Goal: Task Accomplishment & Management: Manage account settings

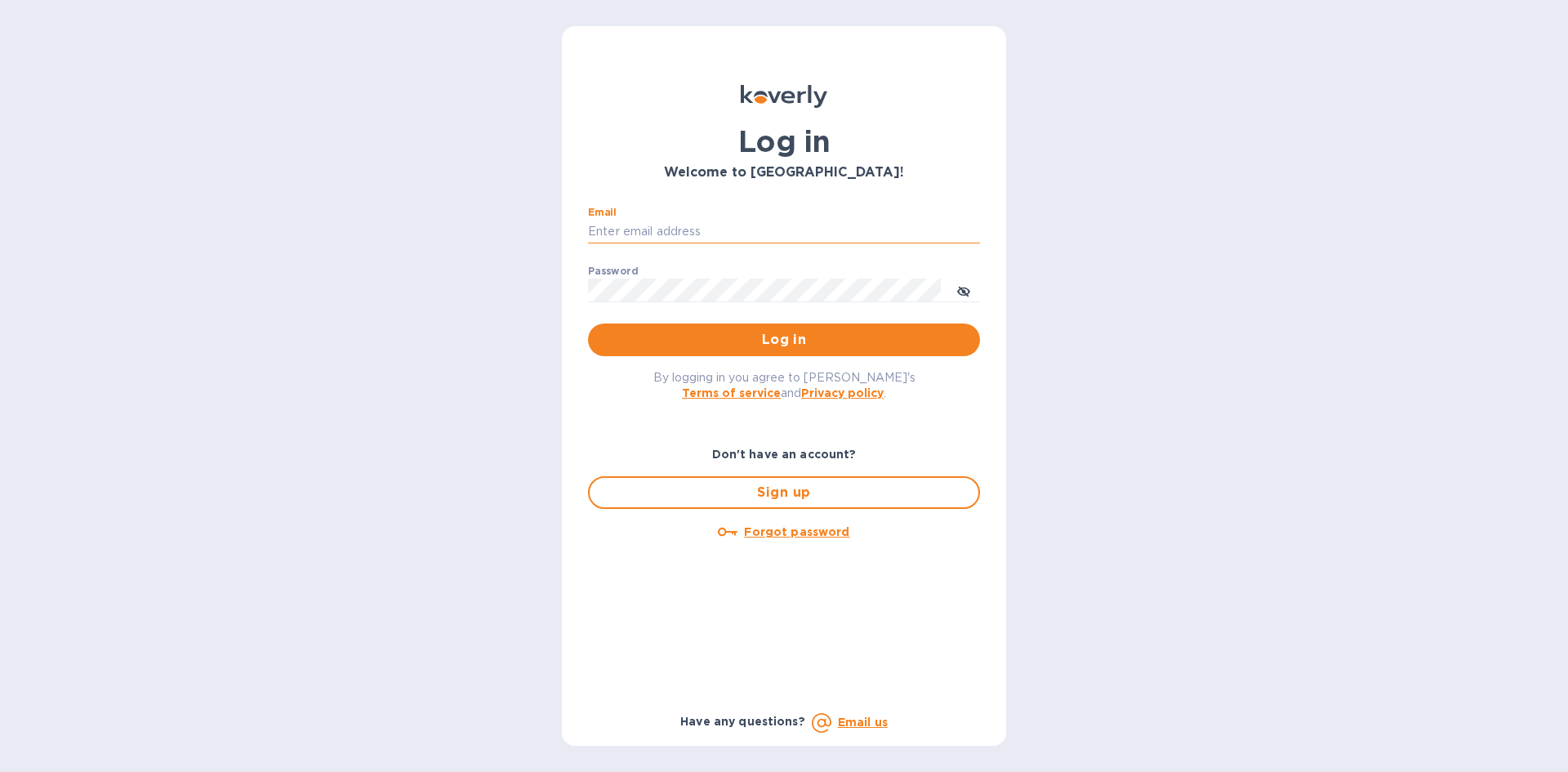
click at [724, 236] on input "Email" at bounding box center [784, 232] width 392 height 25
type input "lsbottleshop@gmail.com"
click at [587, 324] on button "Log in" at bounding box center [784, 340] width 392 height 33
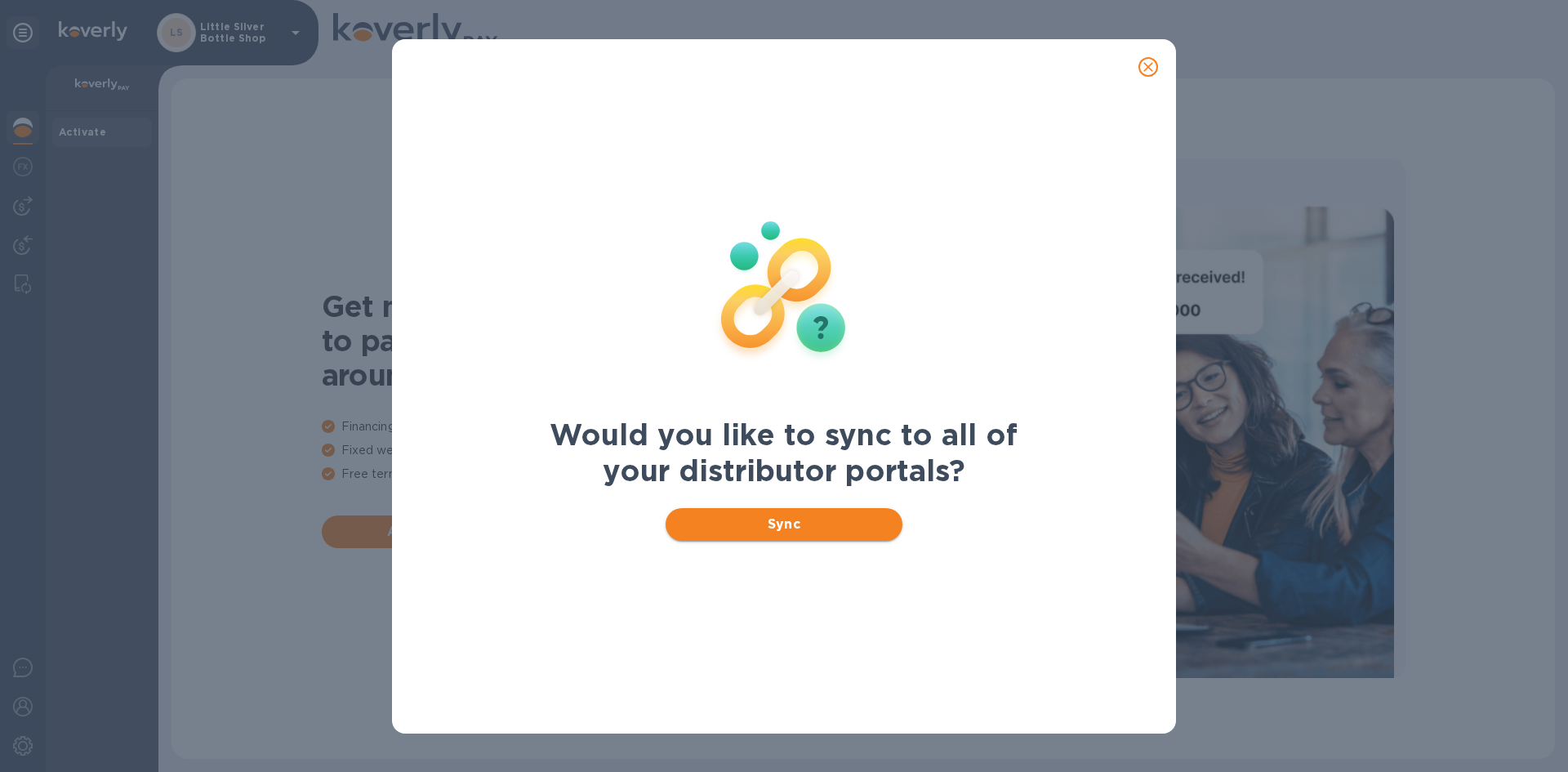
click at [801, 524] on span "Sync" at bounding box center [784, 524] width 211 height 19
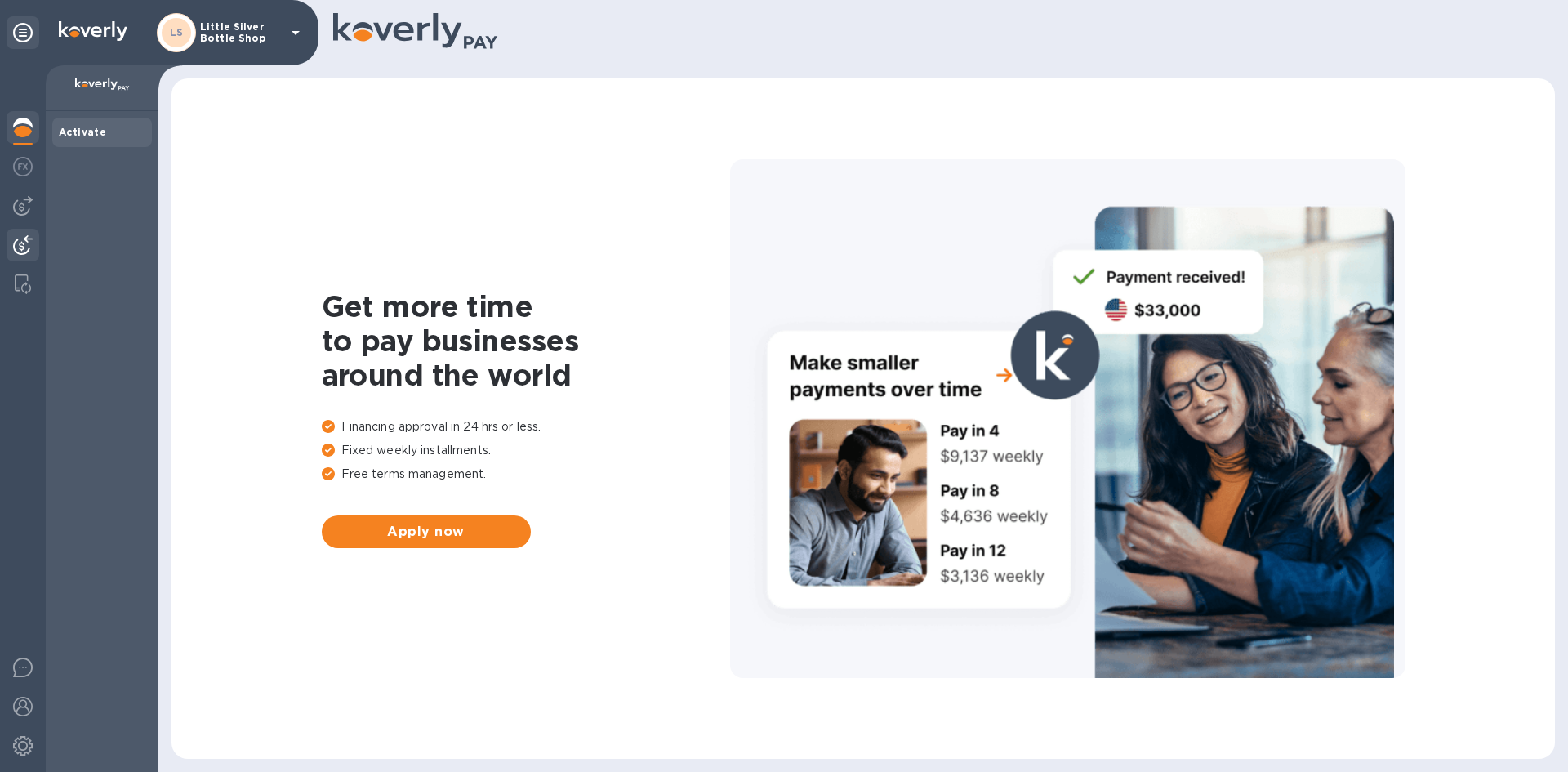
click at [25, 239] on img at bounding box center [22, 244] width 19 height 19
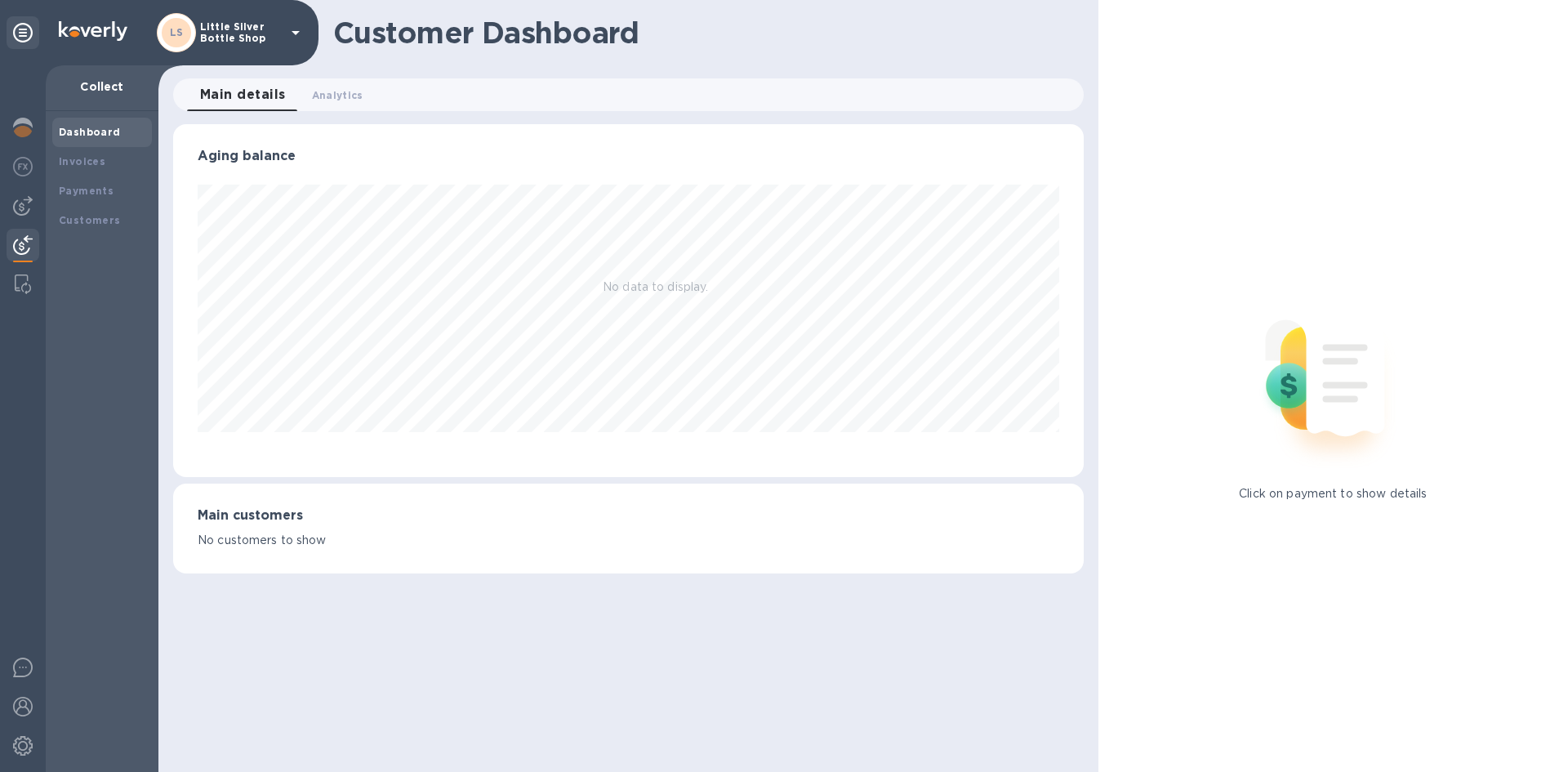
scroll to position [353, 910]
click at [25, 205] on img at bounding box center [22, 205] width 19 height 19
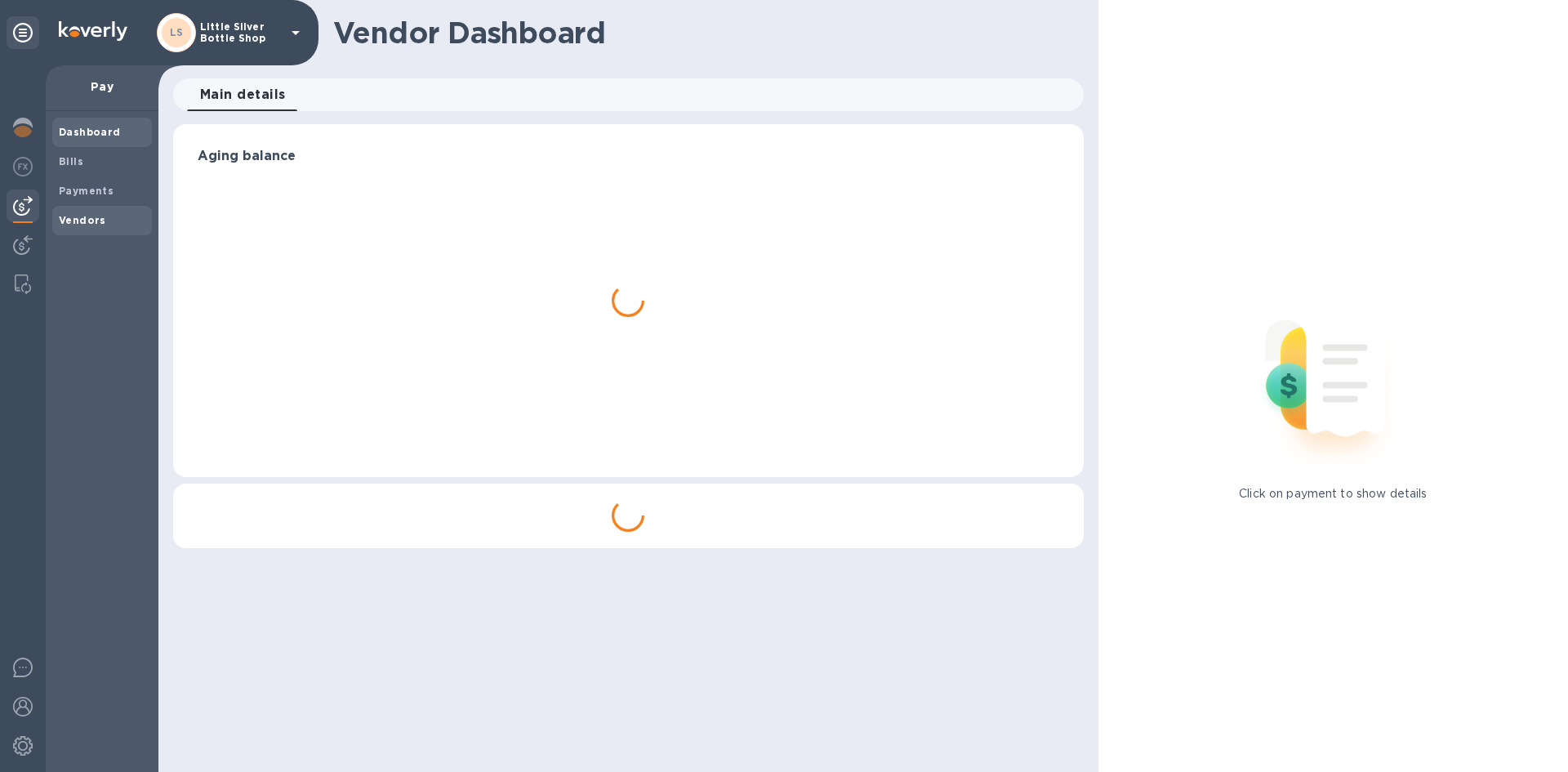
click at [73, 222] on b "Vendors" at bounding box center [83, 220] width 47 height 12
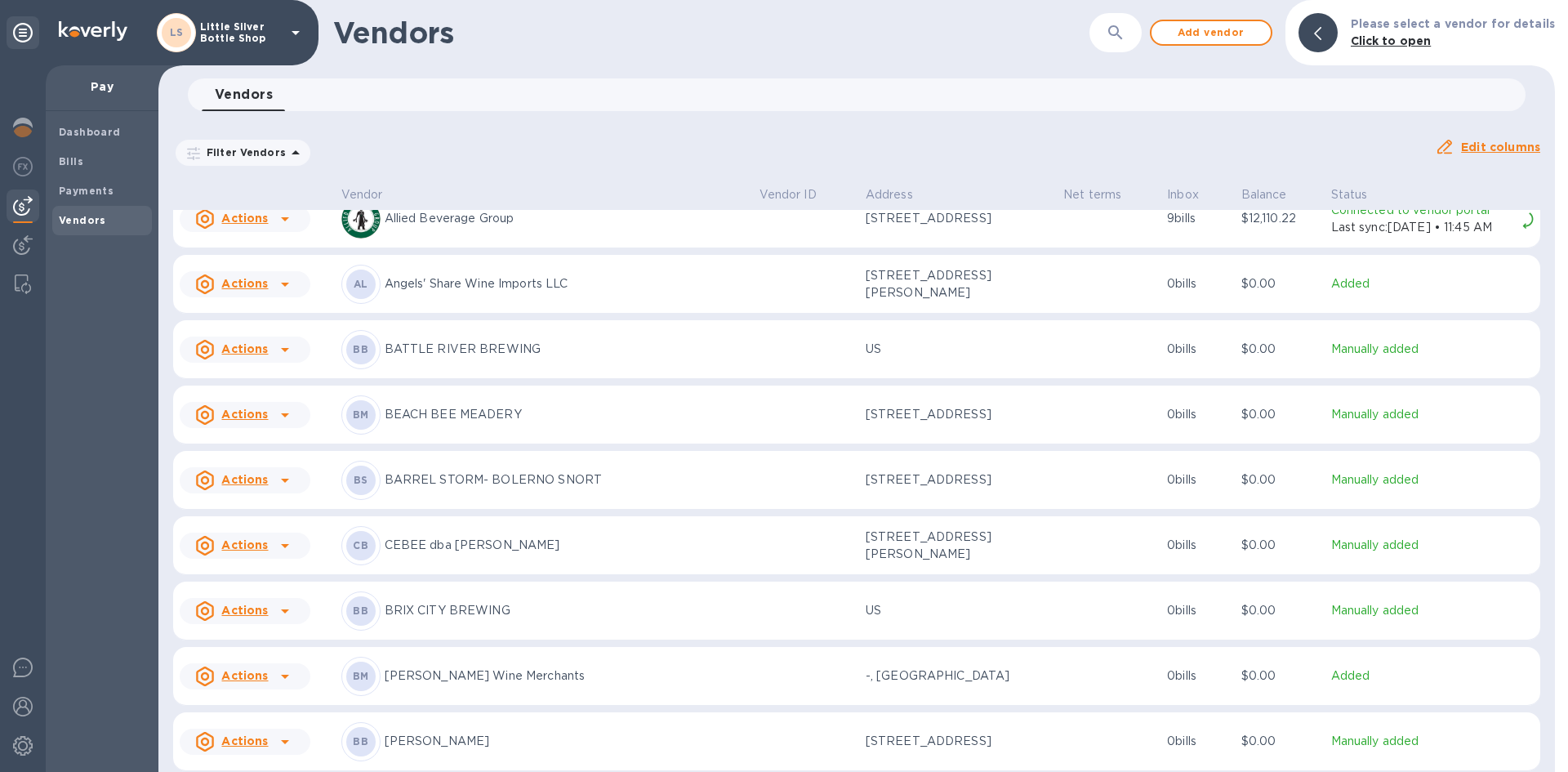
scroll to position [245, 0]
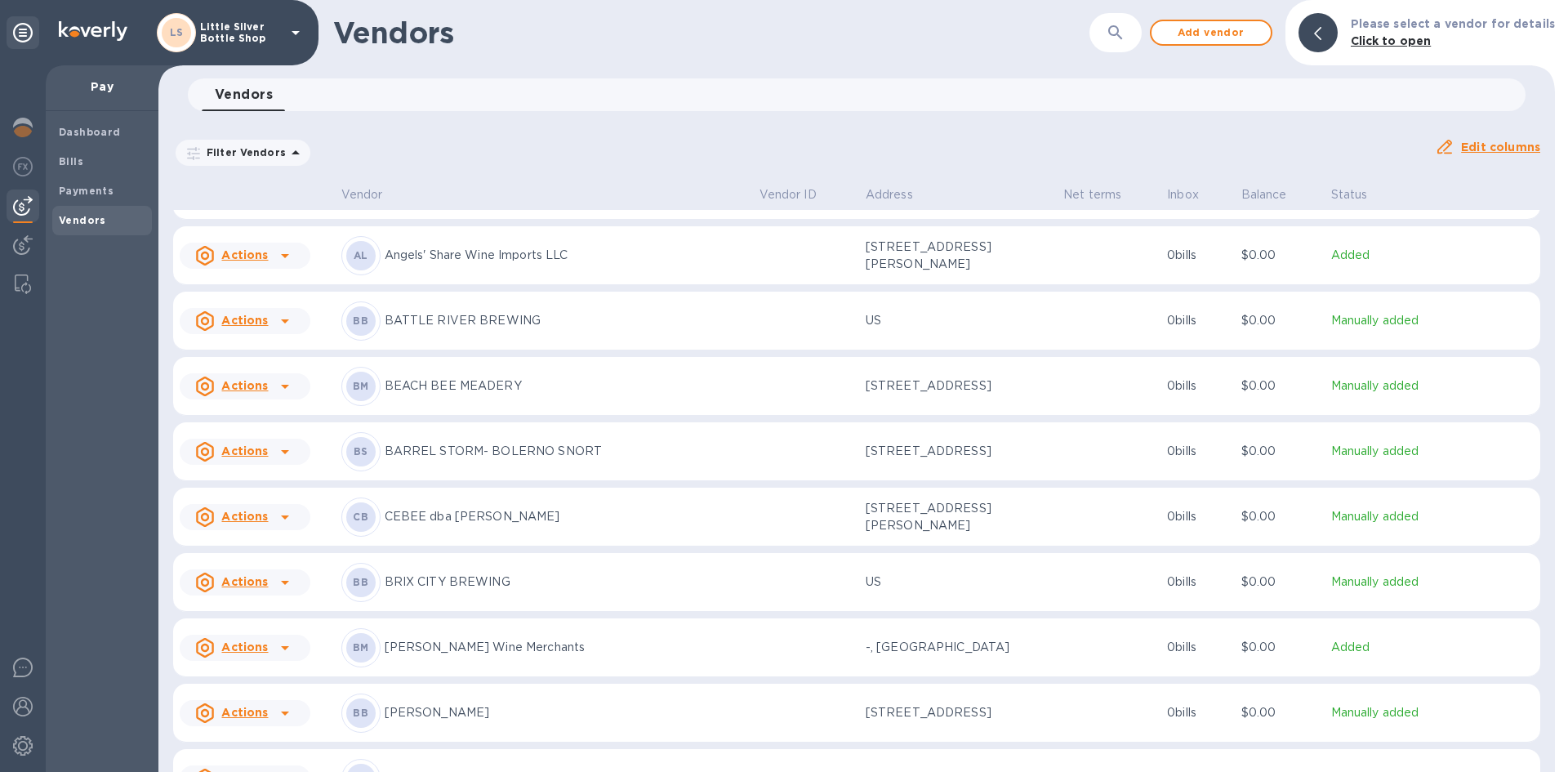
click at [470, 644] on p "[PERSON_NAME] Wine Merchants" at bounding box center [565, 647] width 362 height 17
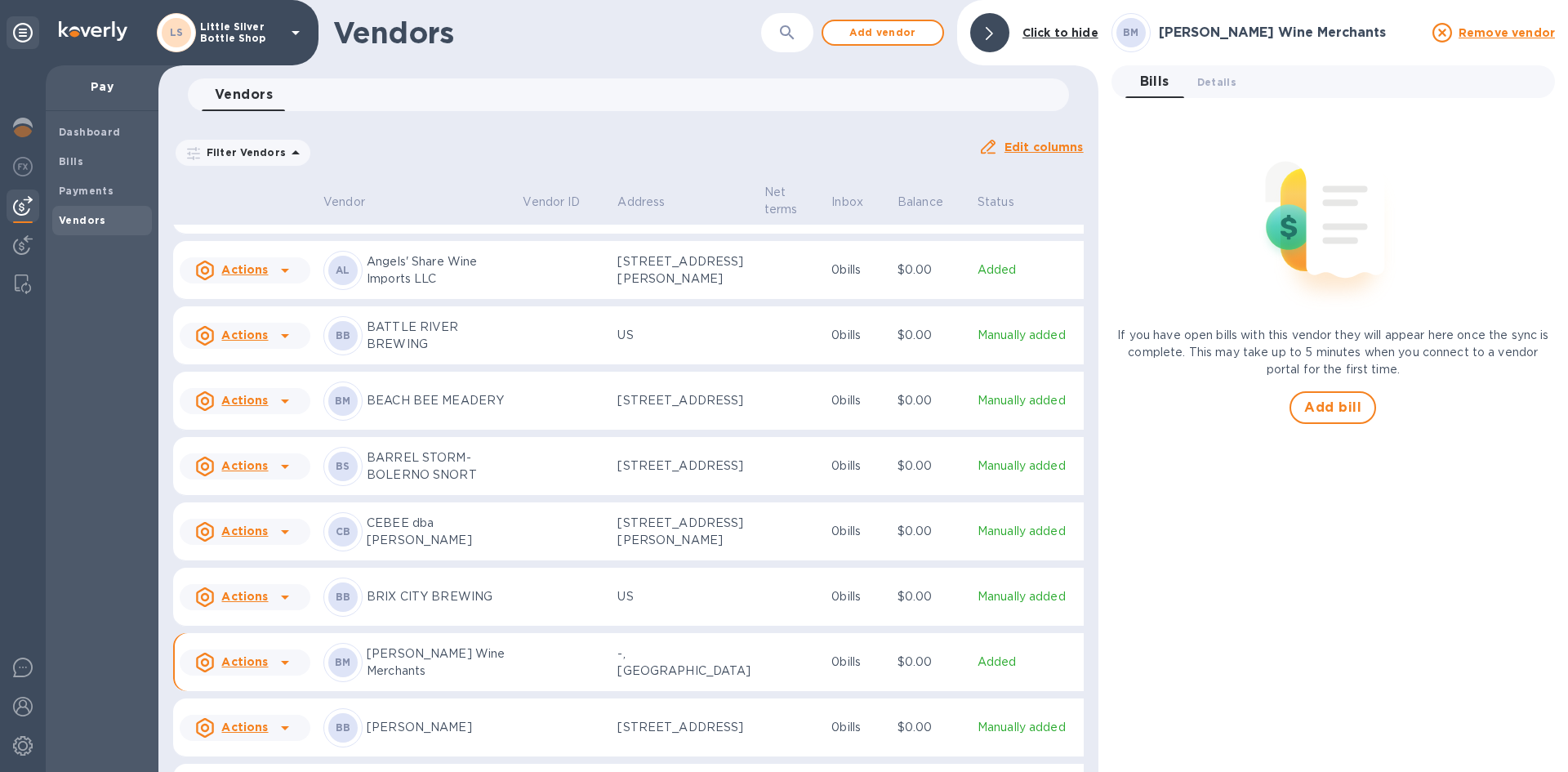
scroll to position [293, 0]
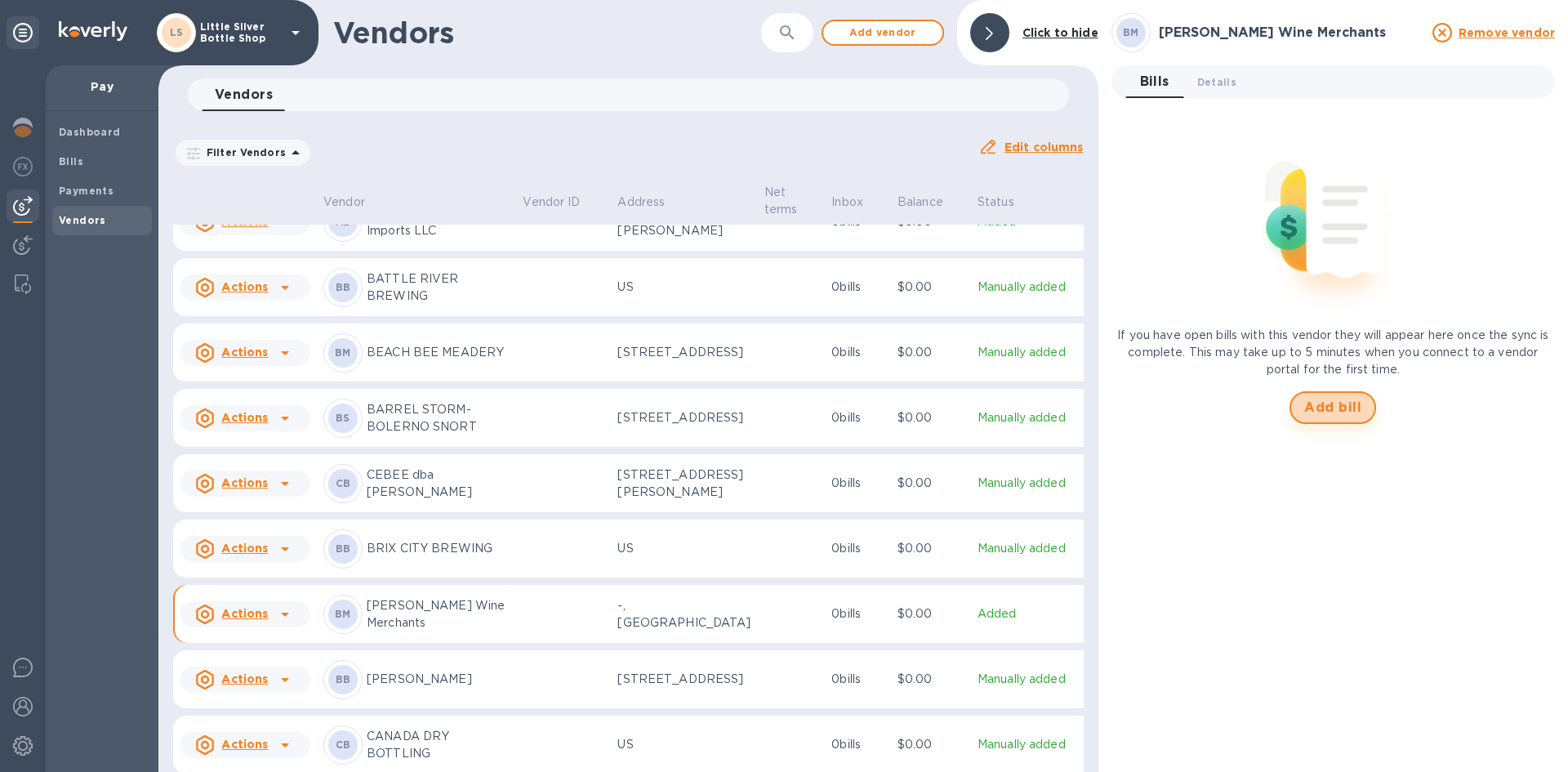
click at [1339, 402] on span "Add bill" at bounding box center [1333, 407] width 57 height 19
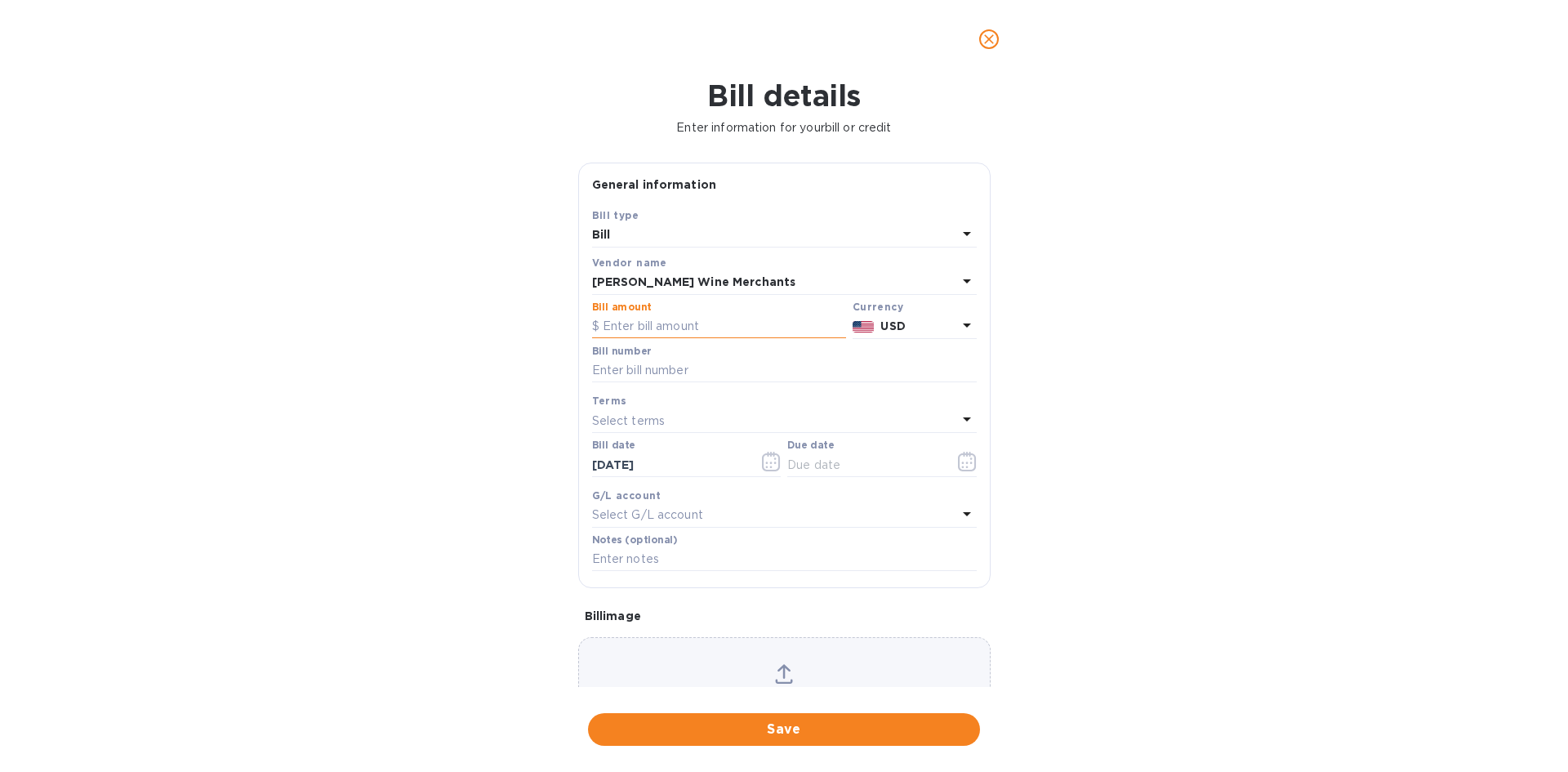
click at [676, 329] on input "text" at bounding box center [718, 326] width 254 height 25
type input "996.00"
click at [605, 371] on input "text" at bounding box center [784, 370] width 385 height 25
type input "2166"
click at [610, 415] on p "Select terms" at bounding box center [628, 421] width 74 height 17
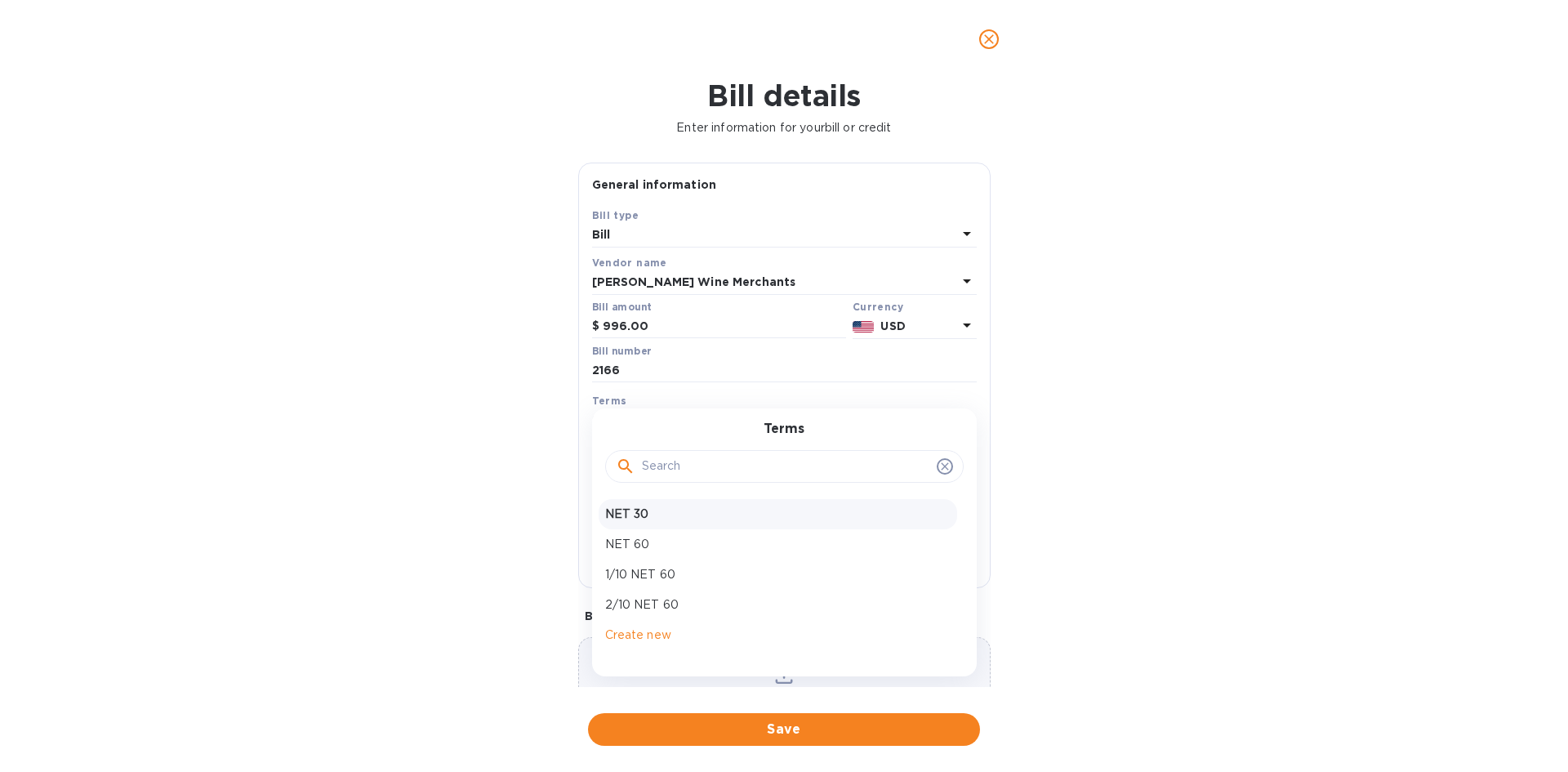
click at [621, 515] on p "NET 30" at bounding box center [778, 514] width 346 height 17
type input "[DATE]"
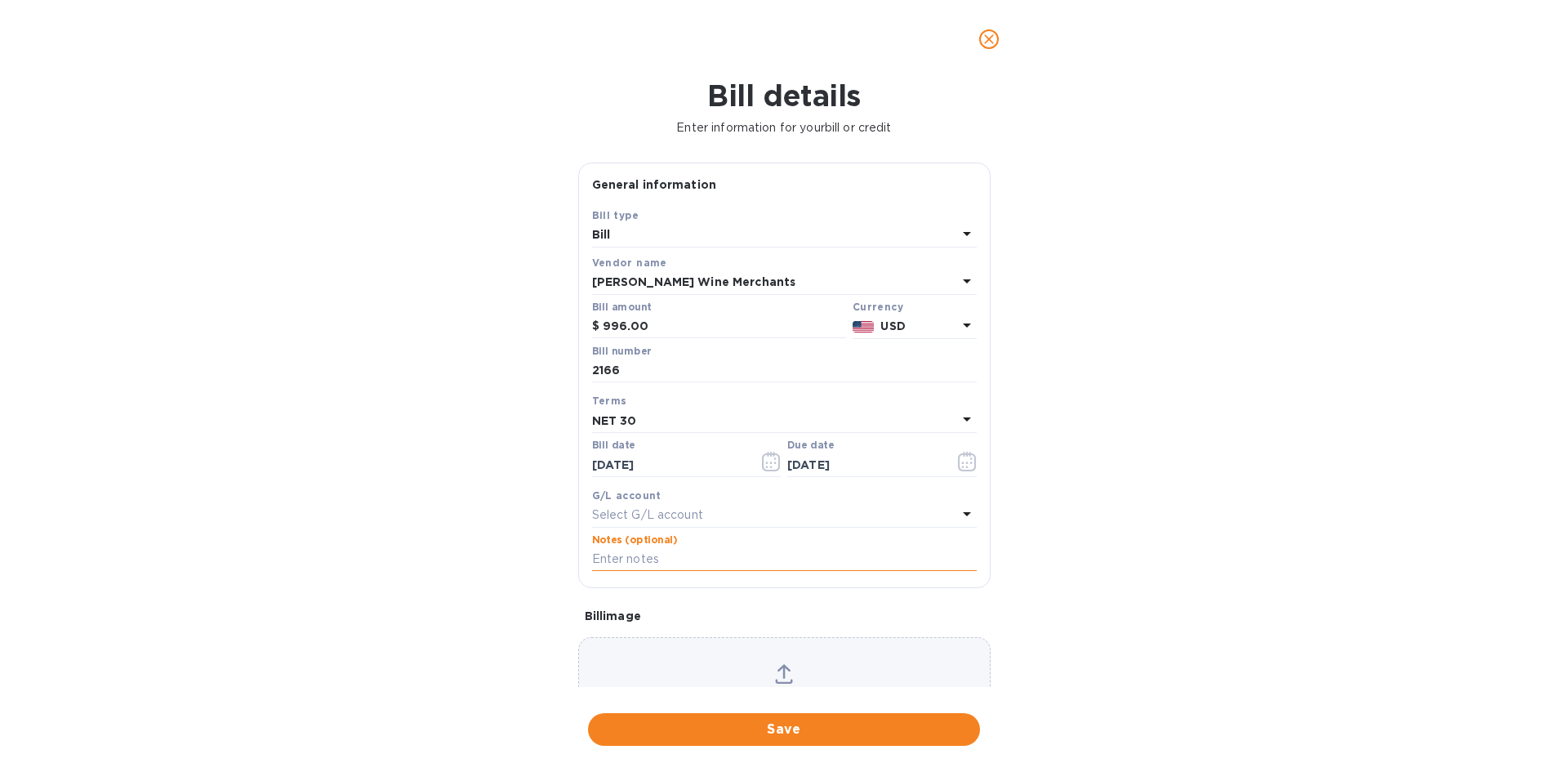
click at [620, 555] on input "text" at bounding box center [784, 559] width 385 height 25
type input "1-30067"
click at [819, 726] on span "Save" at bounding box center [784, 729] width 366 height 19
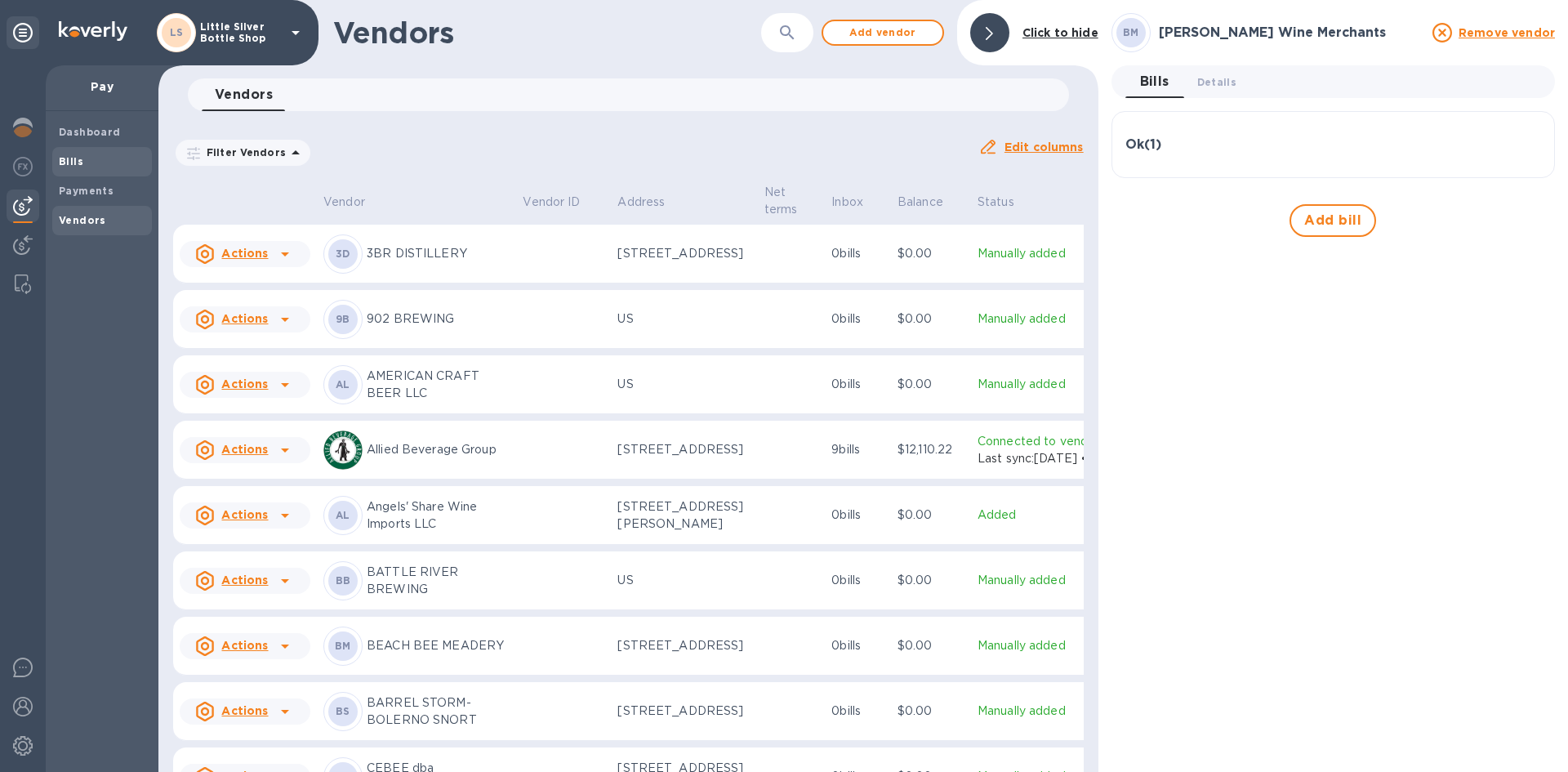
click at [96, 156] on span "Bills" at bounding box center [102, 162] width 86 height 16
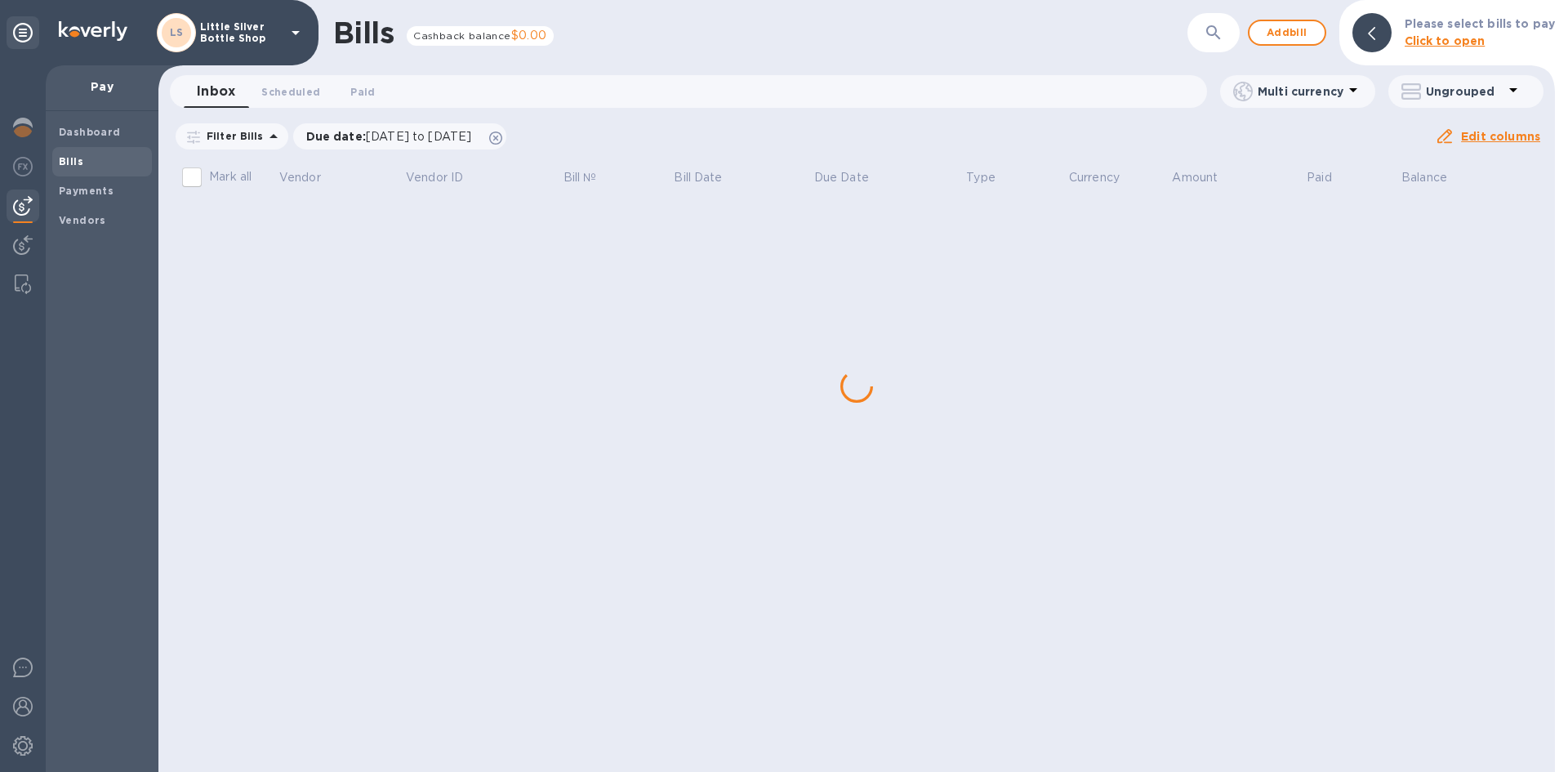
click at [267, 216] on div "Bills Cashback balance $0.00 ​ Add bill Please select bills to pay Click to ope…" at bounding box center [856, 386] width 1396 height 772
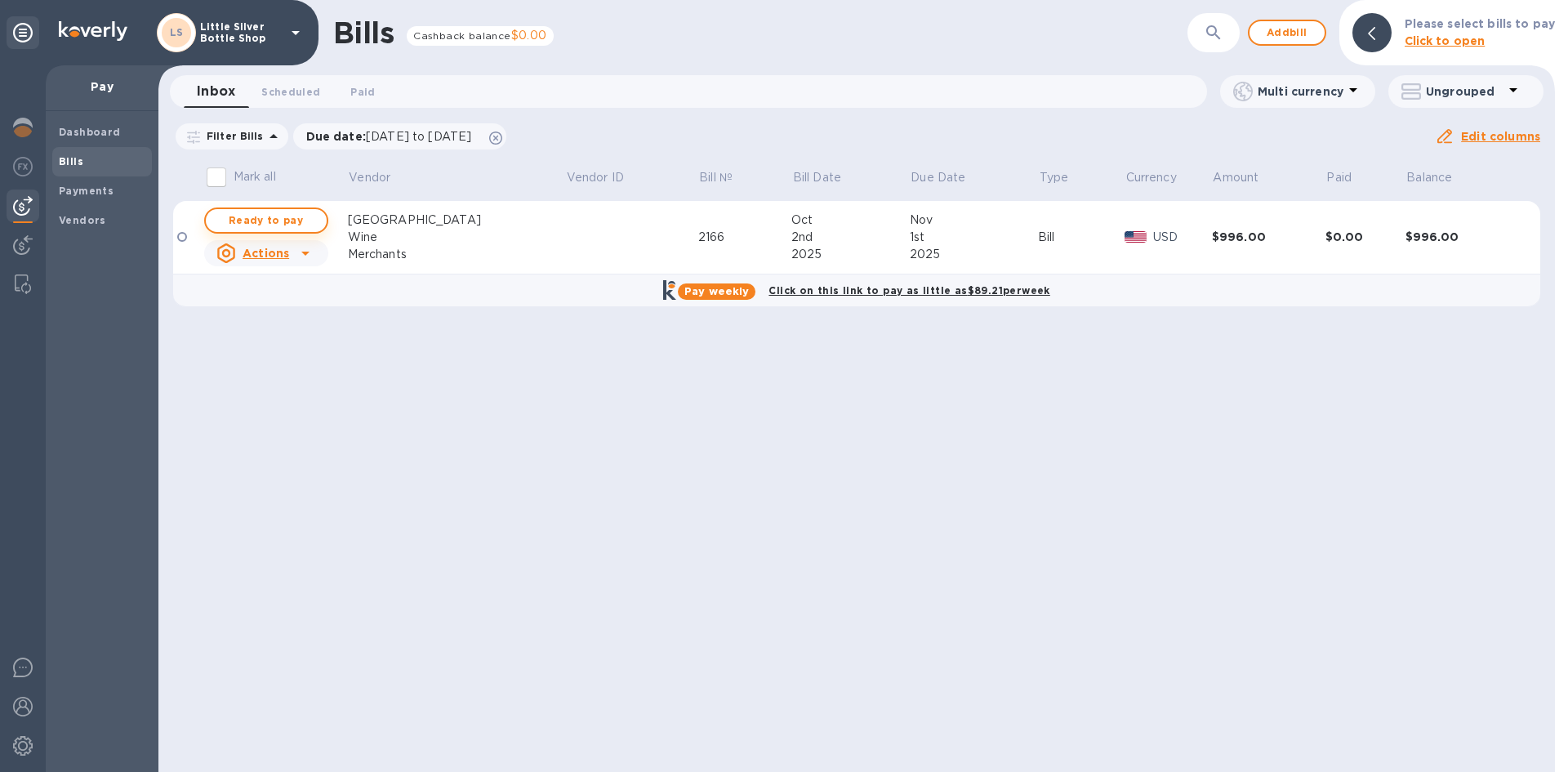
click at [281, 222] on span "Ready to pay" at bounding box center [266, 220] width 95 height 19
checkbox input "true"
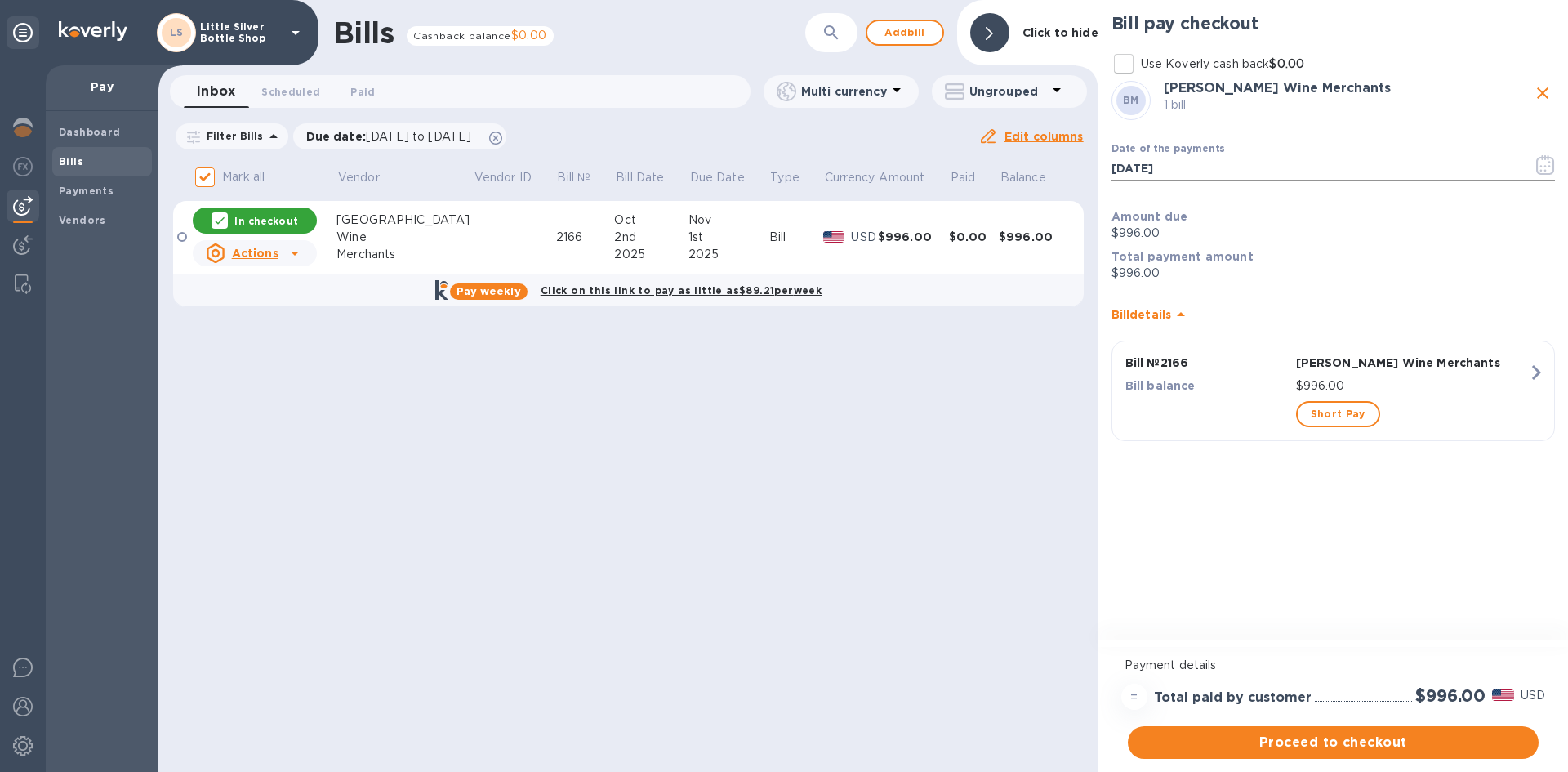
click at [1543, 168] on icon "button" at bounding box center [1545, 165] width 19 height 19
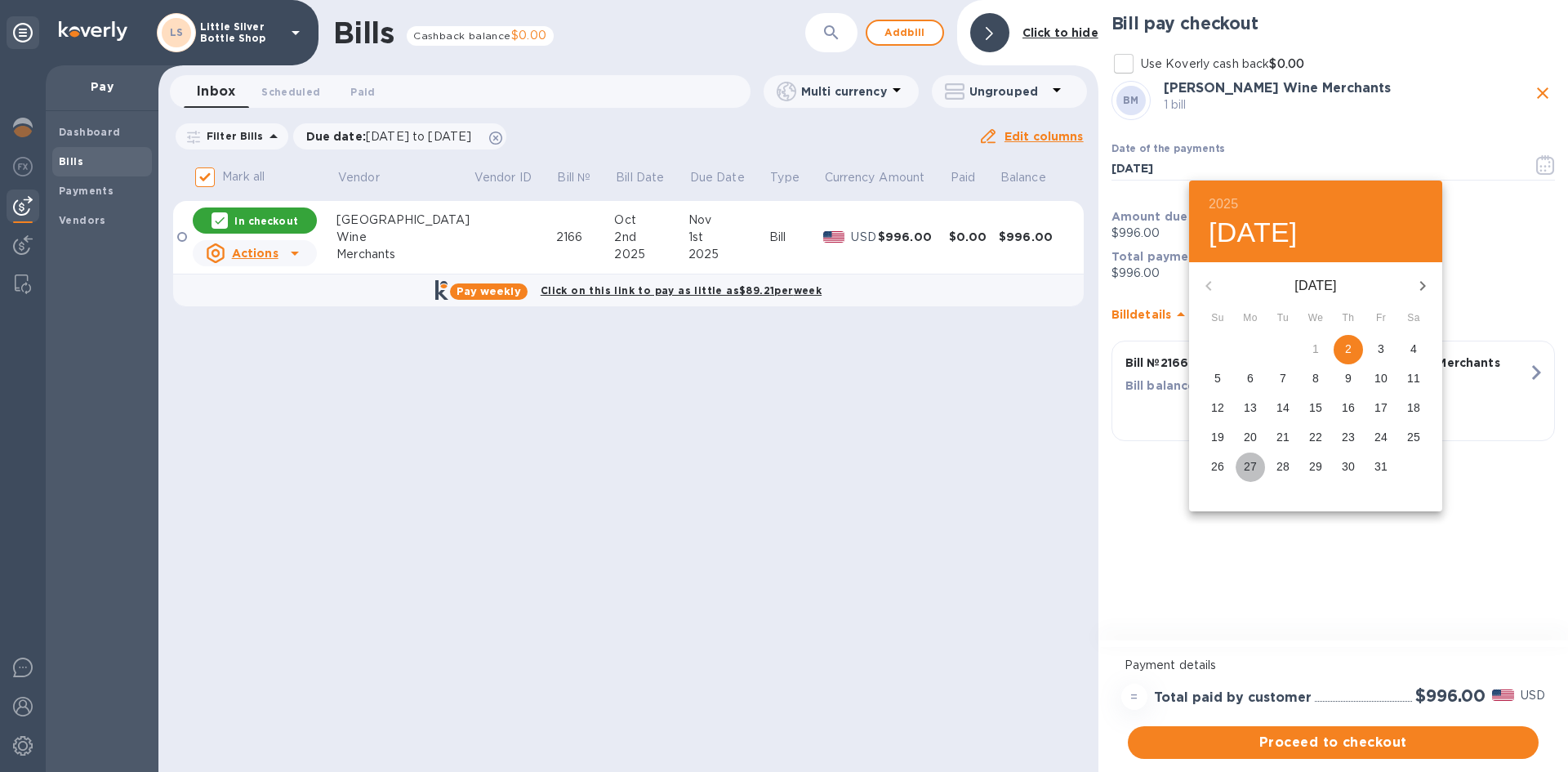
click at [1244, 462] on p "27" at bounding box center [1249, 466] width 13 height 16
type input "10/27/2025"
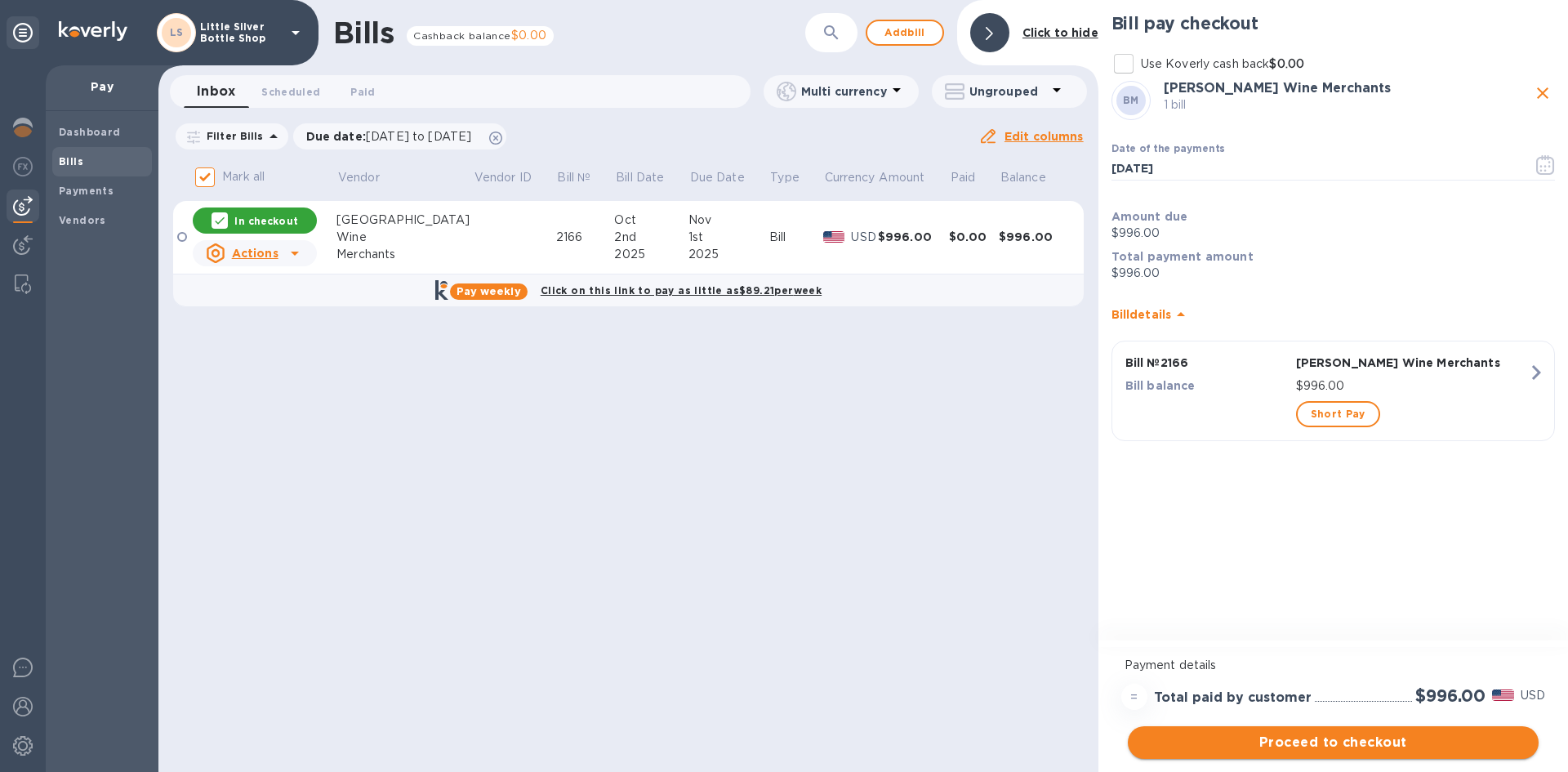
click at [1389, 736] on span "Proceed to checkout" at bounding box center [1332, 742] width 385 height 19
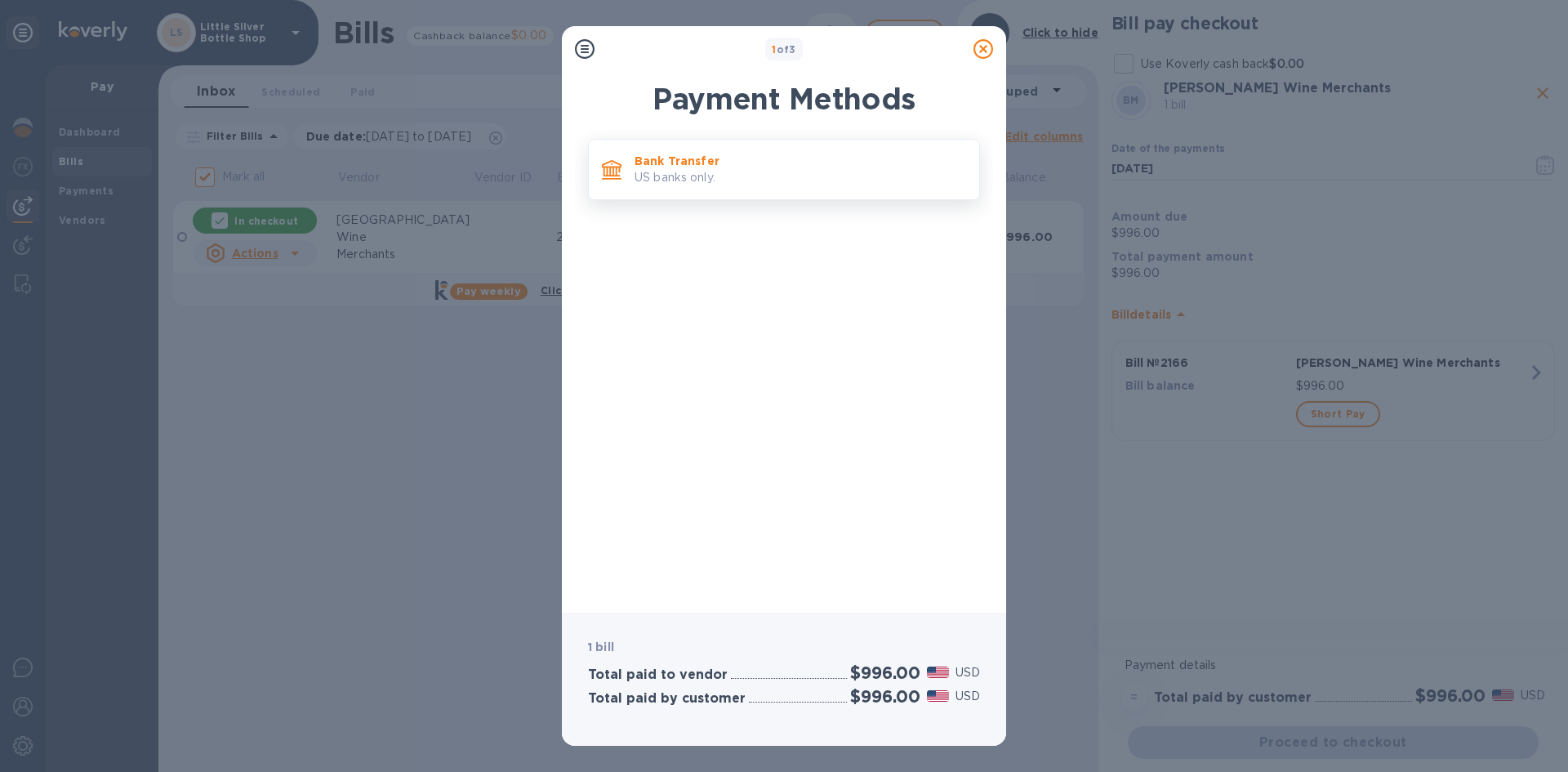
click at [811, 182] on p "US banks only." at bounding box center [800, 178] width 331 height 17
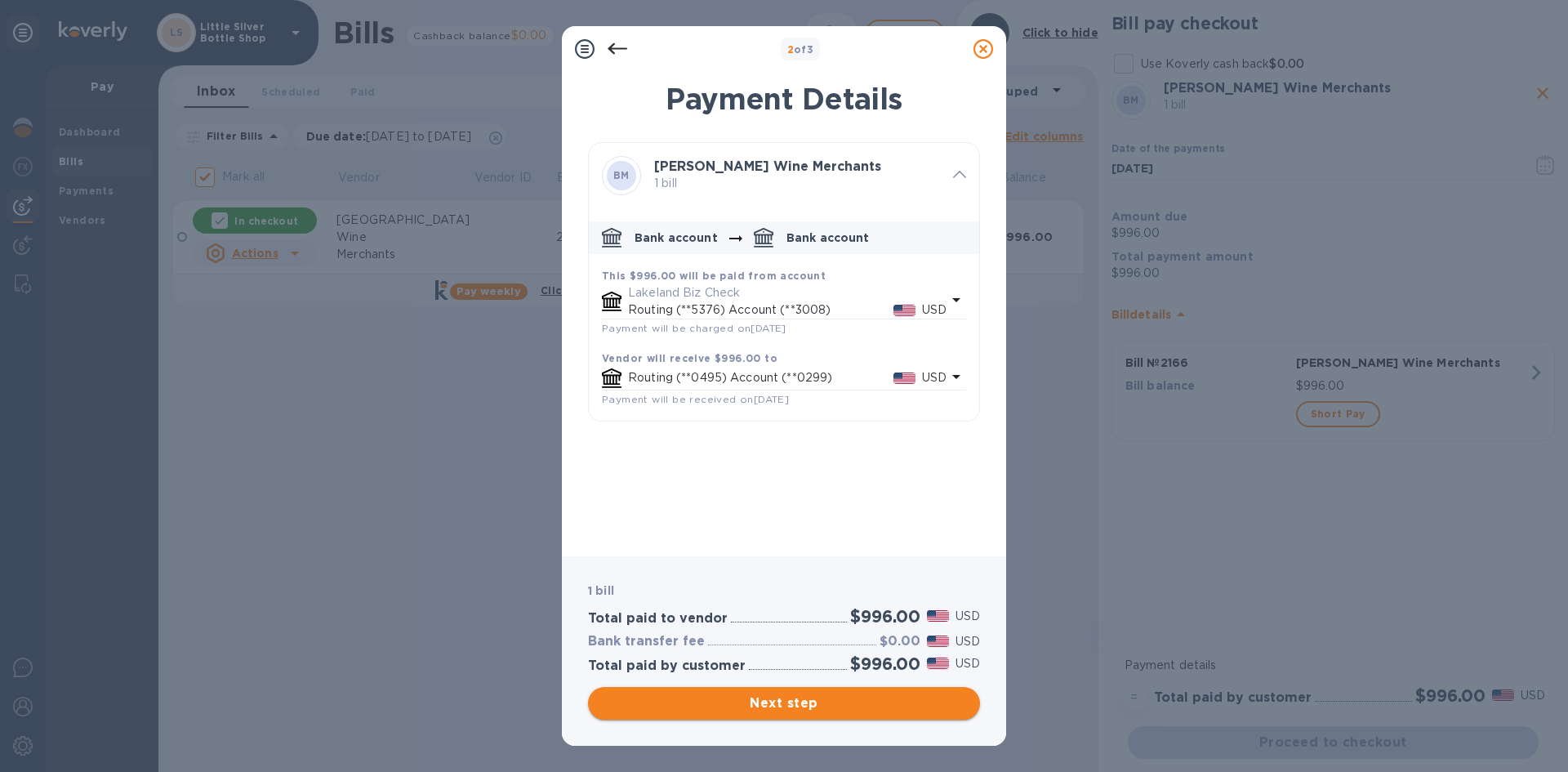
click at [863, 700] on span "Next step" at bounding box center [784, 703] width 366 height 19
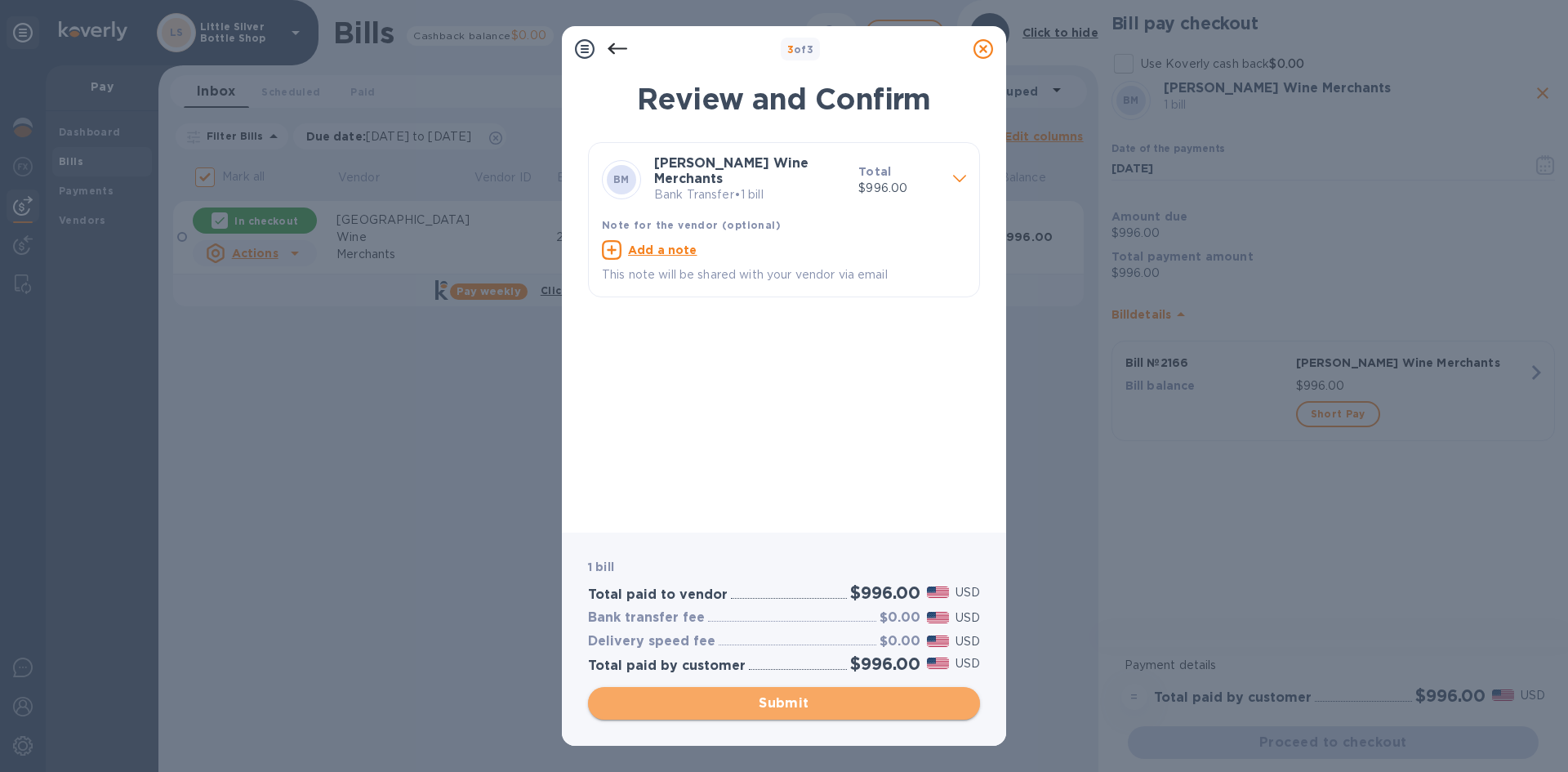
click at [863, 700] on span "Submit" at bounding box center [784, 703] width 366 height 19
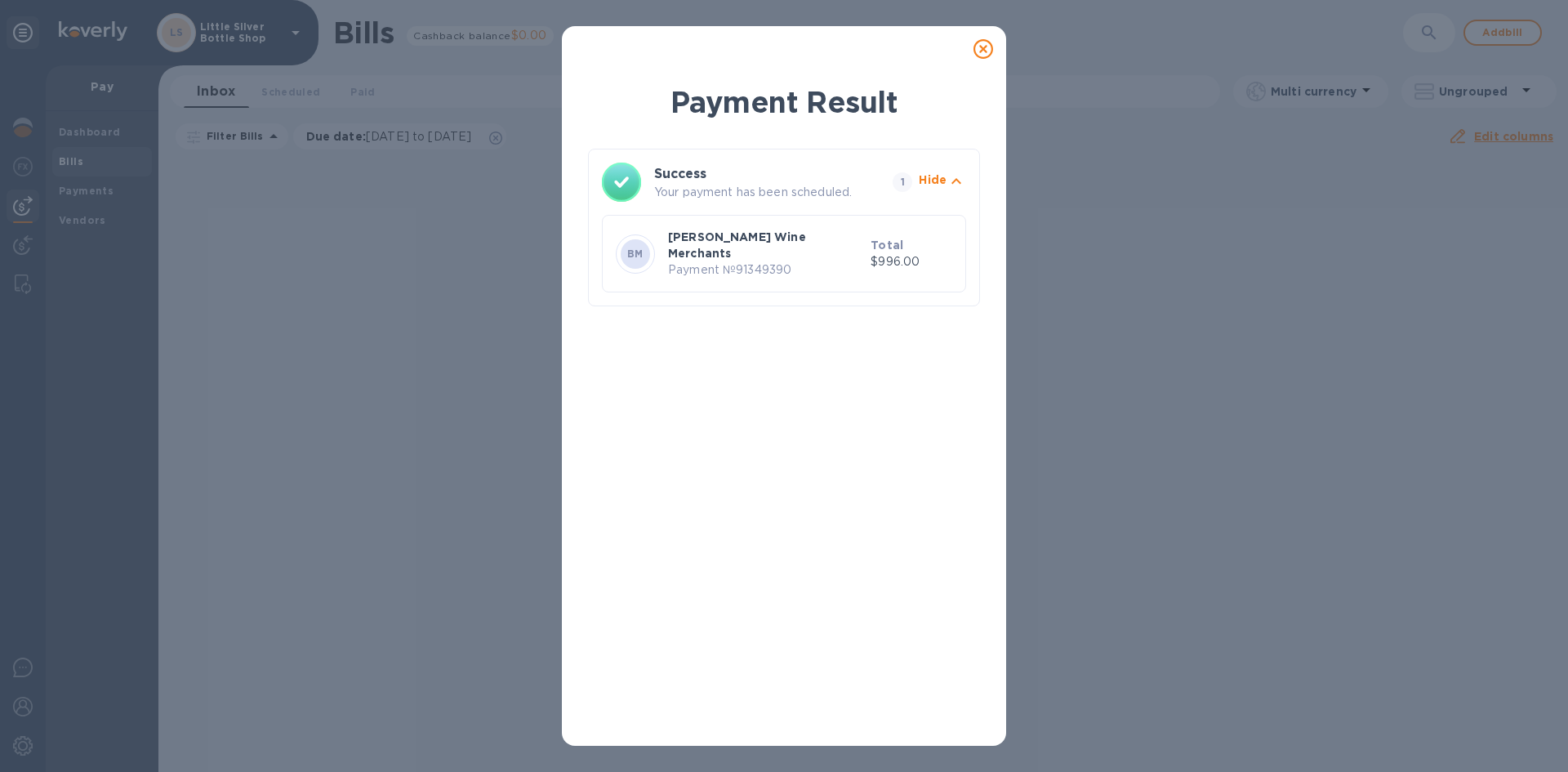
click at [981, 50] on icon at bounding box center [982, 48] width 19 height 19
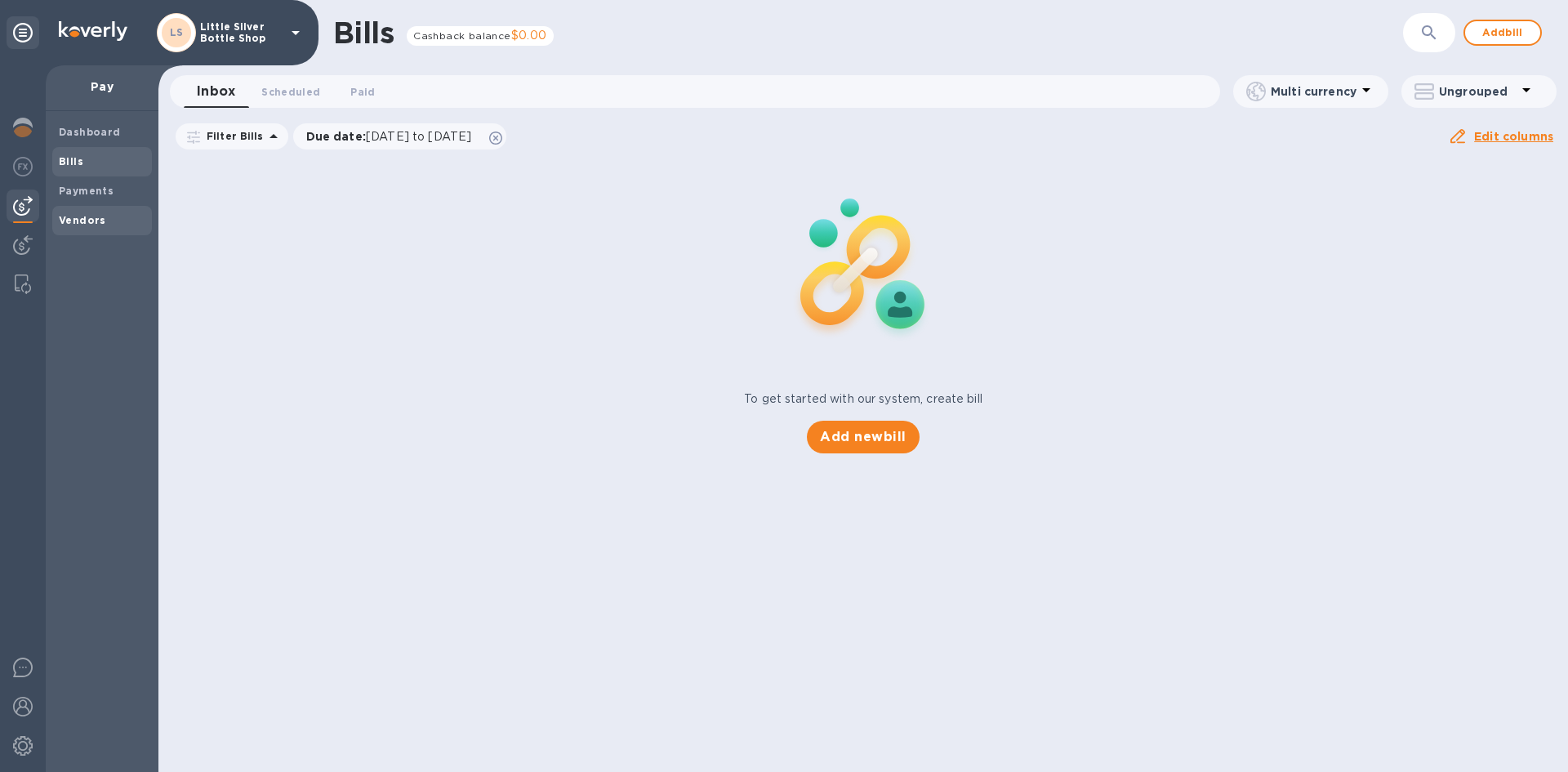
click at [83, 222] on b "Vendors" at bounding box center [83, 220] width 47 height 12
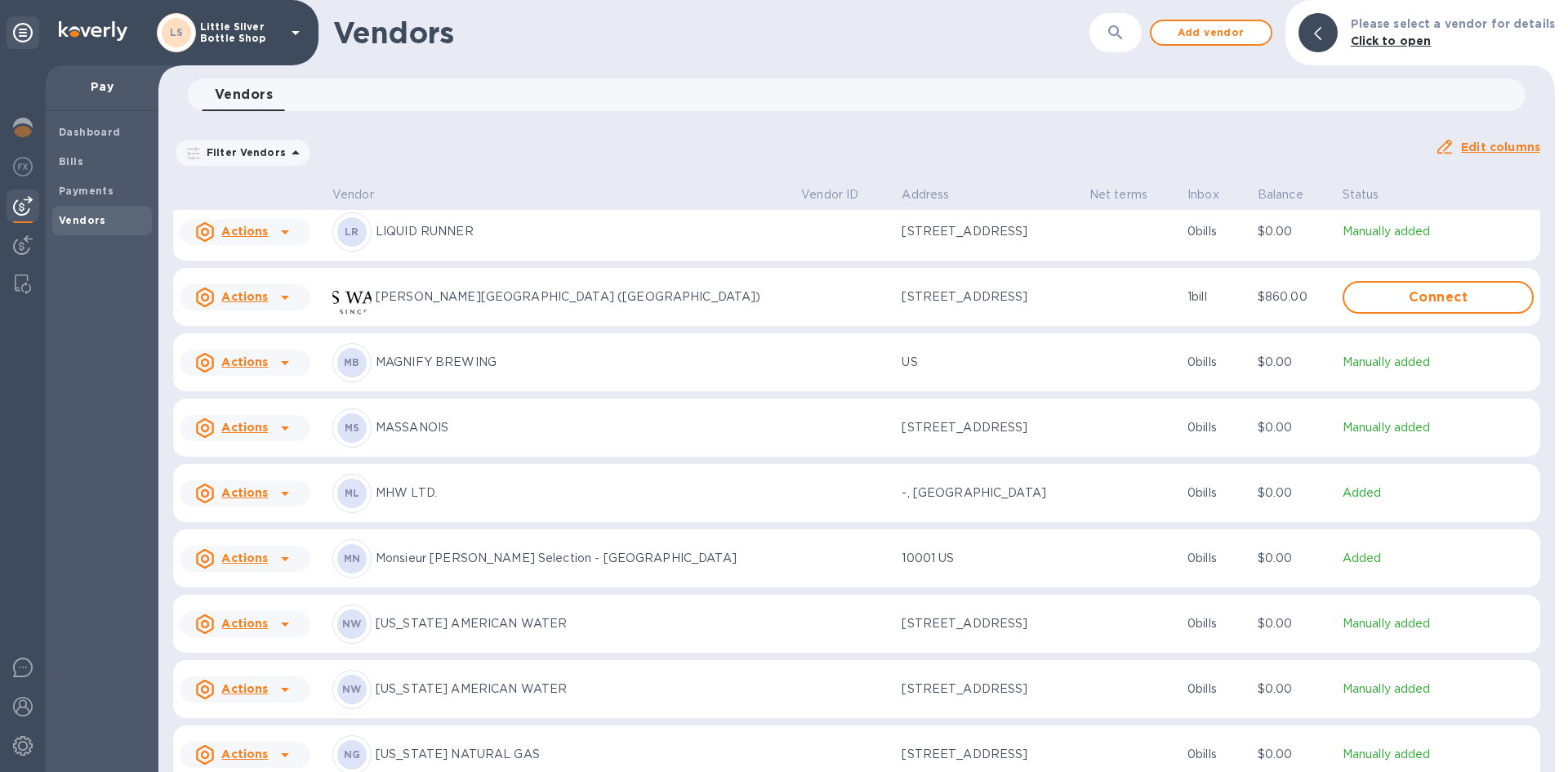
scroll to position [3486, 0]
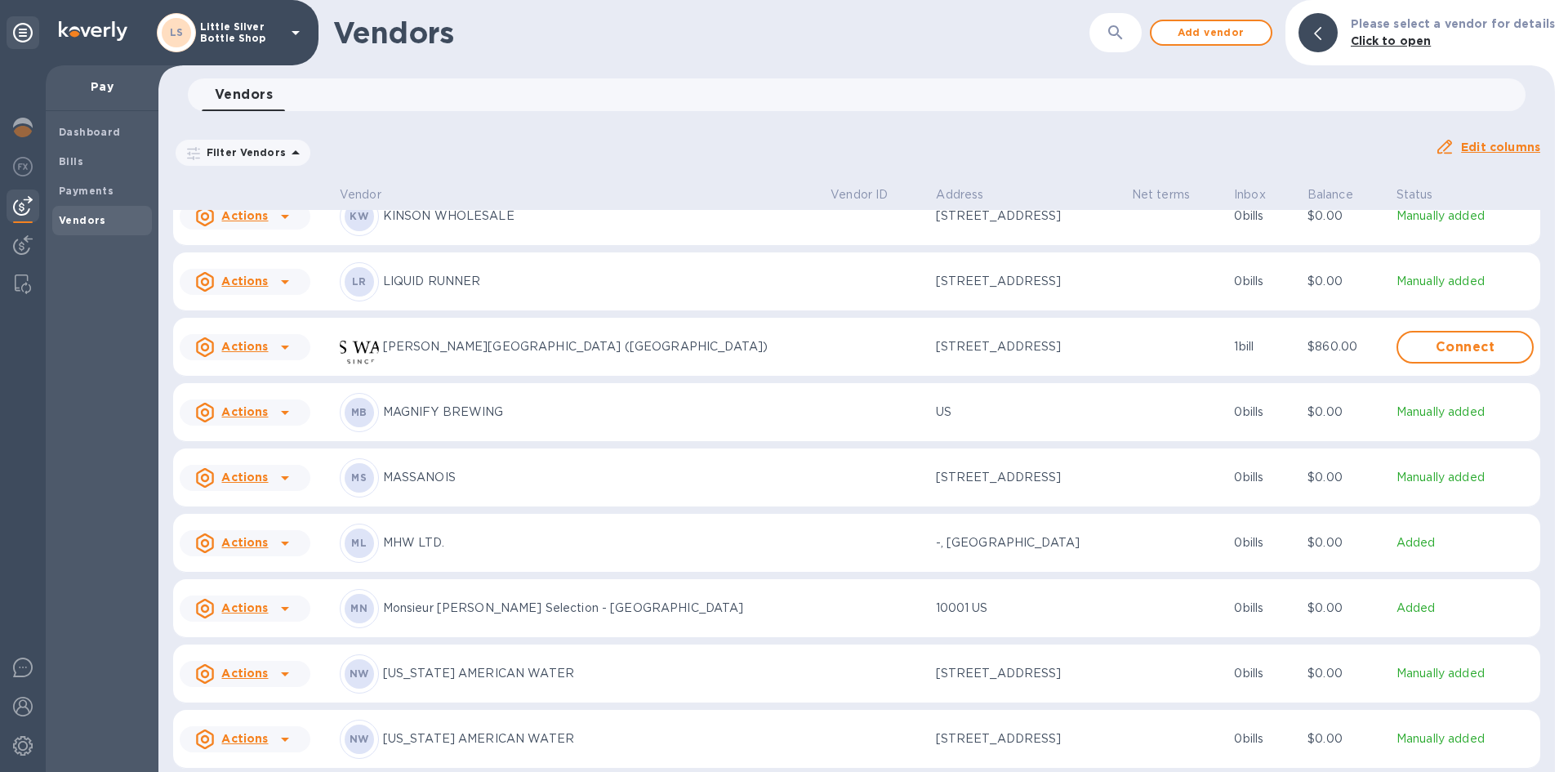
click at [467, 486] on p "MASSANOIS" at bounding box center [600, 477] width 434 height 17
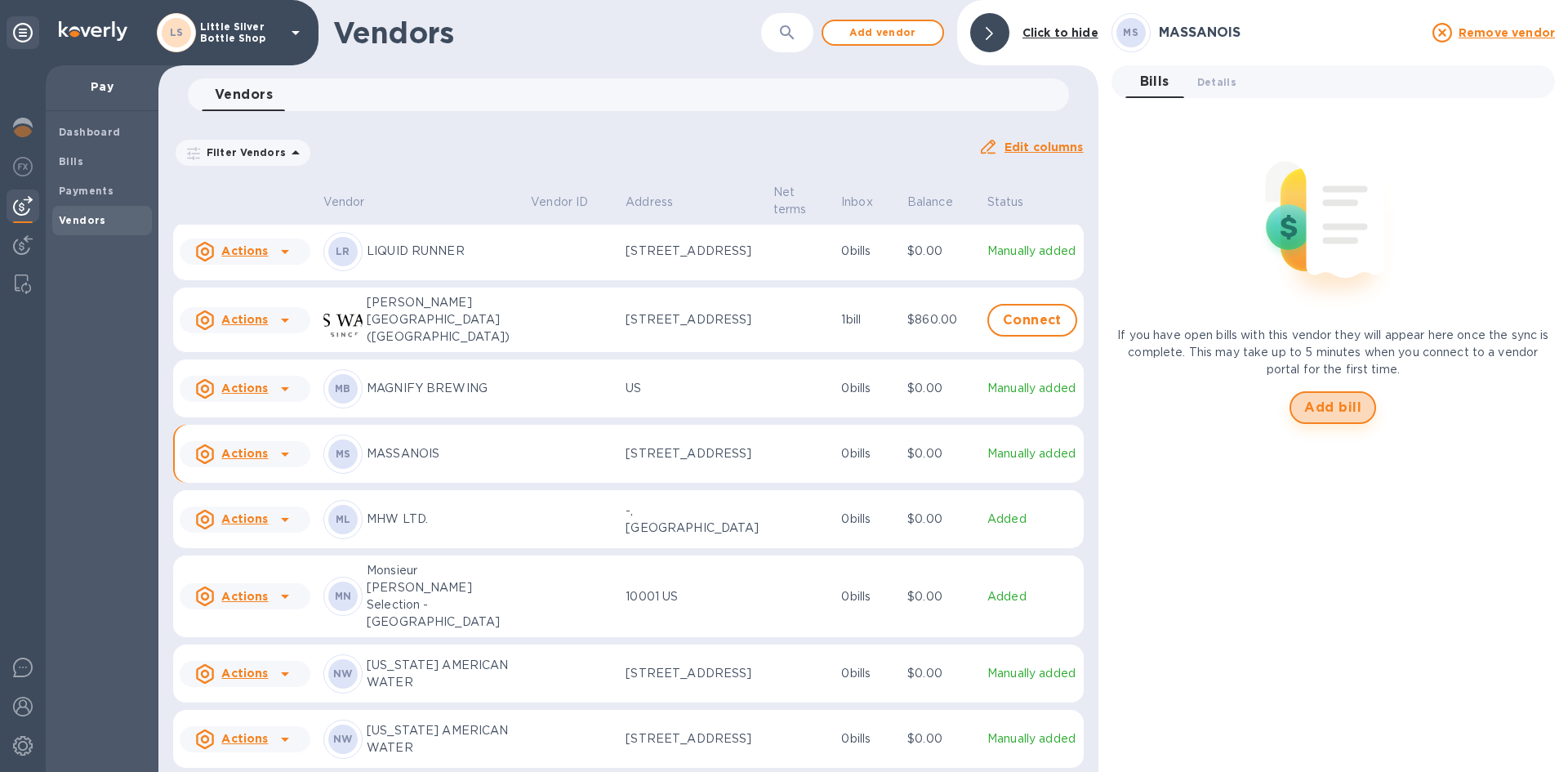
click at [1316, 401] on span "Add bill" at bounding box center [1333, 407] width 57 height 19
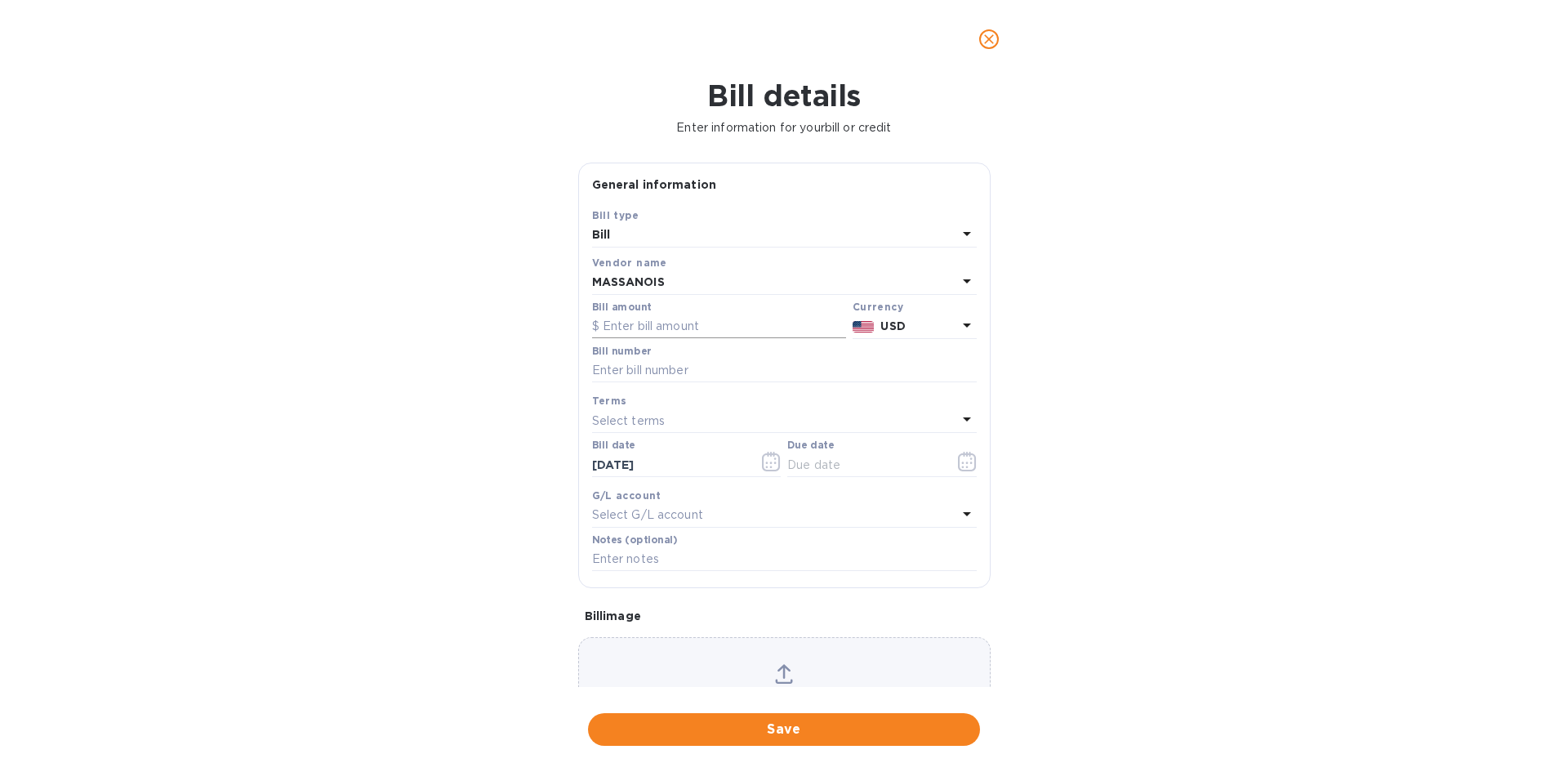
click at [721, 325] on input "text" at bounding box center [718, 326] width 254 height 25
type input "616.00"
click at [664, 373] on input "text" at bounding box center [784, 370] width 385 height 25
type input "285676"
click at [629, 419] on p "Select terms" at bounding box center [628, 421] width 74 height 17
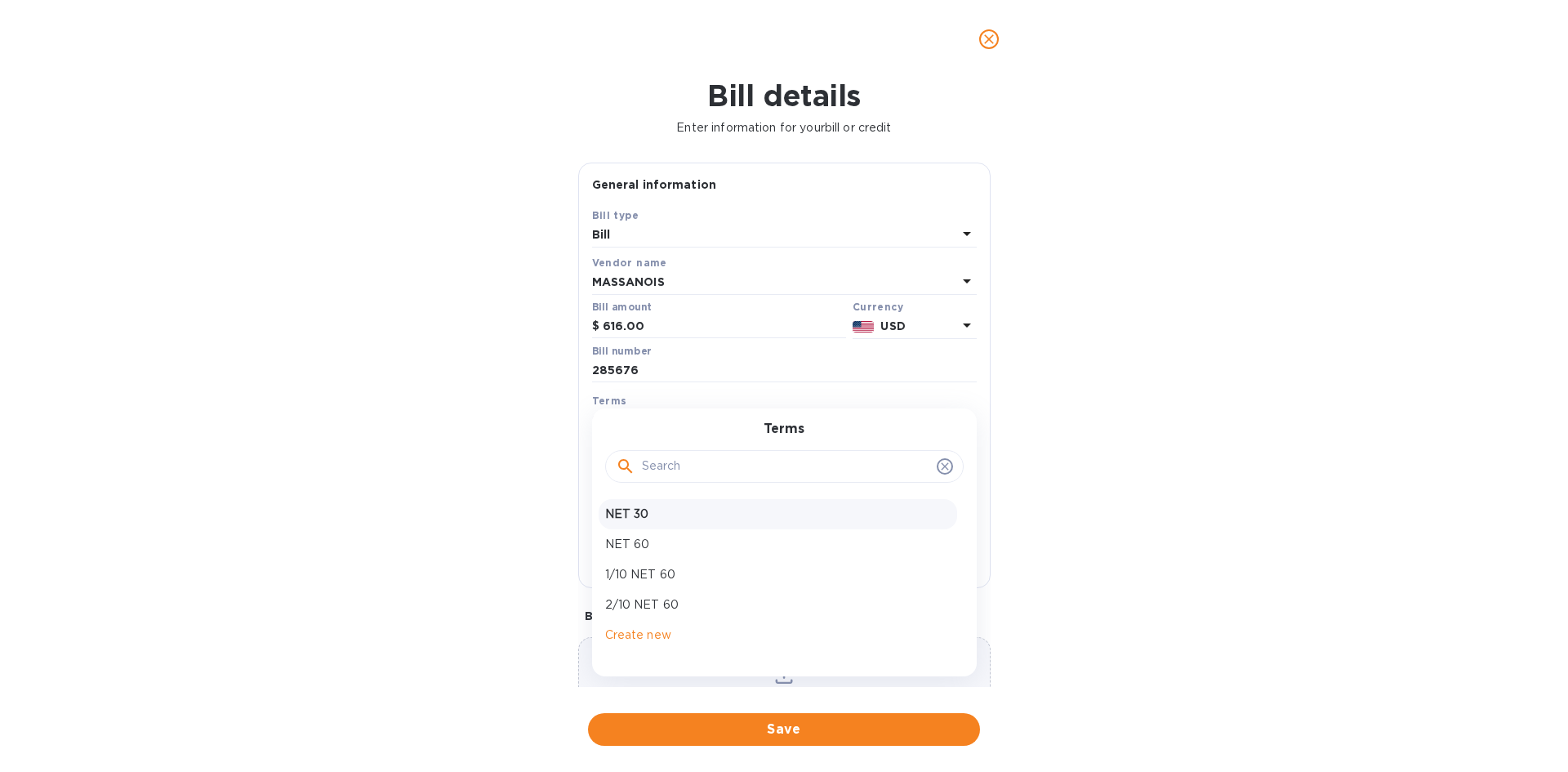
click at [640, 513] on p "NET 30" at bounding box center [778, 514] width 346 height 17
type input "[DATE]"
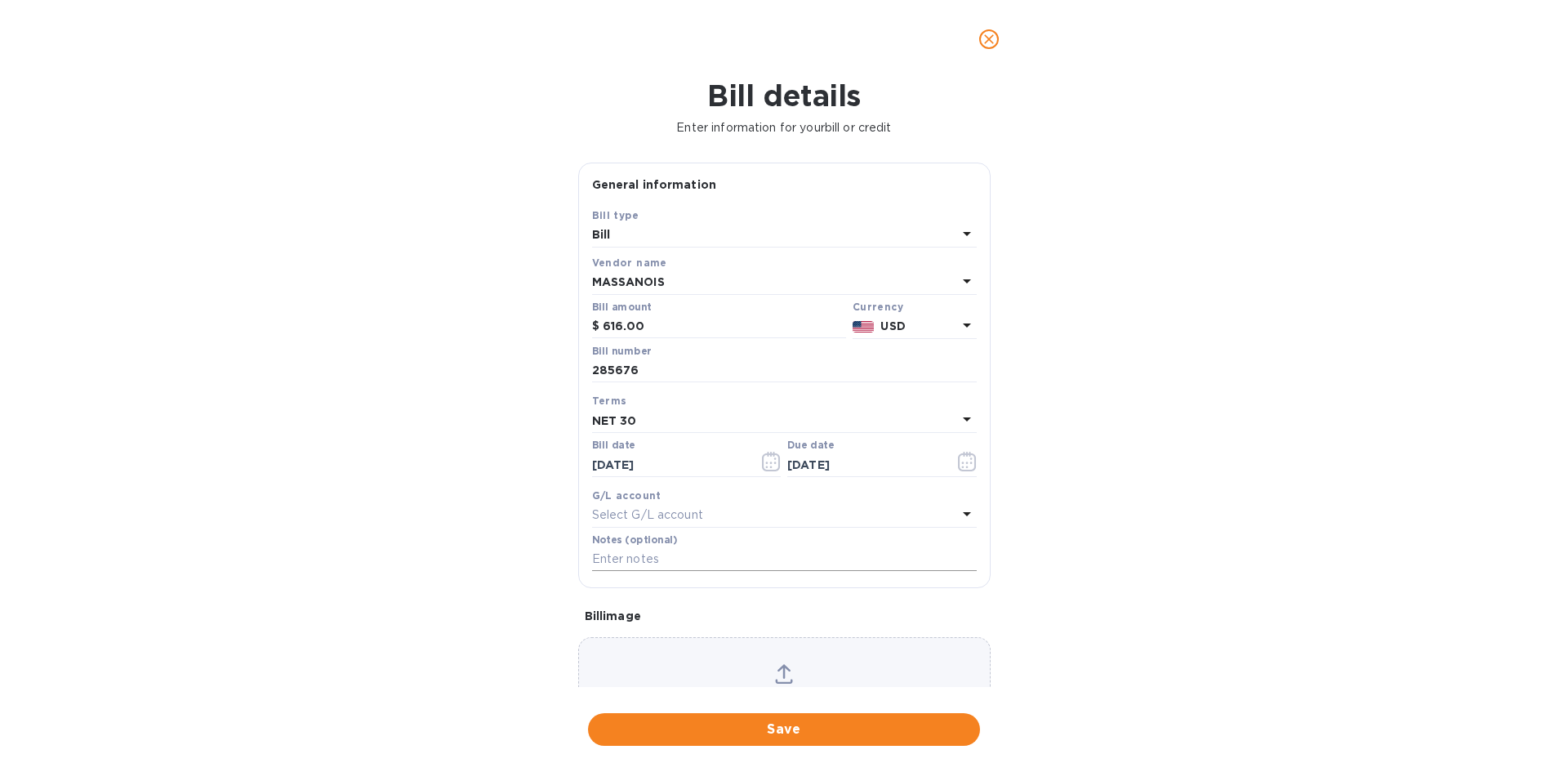
click at [631, 562] on input "text" at bounding box center [784, 559] width 385 height 25
type input "1-30063"
click at [893, 723] on span "Save" at bounding box center [784, 729] width 366 height 19
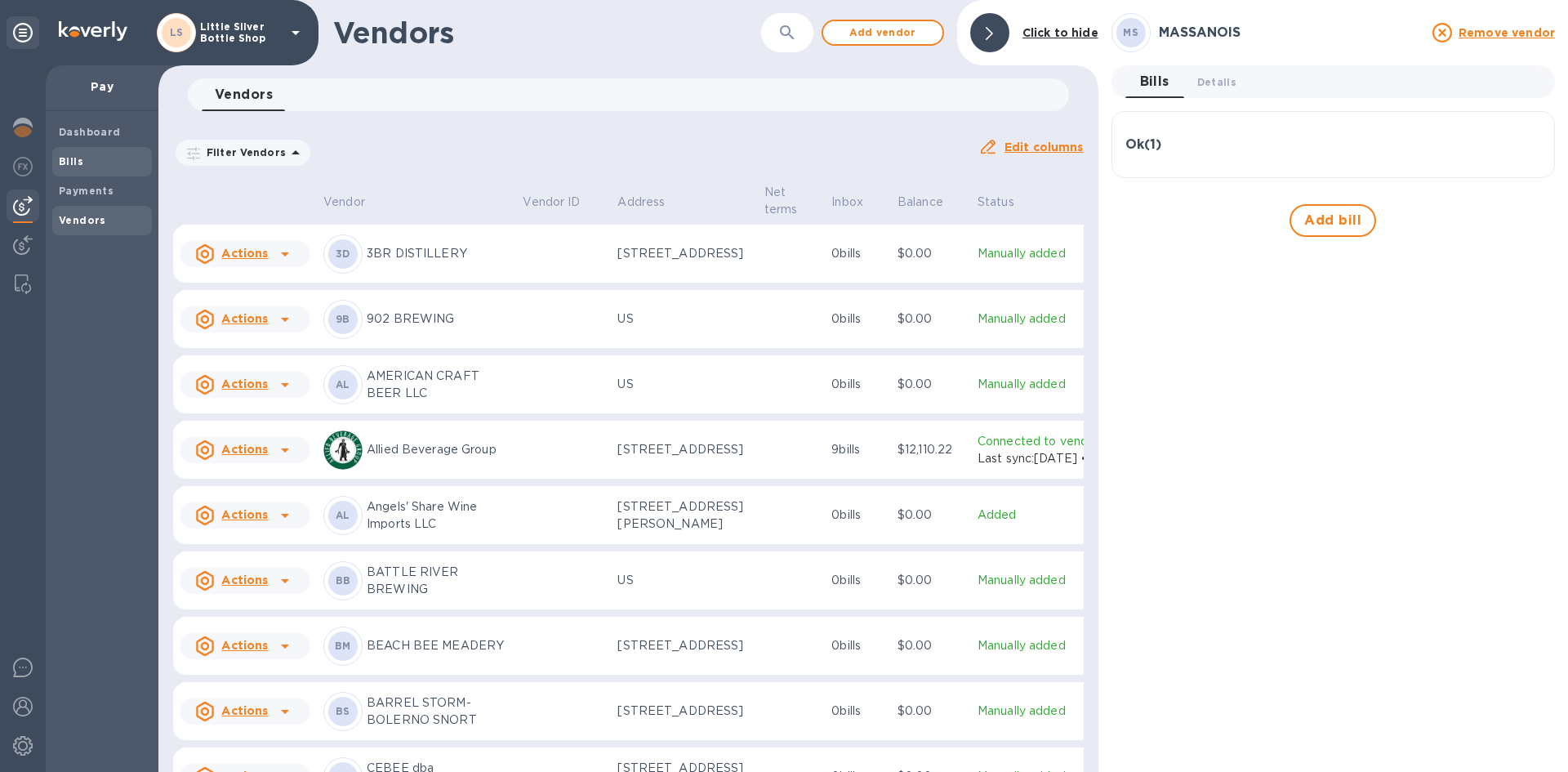
click at [93, 162] on span "Bills" at bounding box center [102, 162] width 86 height 16
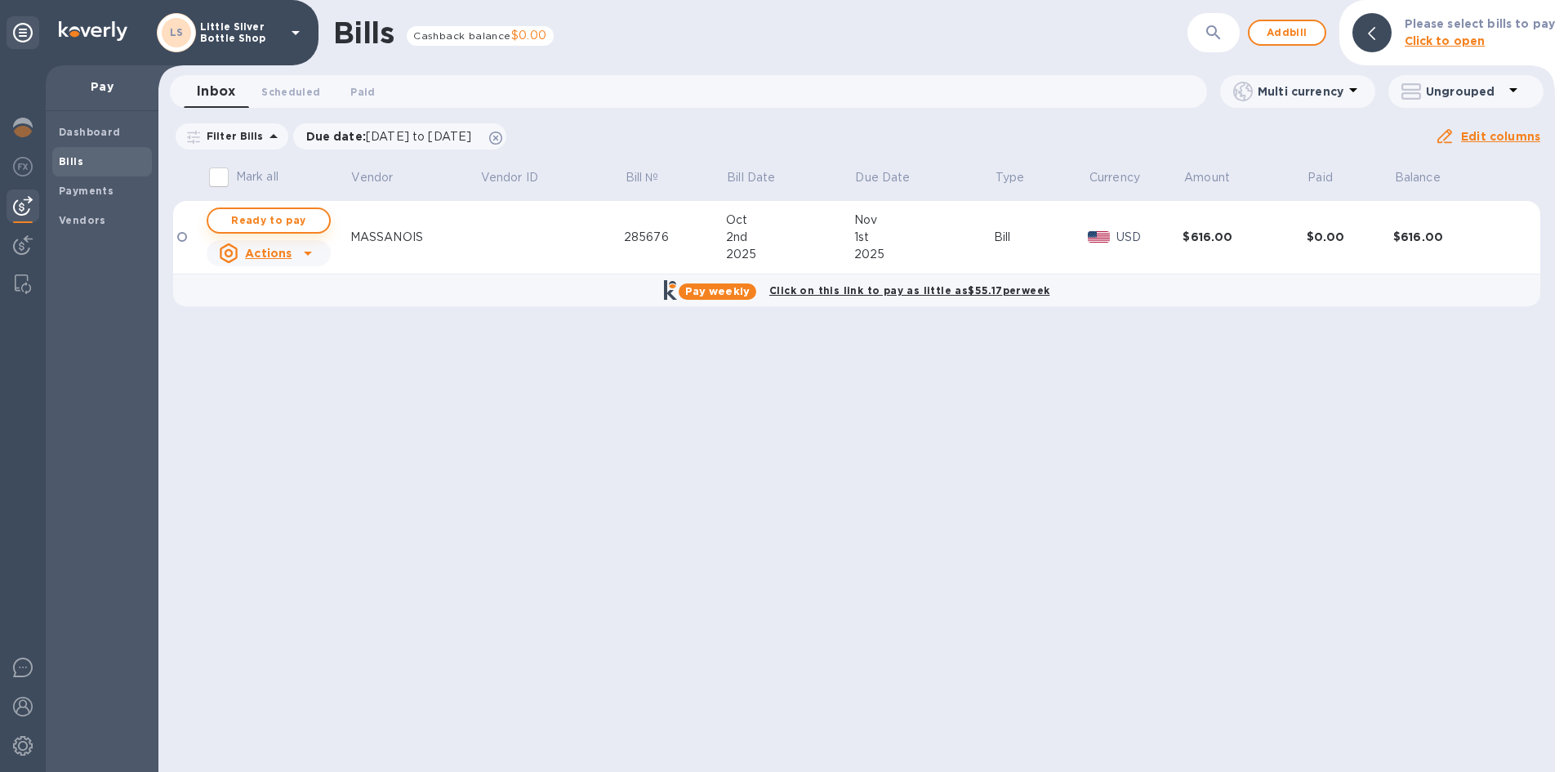
click at [245, 222] on span "Ready to pay" at bounding box center [269, 220] width 95 height 19
checkbox input "true"
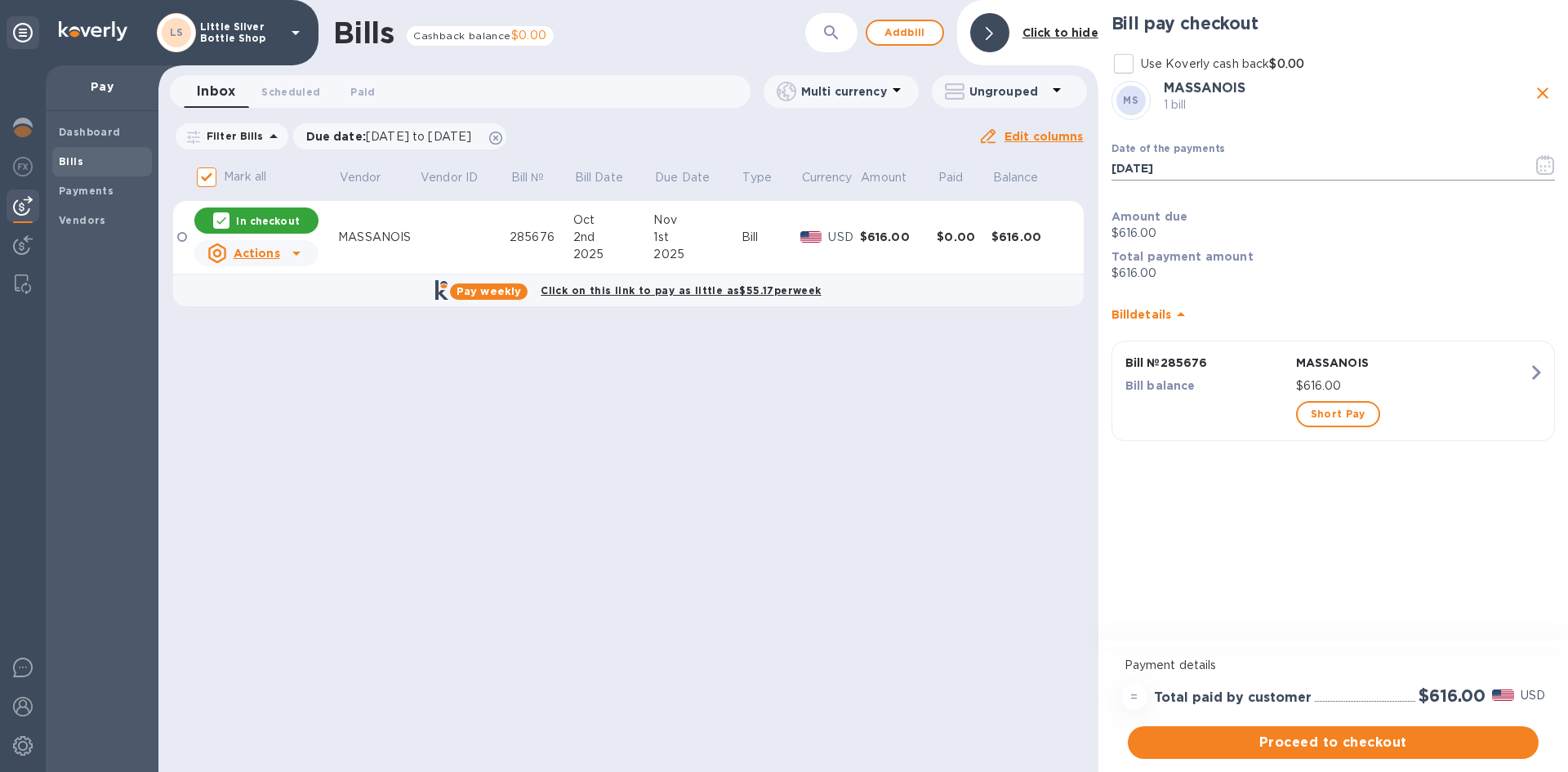
click at [1547, 166] on icon "button" at bounding box center [1545, 165] width 19 height 19
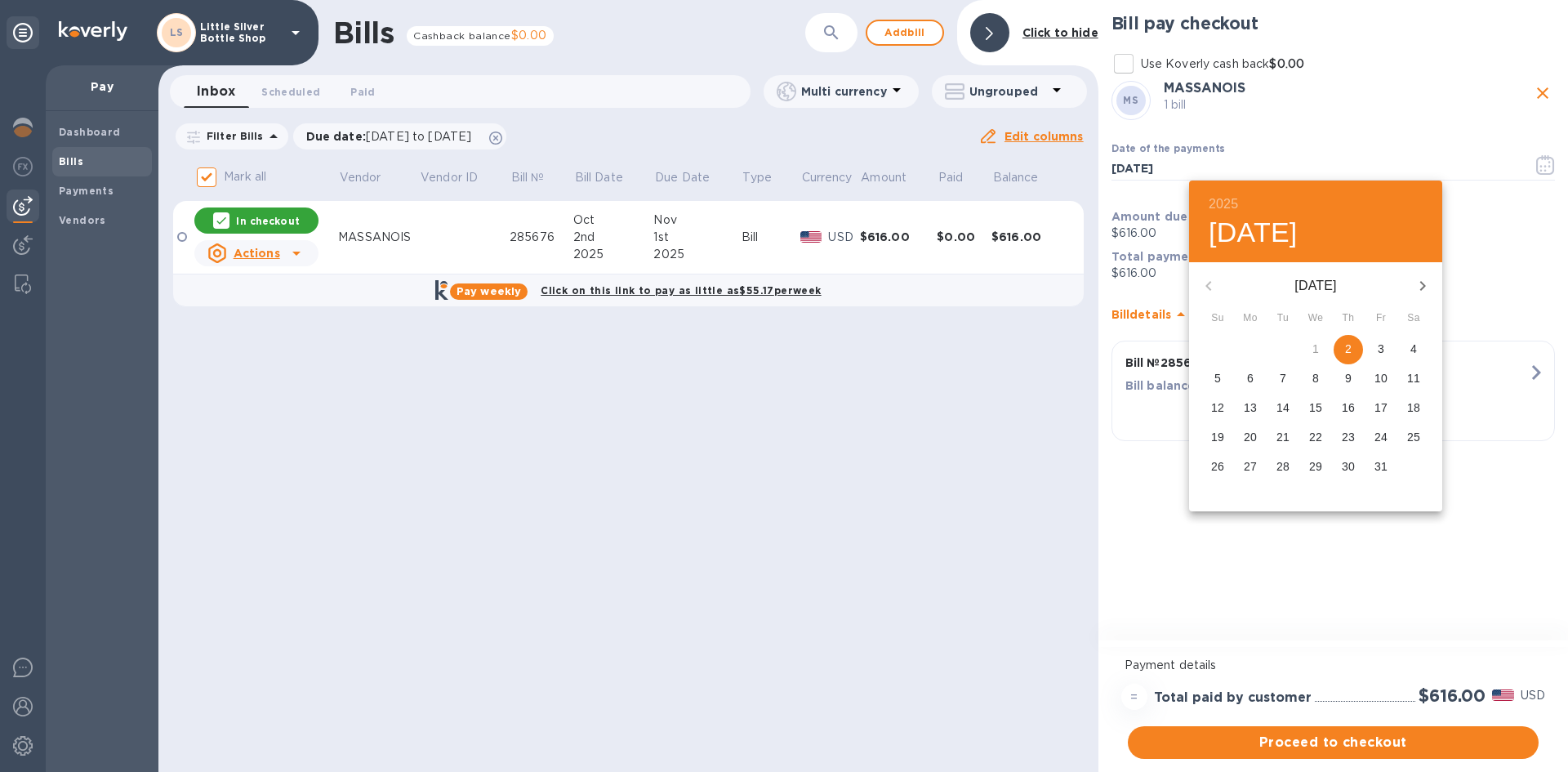
click at [1354, 435] on p "23" at bounding box center [1347, 436] width 13 height 16
type input "10/23/2025"
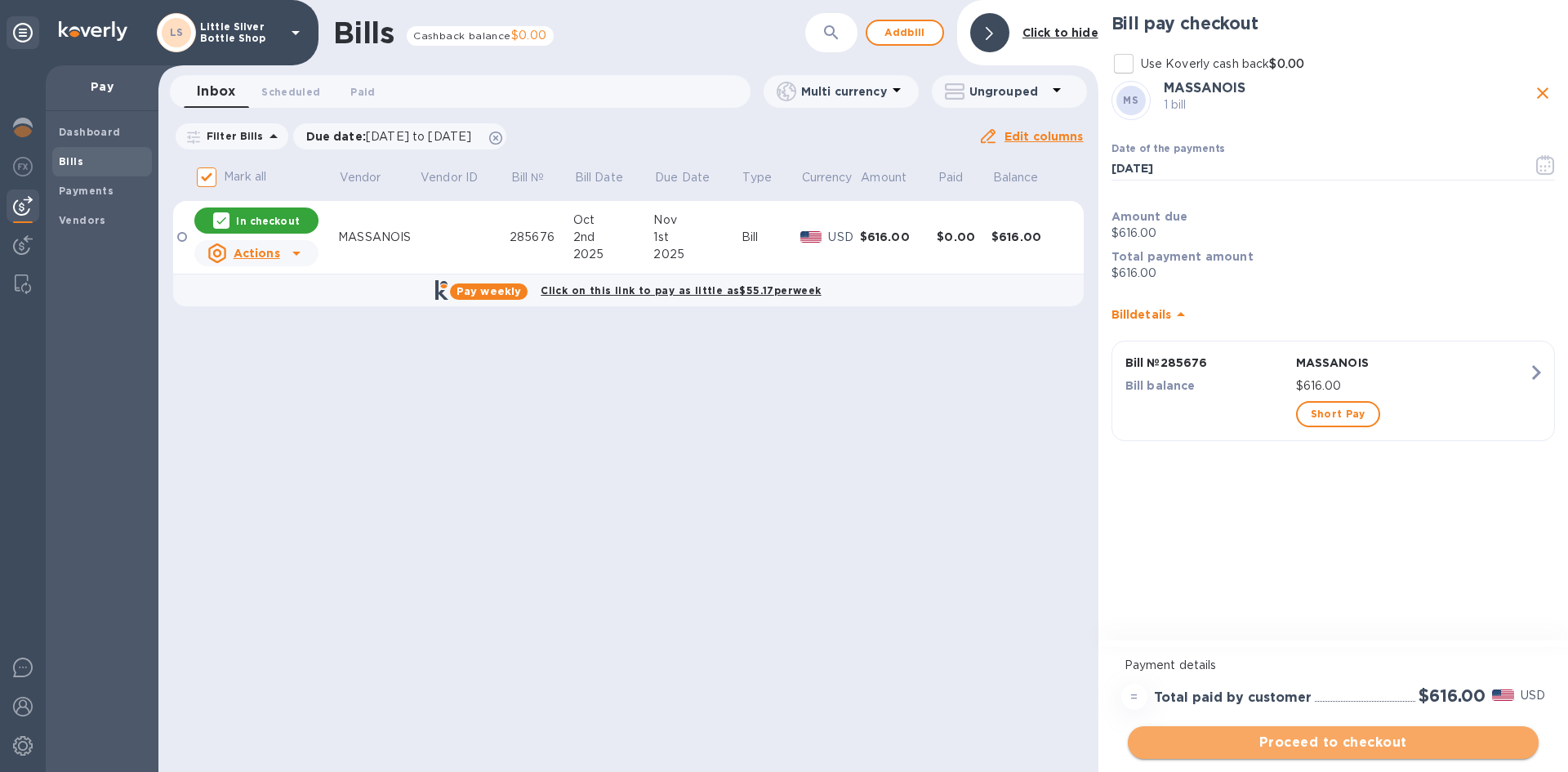
click at [1403, 739] on span "Proceed to checkout" at bounding box center [1332, 742] width 385 height 19
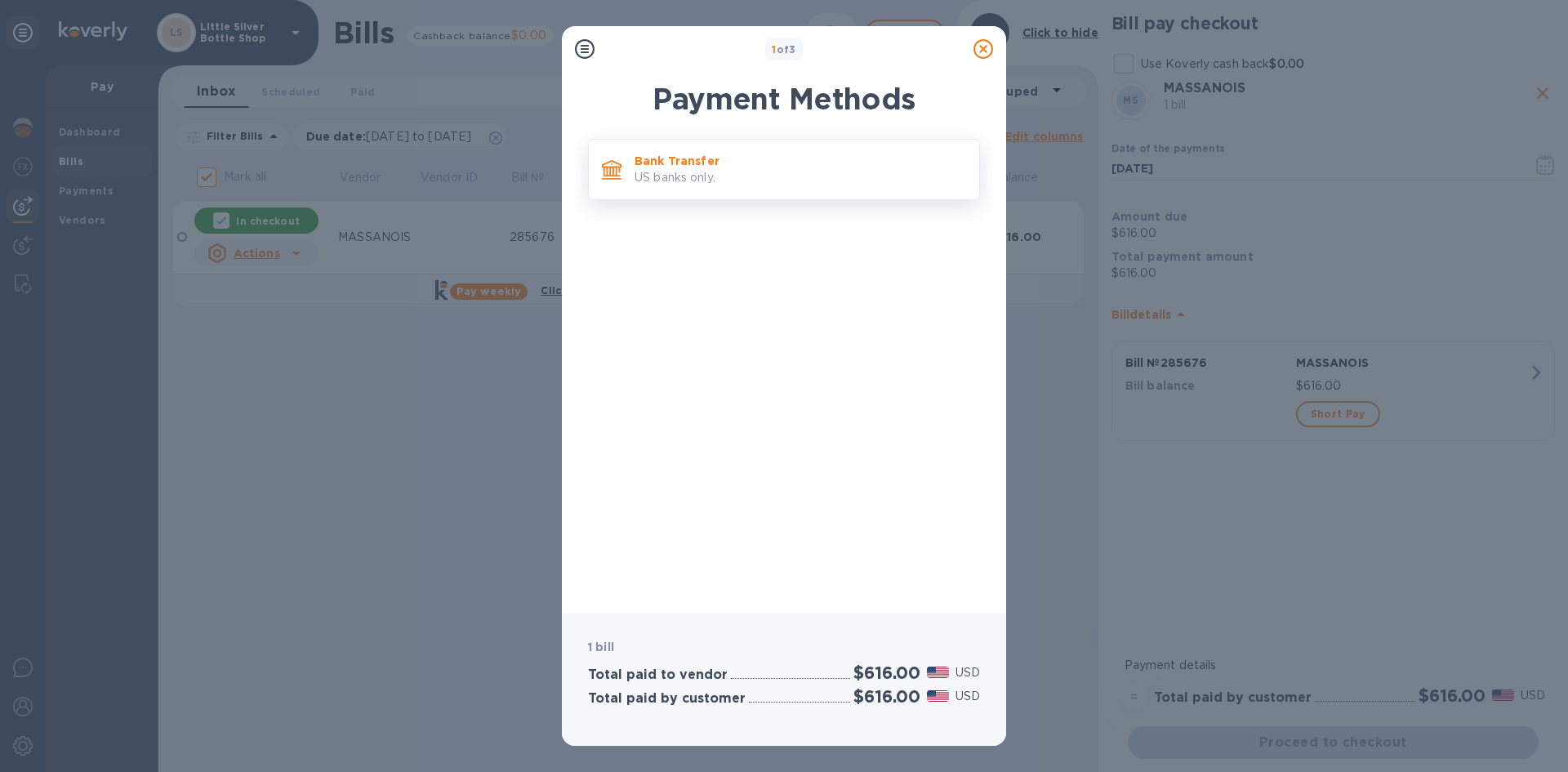
click at [828, 167] on p "Bank Transfer" at bounding box center [800, 161] width 331 height 16
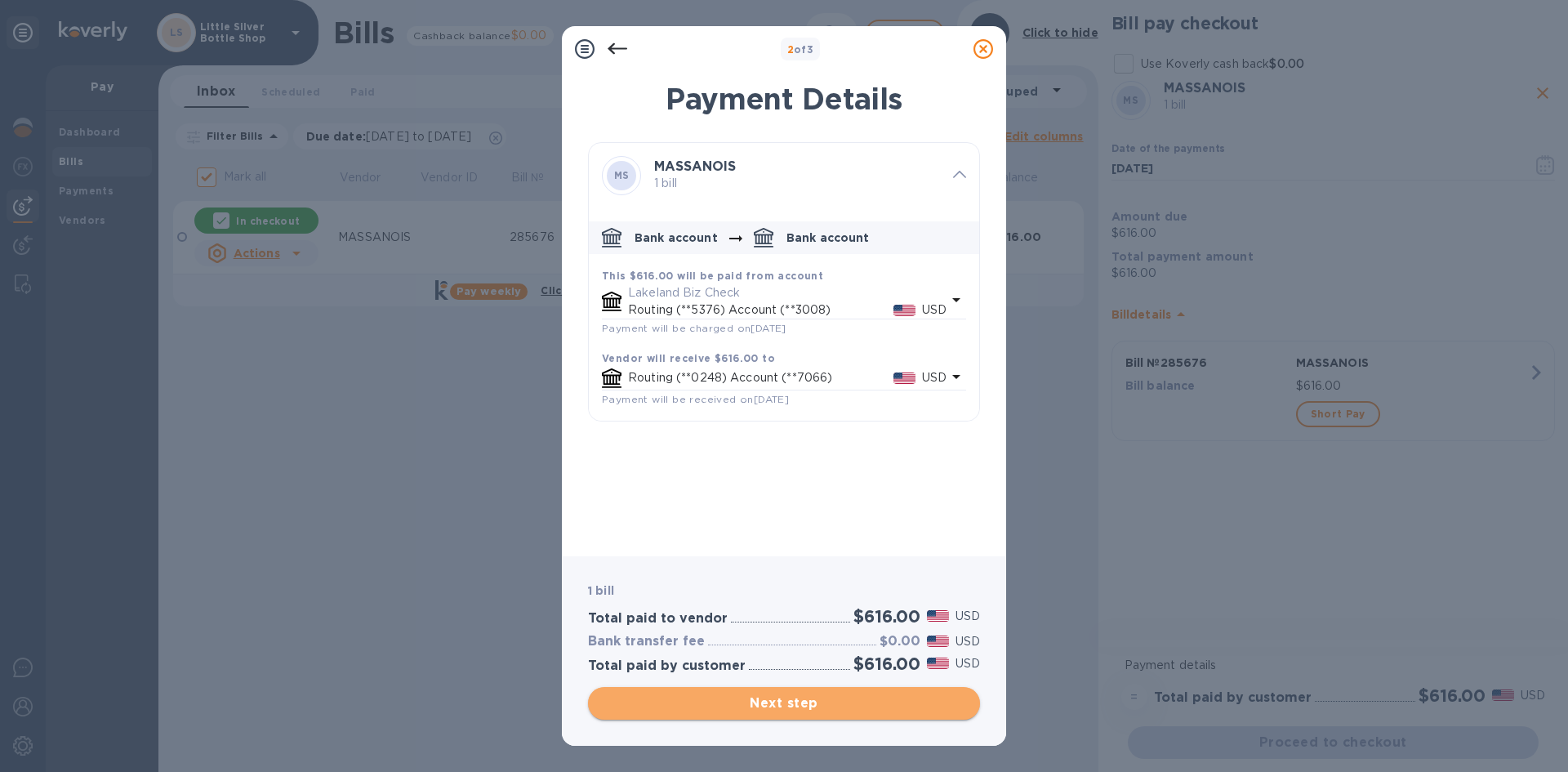
click at [851, 701] on span "Next step" at bounding box center [784, 703] width 366 height 19
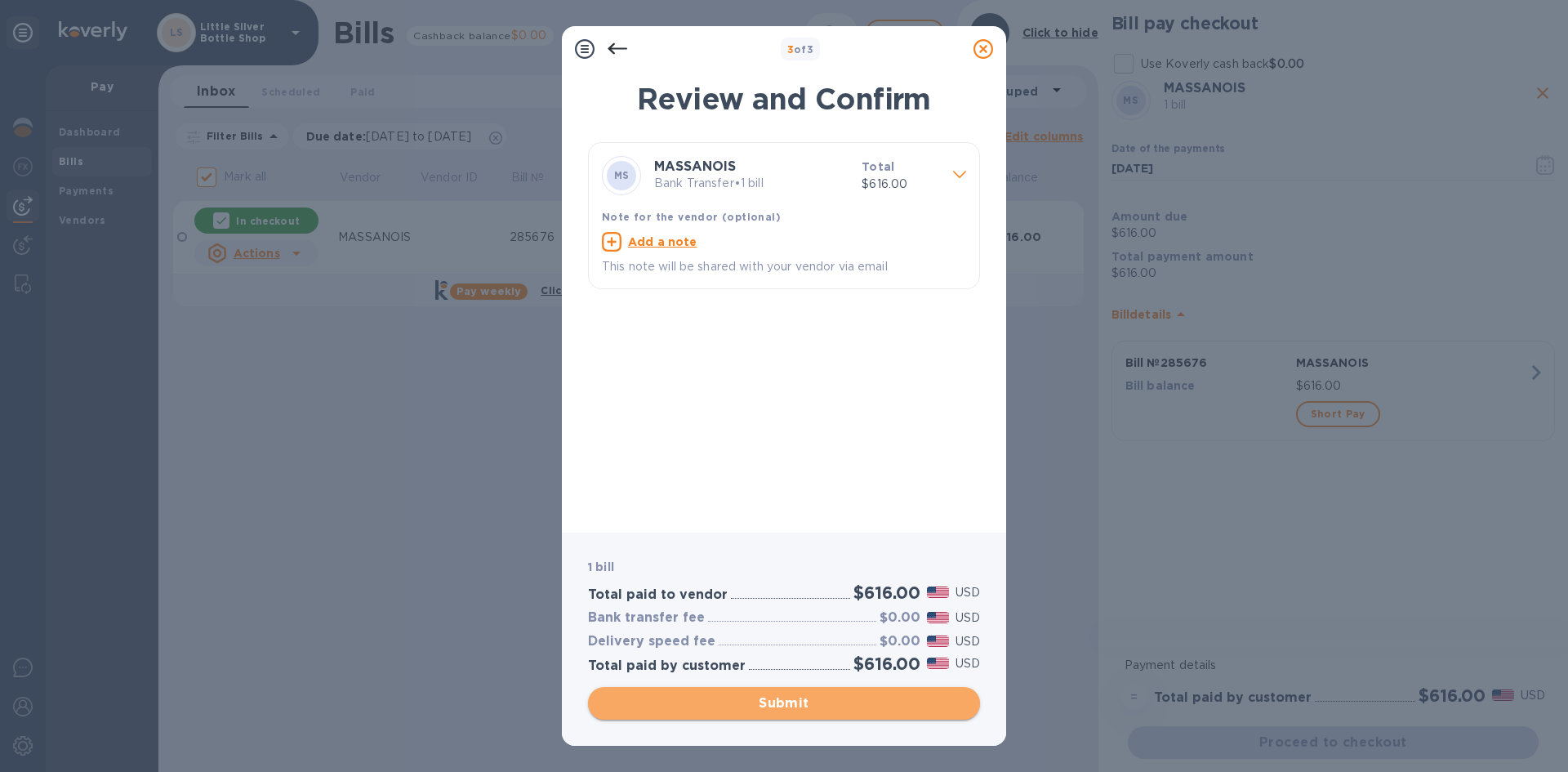
click at [809, 703] on span "Submit" at bounding box center [784, 703] width 366 height 19
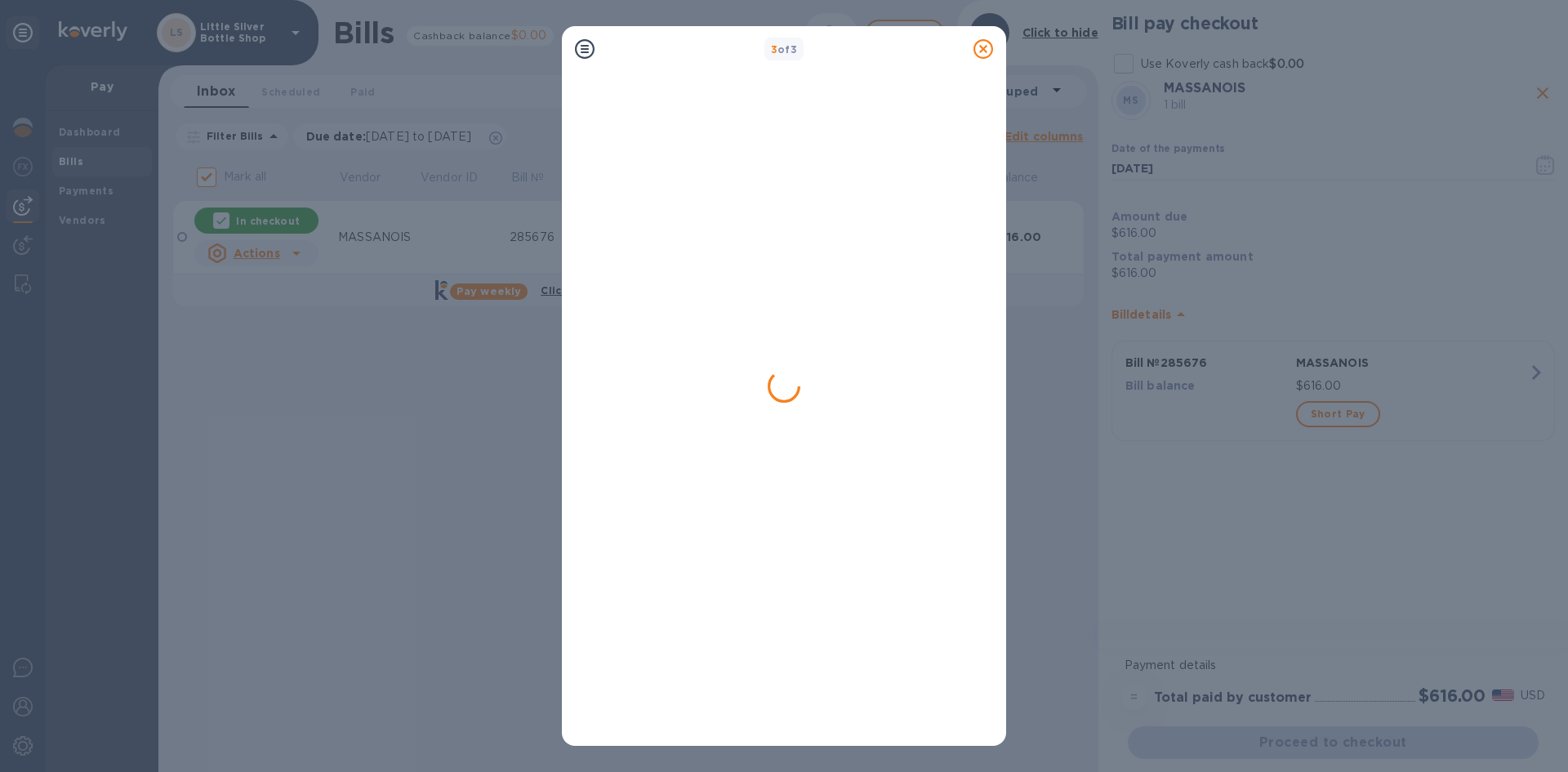
checkbox input "false"
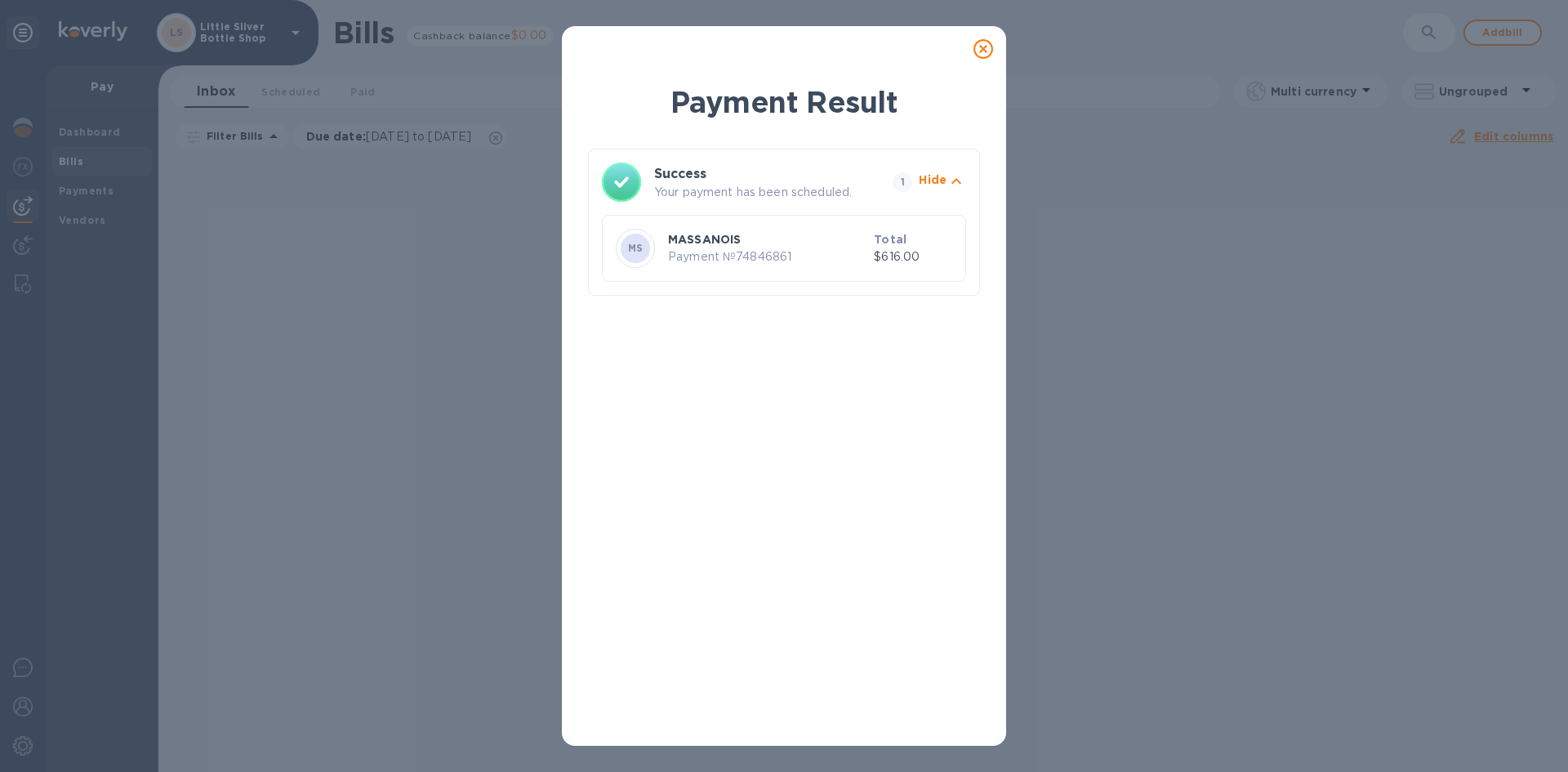
click at [983, 48] on icon at bounding box center [982, 48] width 19 height 19
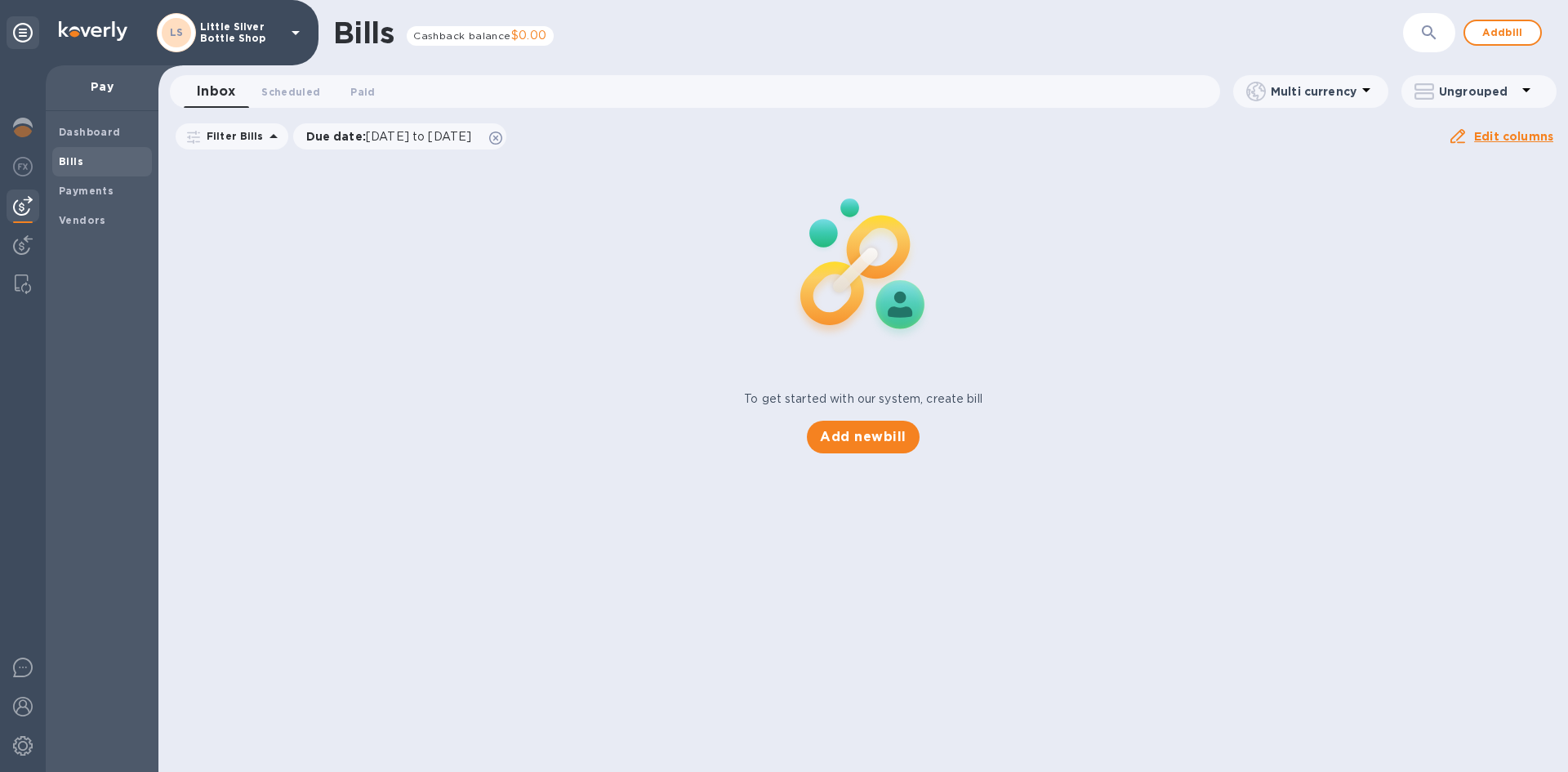
click at [282, 38] on div "LS Little Silver Bottle Shop" at bounding box center [231, 32] width 149 height 39
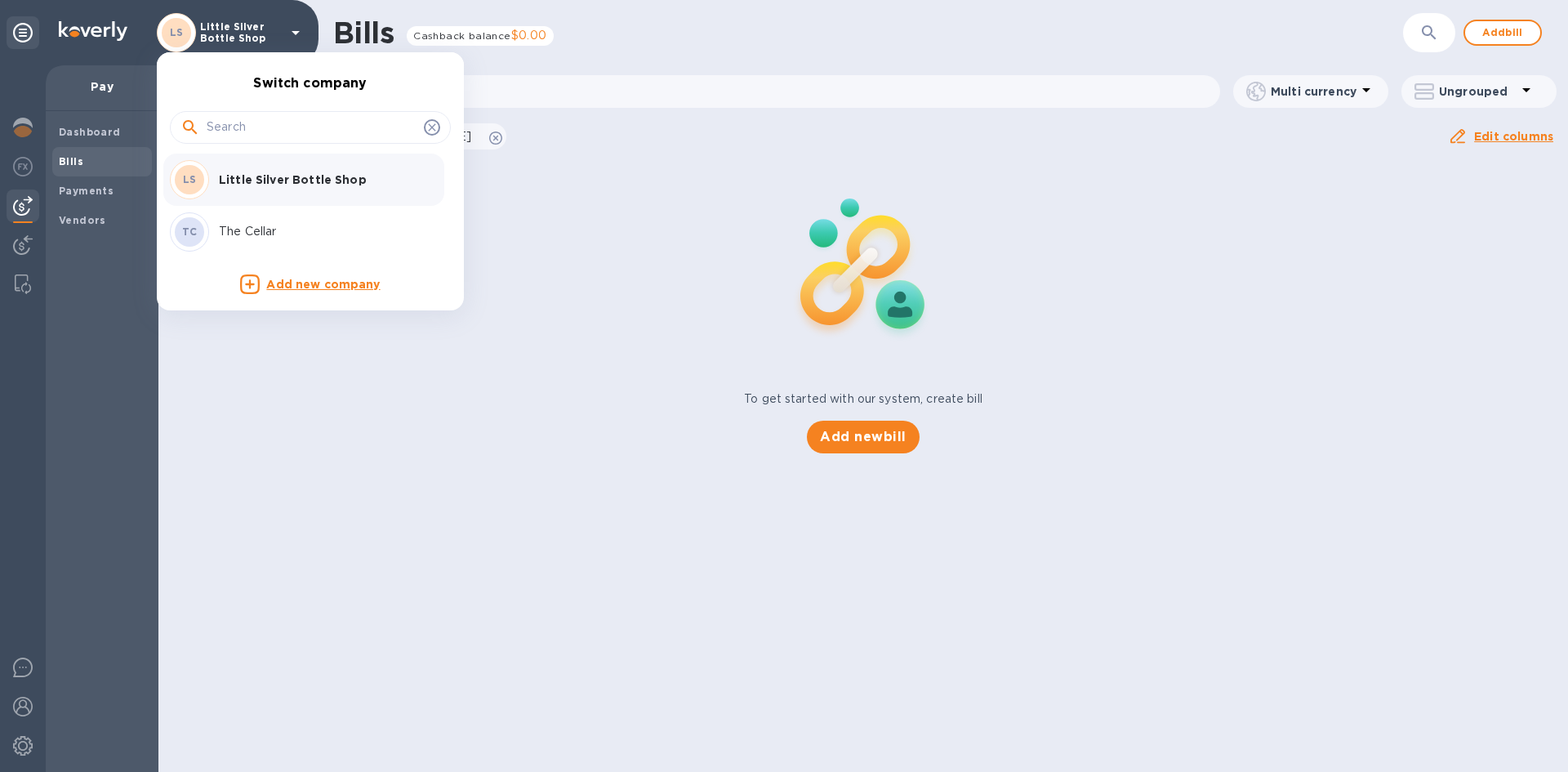
click at [243, 233] on p "The Cellar" at bounding box center [321, 232] width 205 height 17
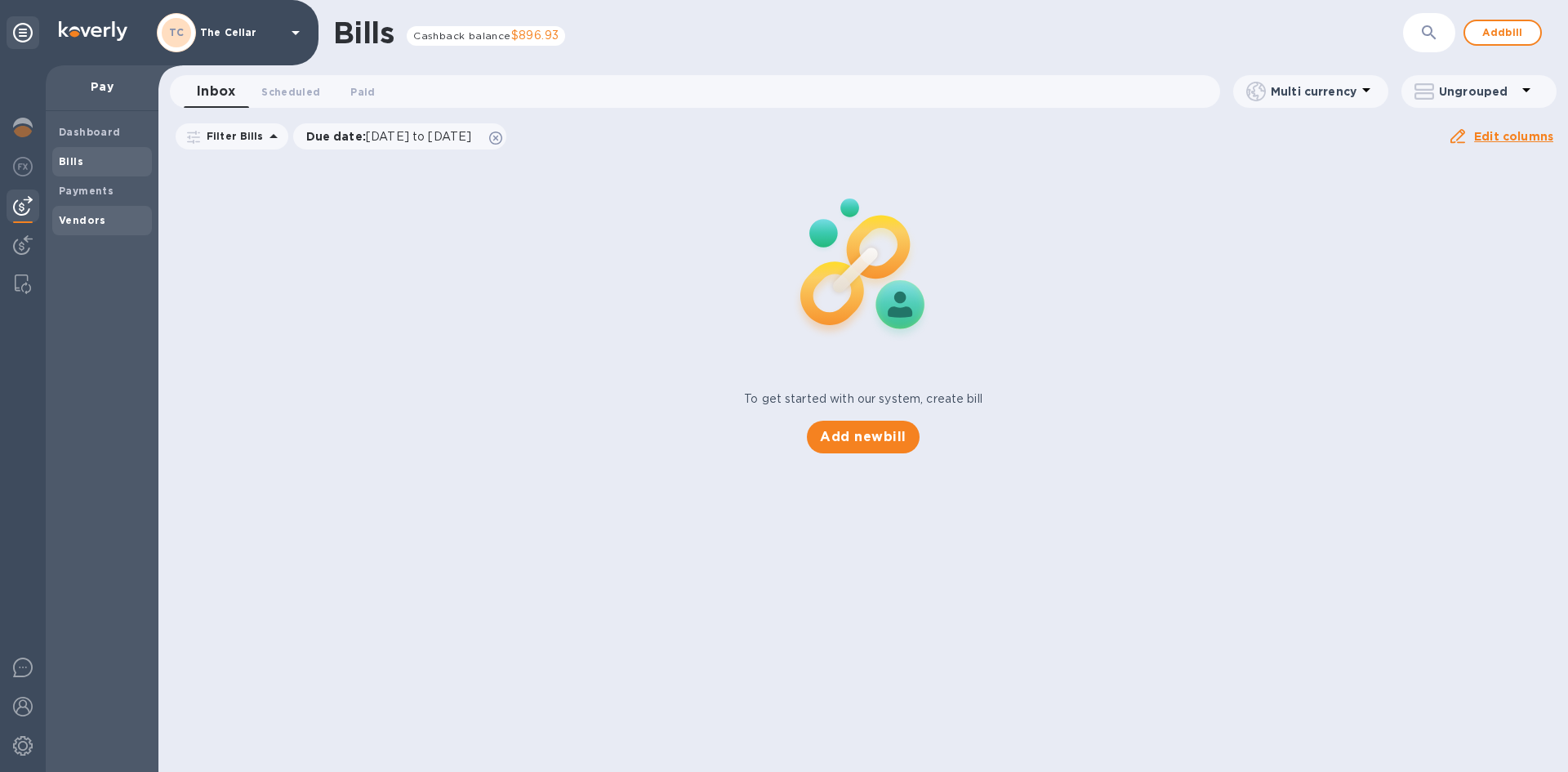
click at [78, 223] on b "Vendors" at bounding box center [83, 220] width 47 height 12
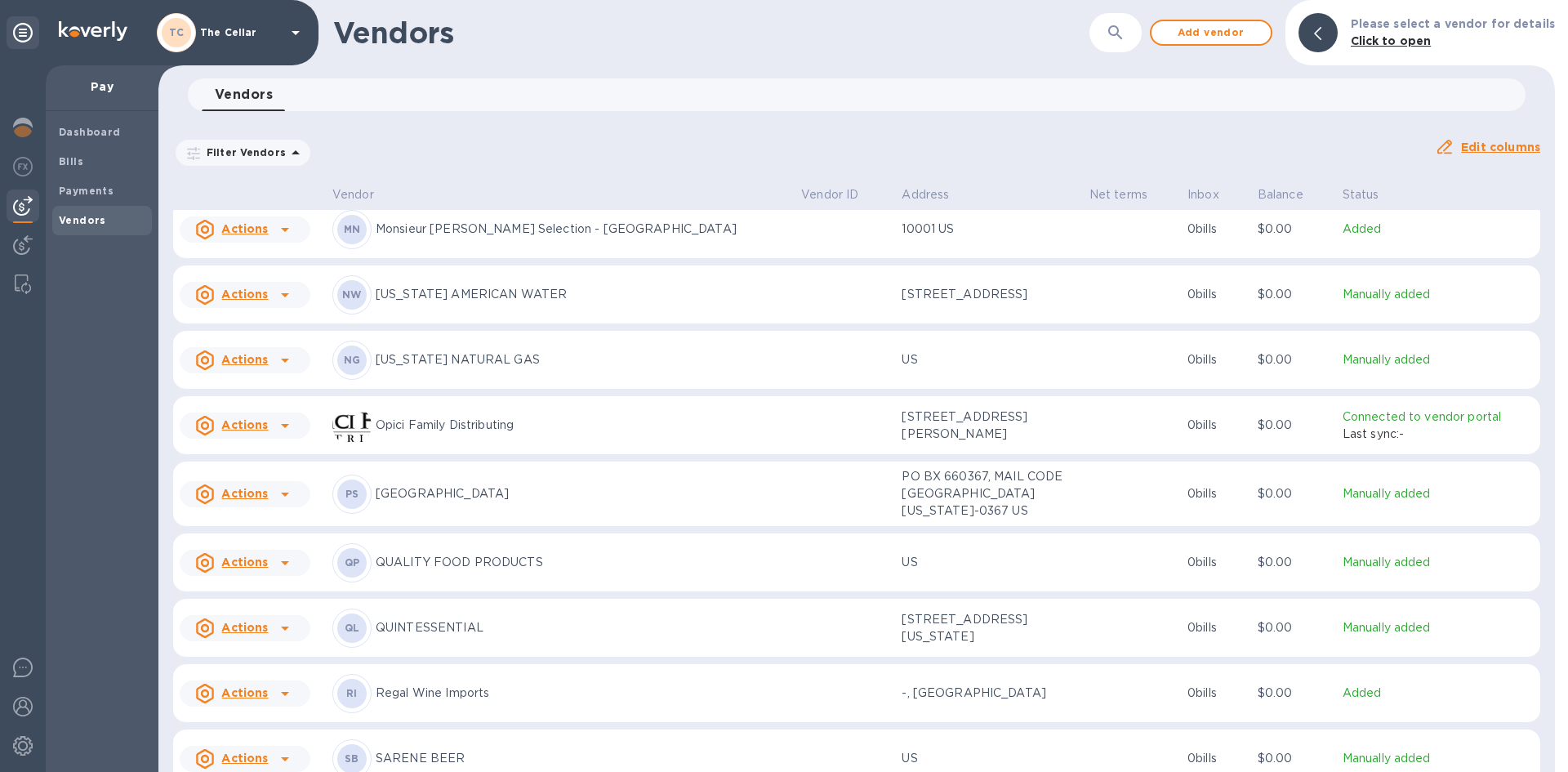
scroll to position [1761, 0]
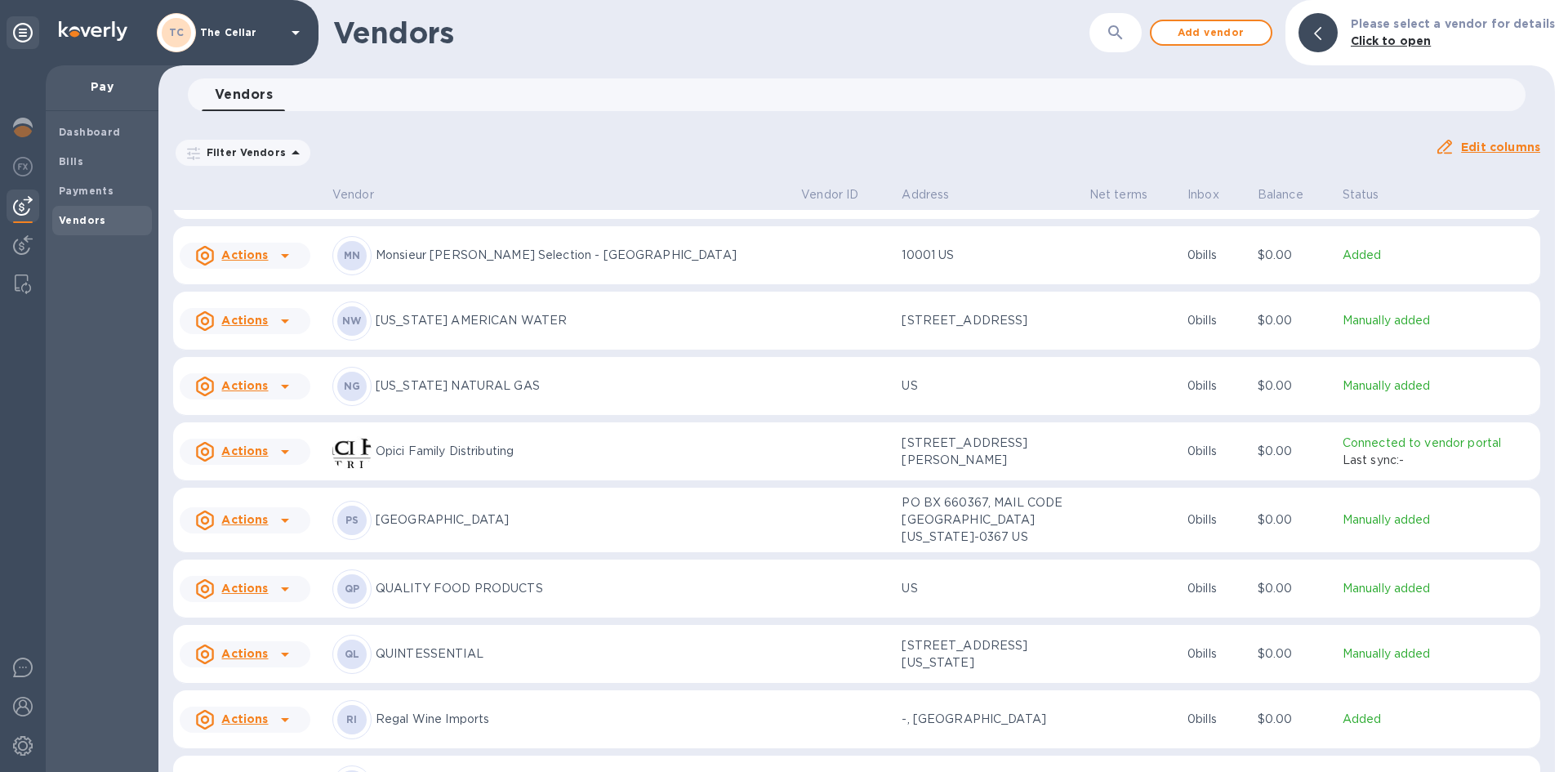
click at [439, 585] on p "QUALITY FOOD PRODUCTS" at bounding box center [582, 589] width 412 height 17
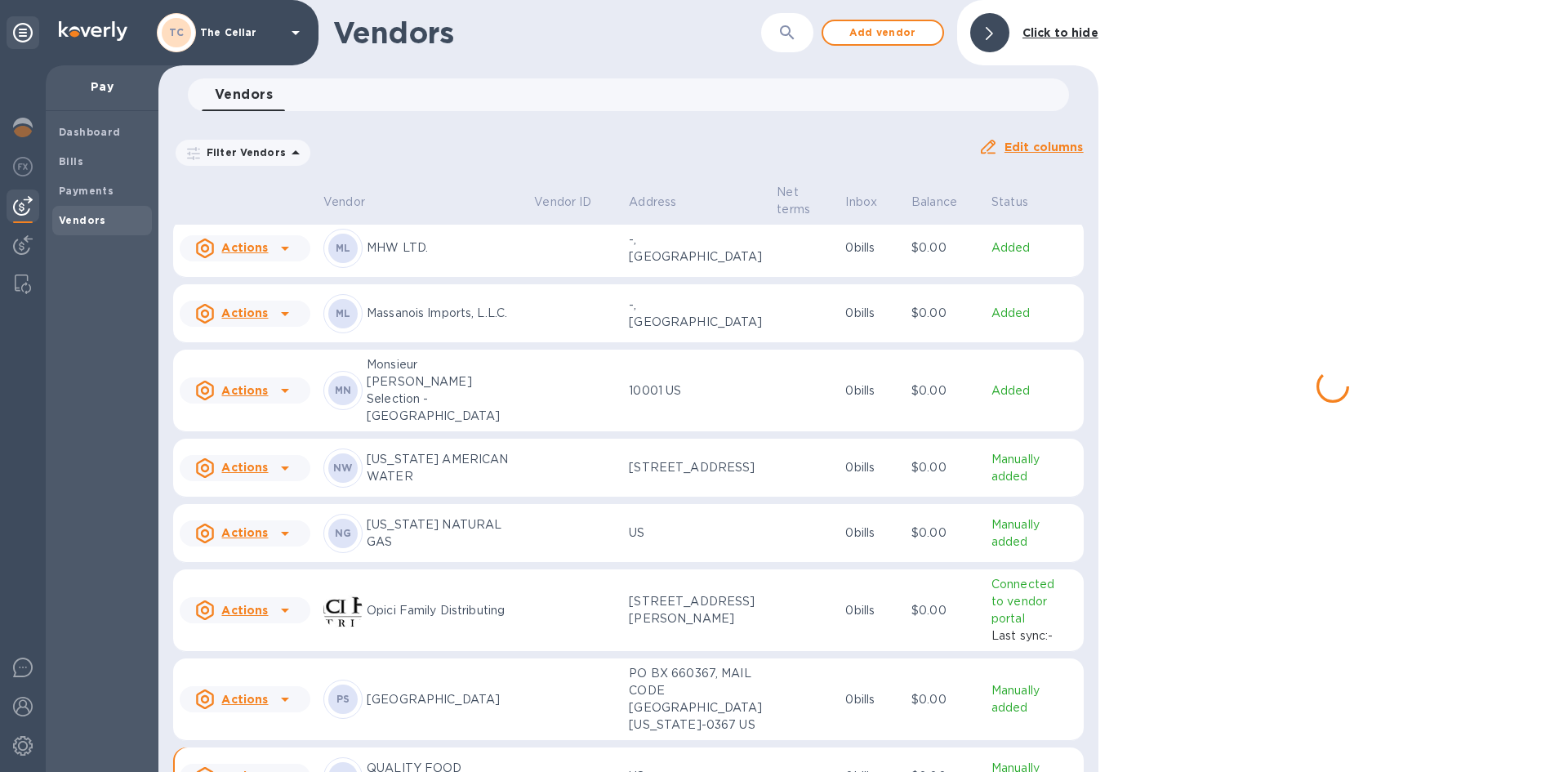
scroll to position [1888, 0]
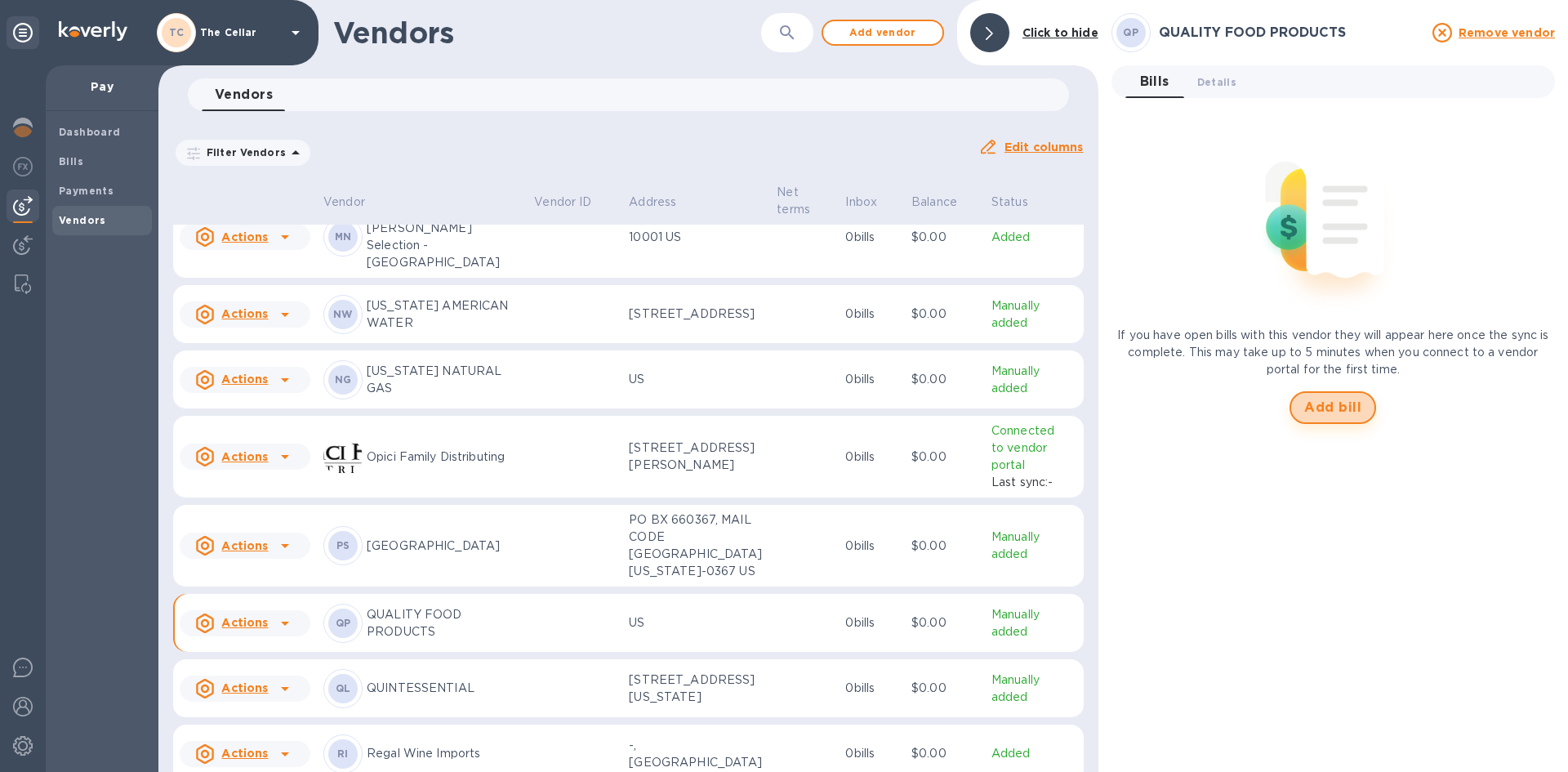
click at [1347, 404] on span "Add bill" at bounding box center [1333, 407] width 57 height 19
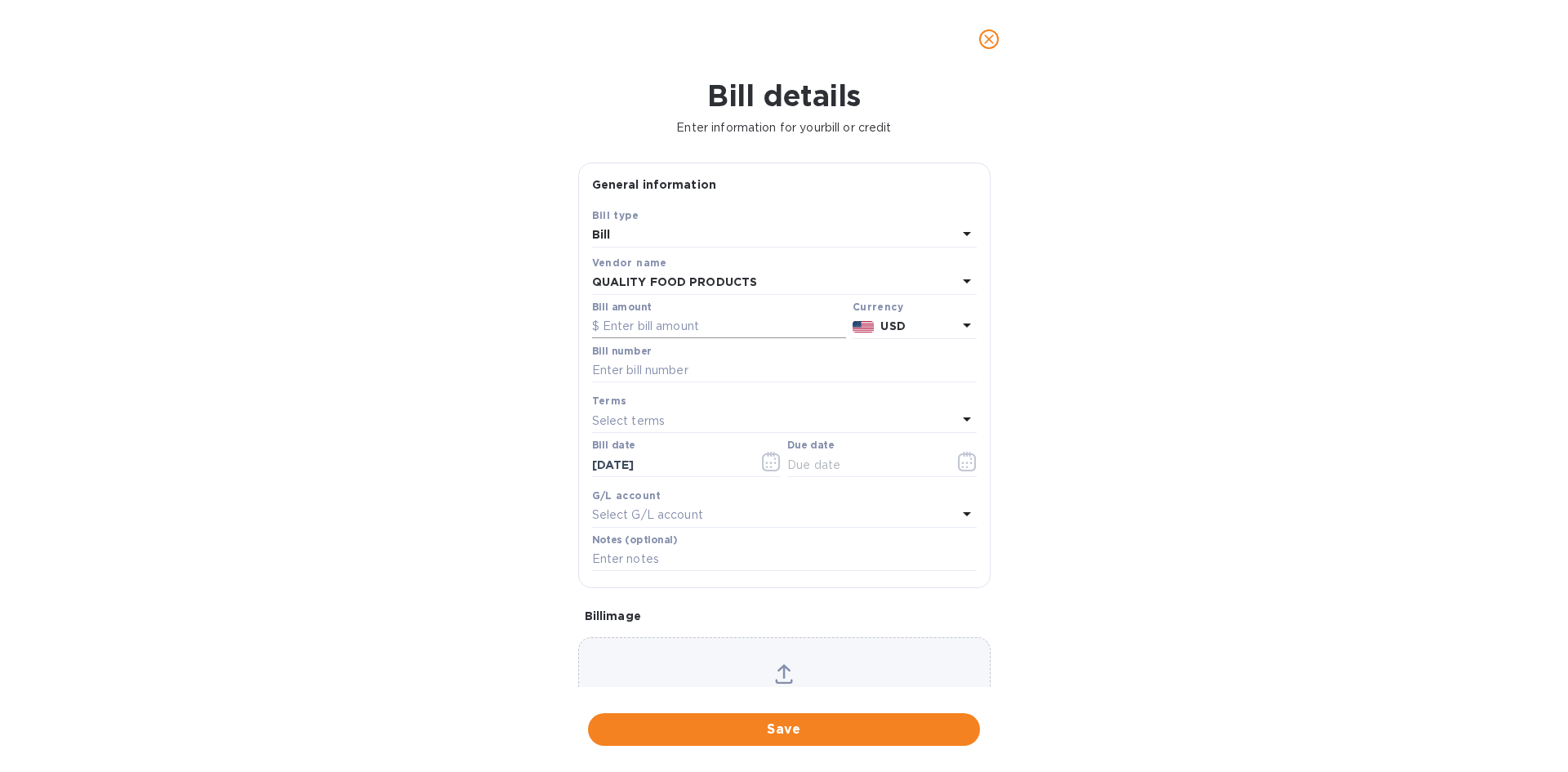
click at [713, 331] on input "text" at bounding box center [718, 326] width 254 height 25
type input "141.75"
click at [702, 362] on input "text" at bounding box center [784, 370] width 385 height 25
type input "561842"
click at [680, 422] on div "Select terms" at bounding box center [774, 420] width 365 height 23
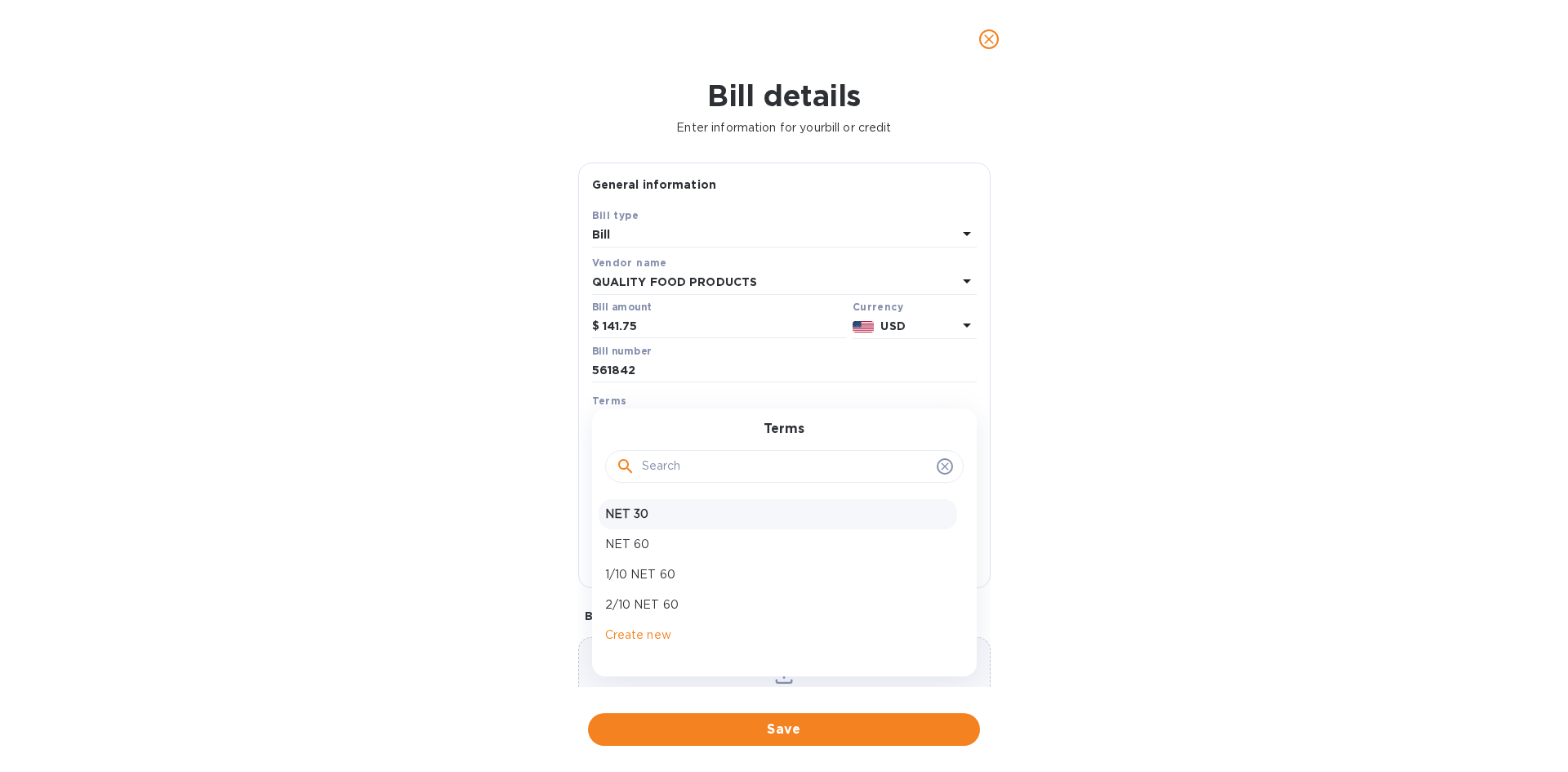
click at [669, 506] on p "NET 30" at bounding box center [778, 514] width 346 height 17
type input "[DATE]"
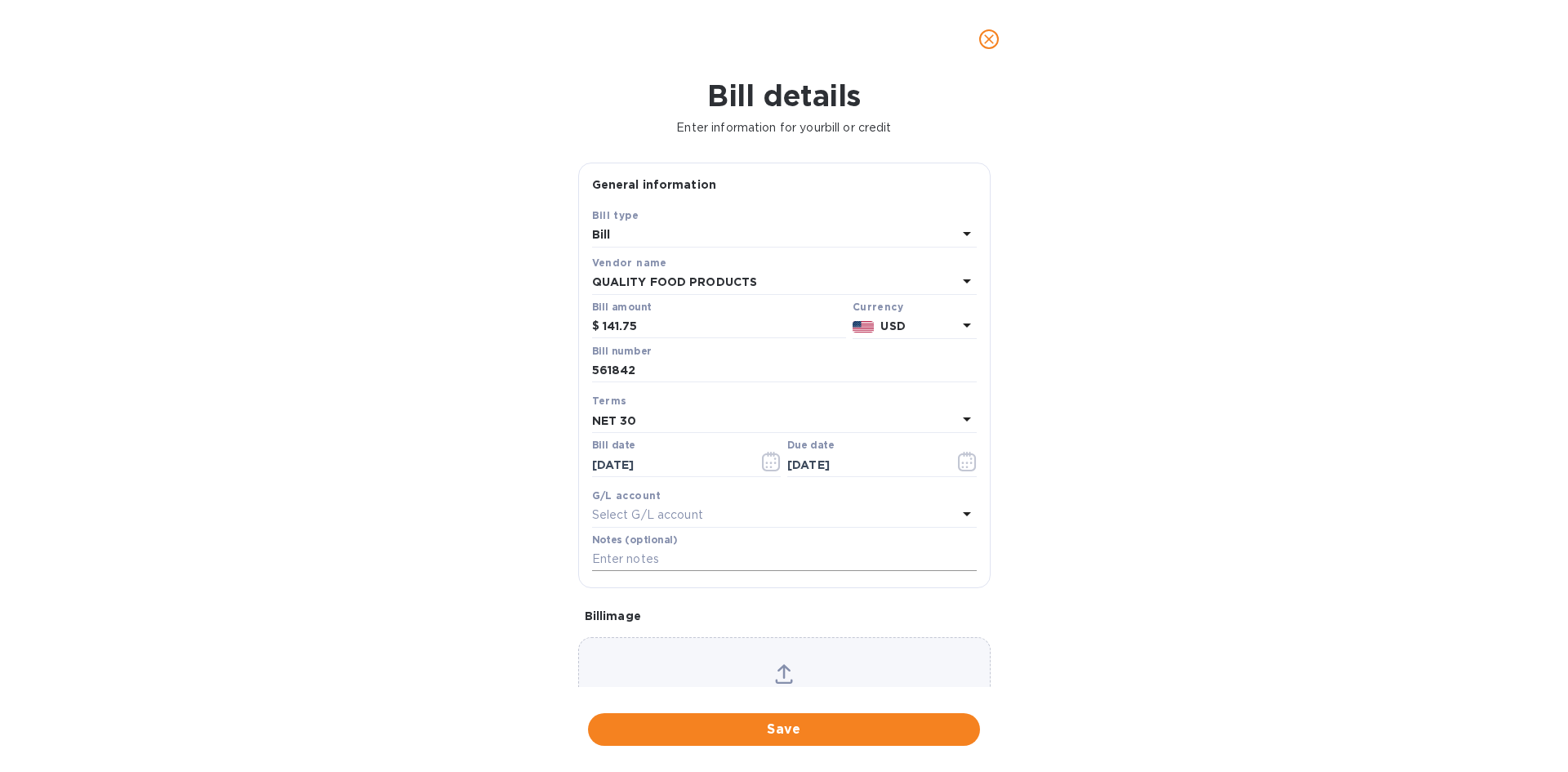
click at [661, 562] on input "text" at bounding box center [784, 559] width 385 height 25
type input "2-11225"
click at [873, 728] on span "Save" at bounding box center [784, 729] width 366 height 19
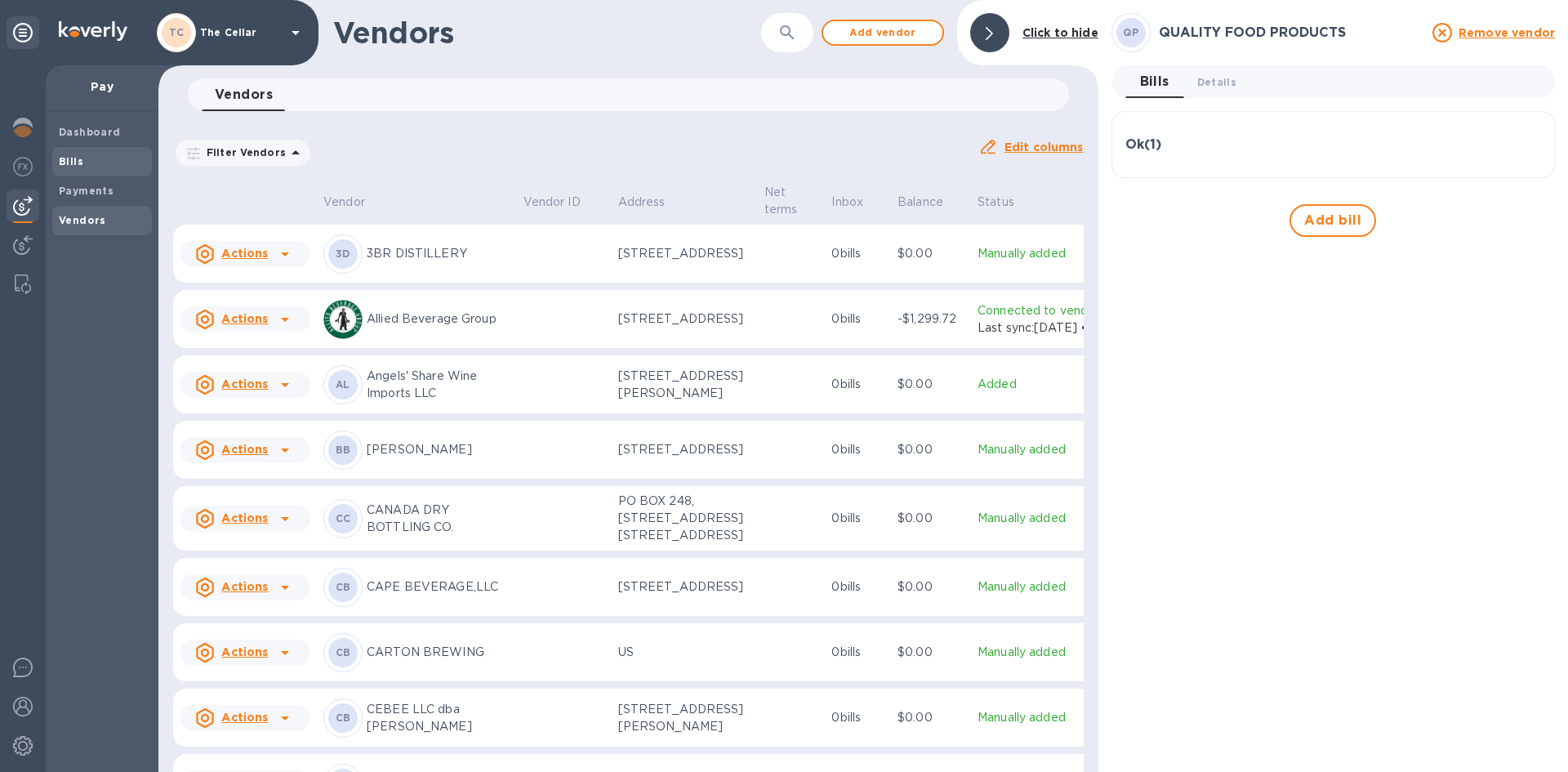
click at [90, 156] on span "Bills" at bounding box center [102, 162] width 86 height 16
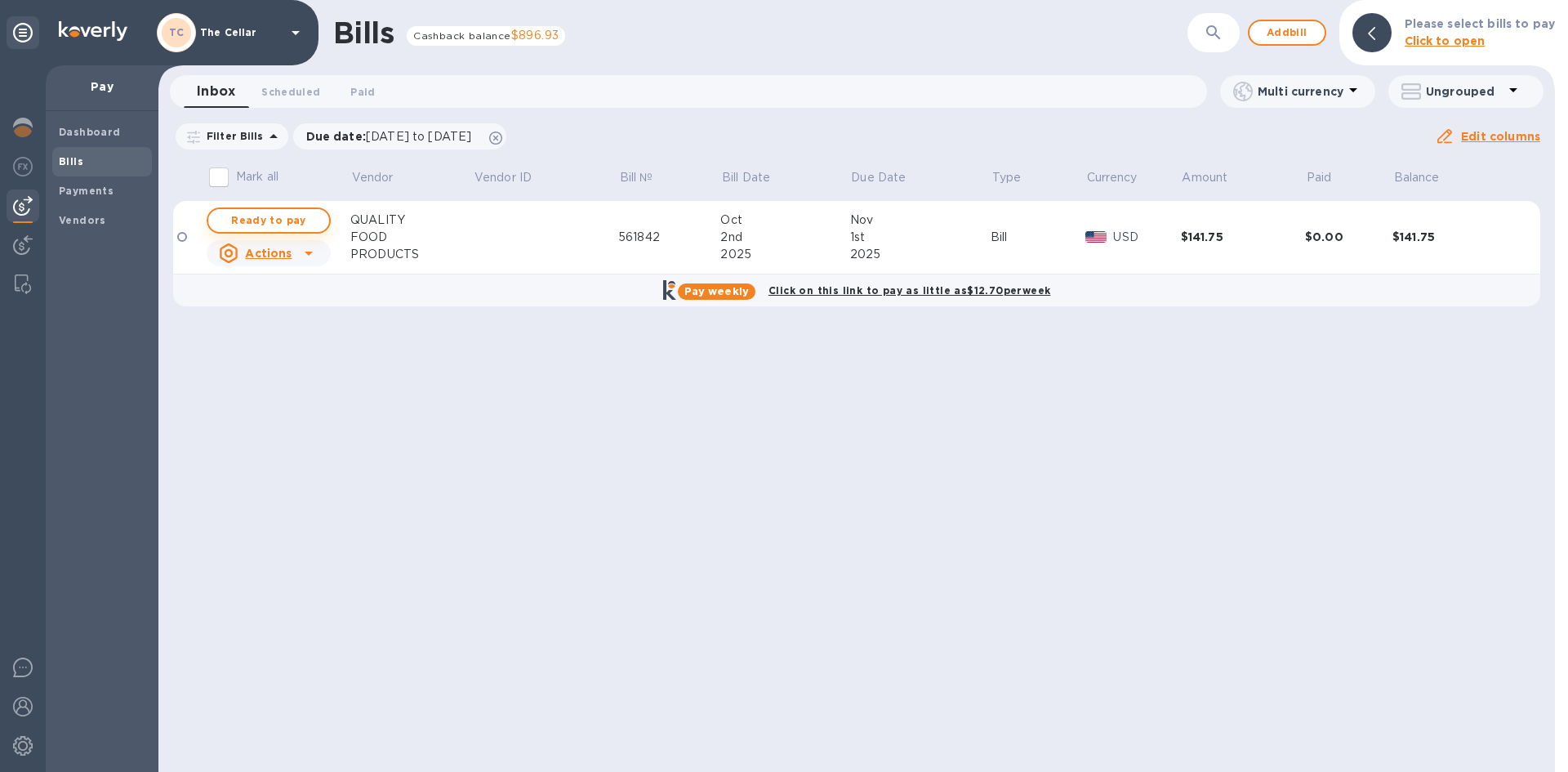
click at [258, 220] on span "Ready to pay" at bounding box center [269, 220] width 95 height 19
checkbox input "true"
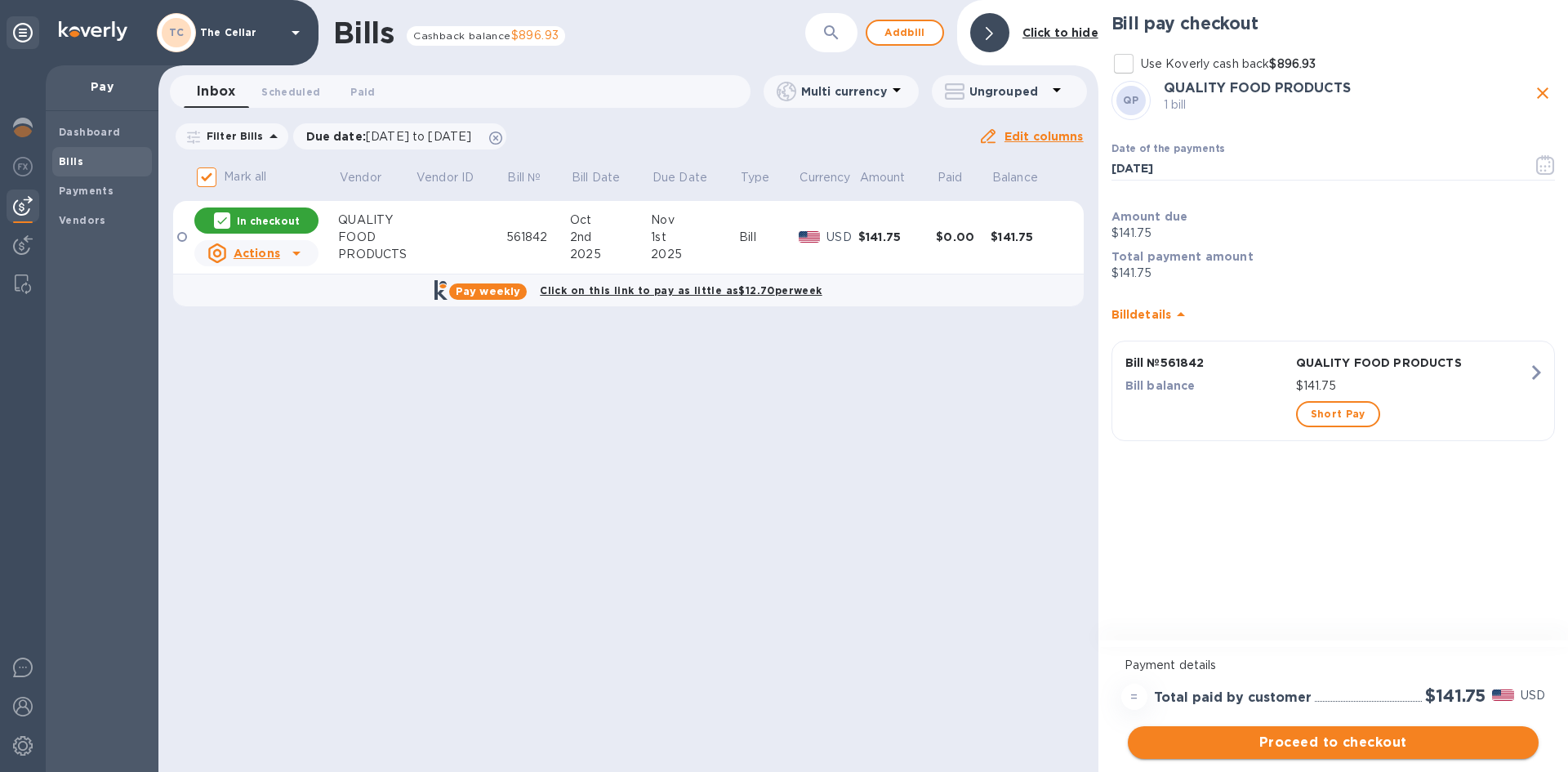
click at [1462, 736] on span "Proceed to checkout" at bounding box center [1332, 742] width 385 height 19
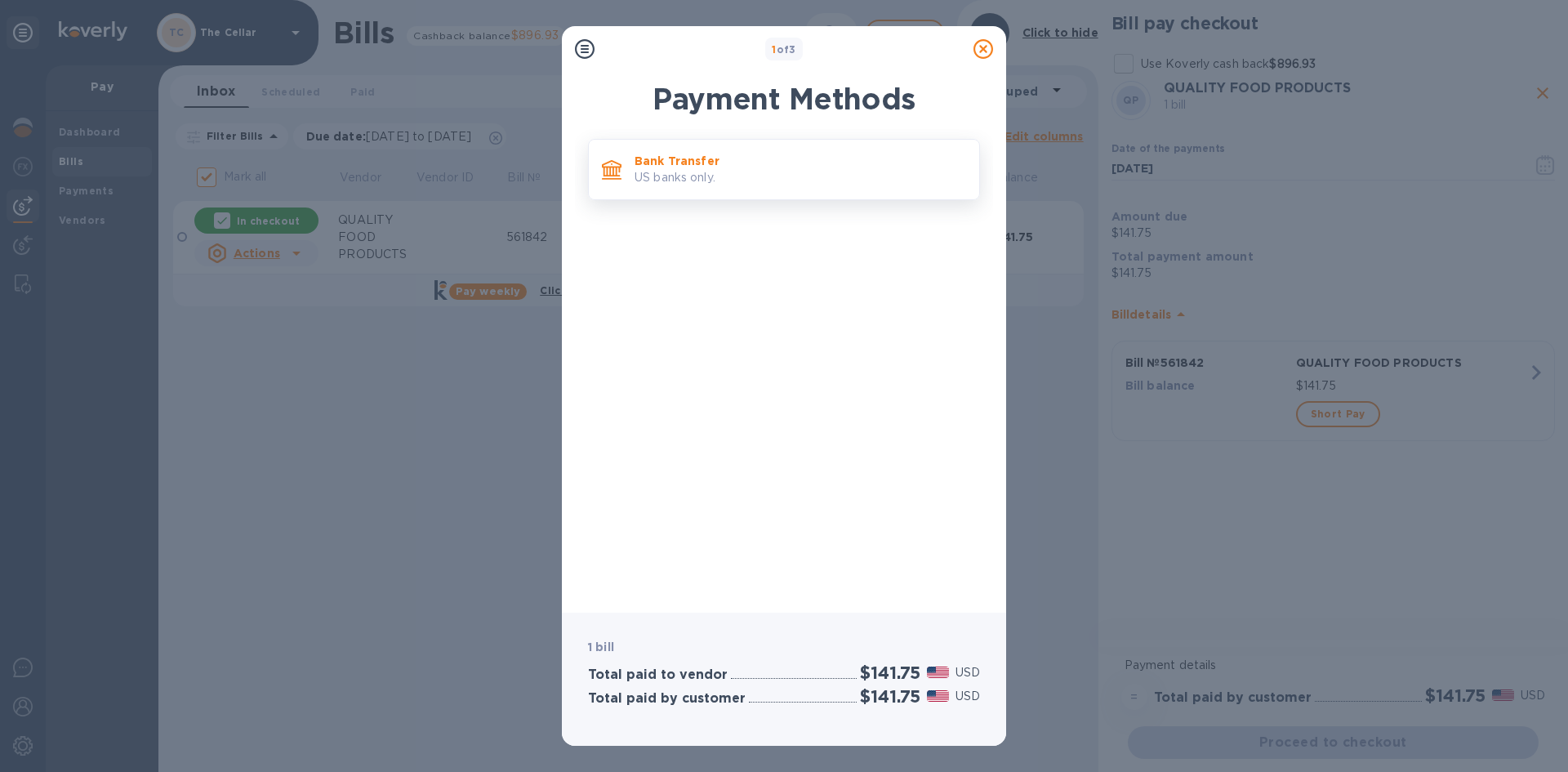
click at [721, 180] on p "US banks only." at bounding box center [800, 178] width 331 height 17
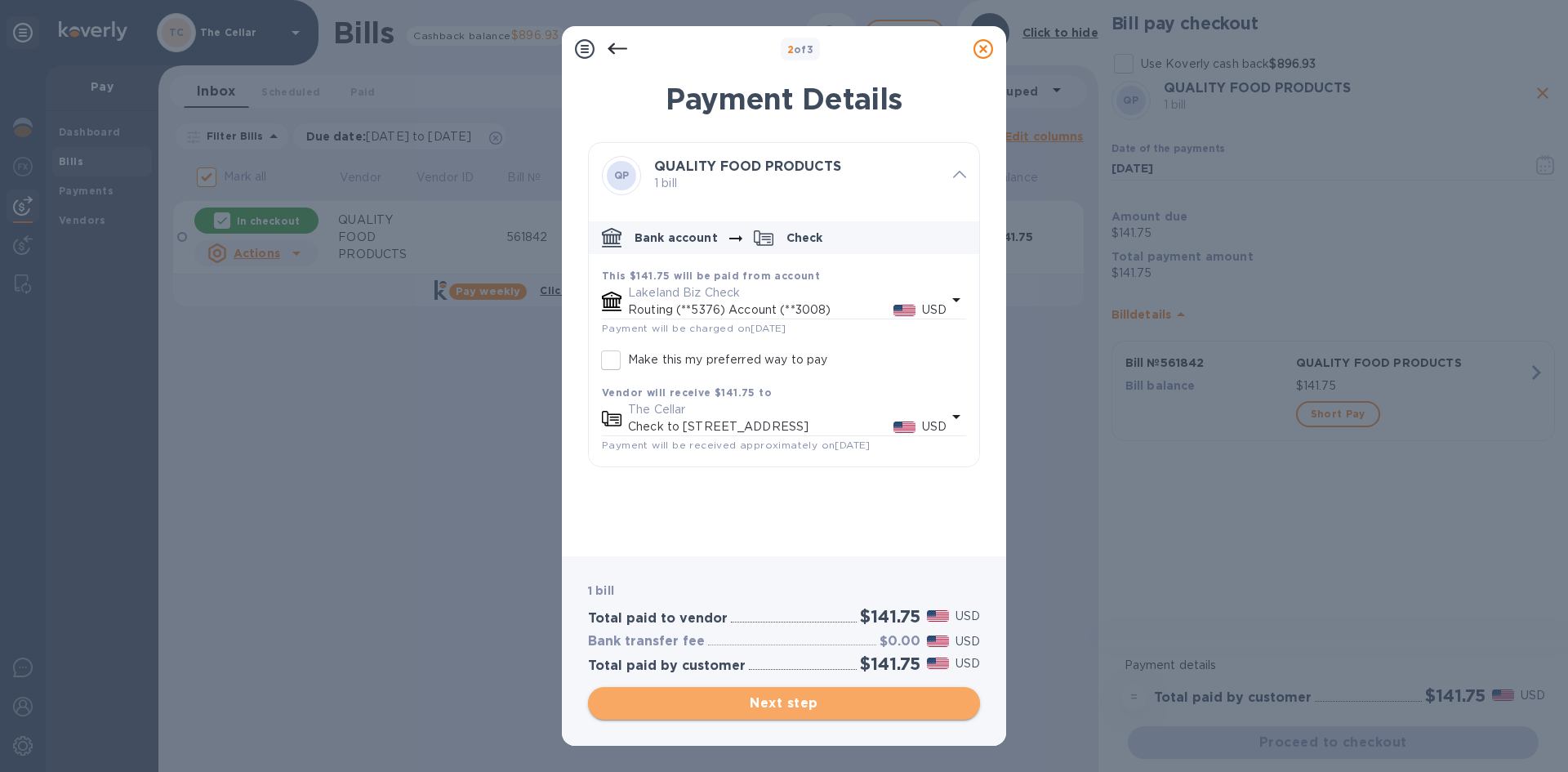
click at [933, 705] on span "Next step" at bounding box center [784, 703] width 366 height 19
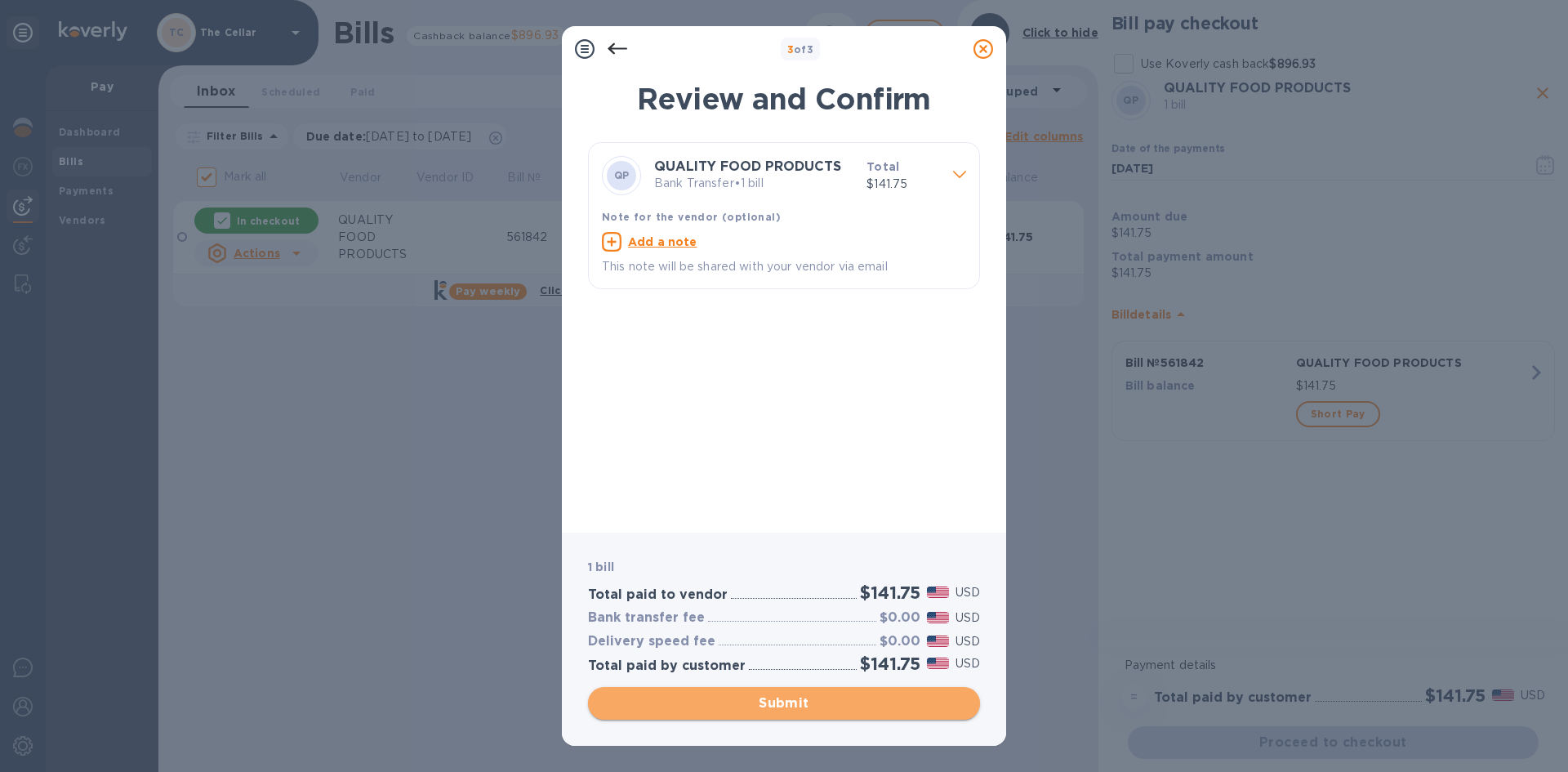
click at [812, 698] on span "Submit" at bounding box center [784, 703] width 366 height 19
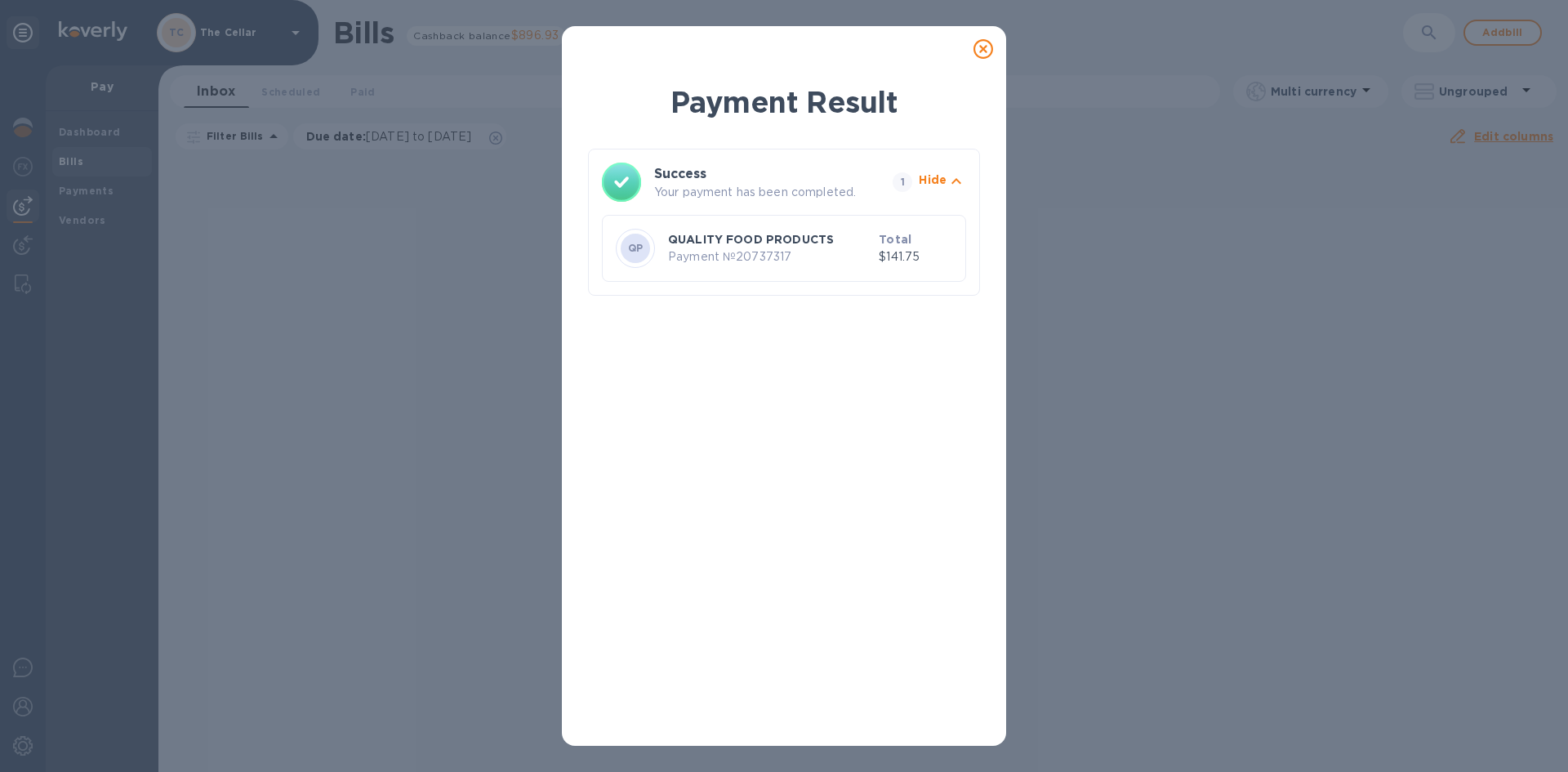
click at [987, 52] on icon at bounding box center [982, 48] width 19 height 19
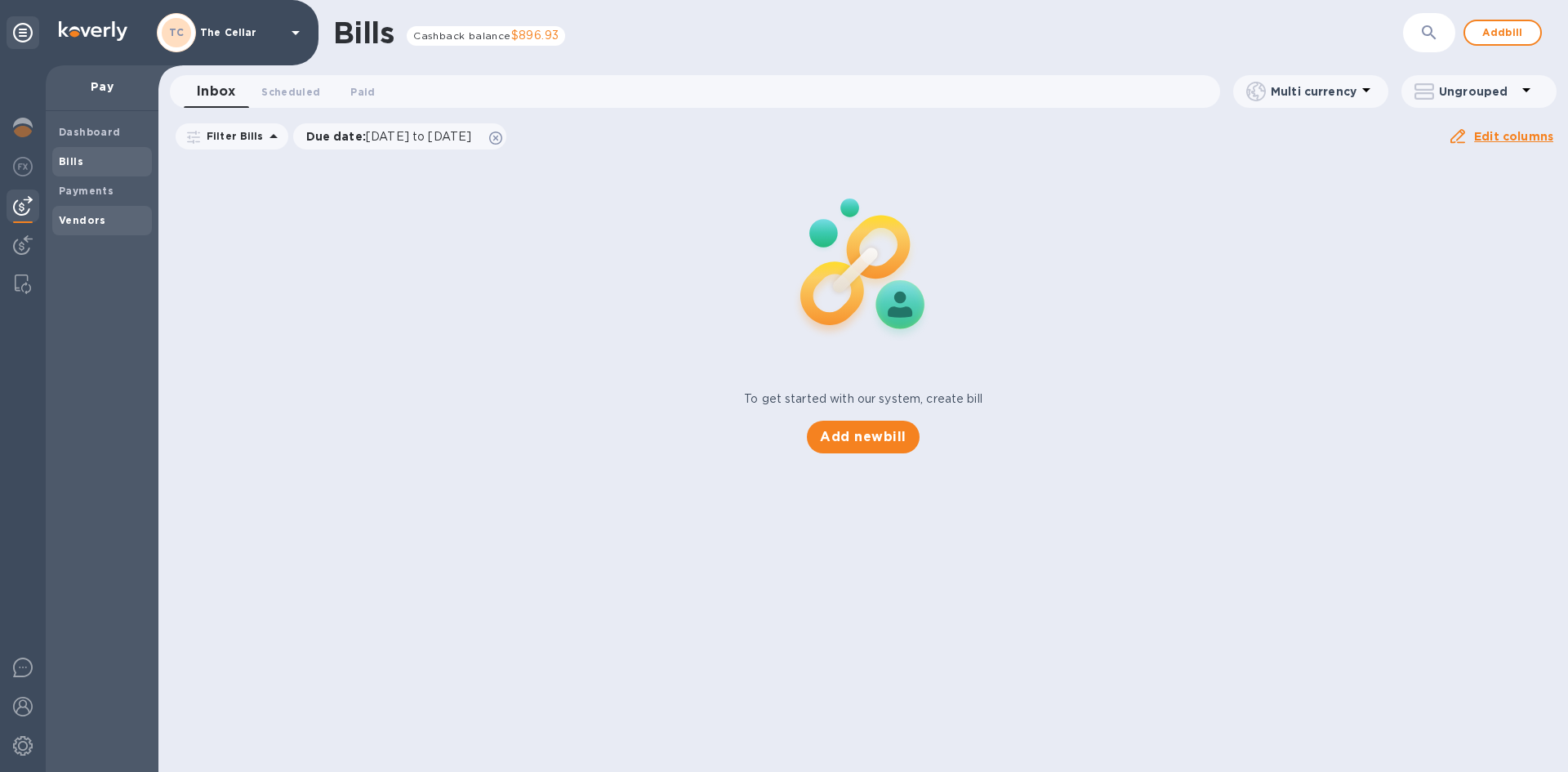
click at [96, 219] on b "Vendors" at bounding box center [83, 220] width 47 height 12
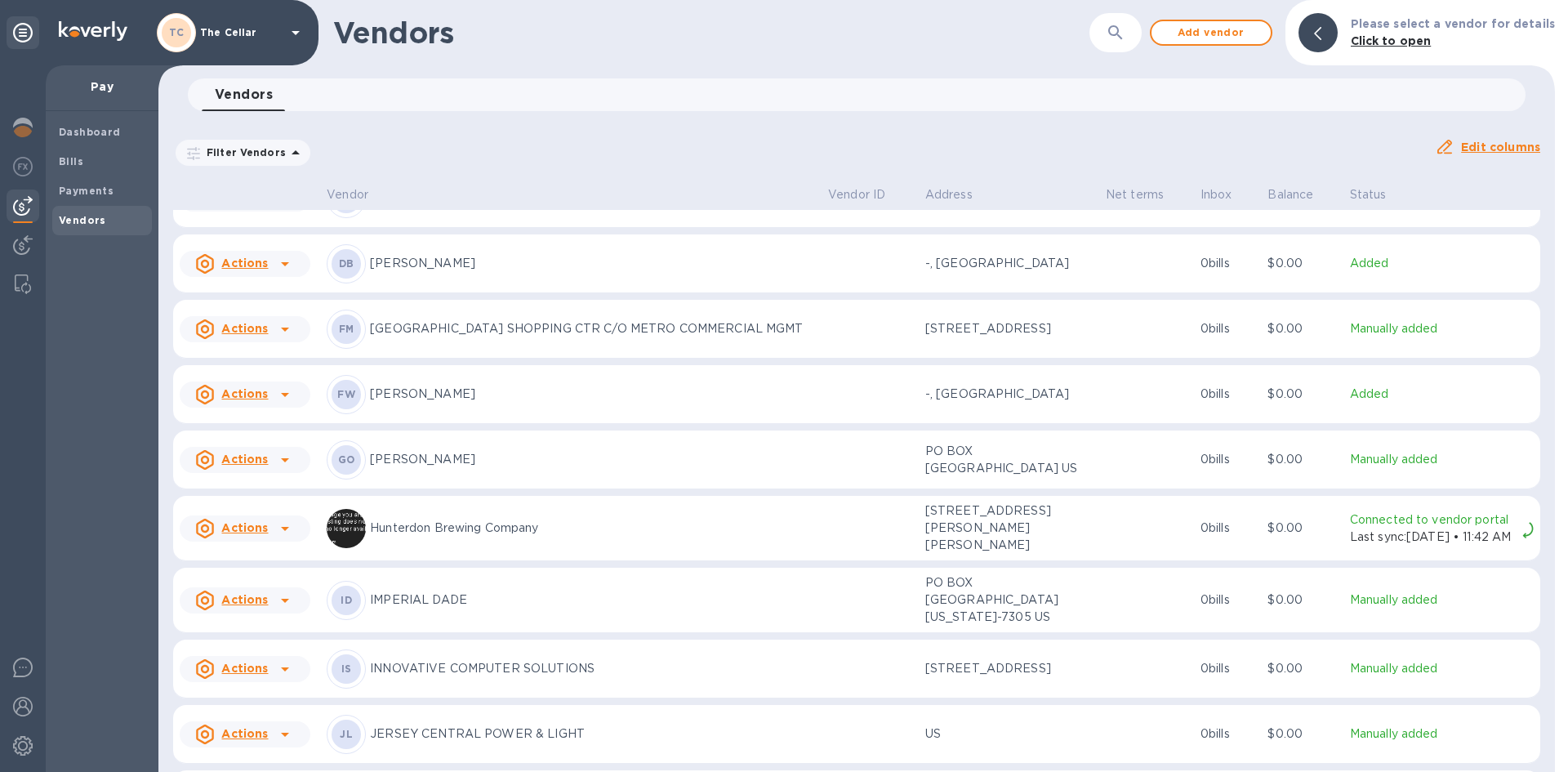
scroll to position [572, 0]
click at [438, 606] on p "IMPERIAL DADE" at bounding box center [593, 598] width 445 height 17
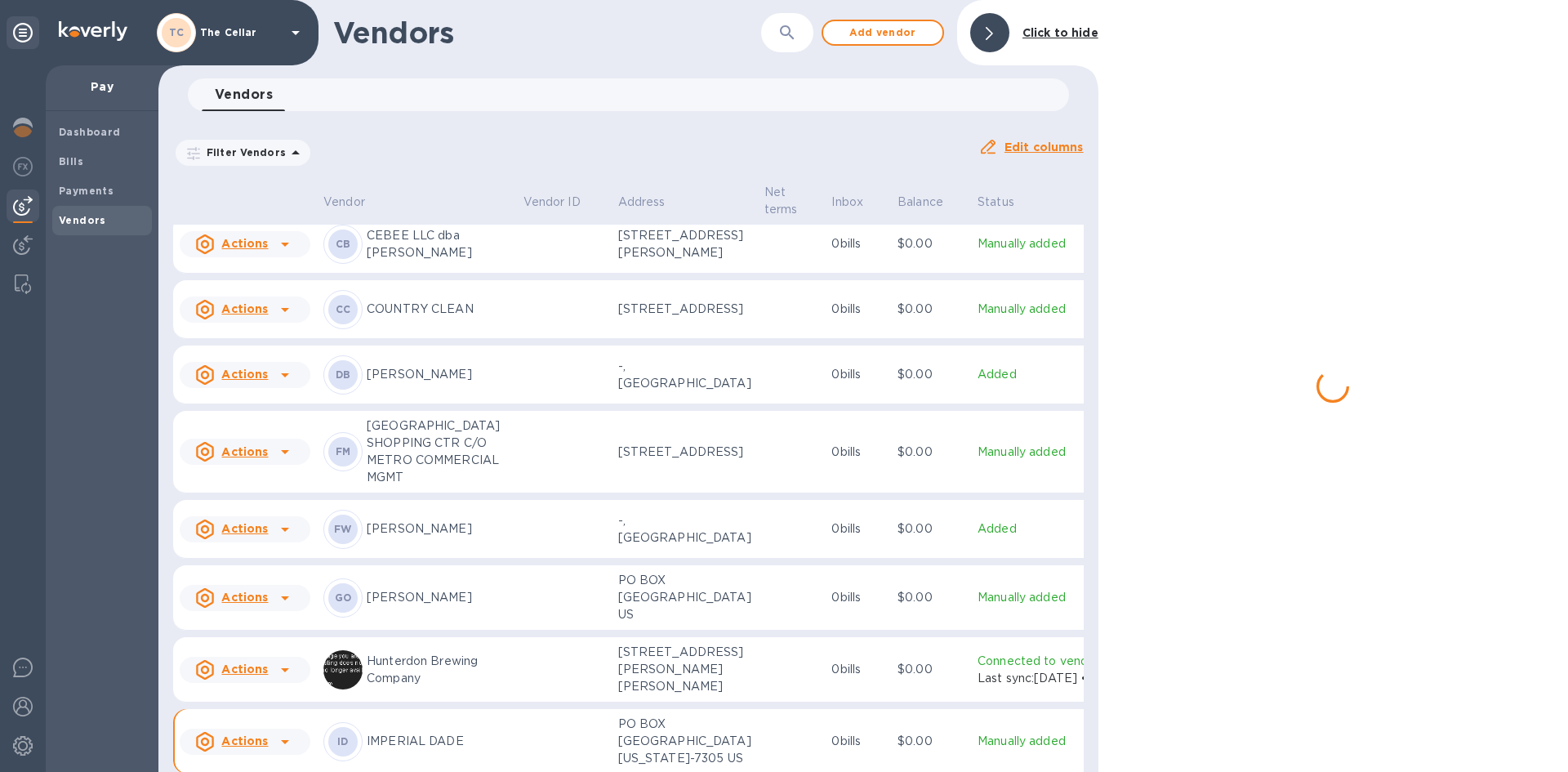
scroll to position [829, 0]
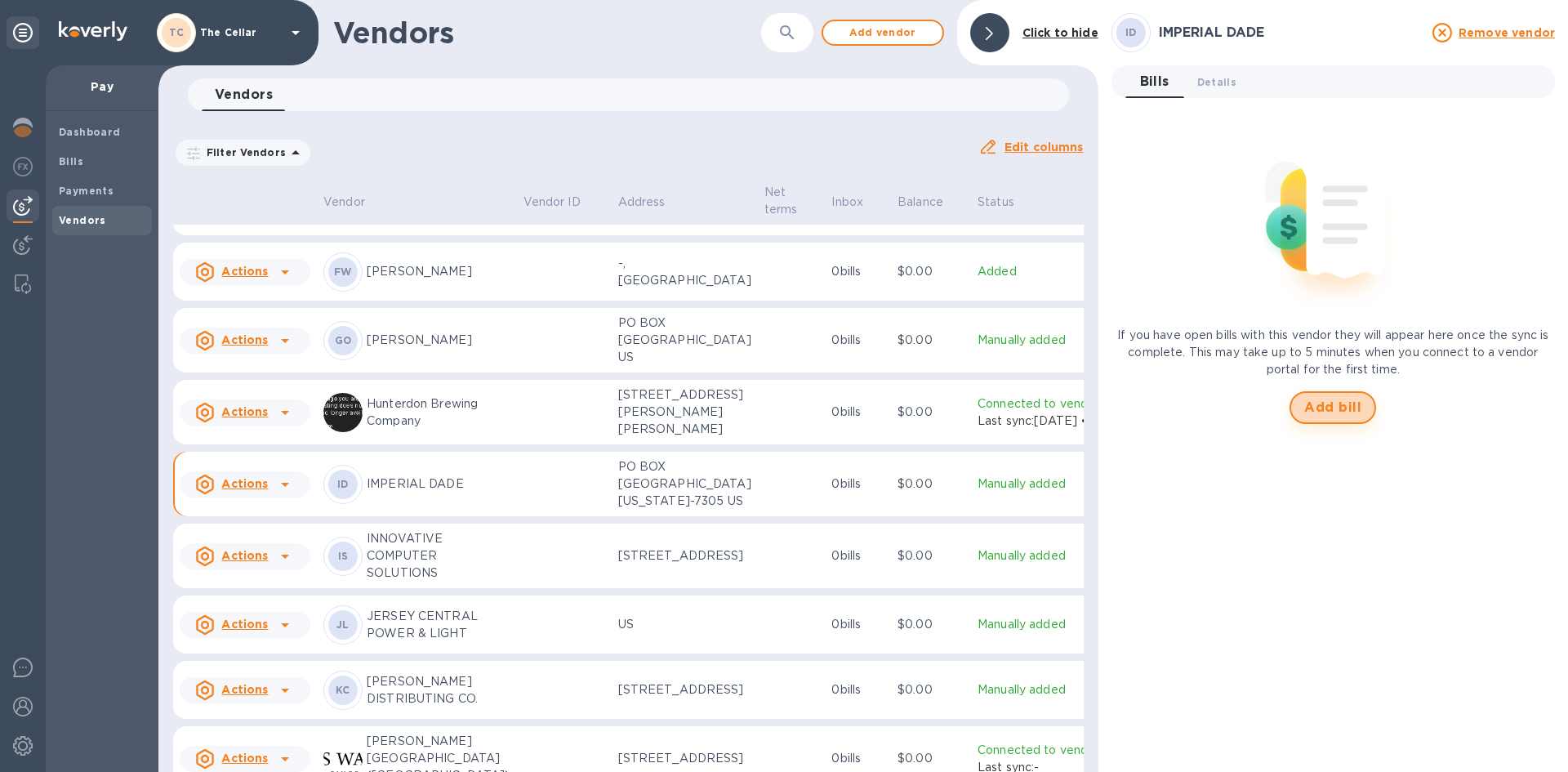
click at [1324, 403] on span "Add bill" at bounding box center [1333, 407] width 57 height 19
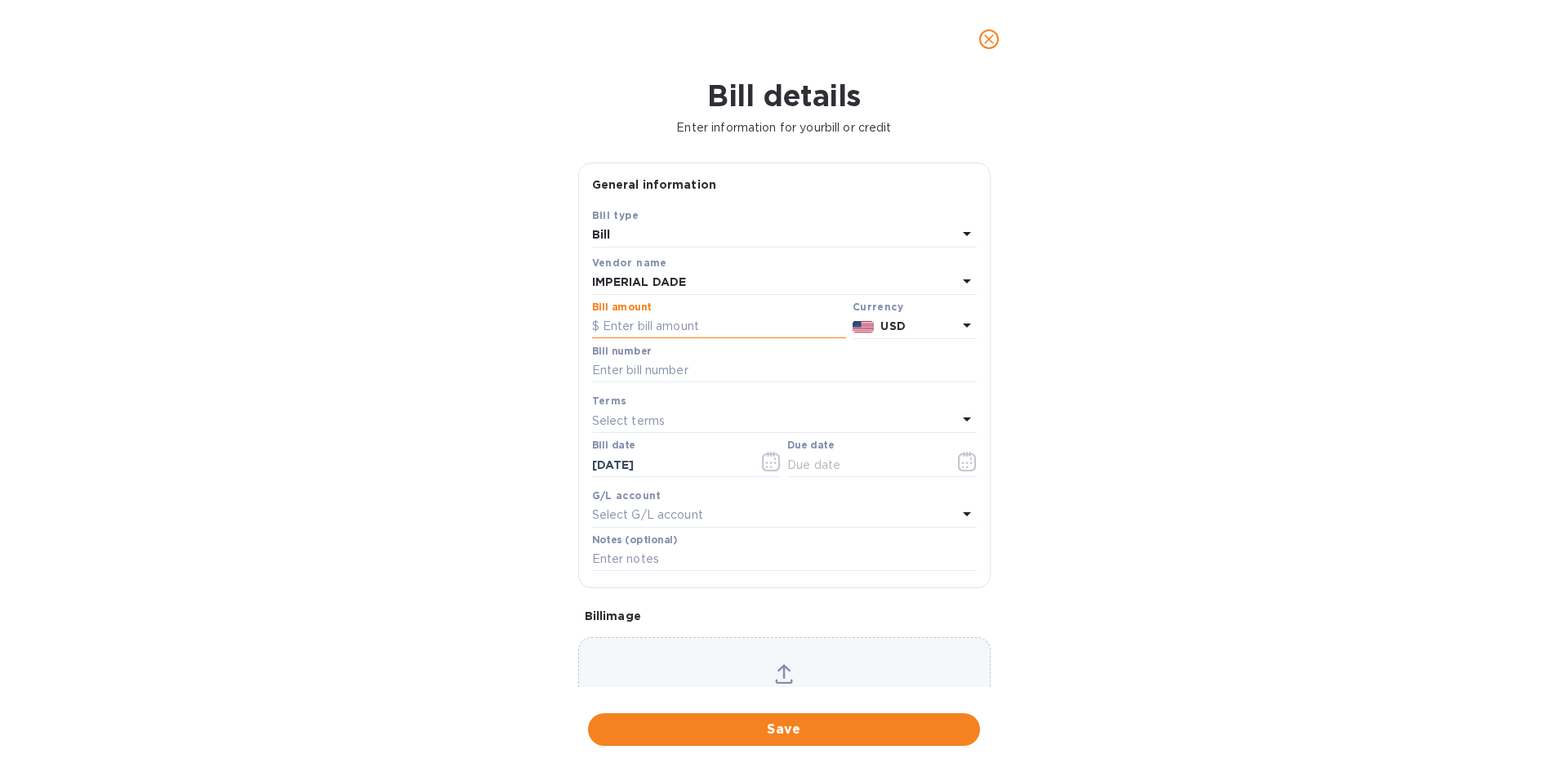
click at [711, 327] on input "text" at bounding box center [718, 326] width 254 height 25
type input "429.08"
click at [673, 371] on input "text" at bounding box center [784, 370] width 385 height 25
type input "39198693"
click at [656, 424] on p "Select terms" at bounding box center [628, 421] width 74 height 17
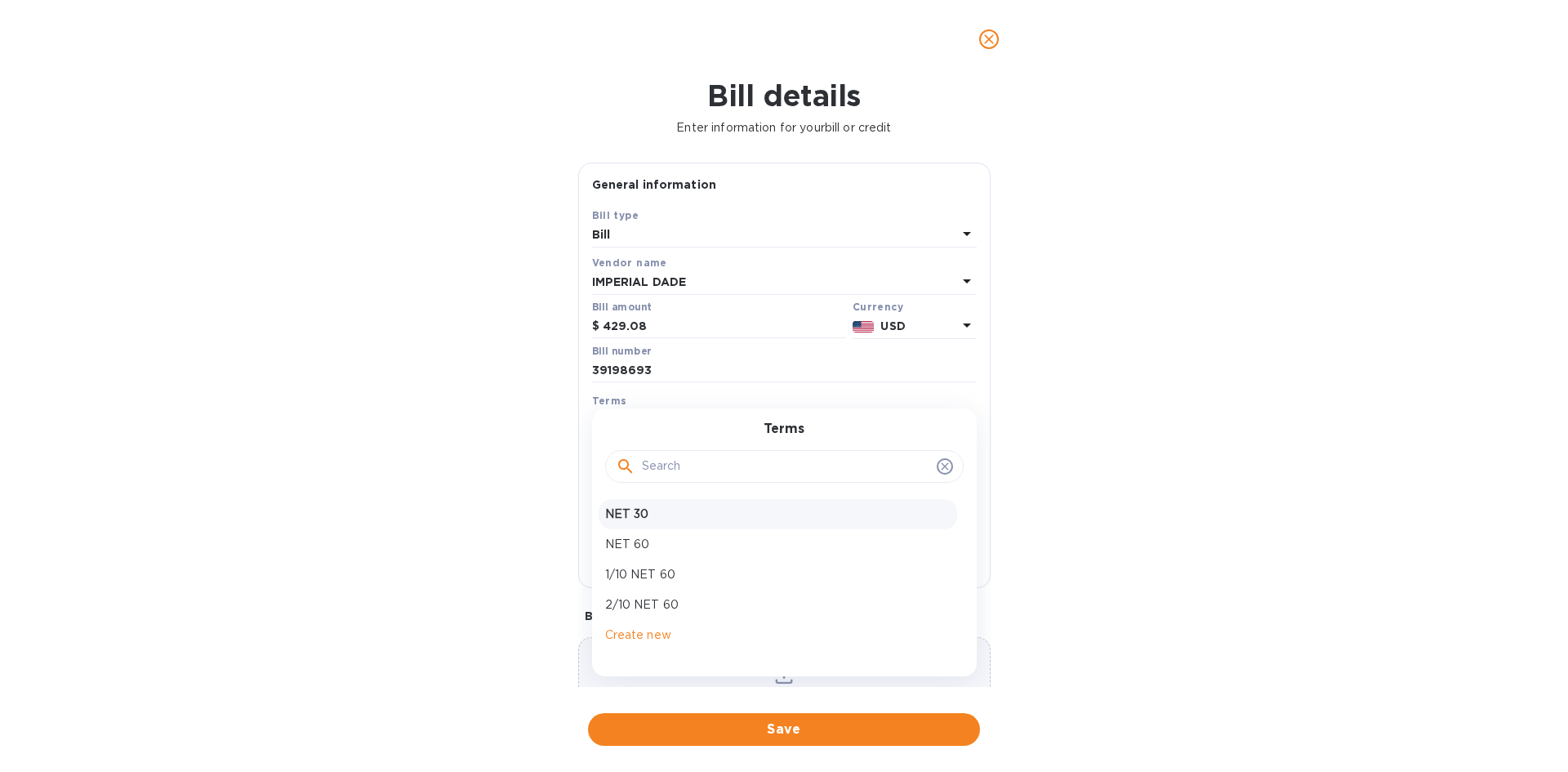
click at [649, 514] on p "NET 30" at bounding box center [778, 514] width 346 height 17
type input "[DATE]"
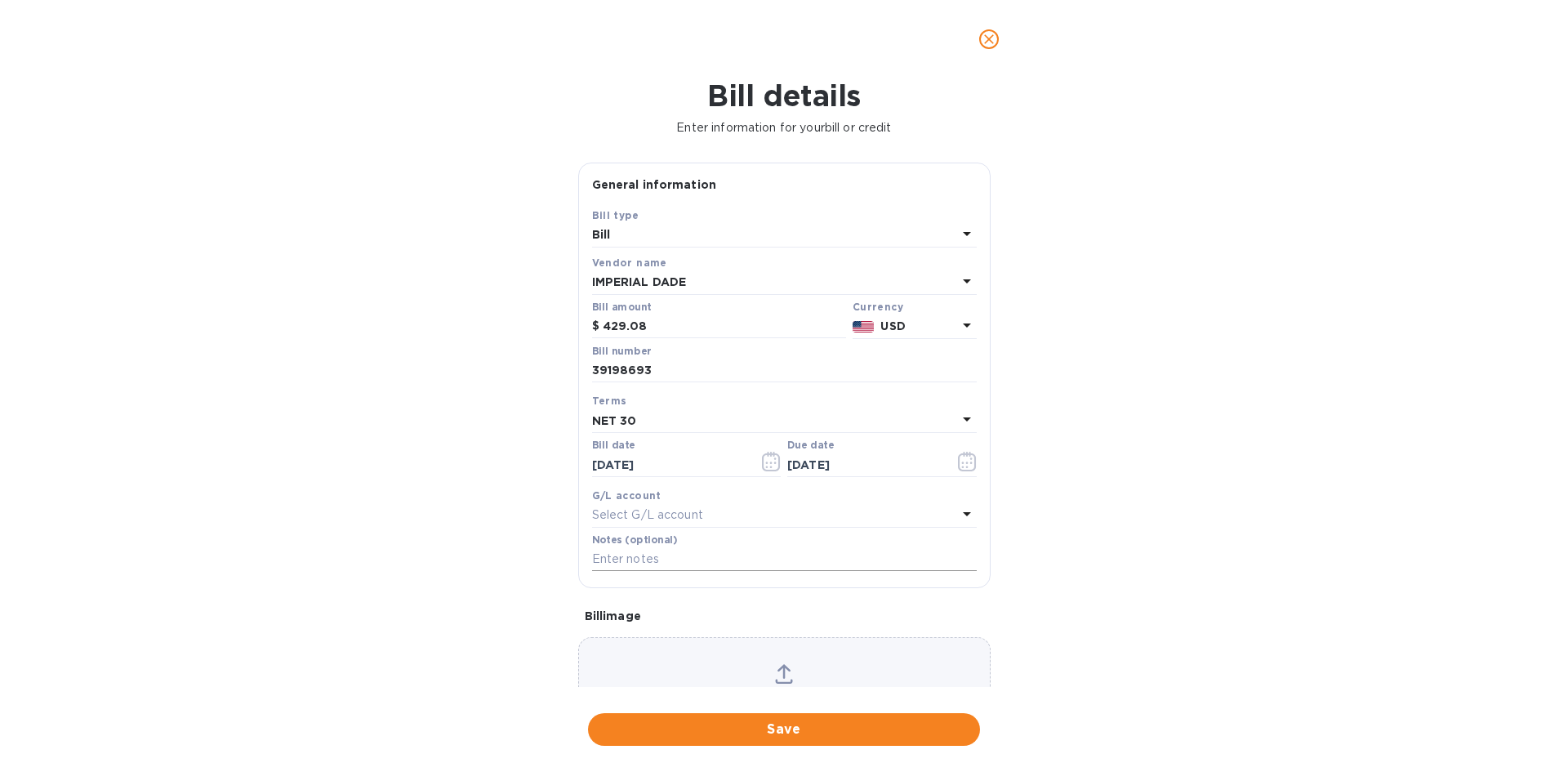
click at [648, 561] on input "text" at bounding box center [784, 559] width 385 height 25
click at [1163, 636] on div "Bill details Enter information for your bill or credit General information Save…" at bounding box center [784, 425] width 1568 height 693
click at [921, 725] on span "Save" at bounding box center [784, 729] width 366 height 19
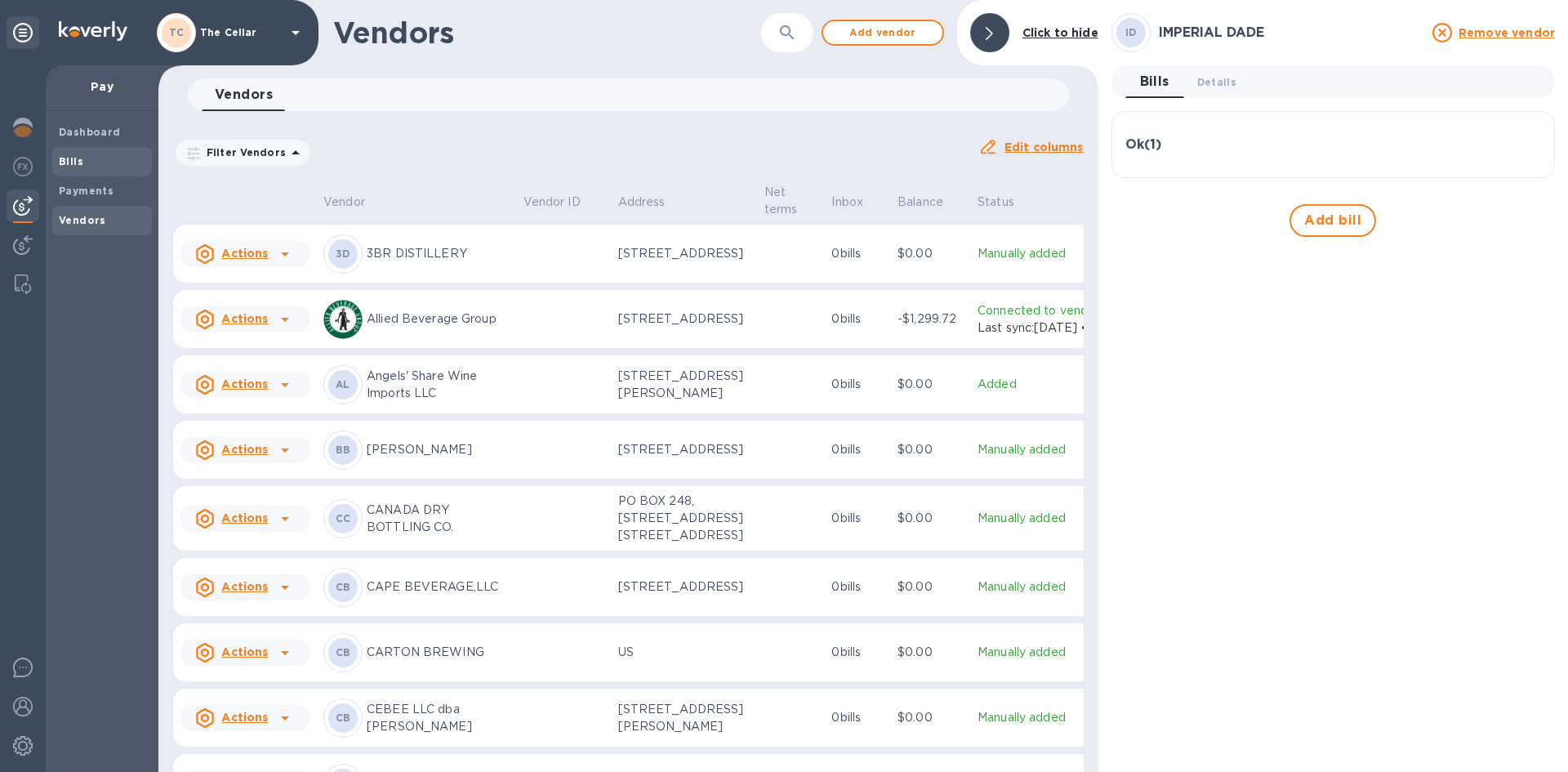
click at [88, 166] on span "Bills" at bounding box center [102, 162] width 86 height 16
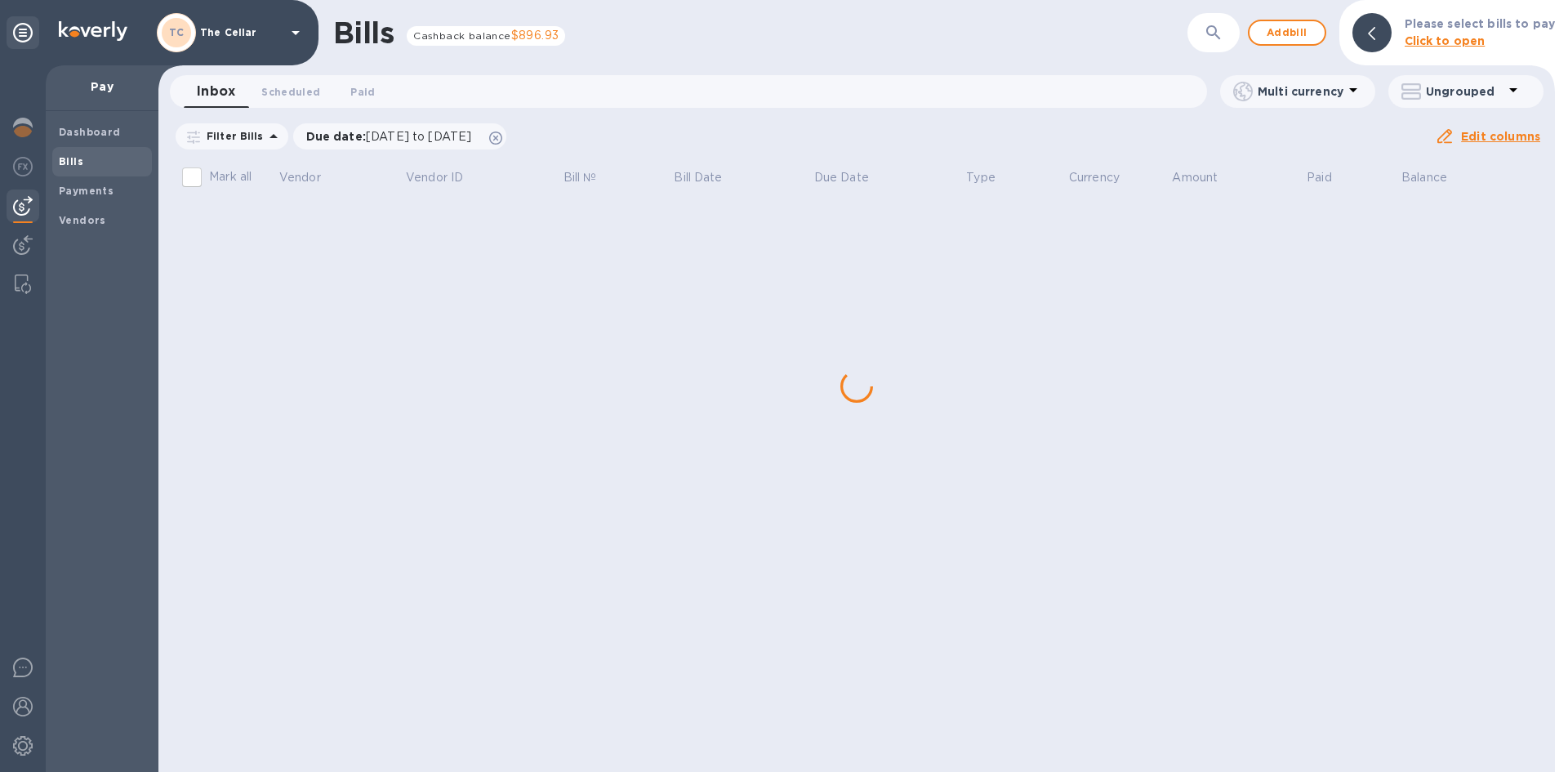
click at [265, 218] on div "Bills Cashback balance $896.93 ​ Add bill Please select bills to pay Click to o…" at bounding box center [856, 386] width 1396 height 772
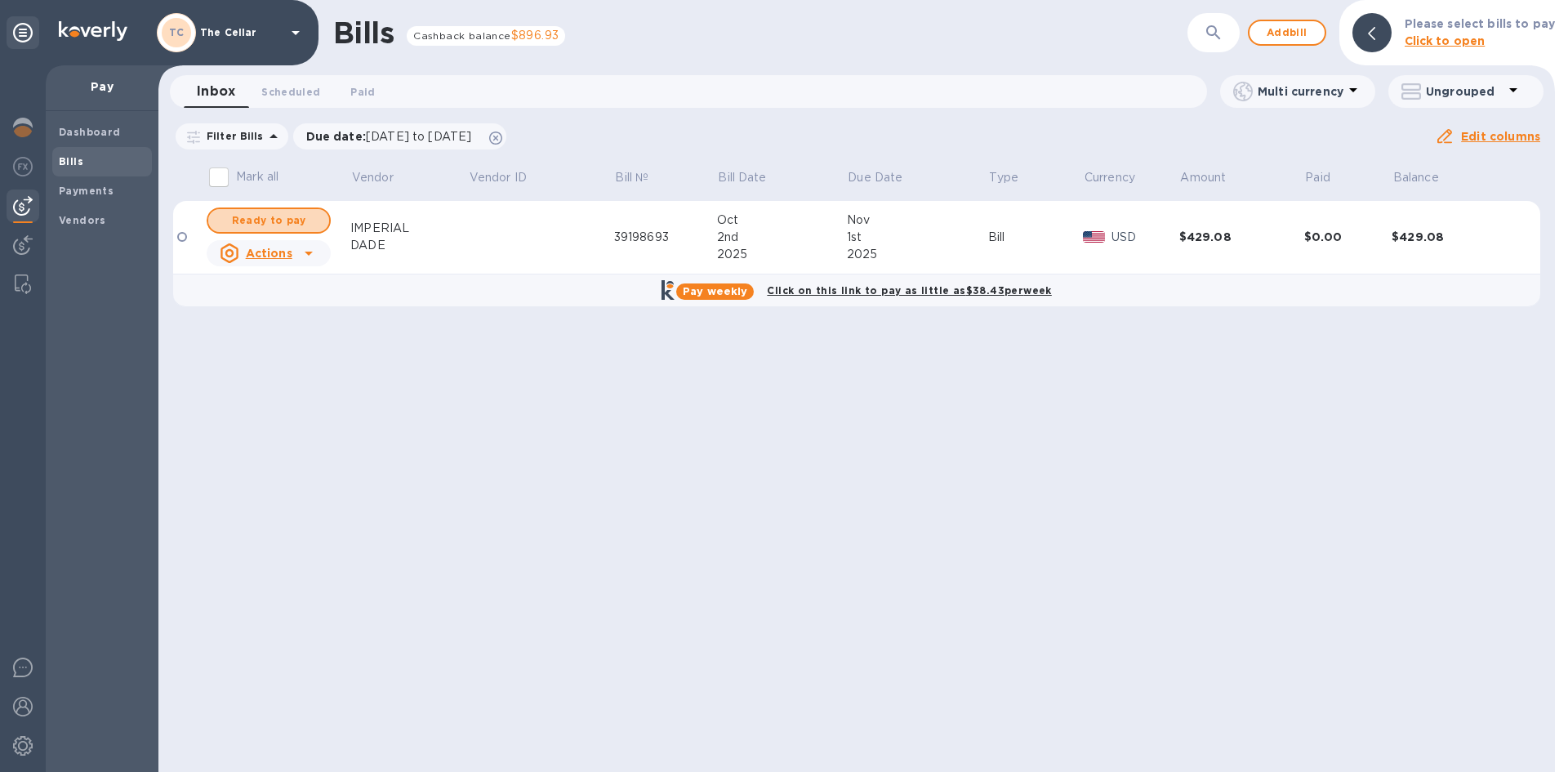
click at [265, 218] on span "Ready to pay" at bounding box center [269, 220] width 95 height 19
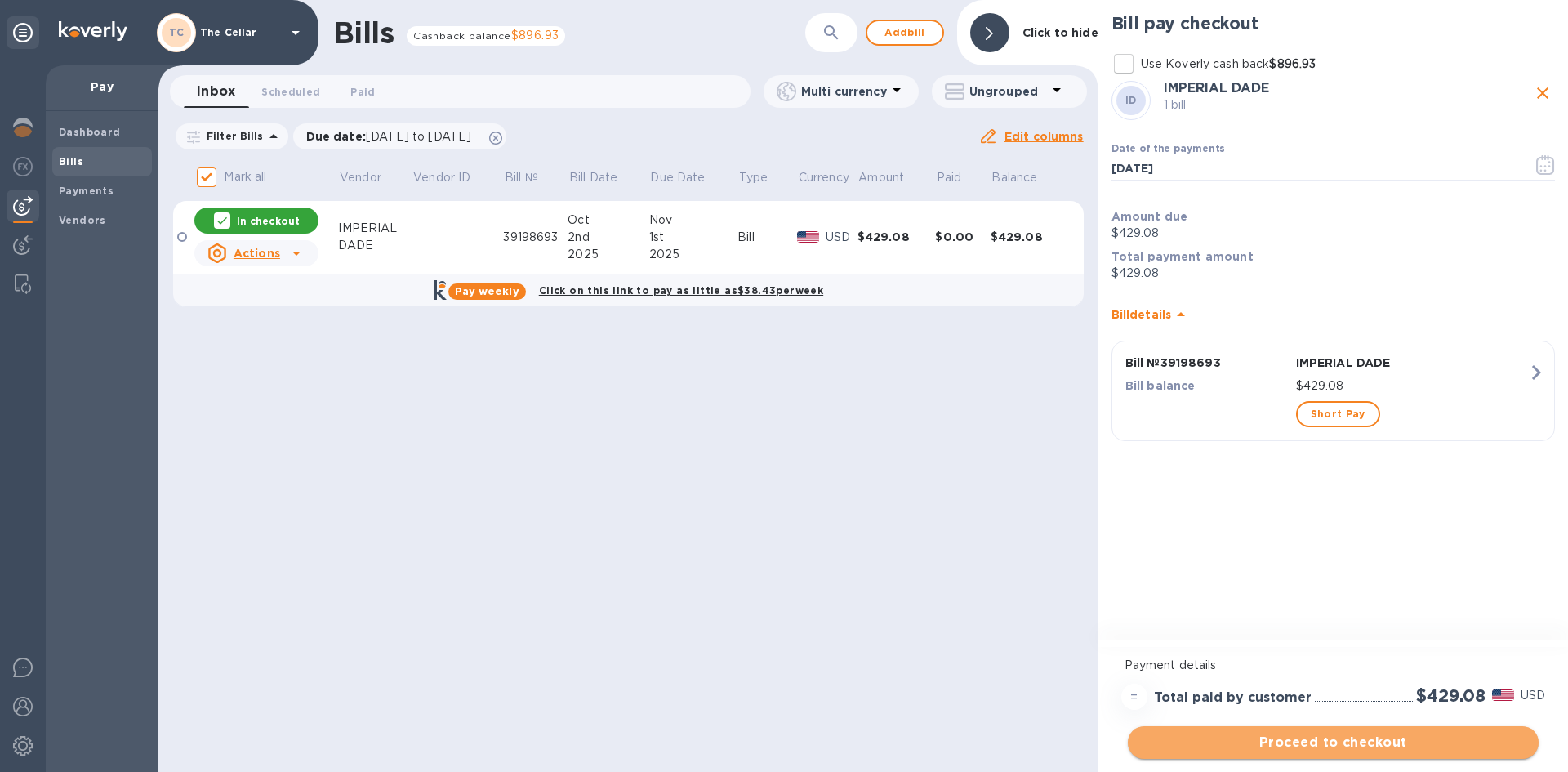
click at [1445, 742] on span "Proceed to checkout" at bounding box center [1332, 742] width 385 height 19
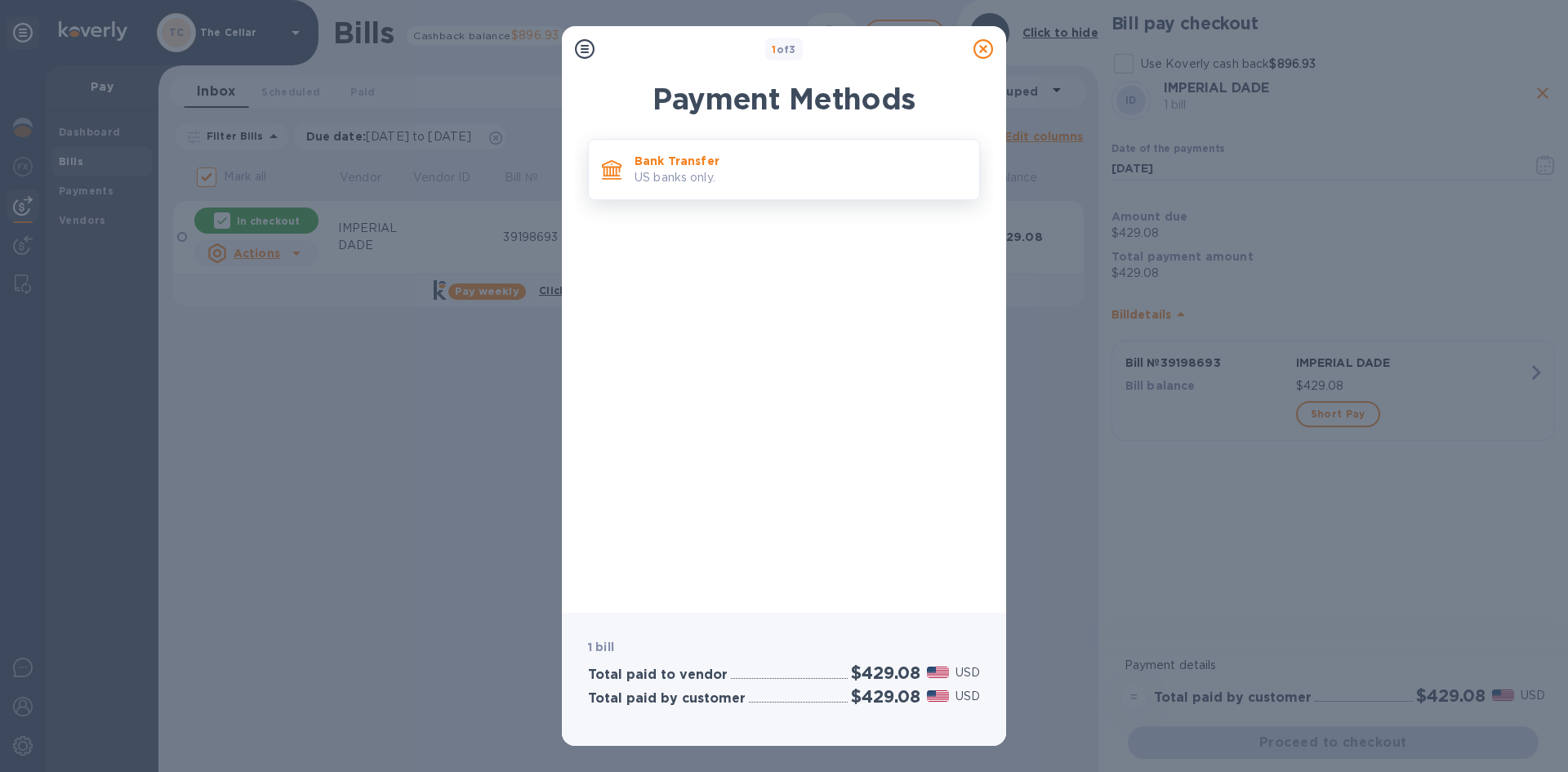
click at [852, 174] on p "US banks only." at bounding box center [800, 178] width 331 height 17
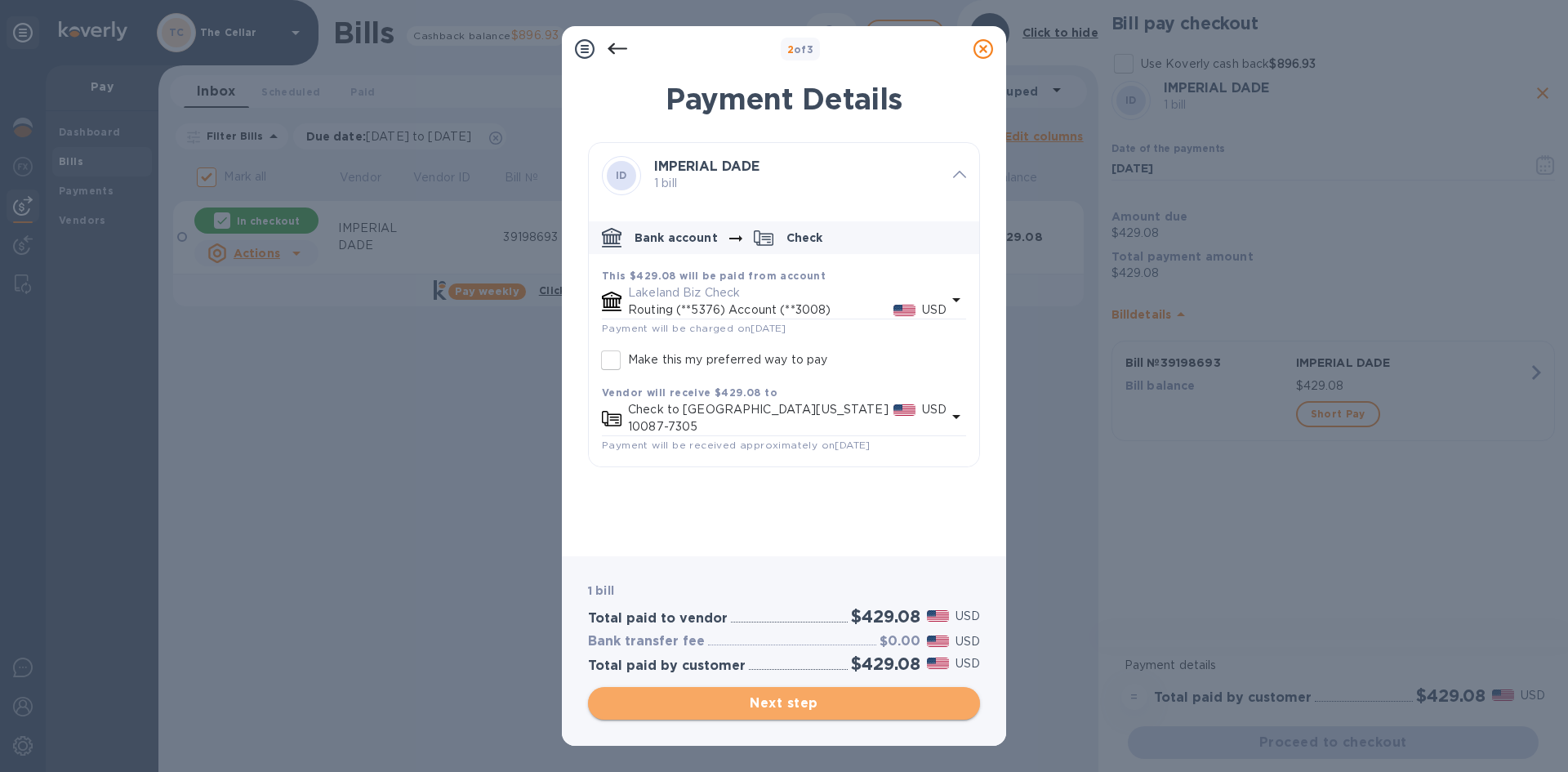
click at [924, 709] on span "Next step" at bounding box center [784, 703] width 366 height 19
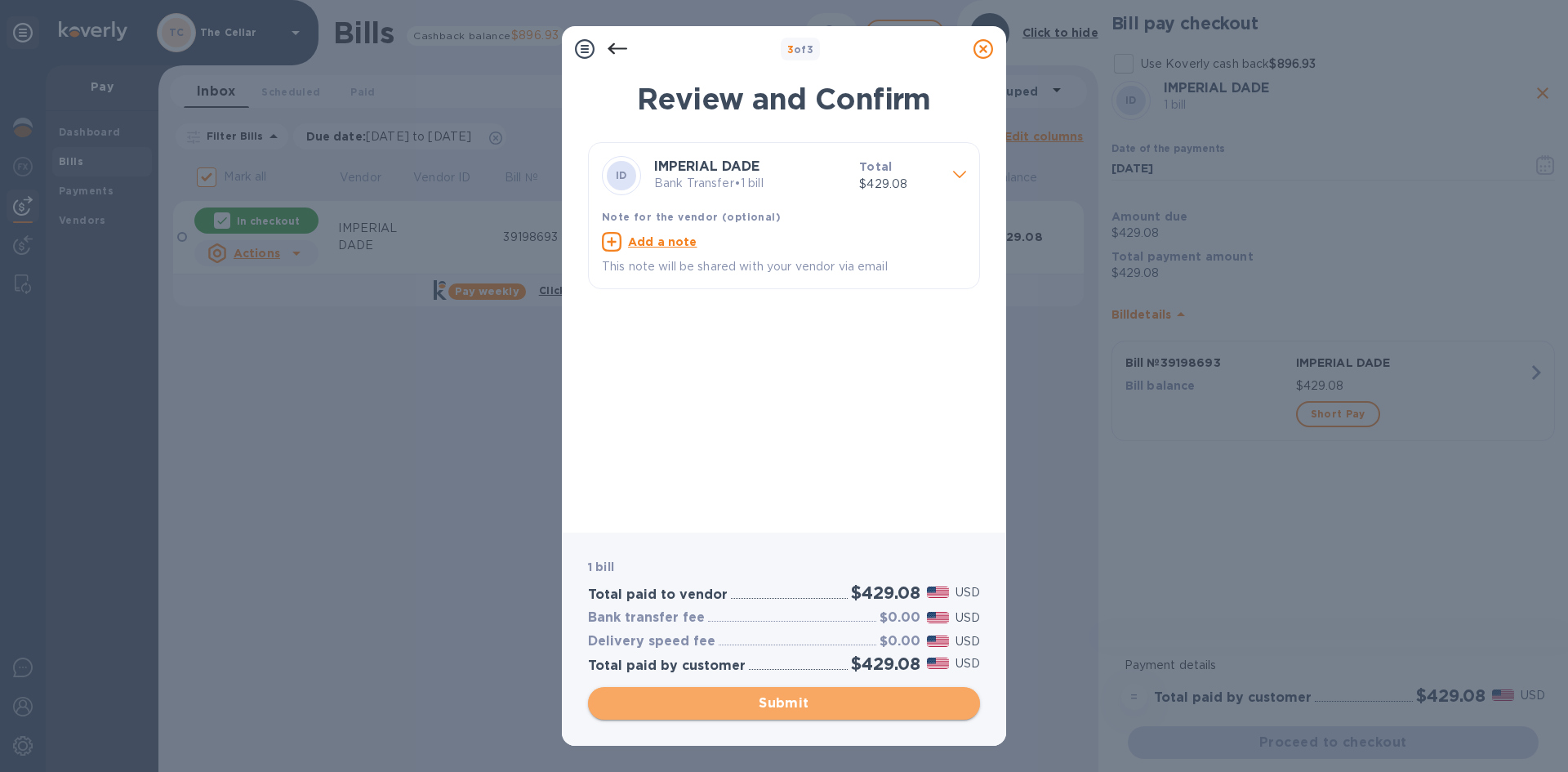
click at [863, 700] on span "Submit" at bounding box center [784, 703] width 366 height 19
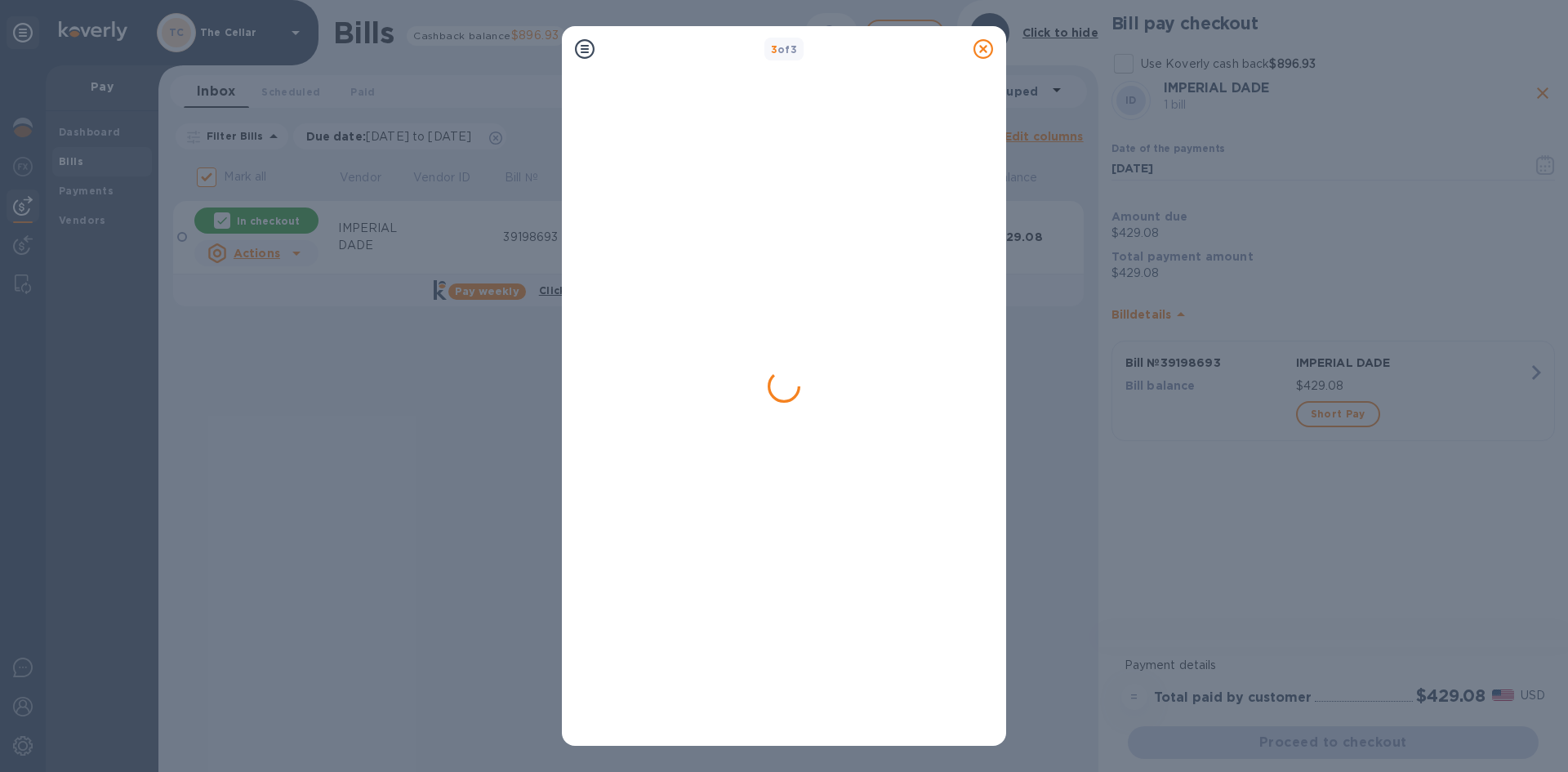
checkbox input "false"
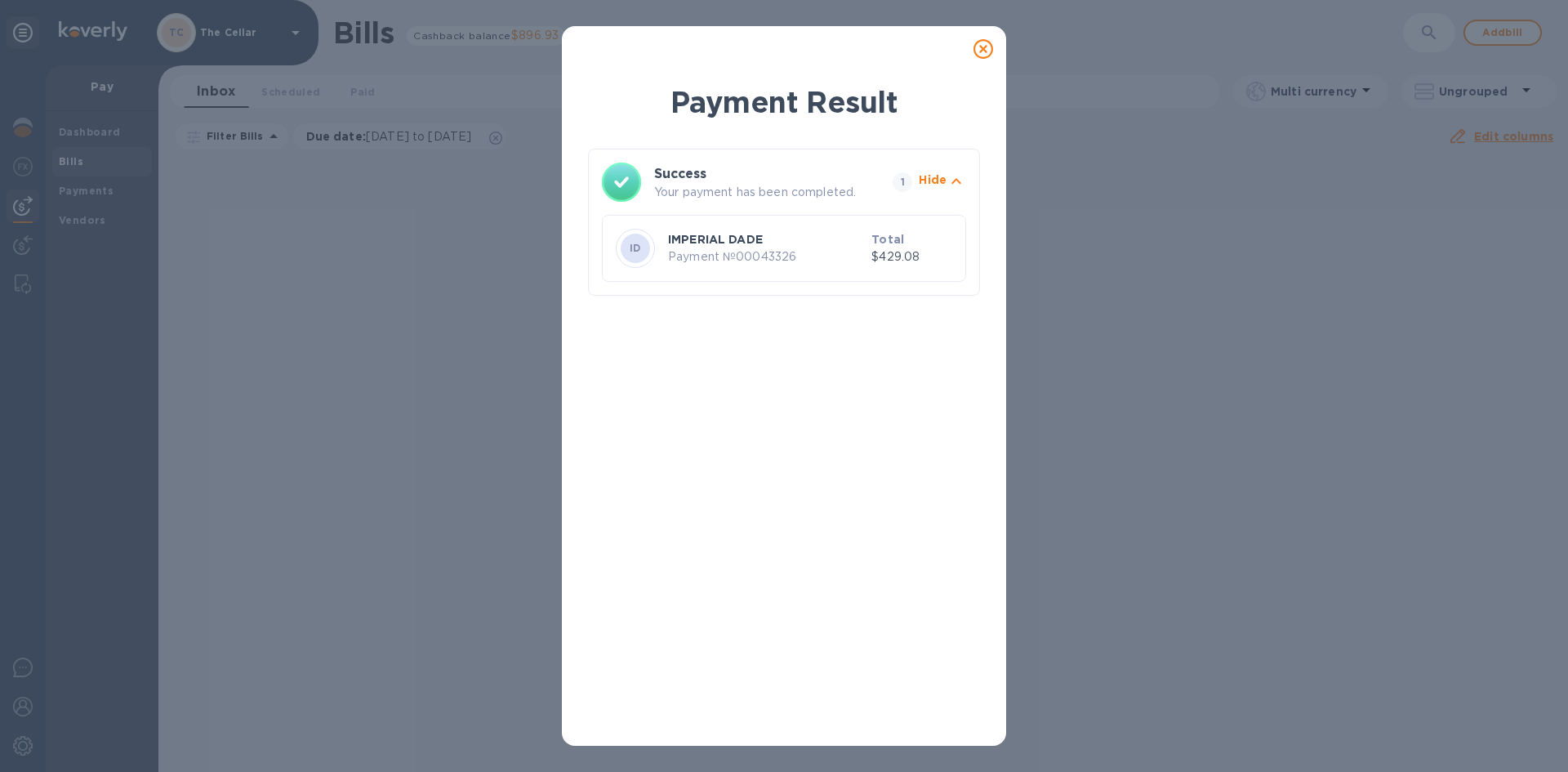
click at [984, 44] on icon at bounding box center [982, 48] width 19 height 19
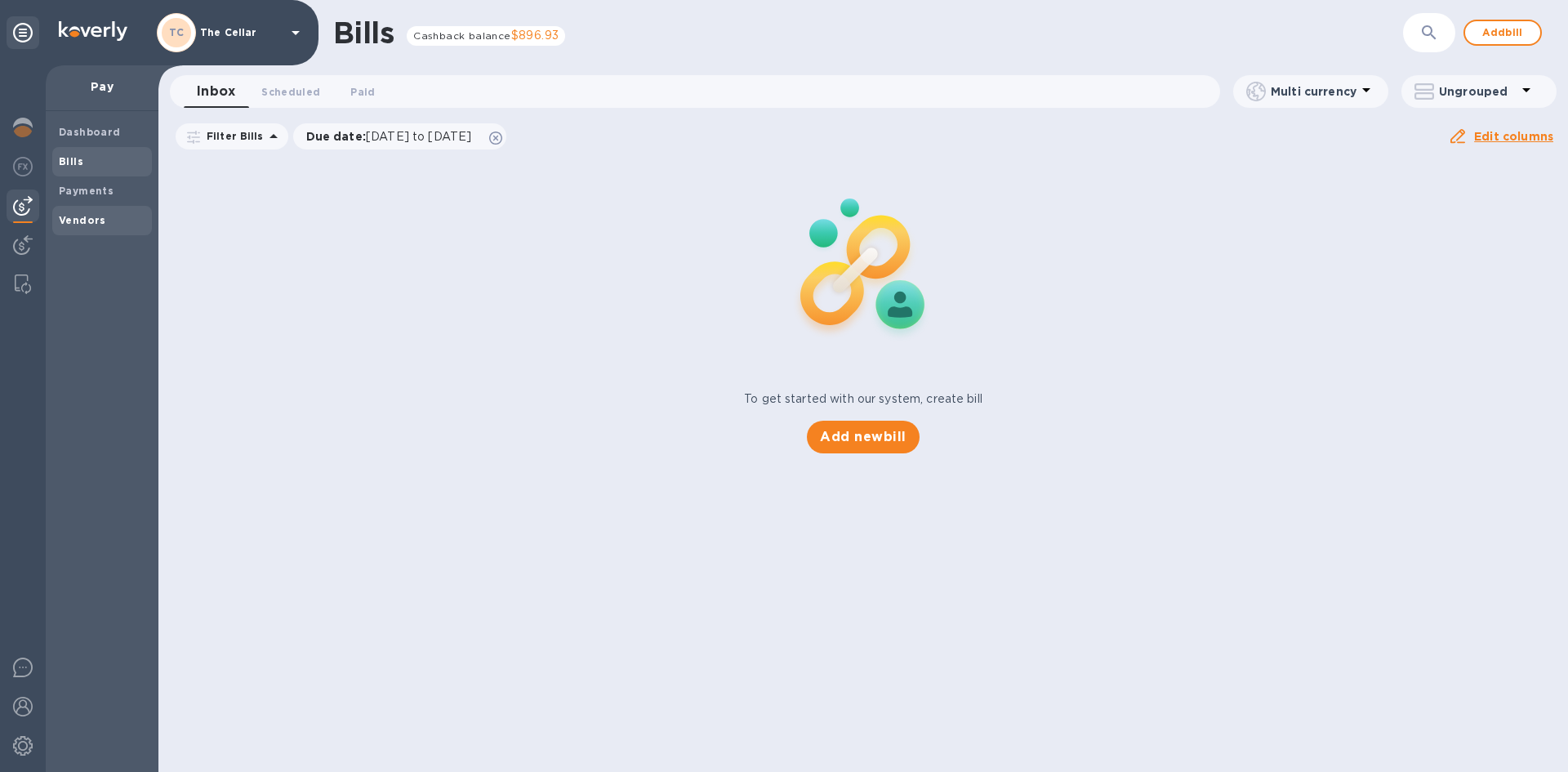
click at [87, 215] on b "Vendors" at bounding box center [83, 220] width 47 height 12
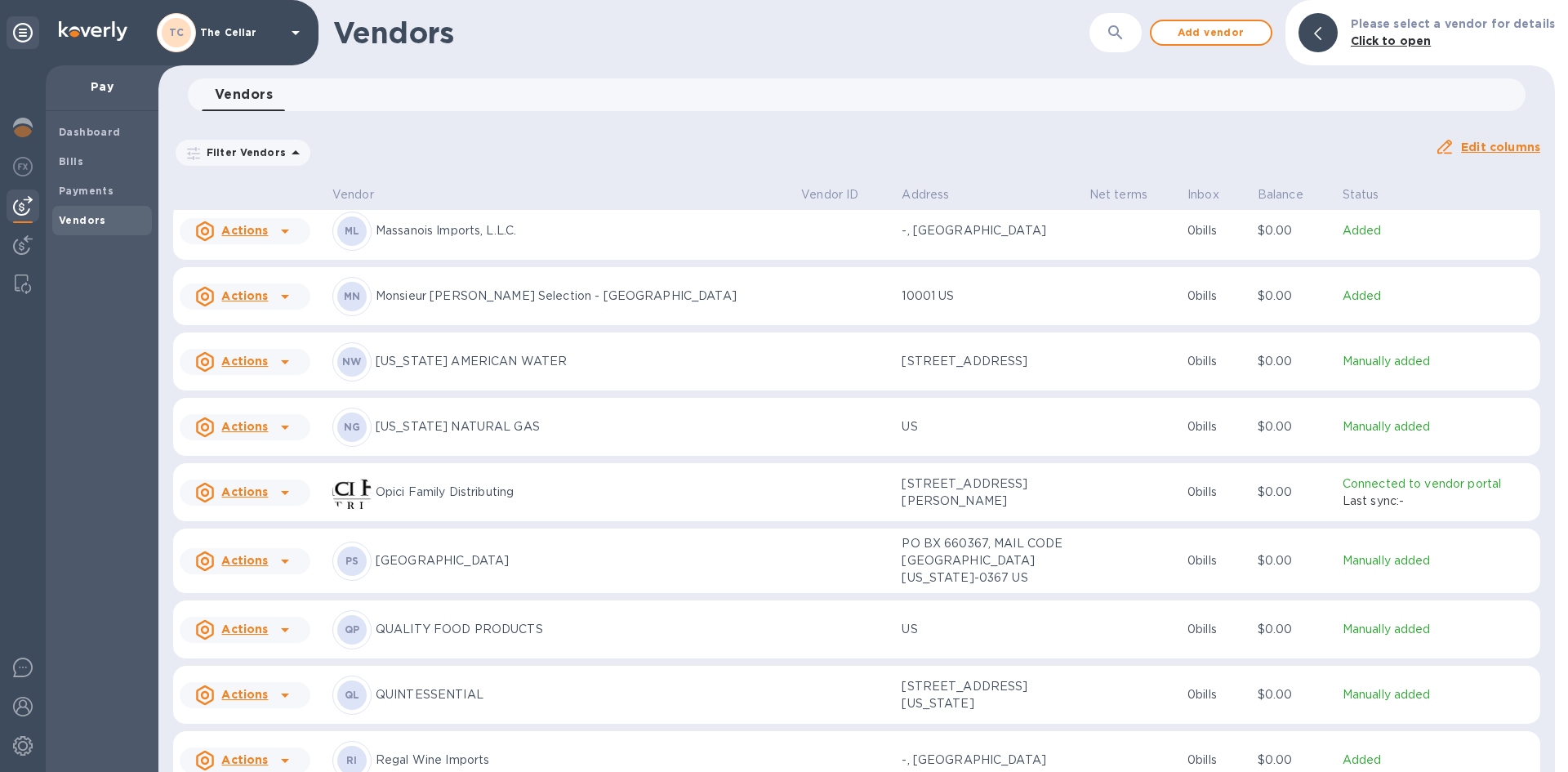
scroll to position [1761, 0]
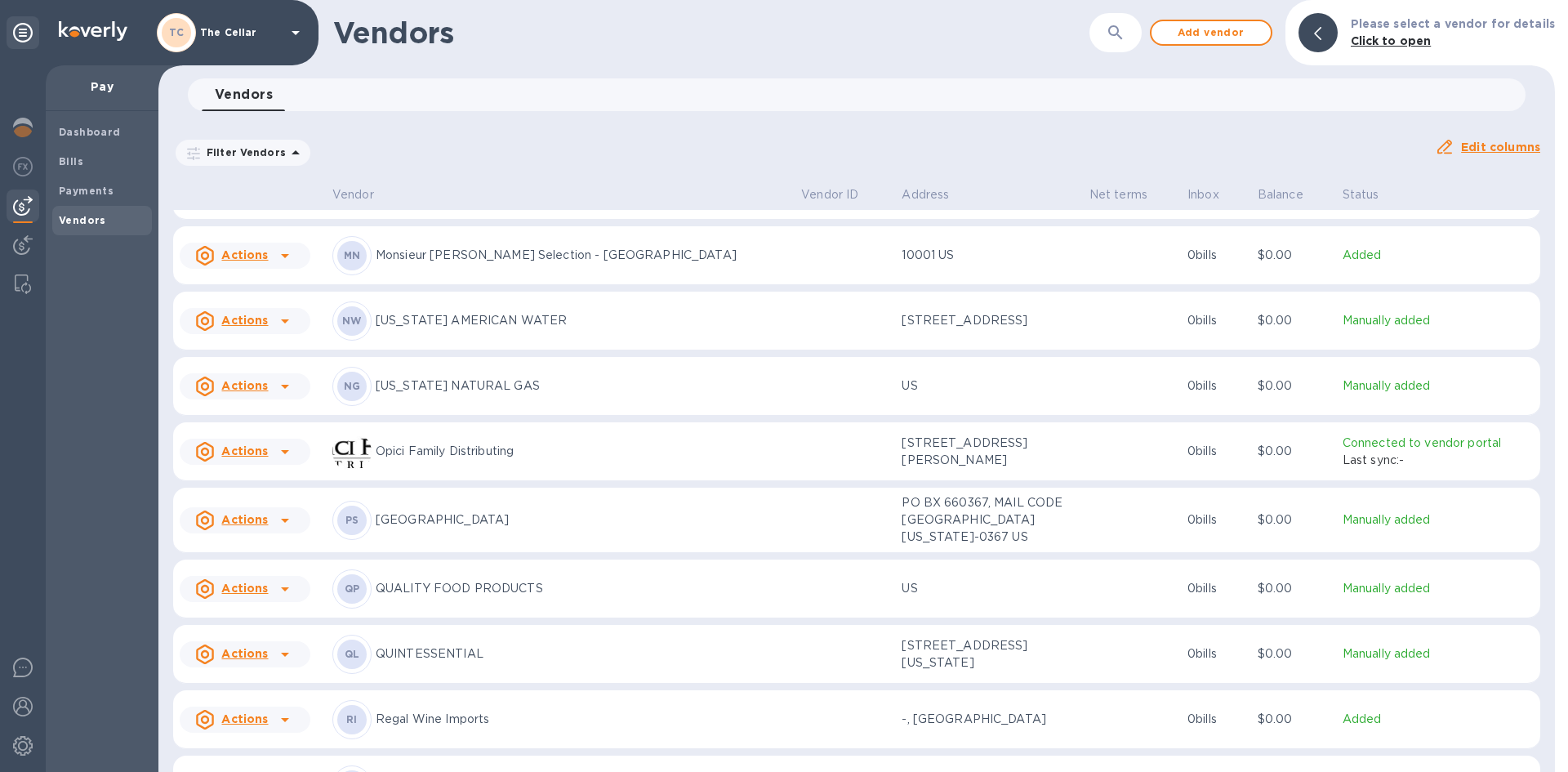
click at [467, 586] on p "QUALITY FOOD PRODUCTS" at bounding box center [582, 589] width 412 height 17
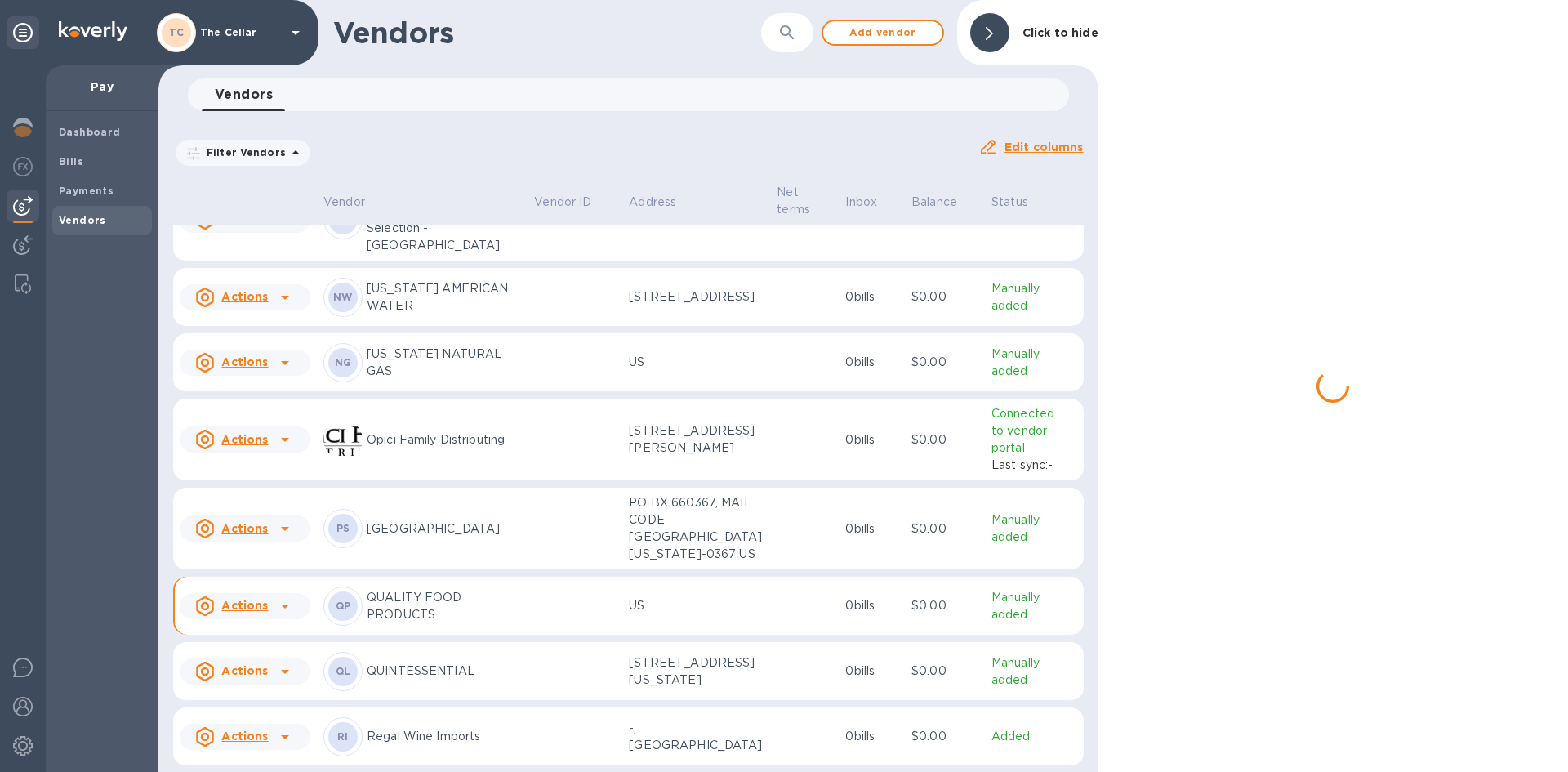
scroll to position [1888, 0]
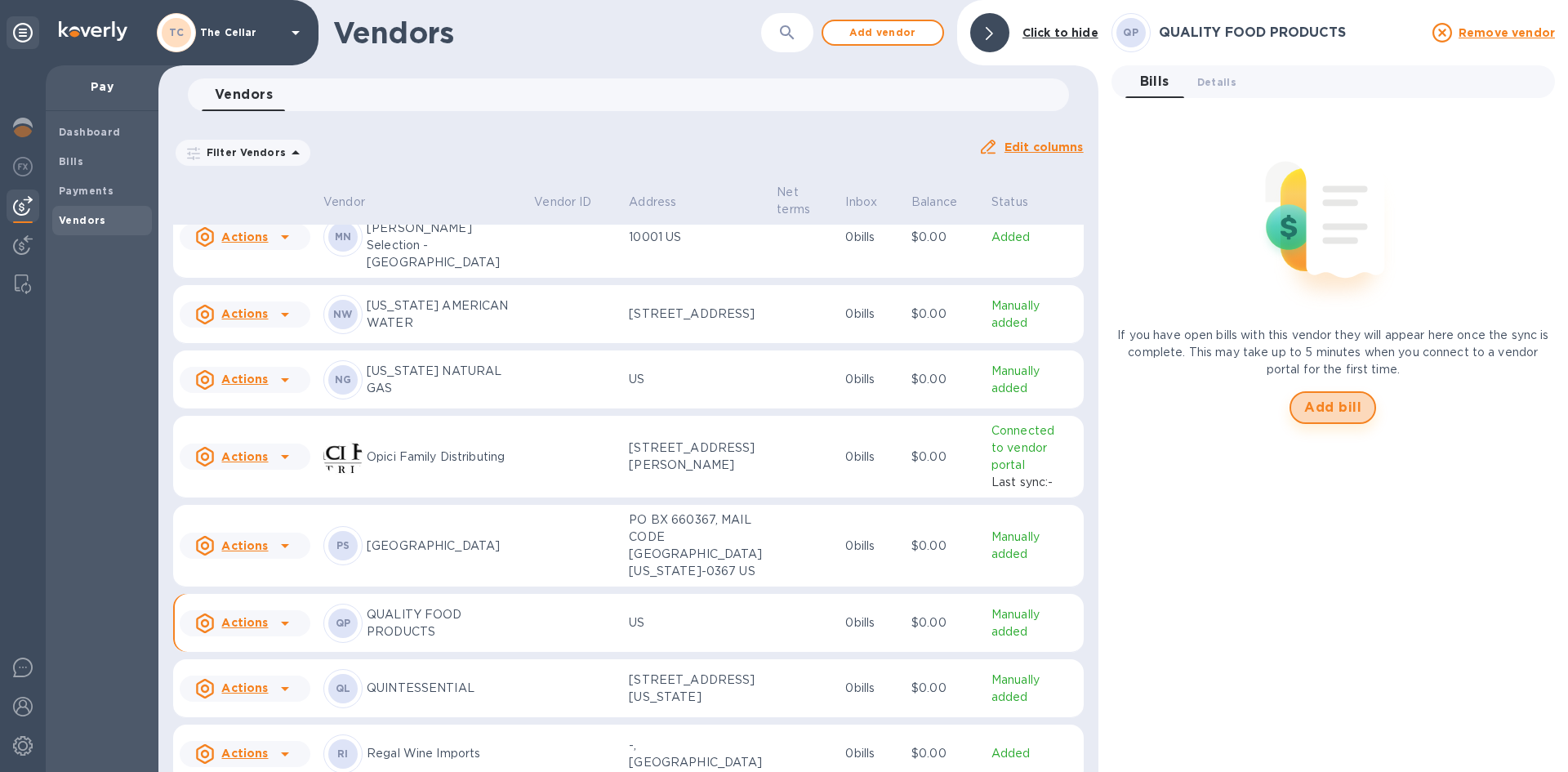
click at [1325, 412] on span "Add bill" at bounding box center [1333, 407] width 57 height 19
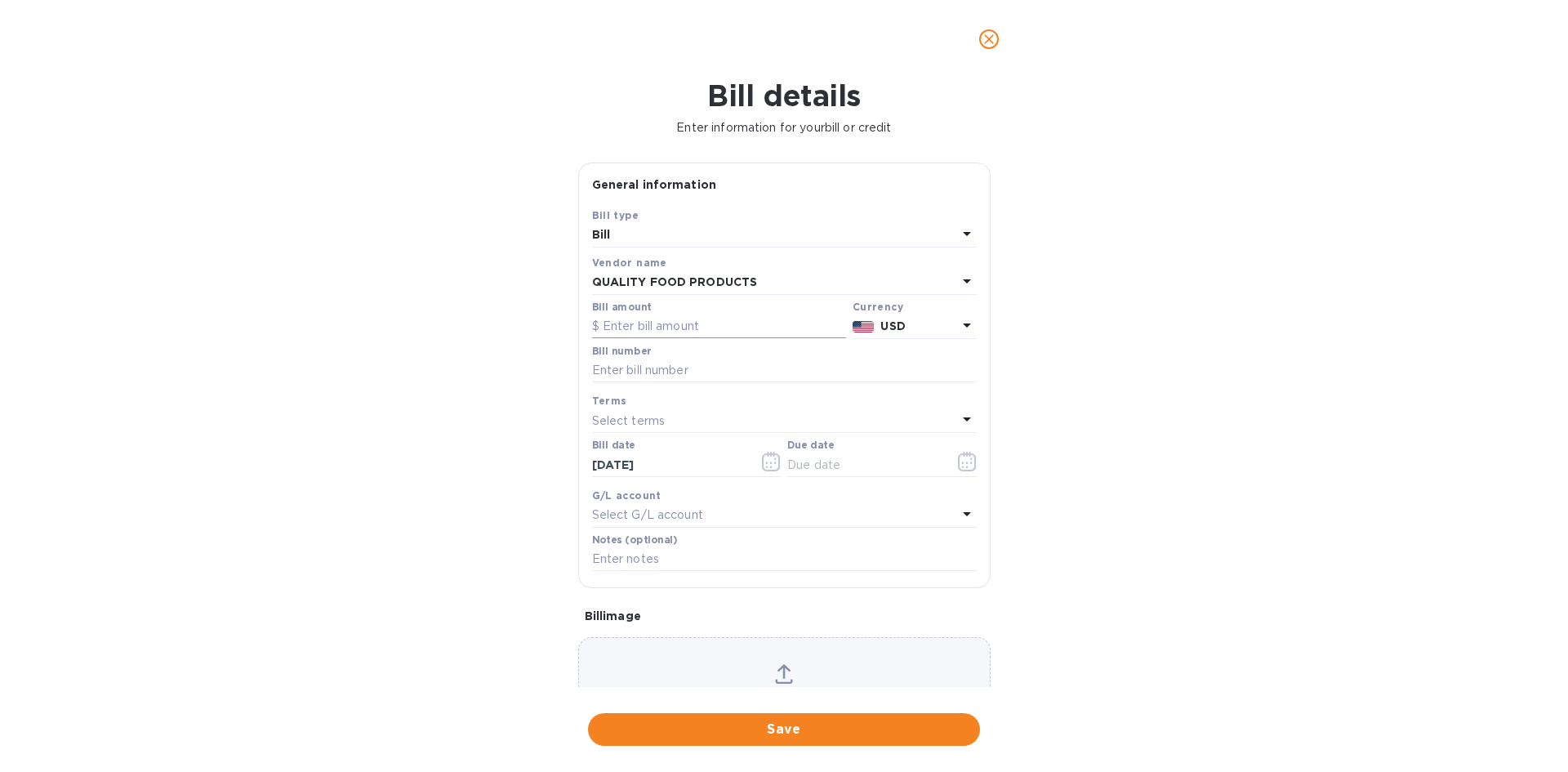
click at [704, 329] on input "text" at bounding box center [718, 326] width 254 height 25
type input "214.77"
click at [684, 369] on input "text" at bounding box center [784, 370] width 385 height 25
type input "561841"
click at [654, 418] on p "Select terms" at bounding box center [628, 421] width 74 height 17
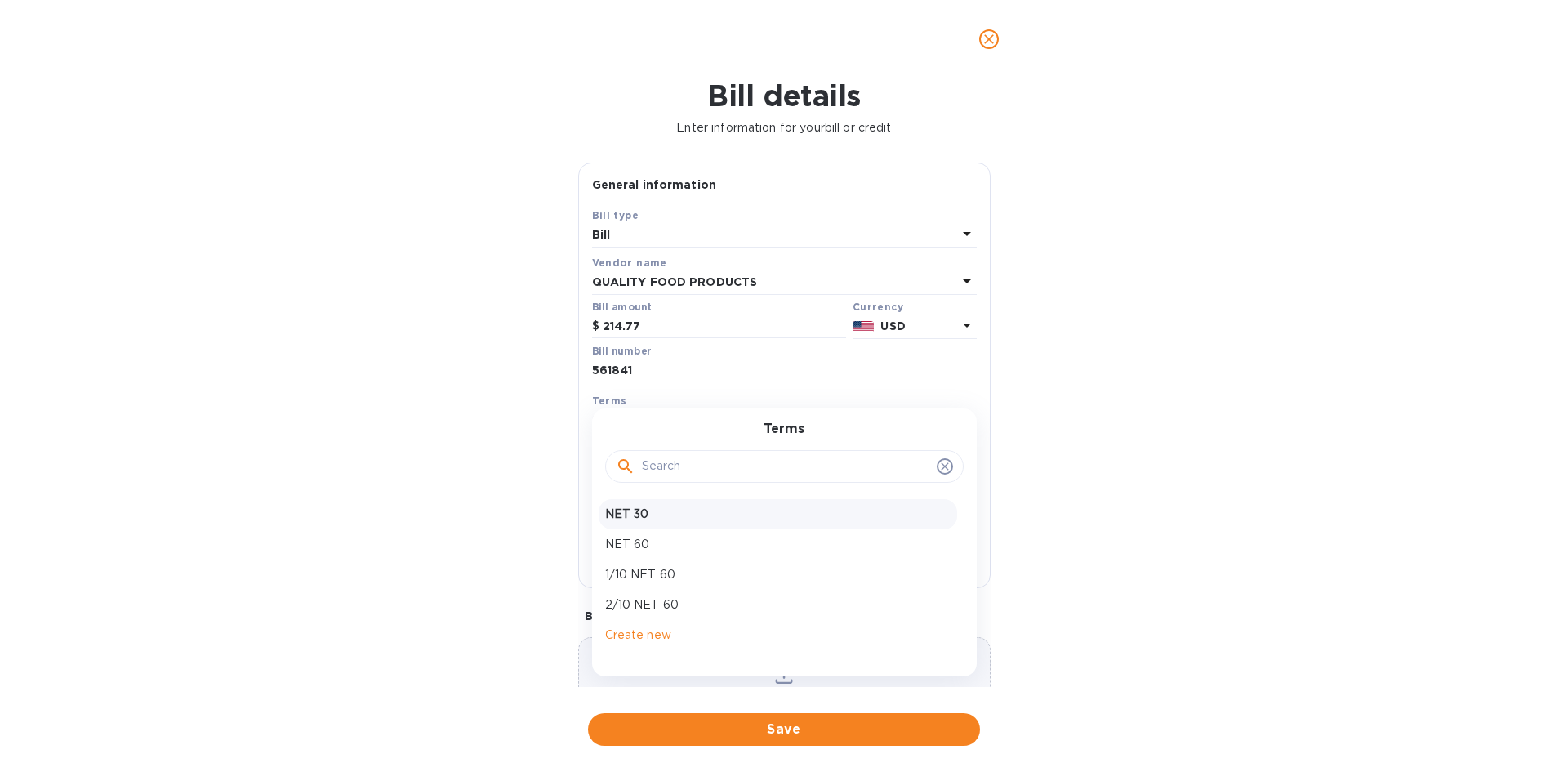
click at [636, 510] on p "NET 30" at bounding box center [778, 514] width 346 height 17
type input "[DATE]"
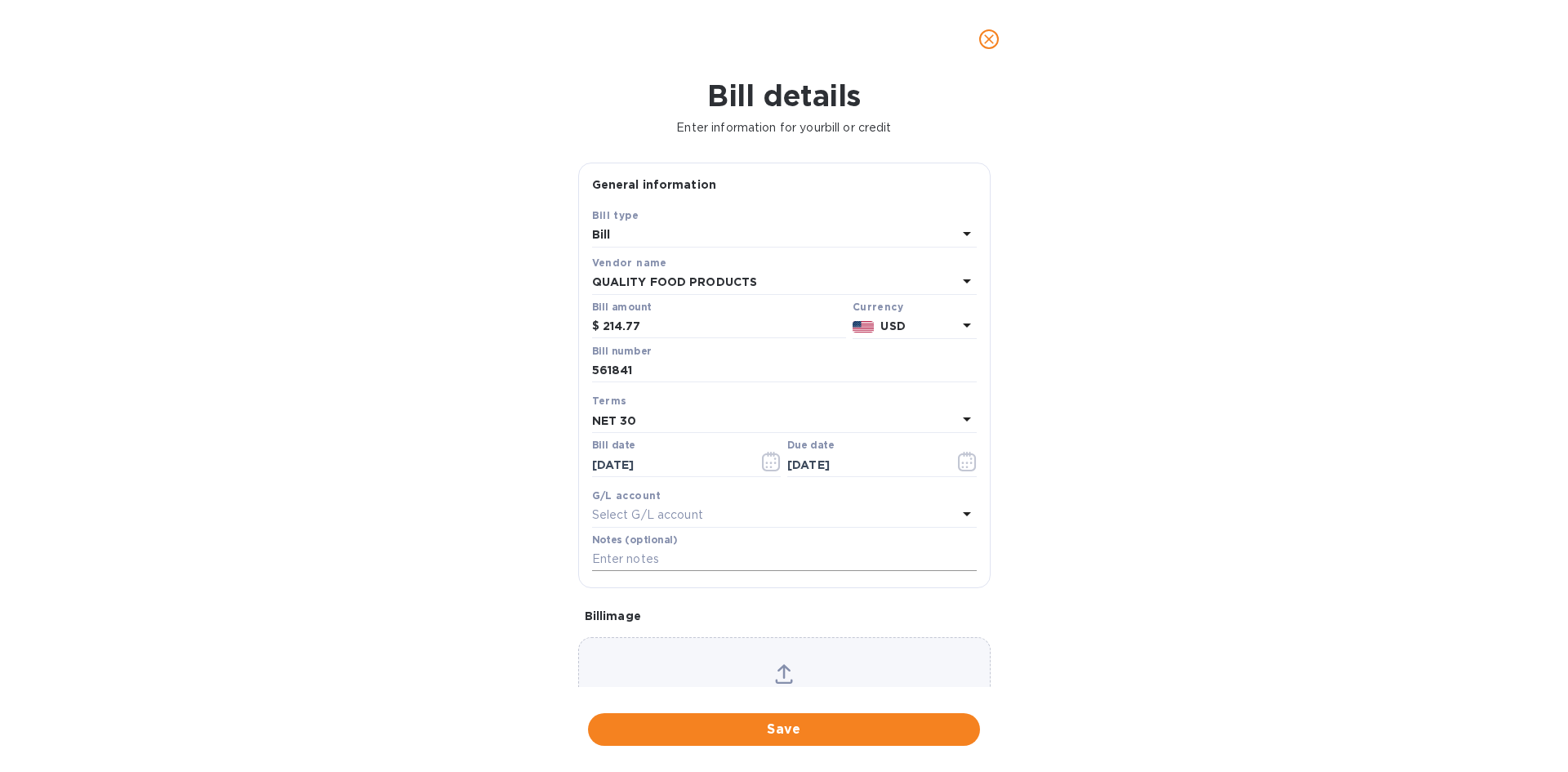
click at [646, 565] on input "text" at bounding box center [784, 559] width 385 height 25
click at [991, 38] on icon "close" at bounding box center [989, 40] width 10 height 10
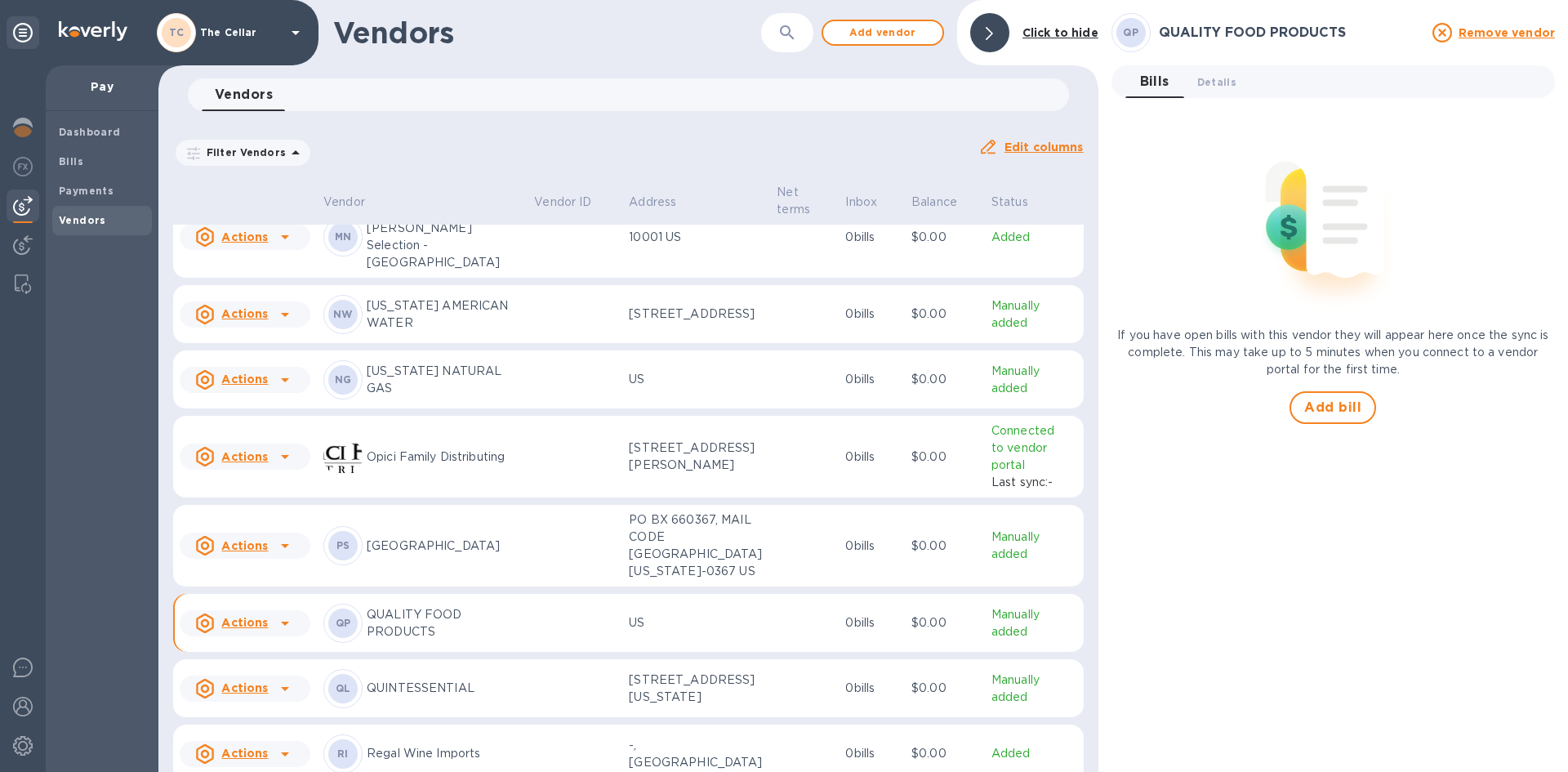
click at [291, 33] on icon at bounding box center [295, 32] width 19 height 19
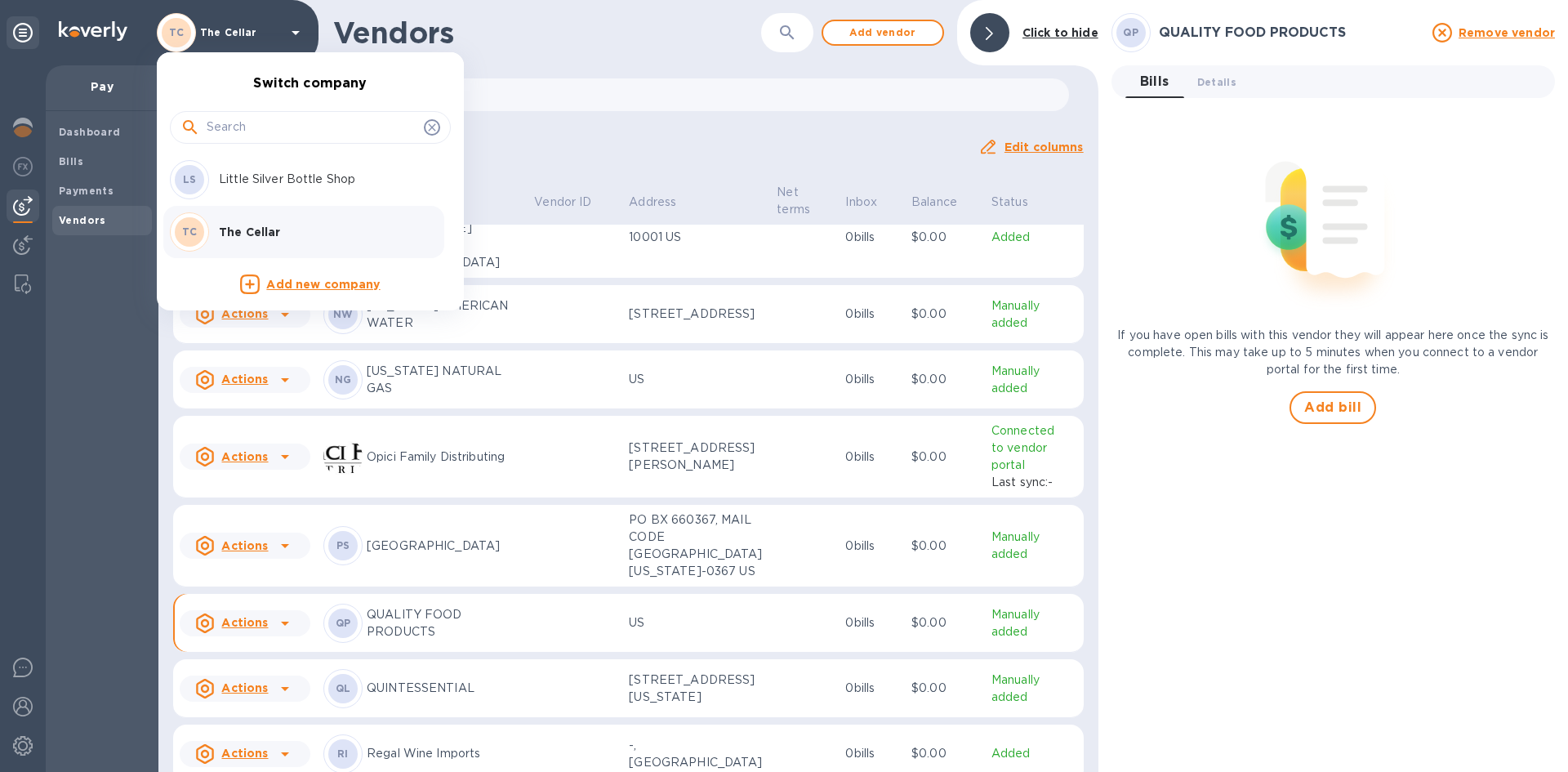
click at [254, 172] on p "Little Silver Bottle Shop" at bounding box center [321, 179] width 205 height 17
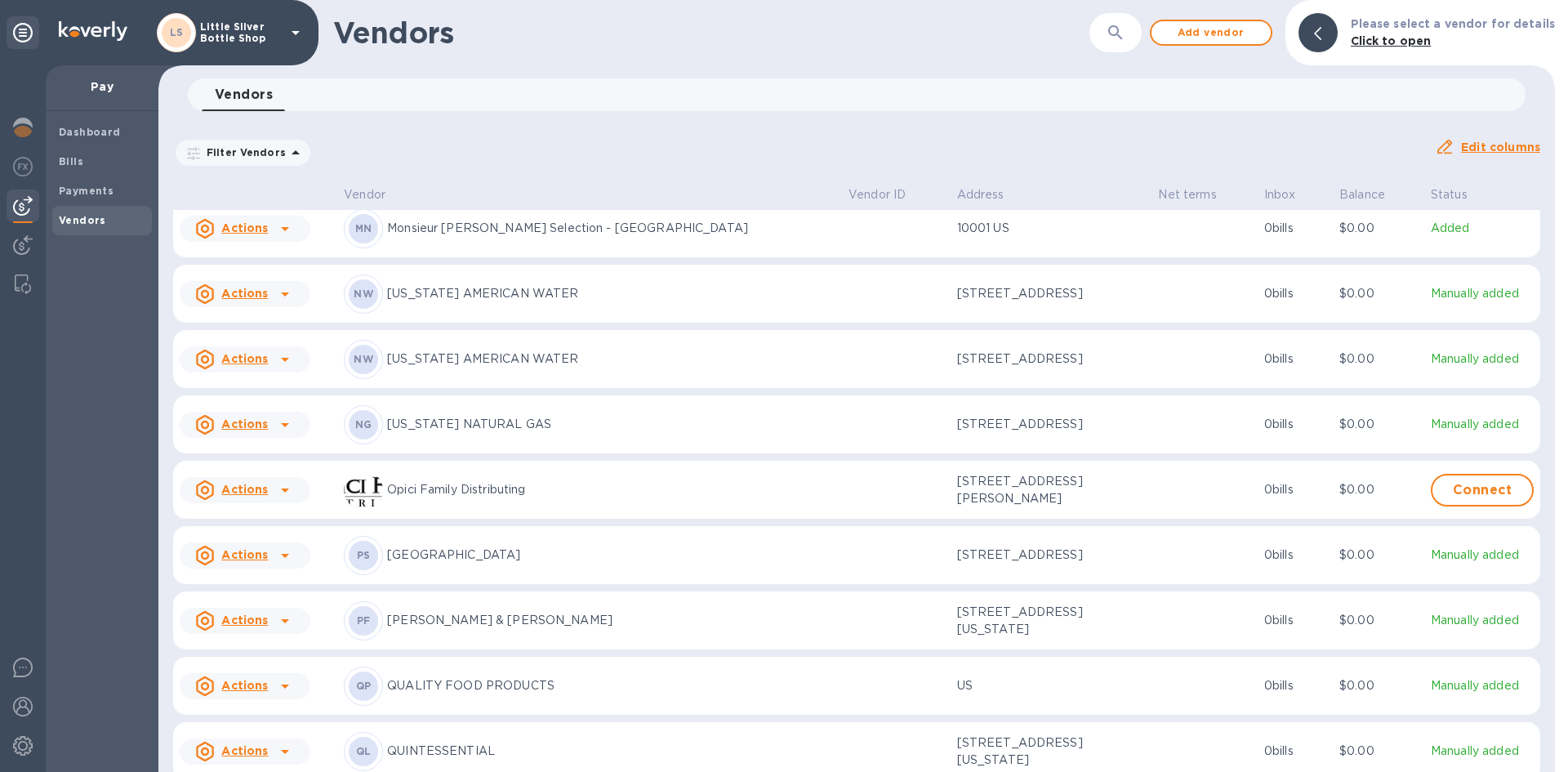
scroll to position [4084, 0]
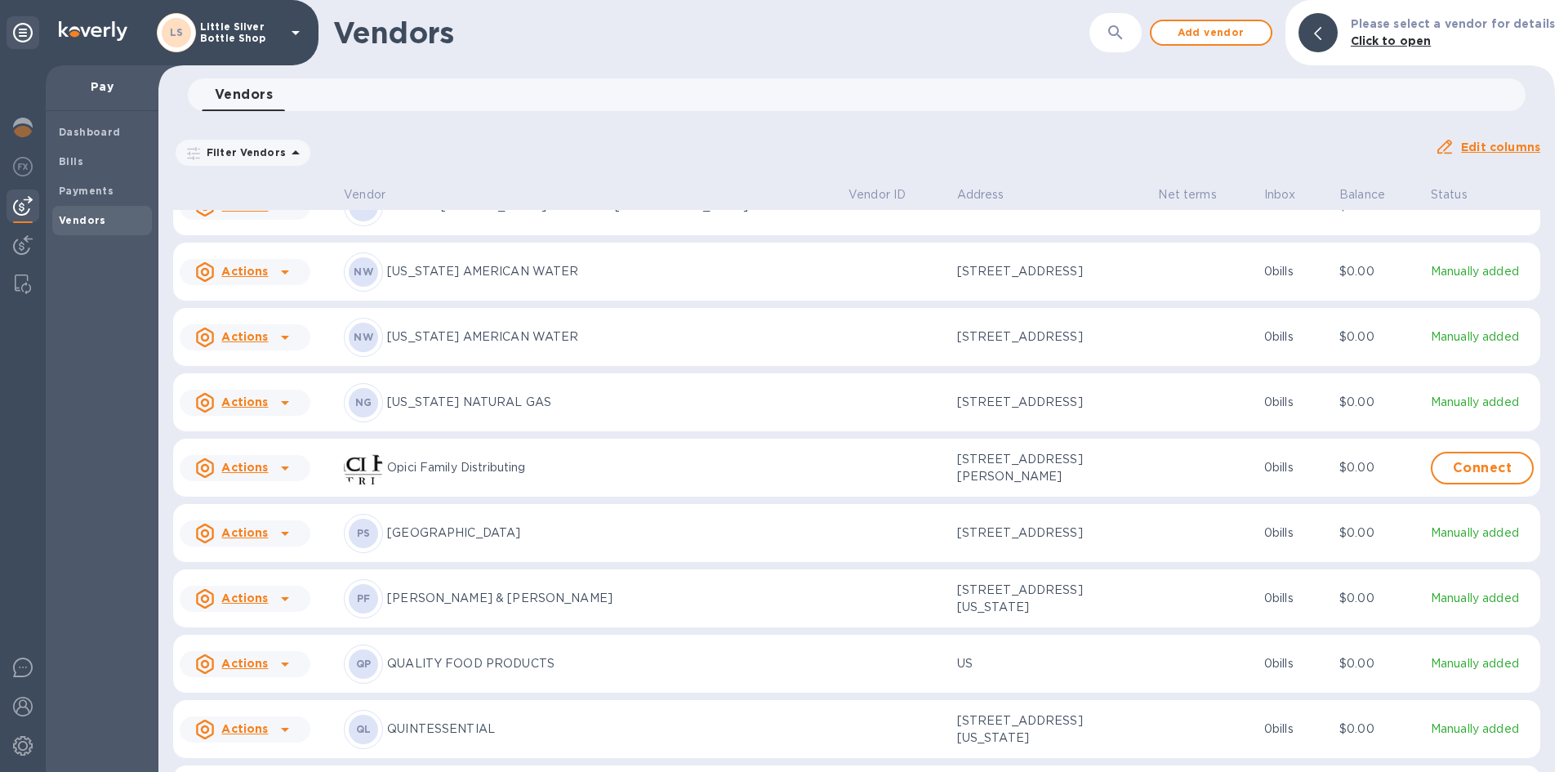
click at [535, 672] on p "QUALITY FOOD PRODUCTS" at bounding box center [611, 664] width 448 height 17
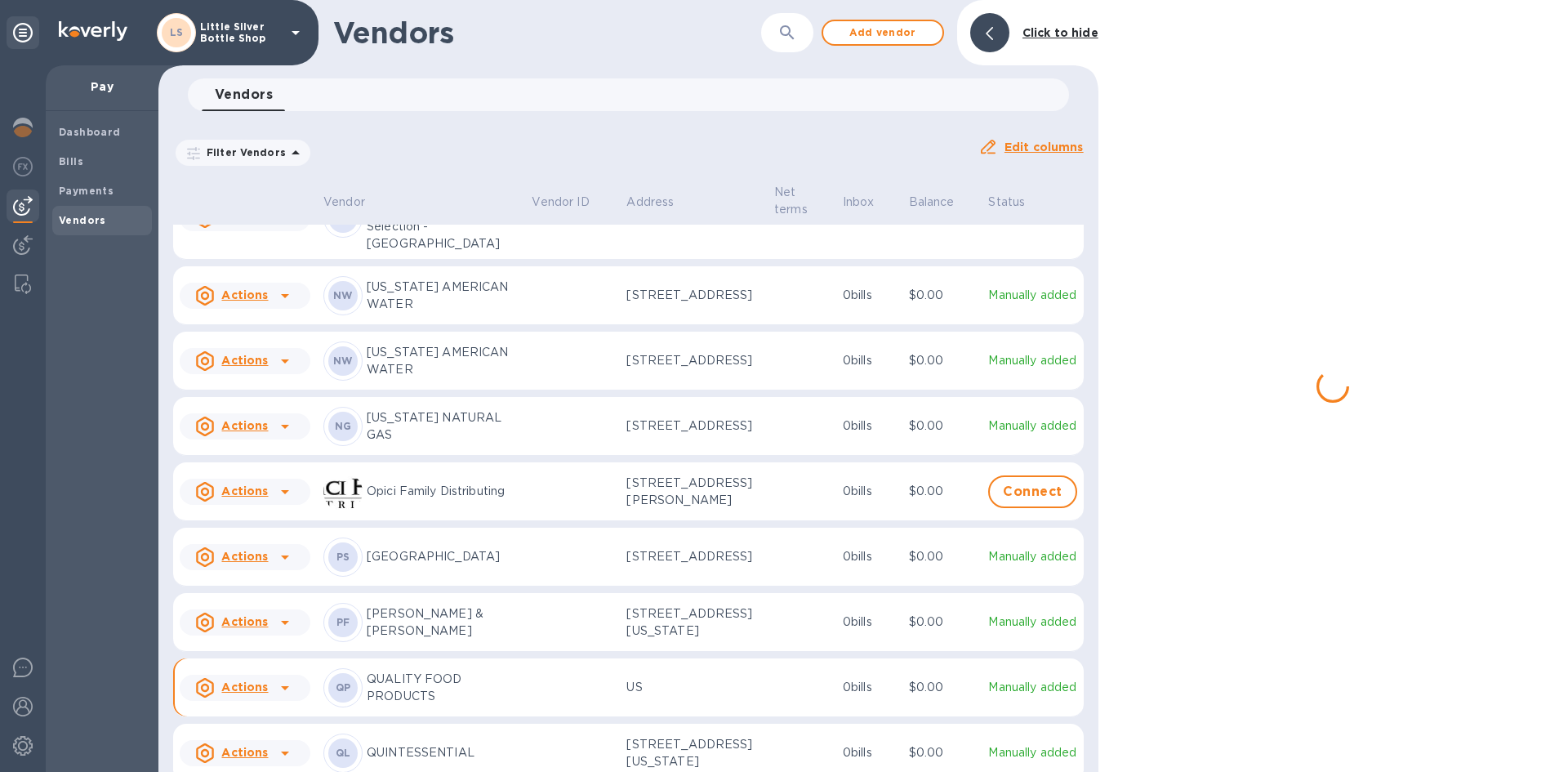
scroll to position [4144, 0]
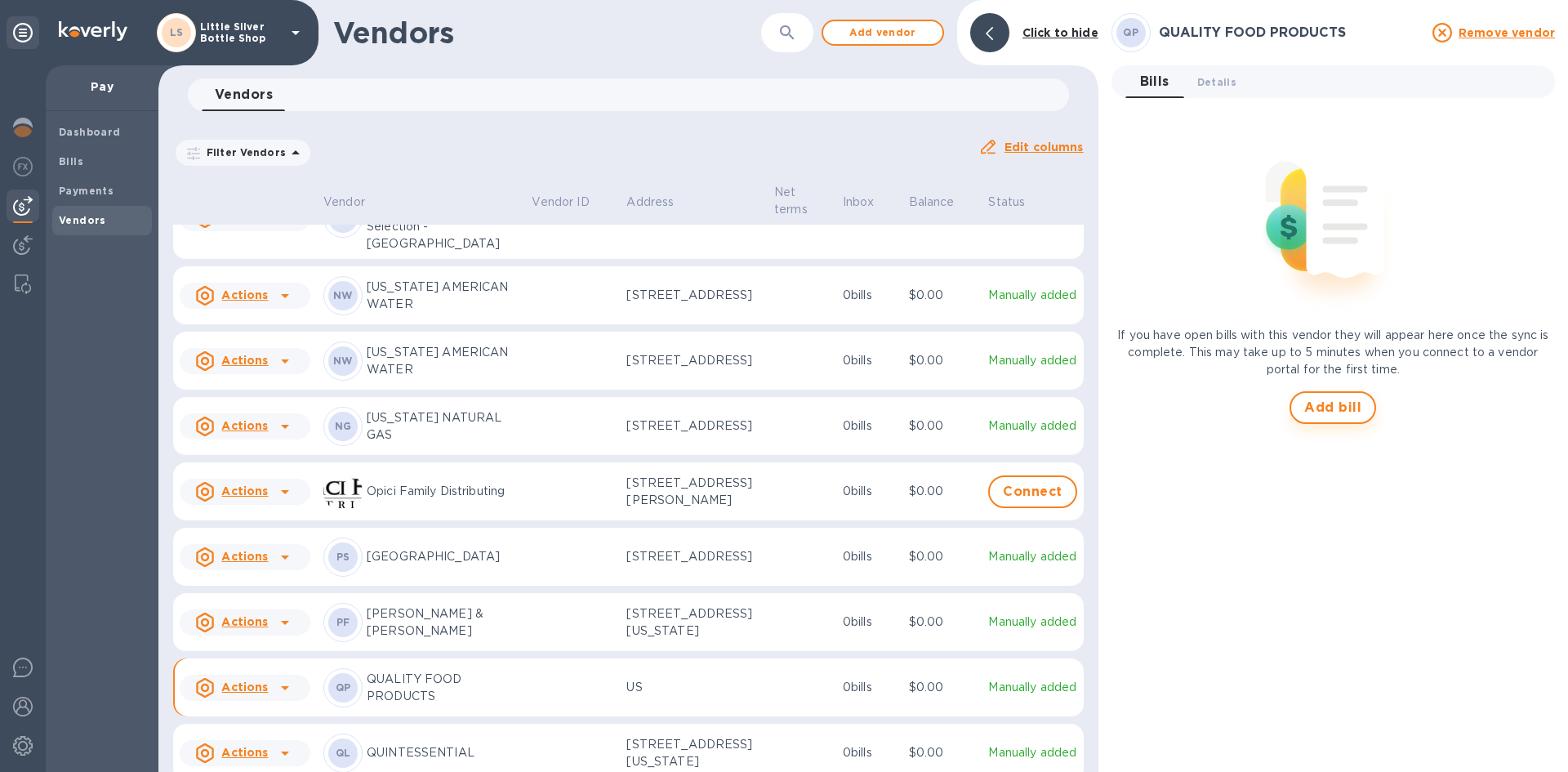
click at [1335, 409] on span "Add bill" at bounding box center [1333, 407] width 57 height 19
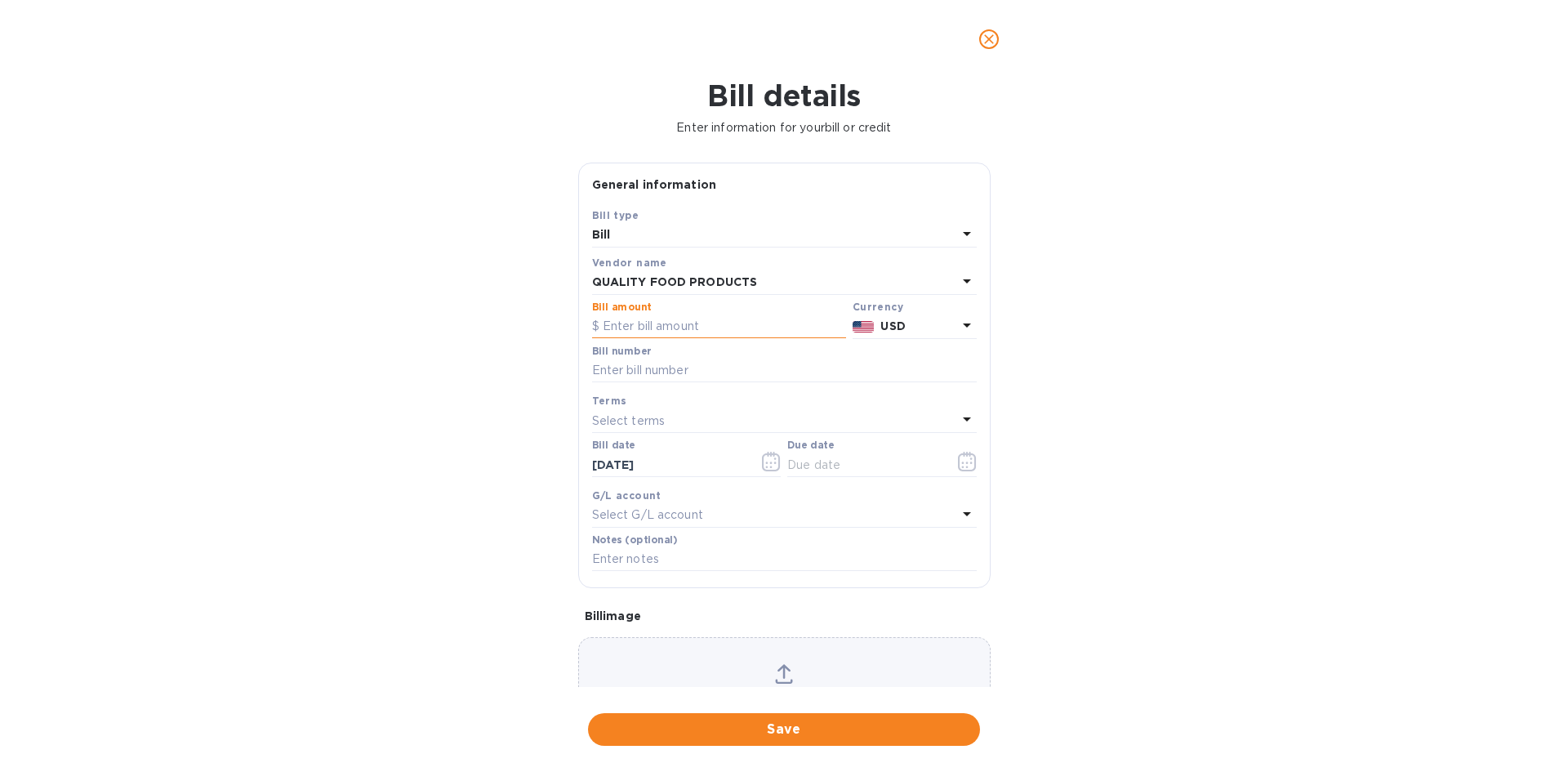
click at [712, 323] on input "text" at bounding box center [718, 326] width 254 height 25
type input "214.77"
click at [684, 369] on input "text" at bounding box center [784, 370] width 385 height 25
type input "561841"
click at [658, 419] on p "Select terms" at bounding box center [628, 421] width 74 height 17
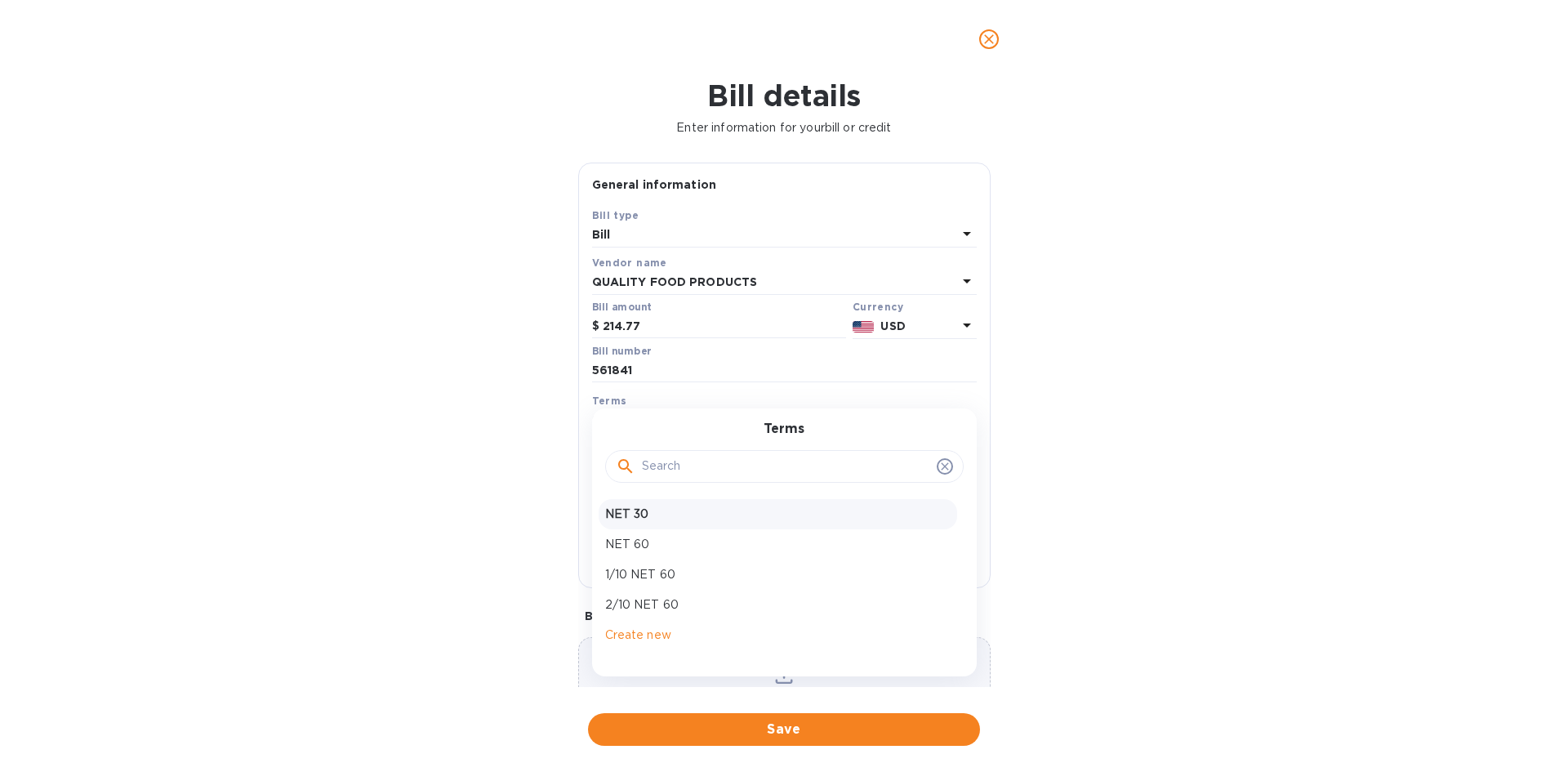
click at [658, 517] on p "NET 30" at bounding box center [778, 514] width 346 height 17
type input "[DATE]"
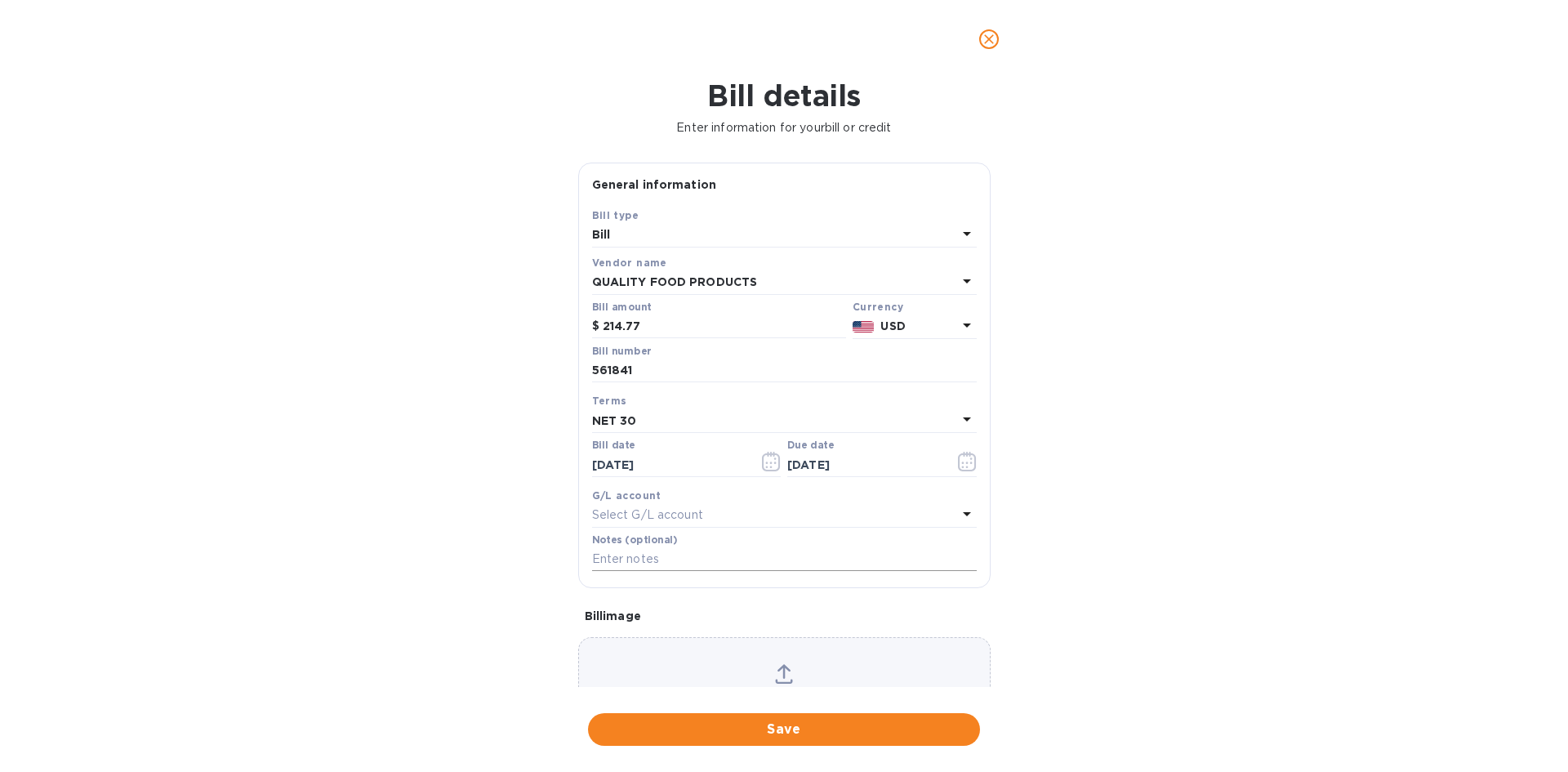
click at [636, 558] on input "text" at bounding box center [784, 559] width 385 height 25
type input "1-30092"
click at [868, 739] on button "Save" at bounding box center [784, 729] width 392 height 33
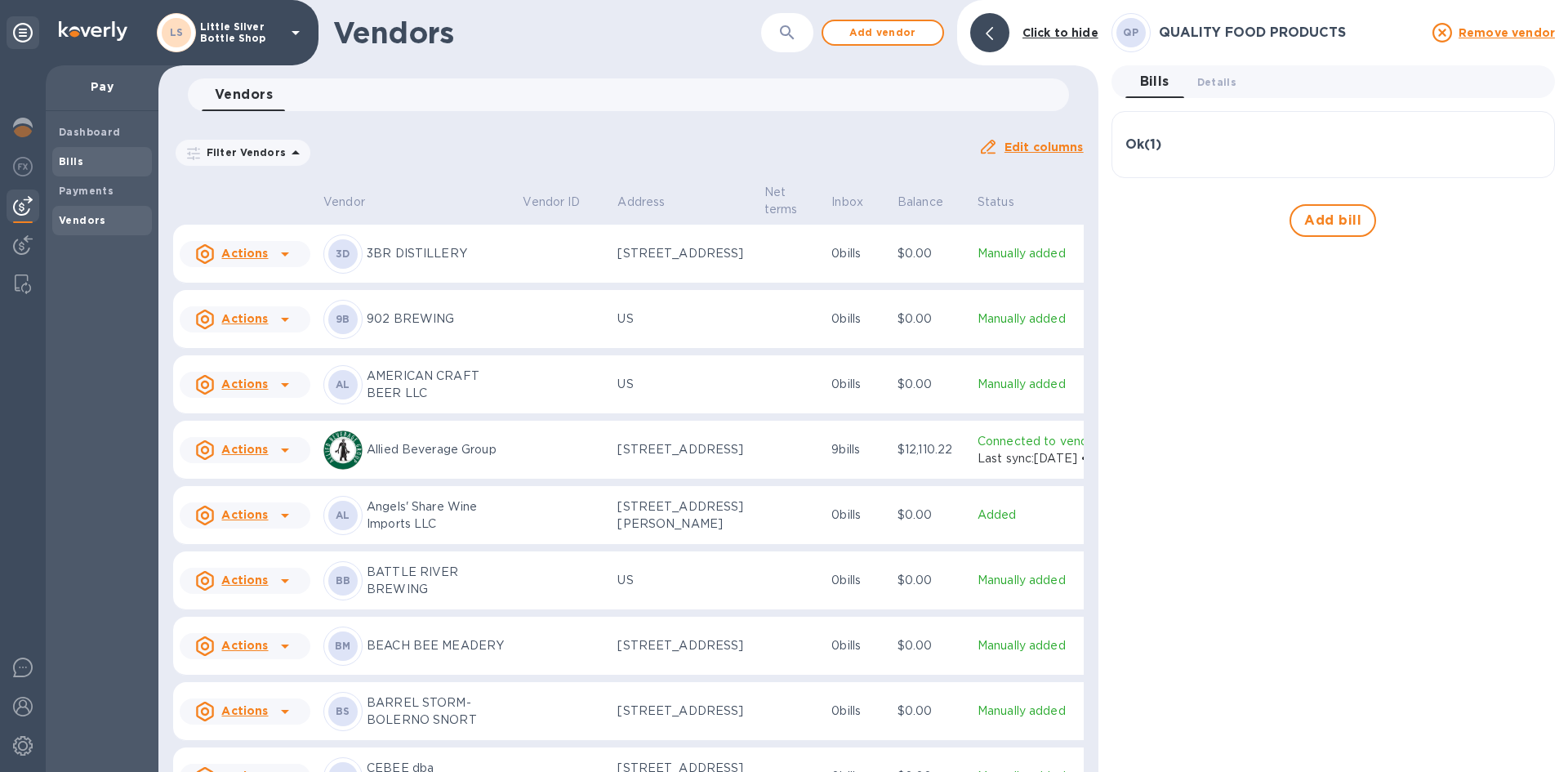
click at [96, 160] on span "Bills" at bounding box center [102, 162] width 86 height 16
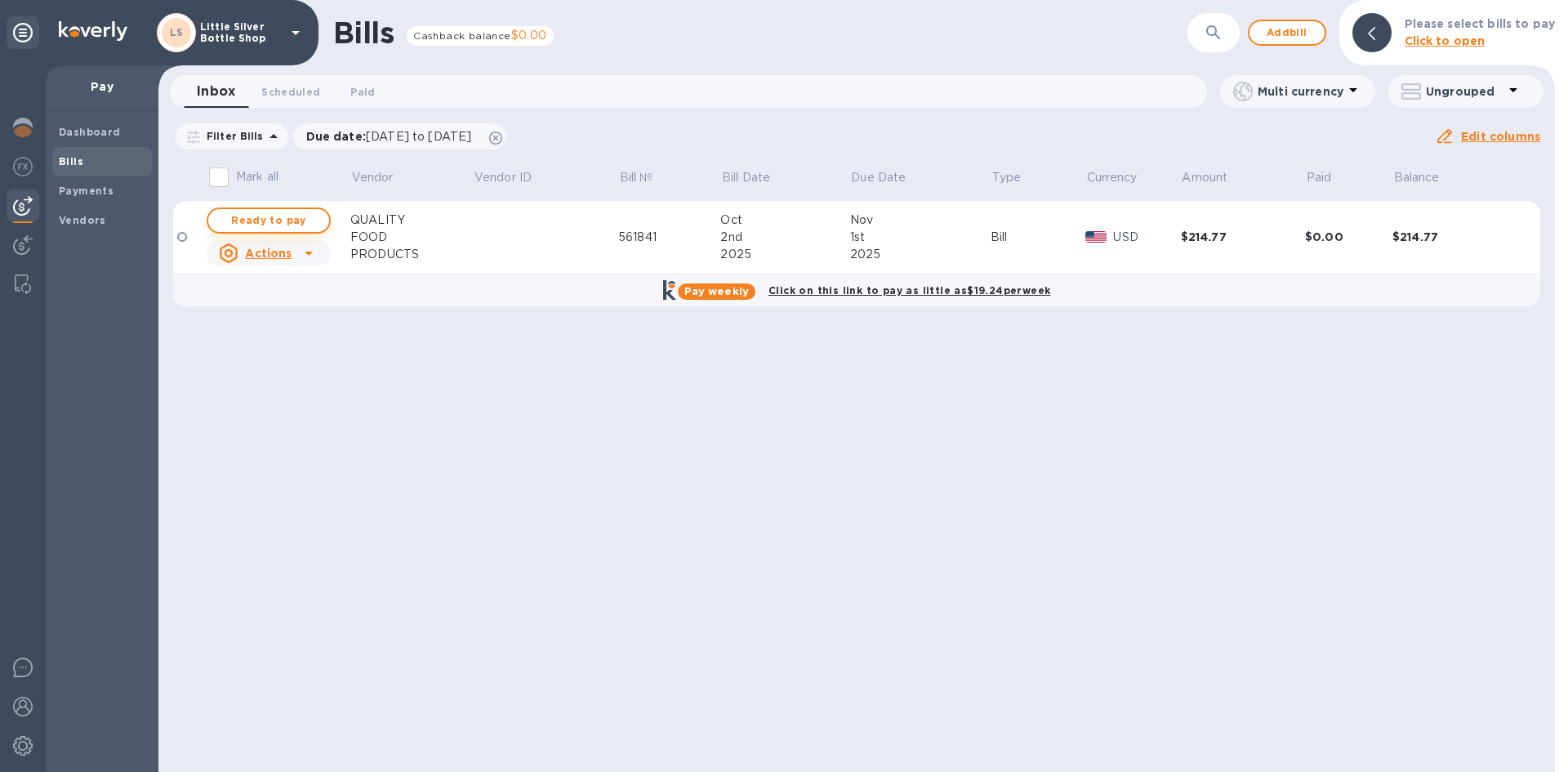
click at [292, 220] on span "Ready to pay" at bounding box center [269, 220] width 95 height 19
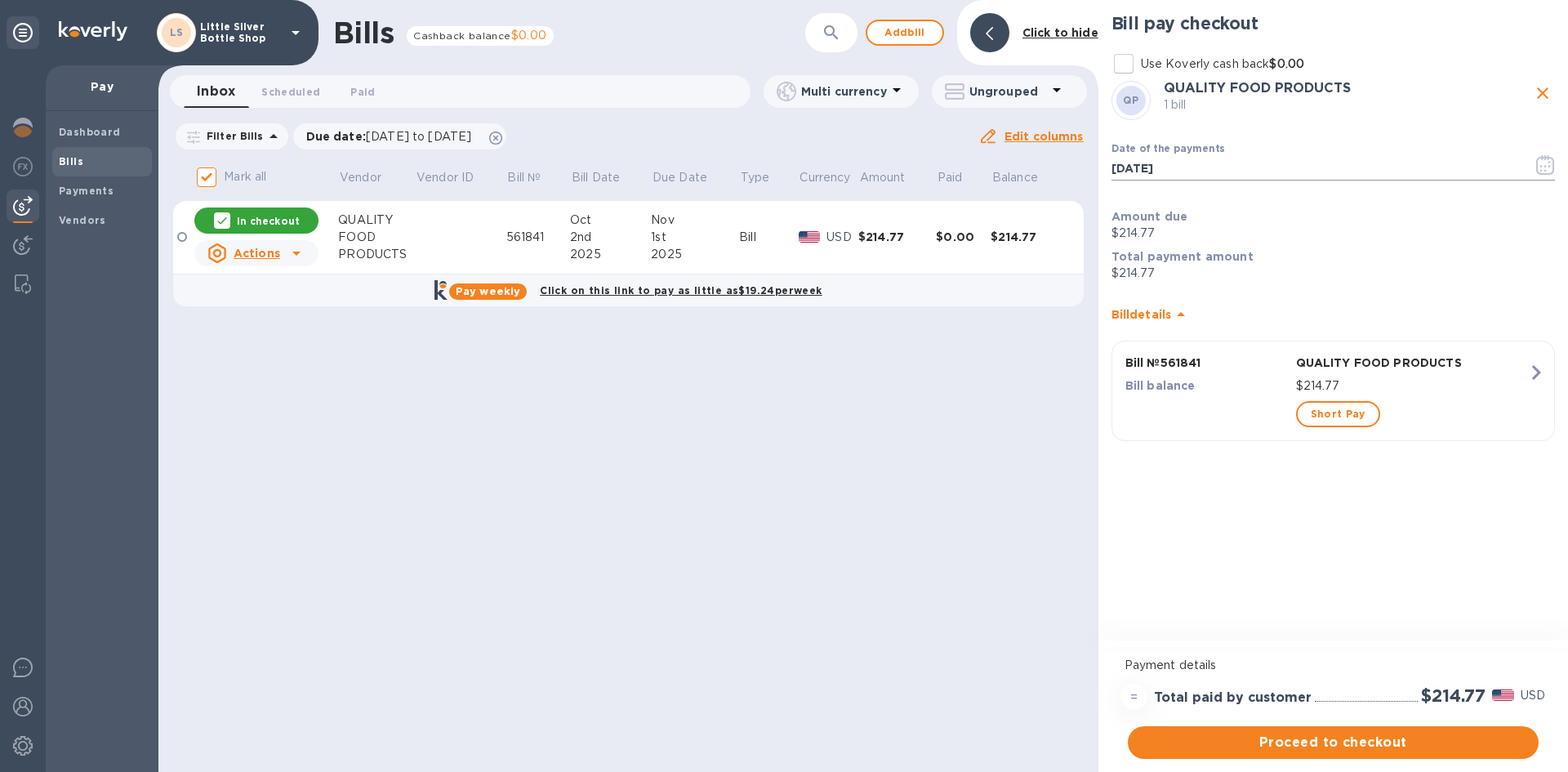
click at [1538, 165] on icon "button" at bounding box center [1544, 165] width 18 height 19
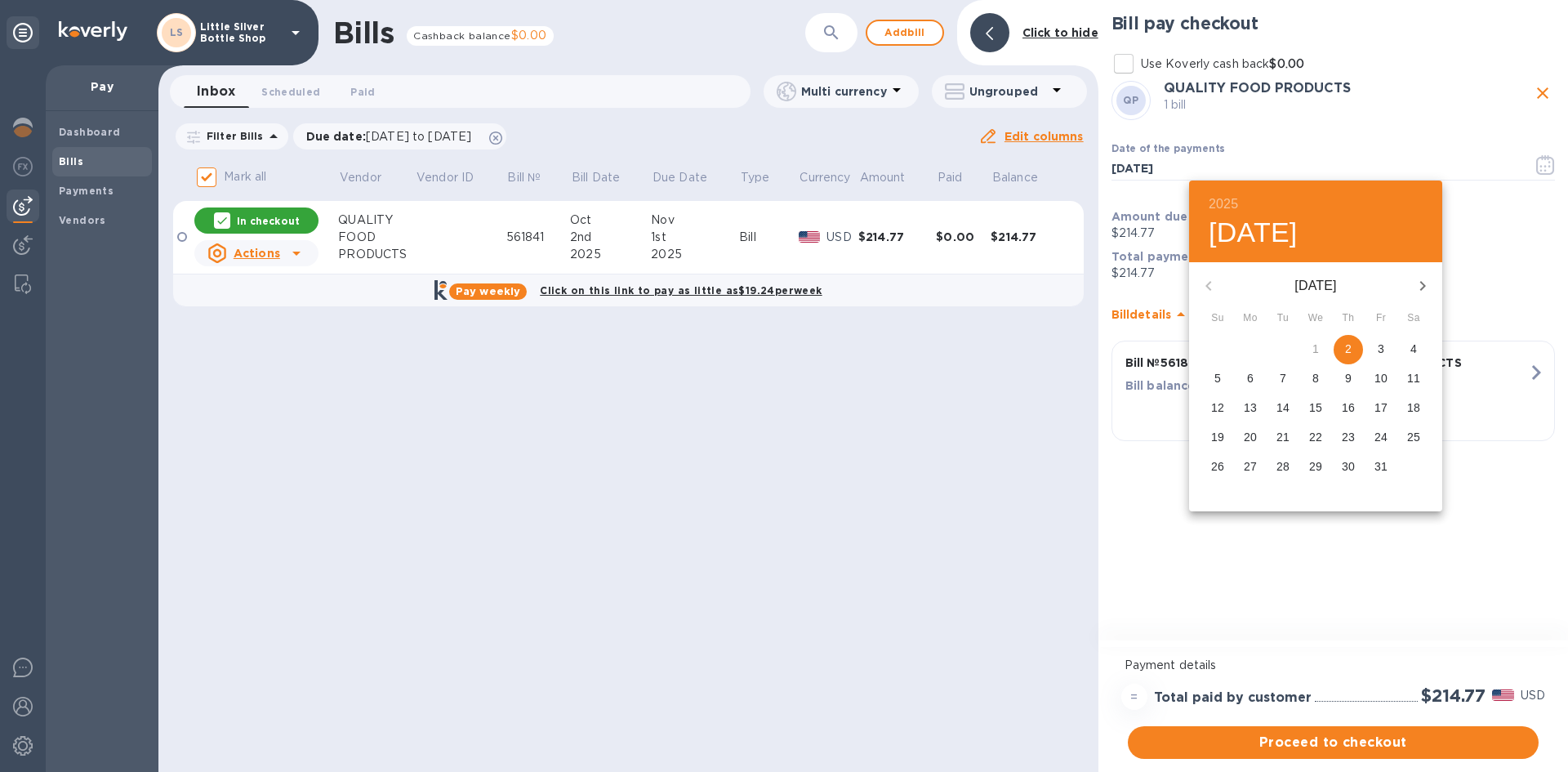
click at [1437, 743] on div at bounding box center [784, 386] width 1568 height 772
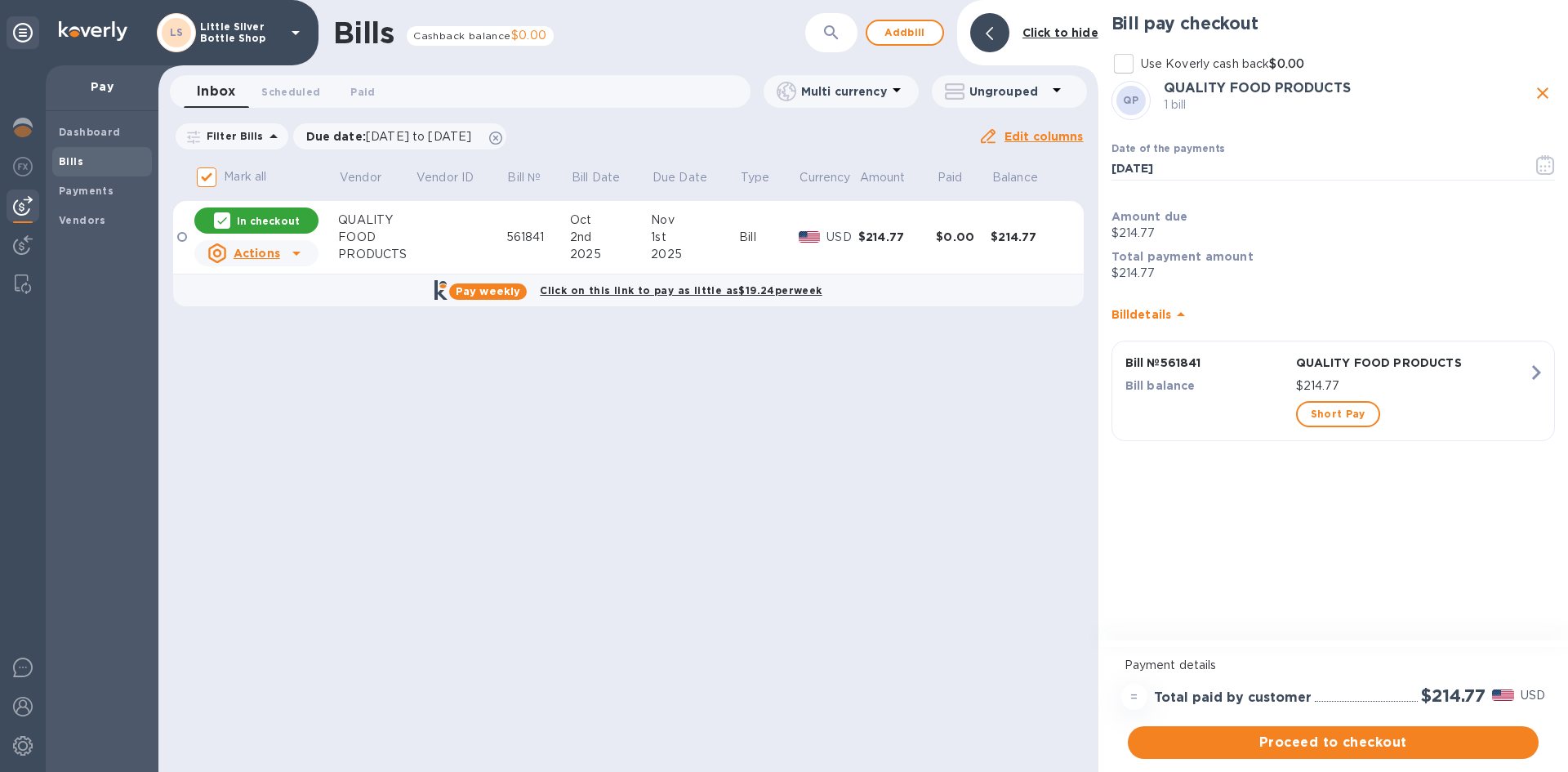
click at [1437, 743] on span "Proceed to checkout" at bounding box center [1332, 742] width 385 height 19
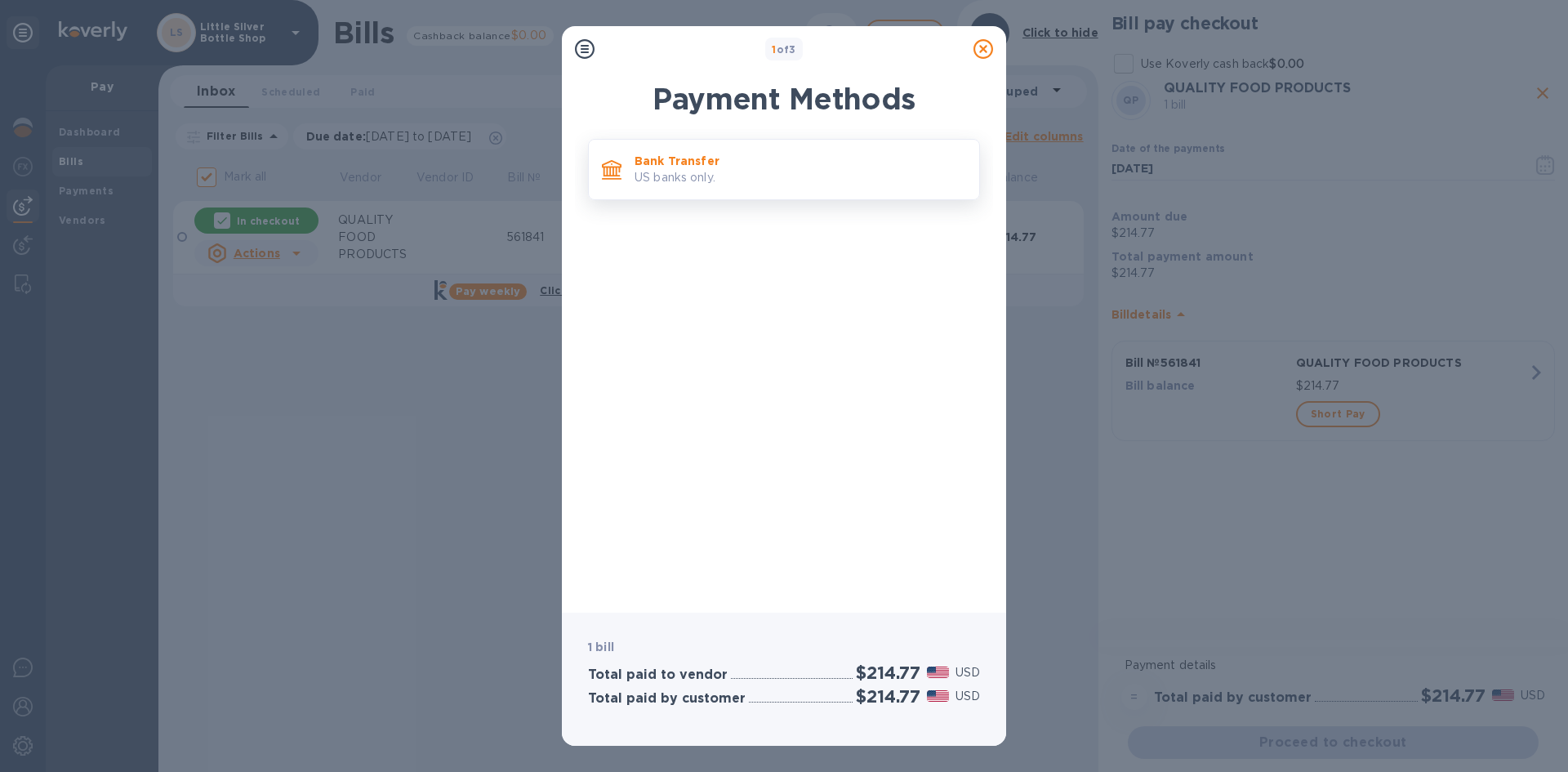
click at [754, 156] on p "Bank Transfer" at bounding box center [800, 161] width 331 height 16
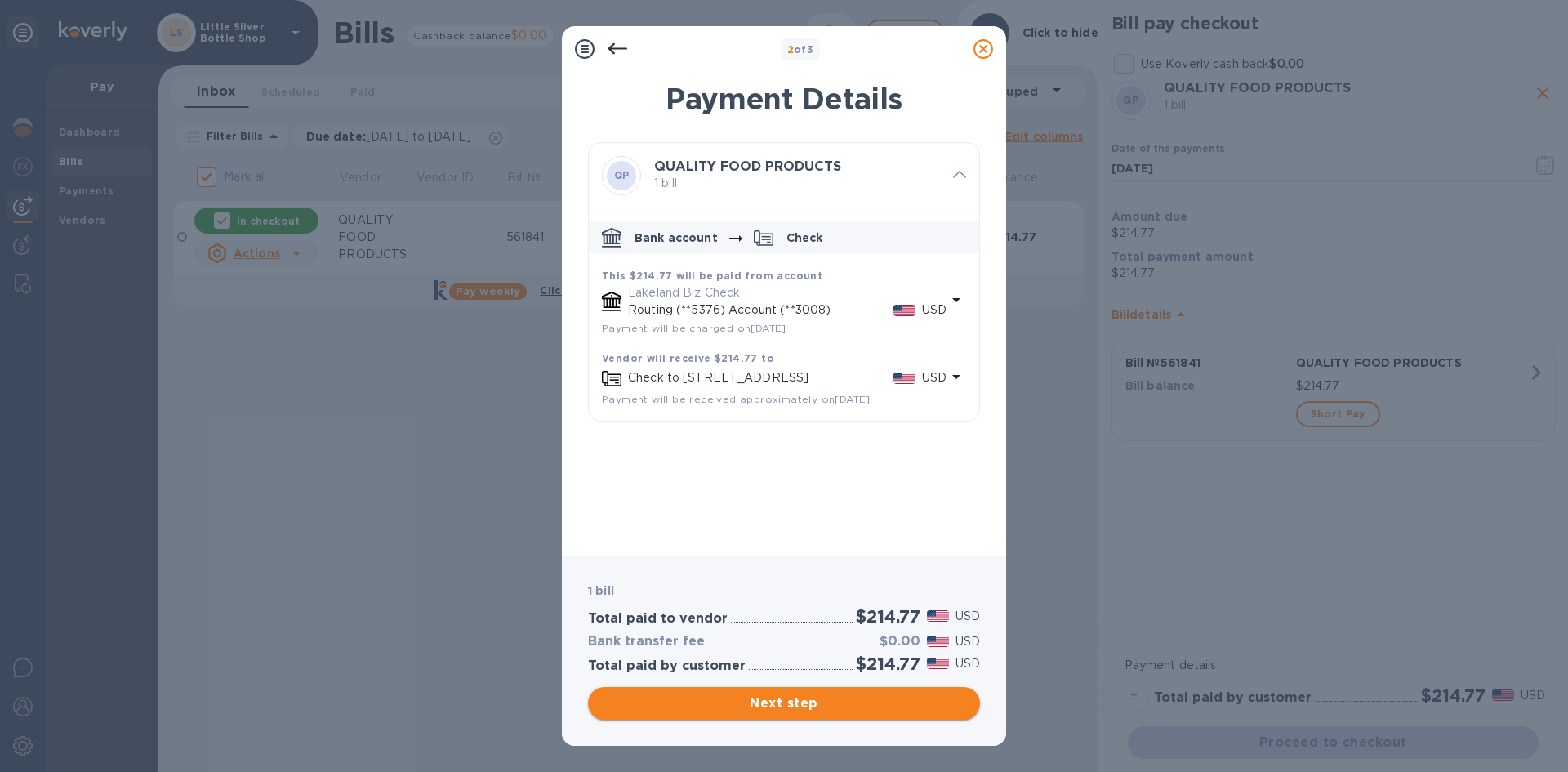
click at [882, 700] on span "Next step" at bounding box center [784, 703] width 366 height 19
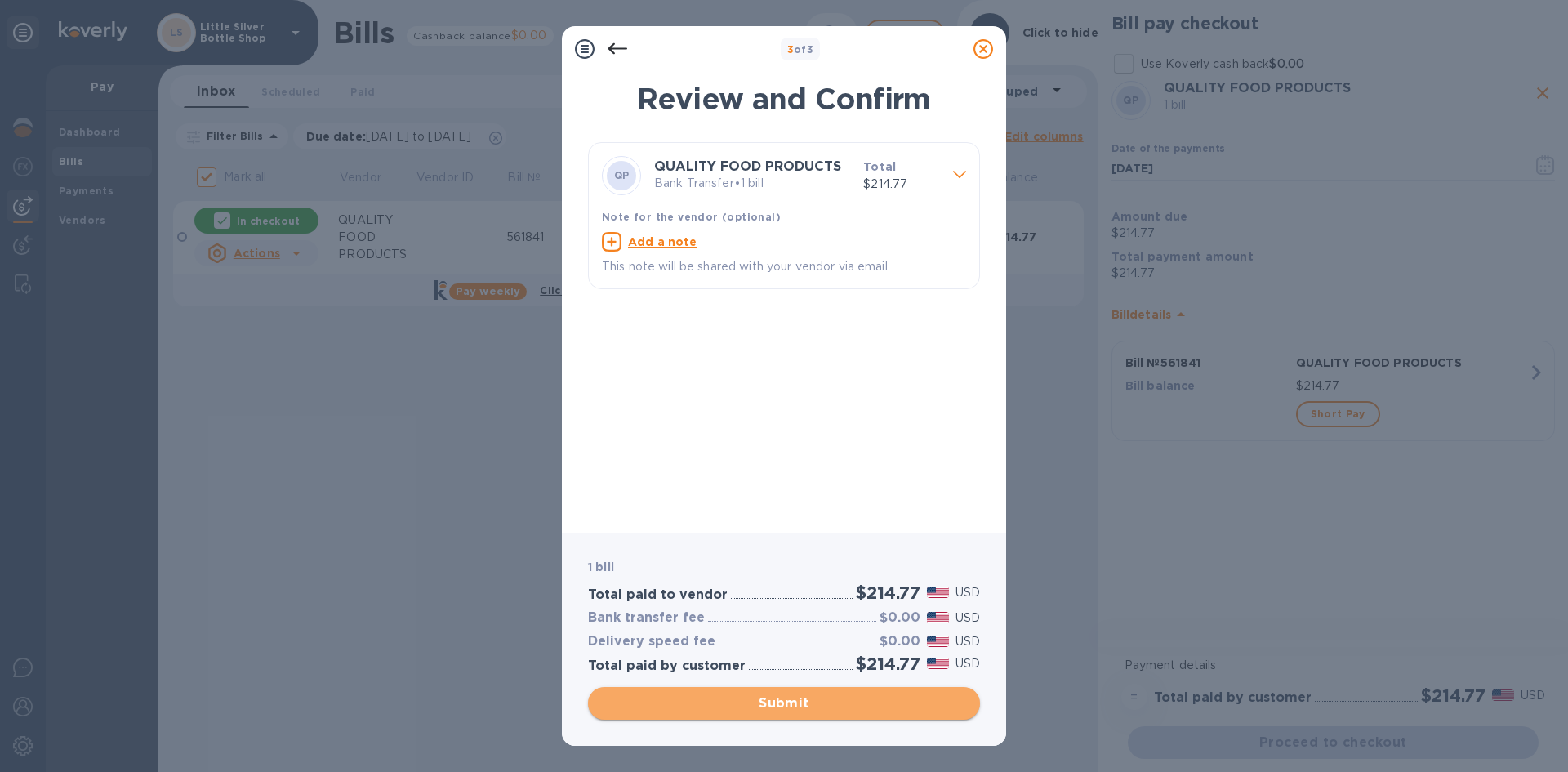
click at [860, 704] on span "Submit" at bounding box center [784, 703] width 366 height 19
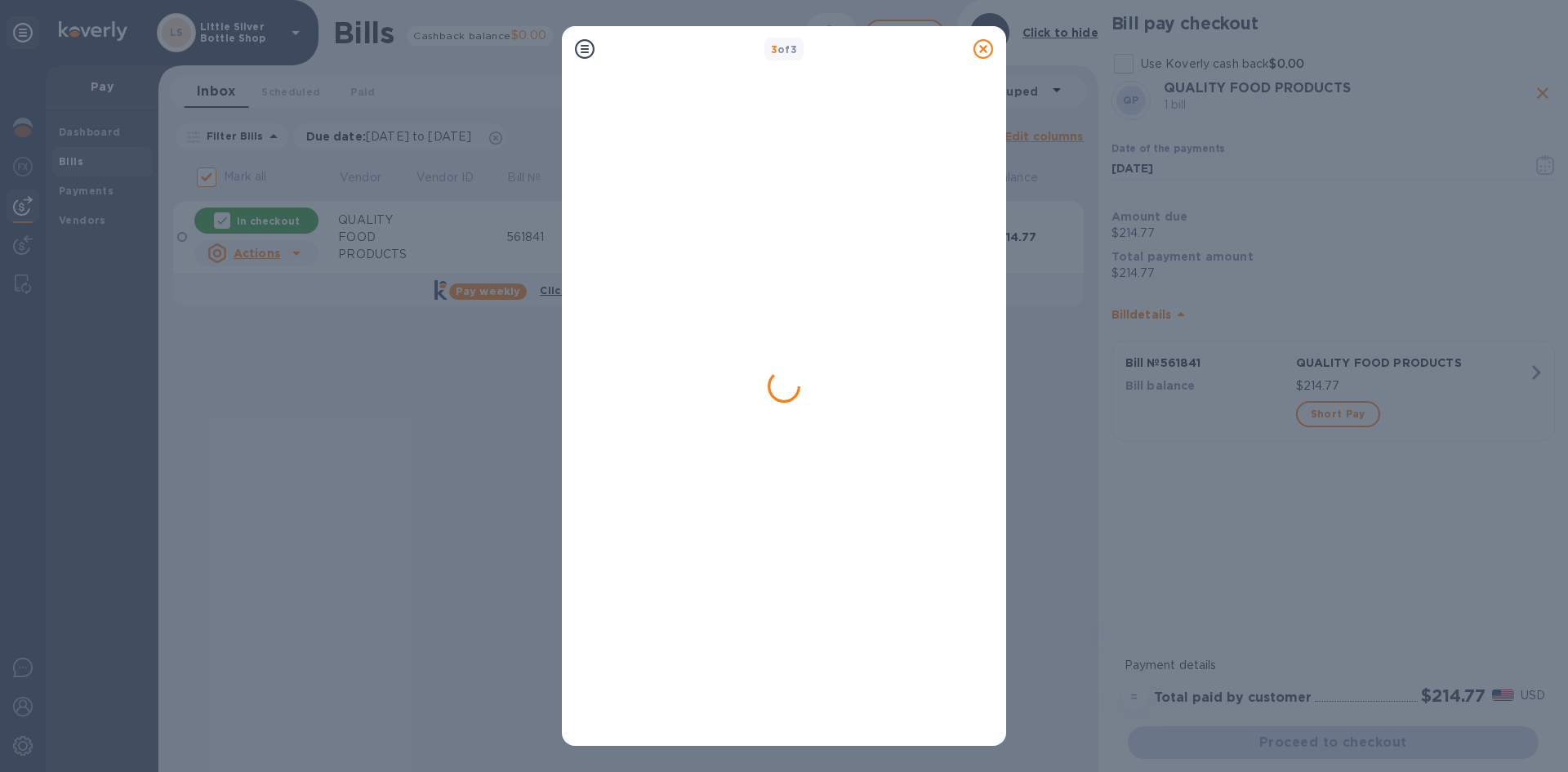
checkbox input "false"
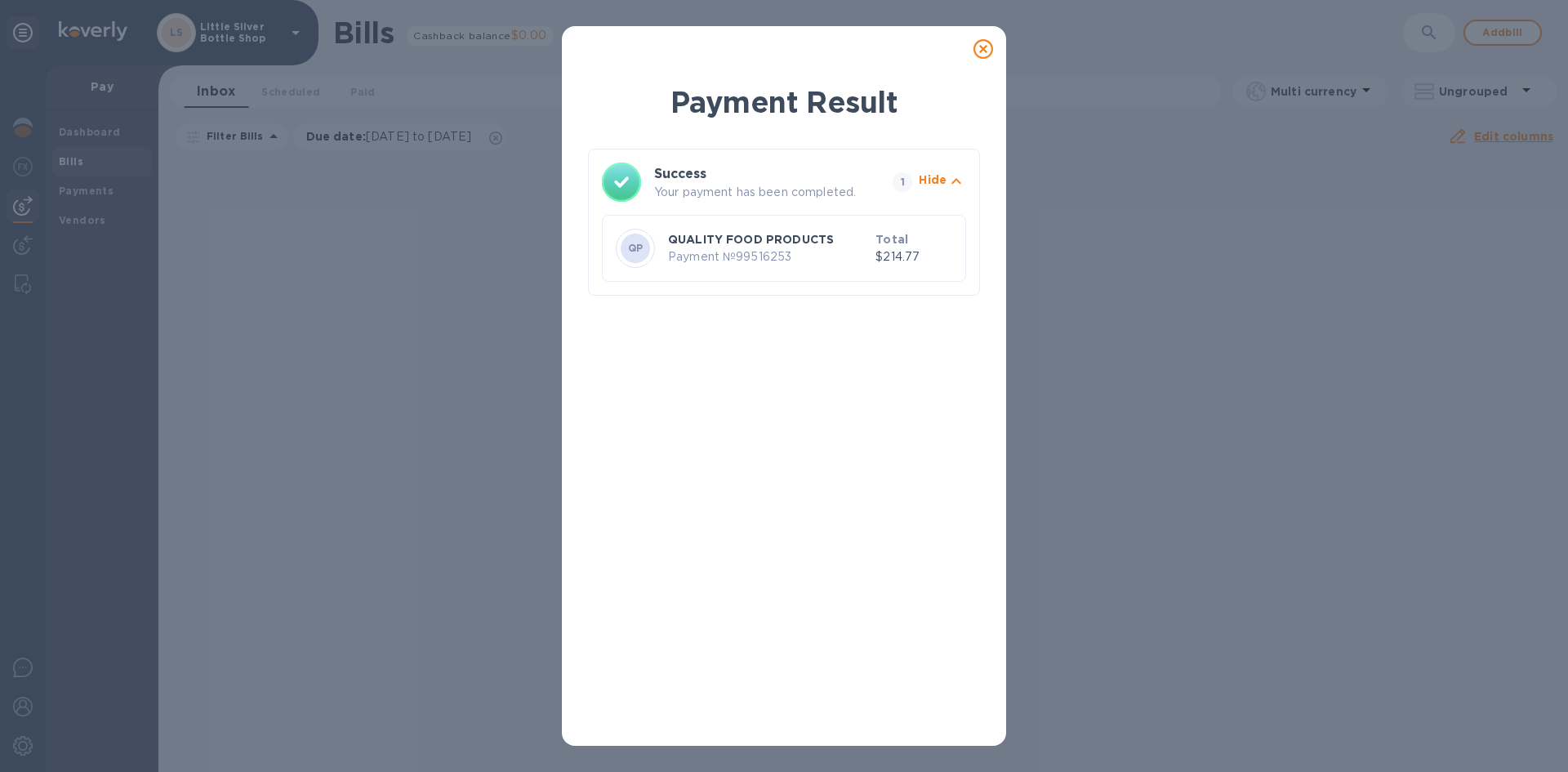
click at [983, 41] on icon at bounding box center [982, 48] width 19 height 19
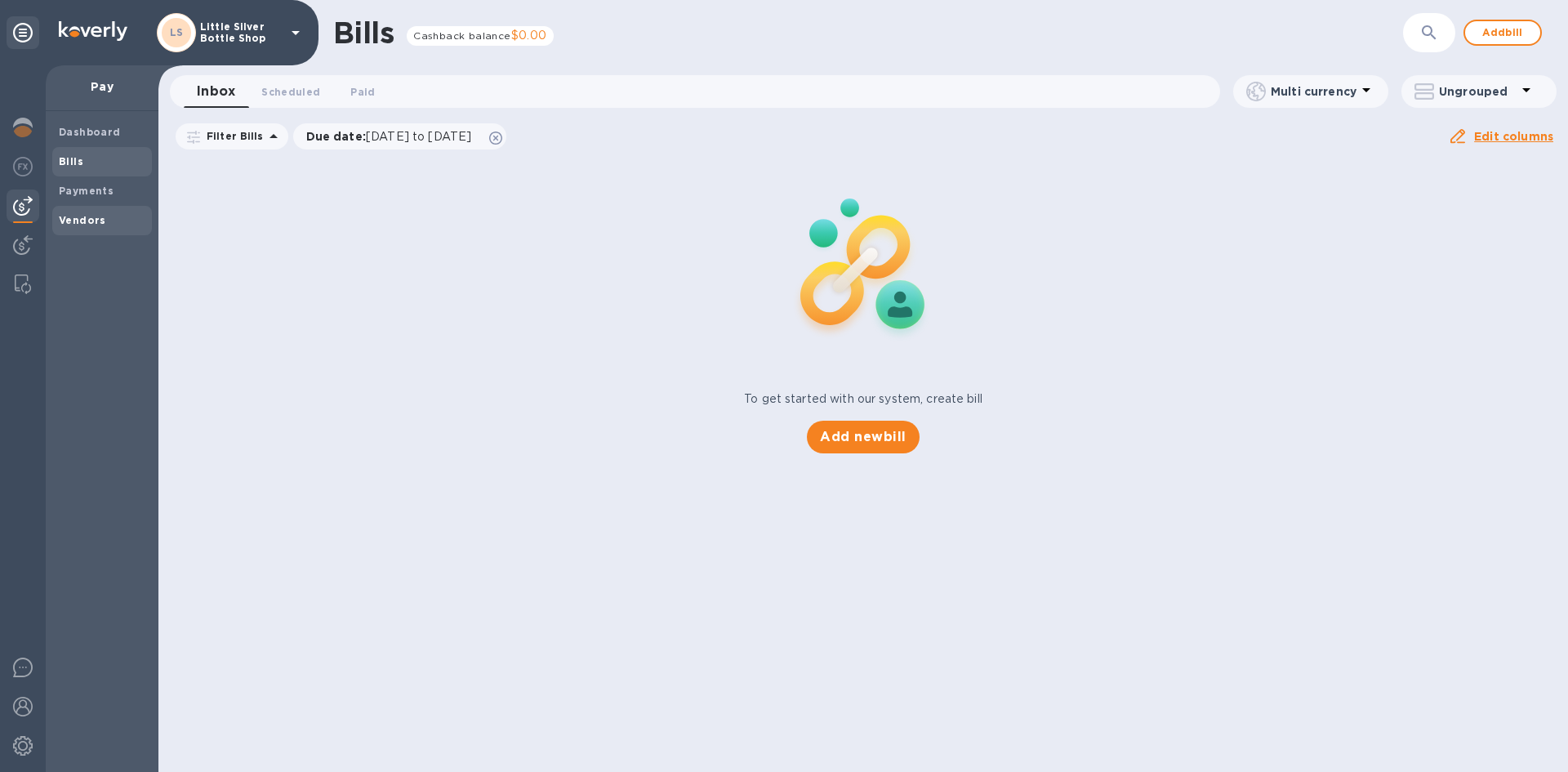
click at [99, 223] on b "Vendors" at bounding box center [83, 220] width 47 height 12
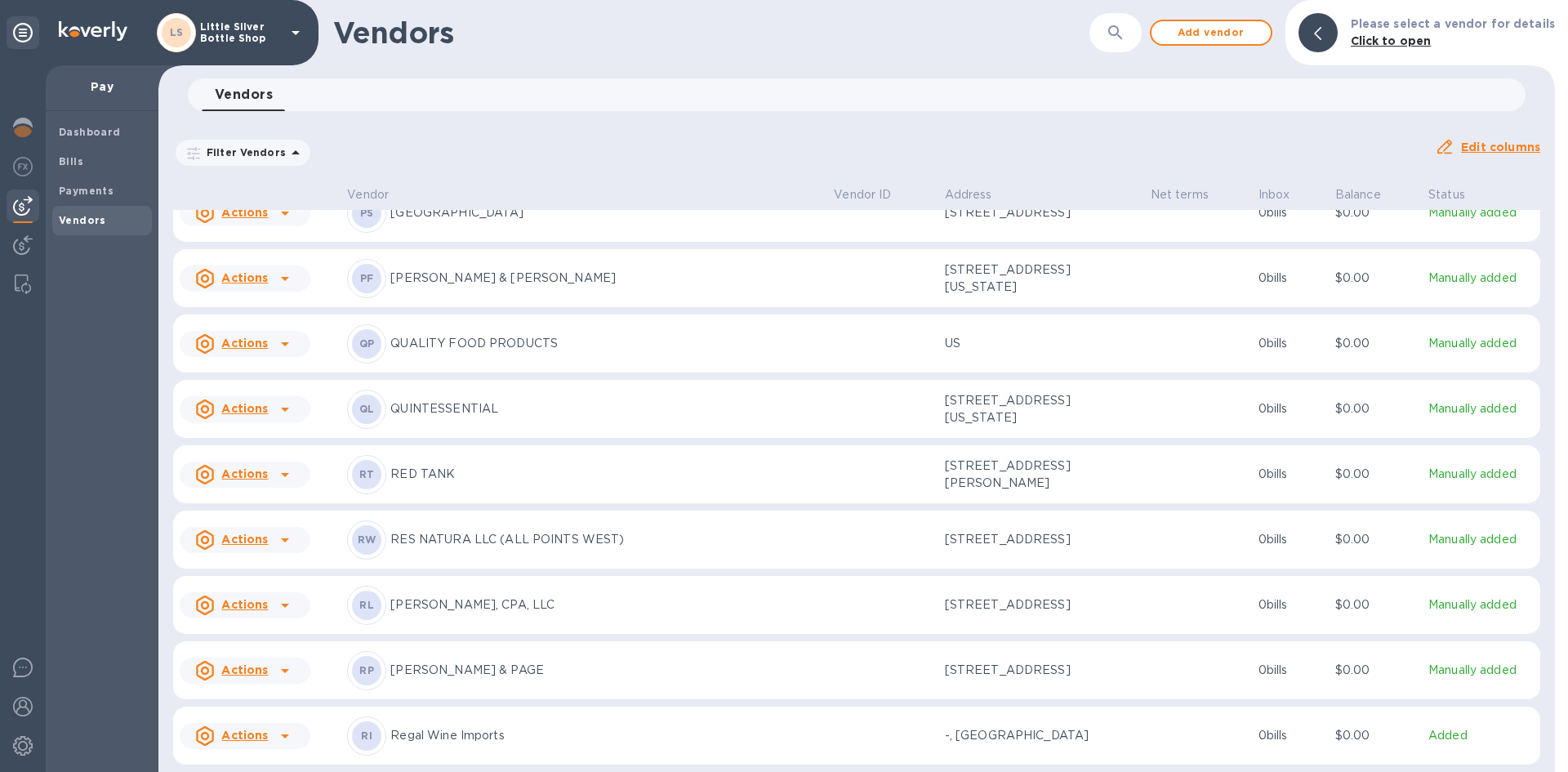
scroll to position [4789, 0]
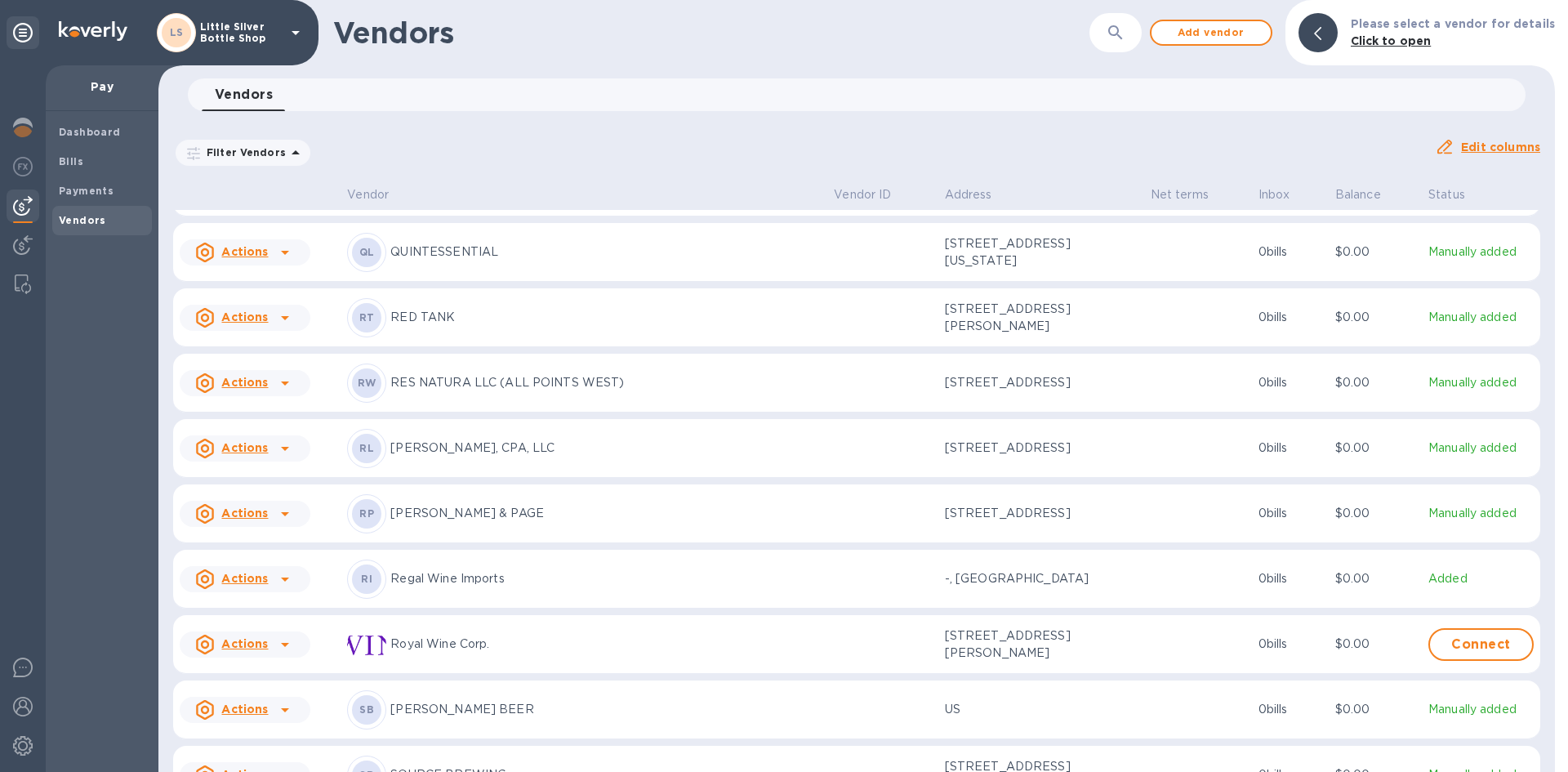
click at [466, 588] on p "Regal Wine Imports" at bounding box center [605, 578] width 430 height 17
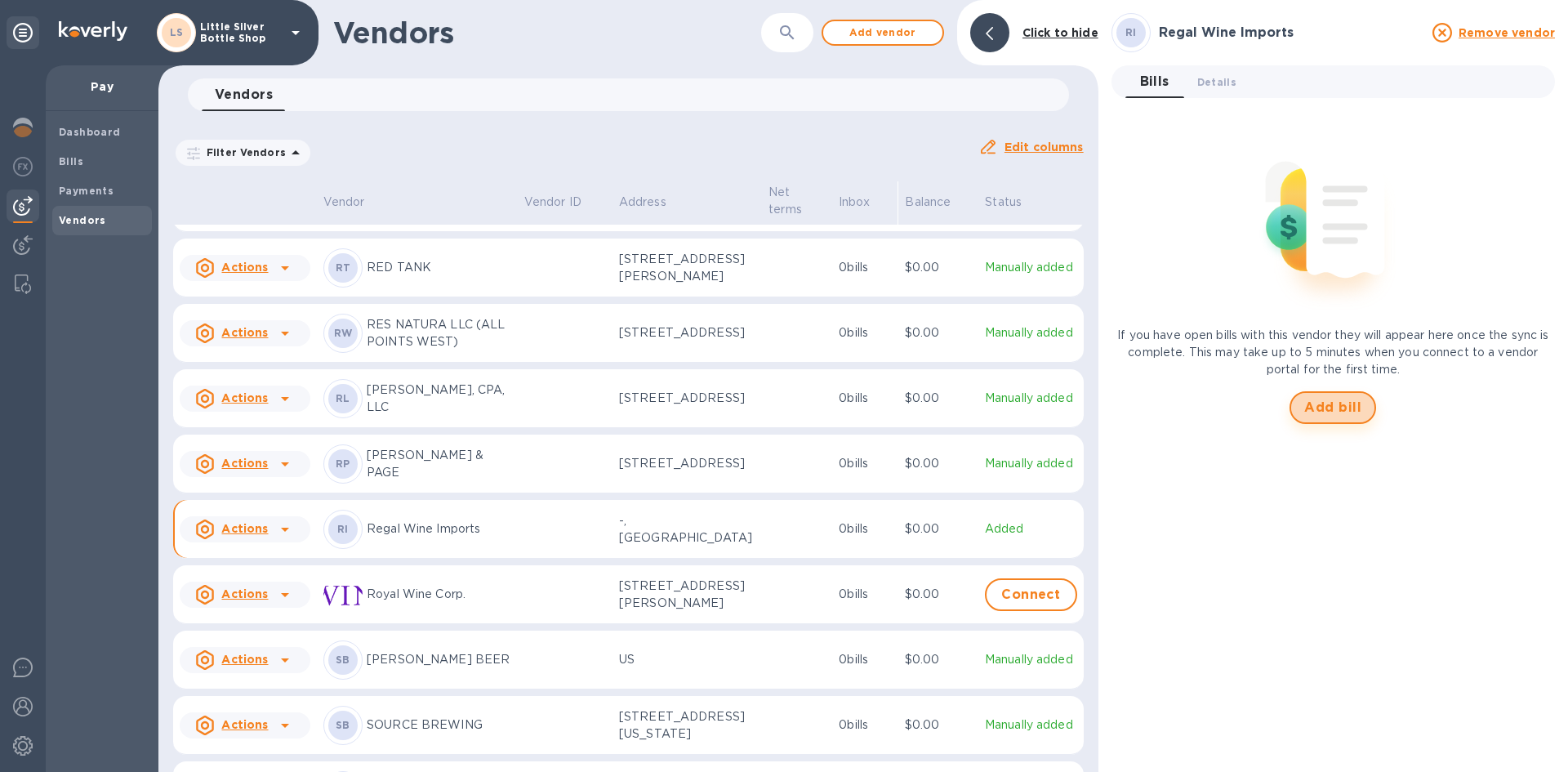
click at [1354, 414] on span "Add bill" at bounding box center [1333, 407] width 57 height 19
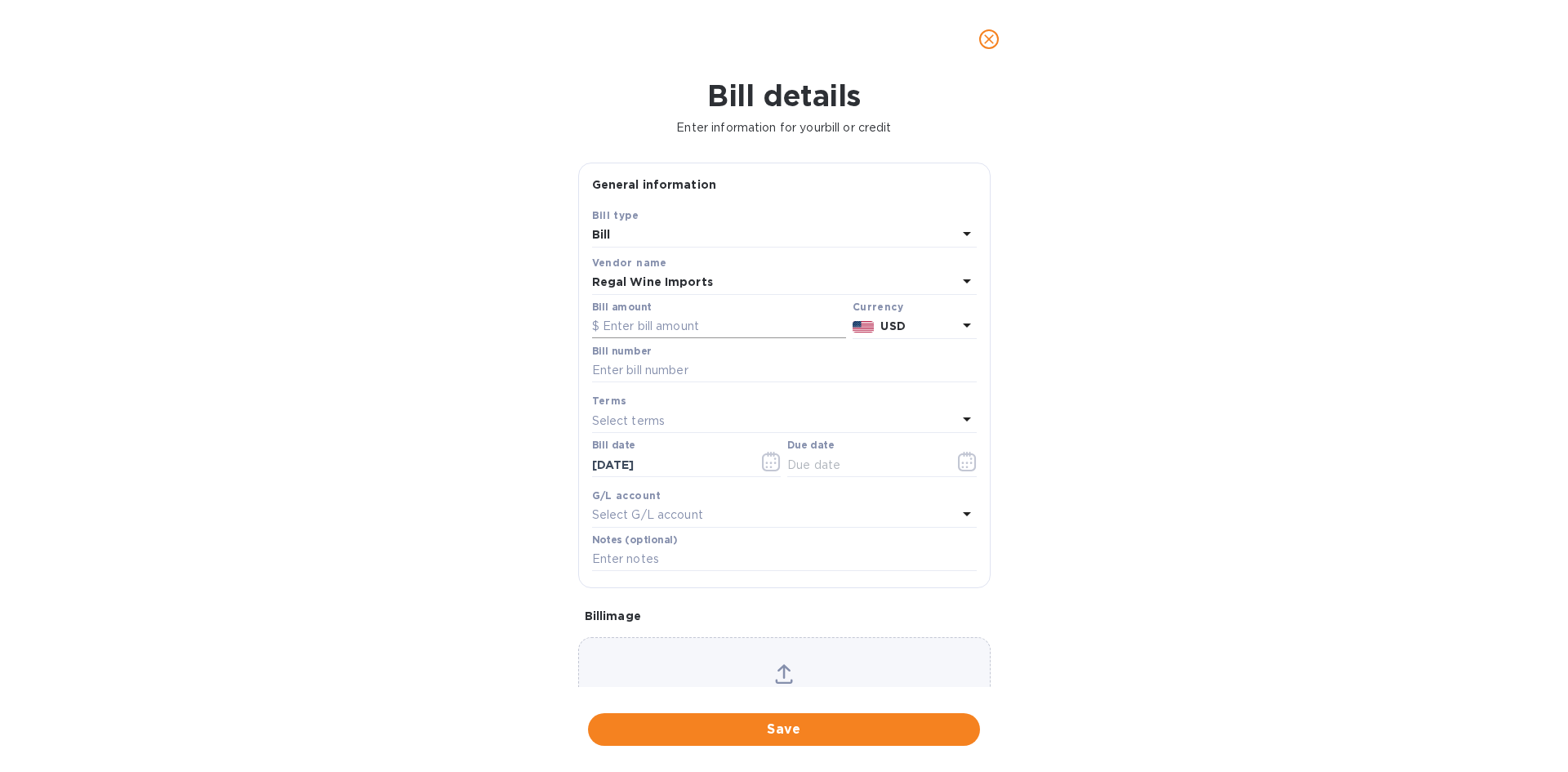
click at [717, 319] on input "text" at bounding box center [718, 326] width 254 height 25
type input "2,020.00"
click at [677, 372] on input "text" at bounding box center [784, 370] width 385 height 25
type input "496875"
click at [658, 424] on p "Select terms" at bounding box center [628, 421] width 74 height 17
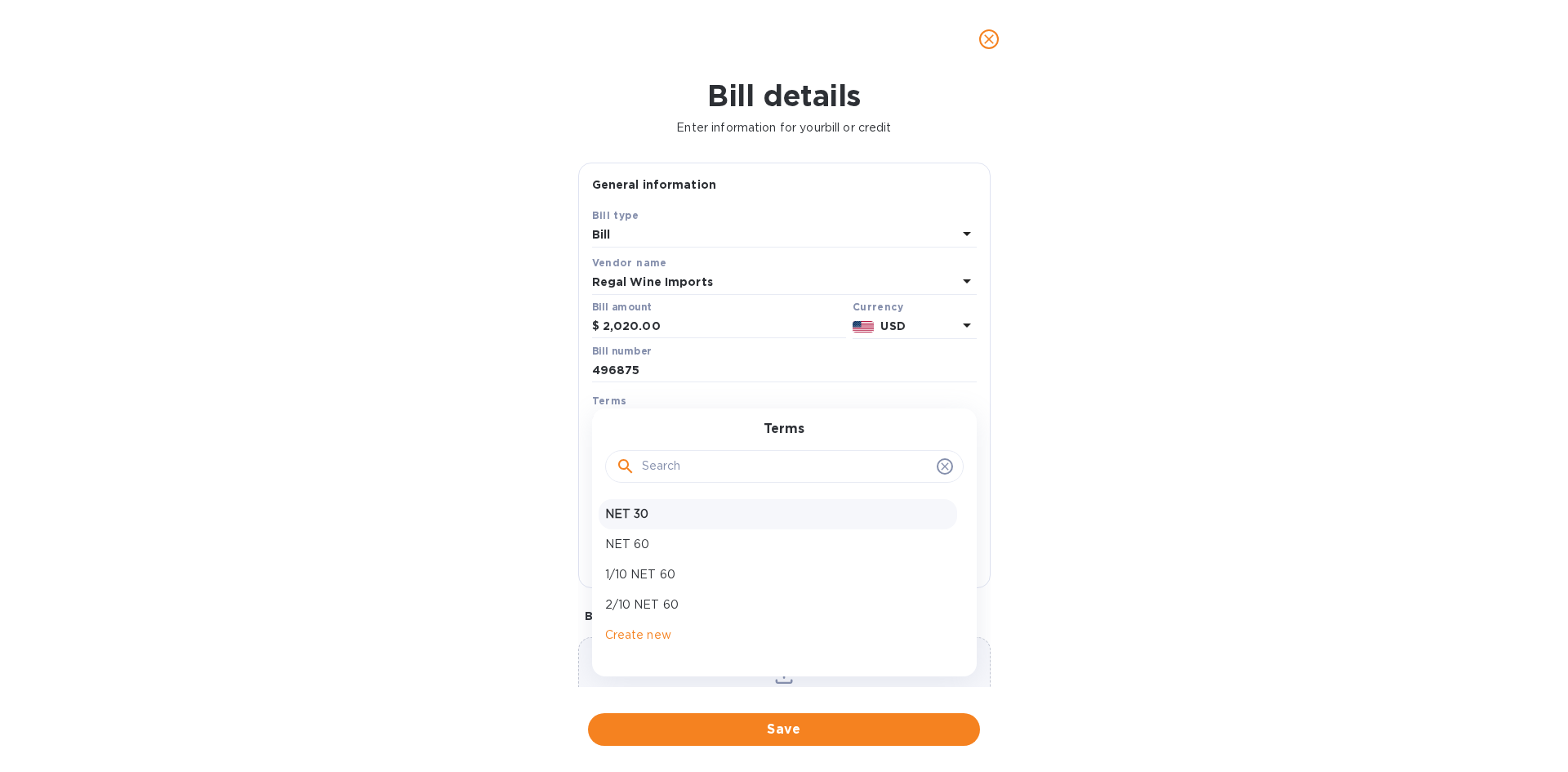
click at [652, 509] on p "NET 30" at bounding box center [778, 514] width 346 height 17
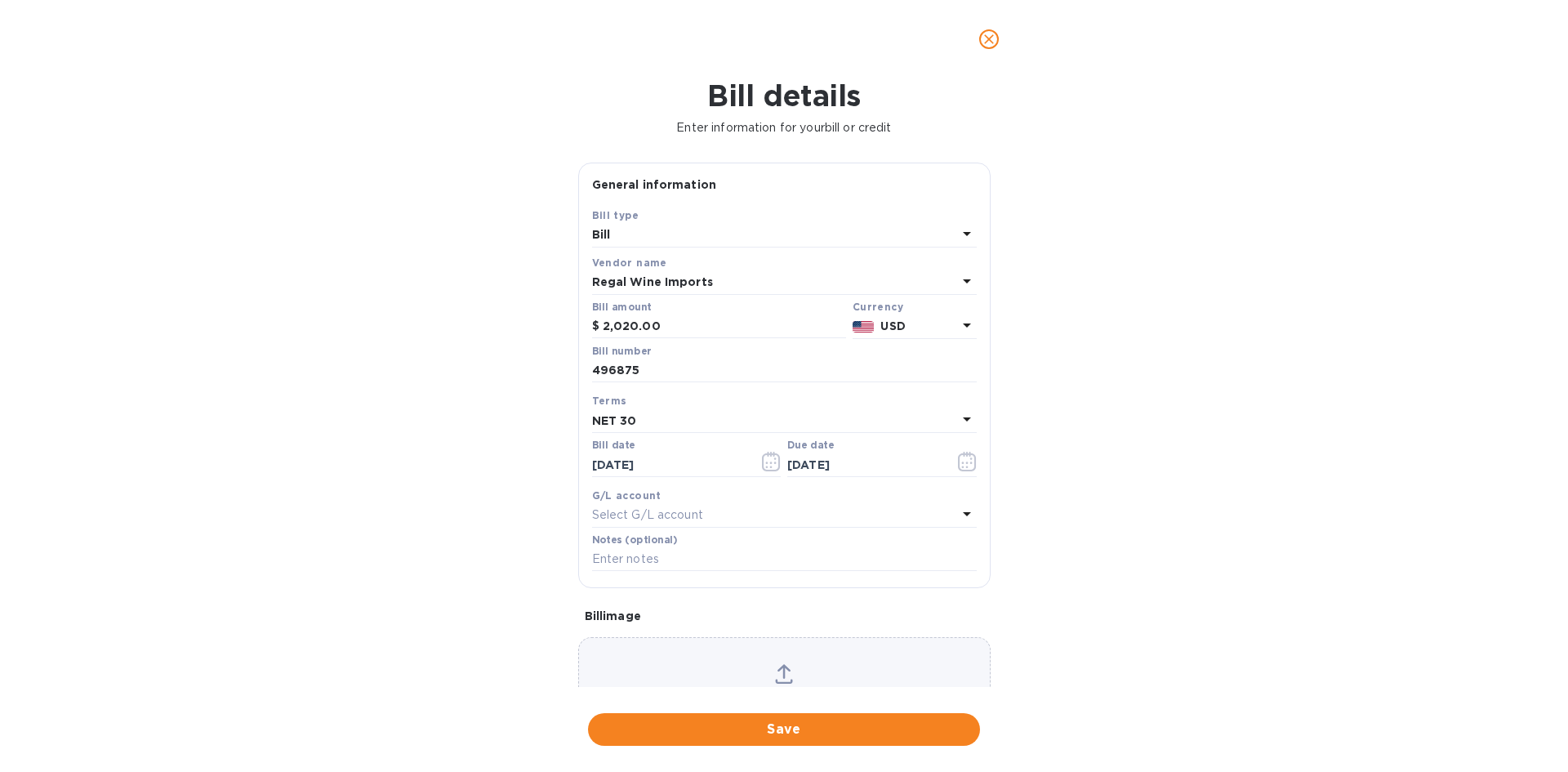
type input "[DATE]"
click at [616, 566] on input "text" at bounding box center [784, 559] width 385 height 25
type input "1-30064"
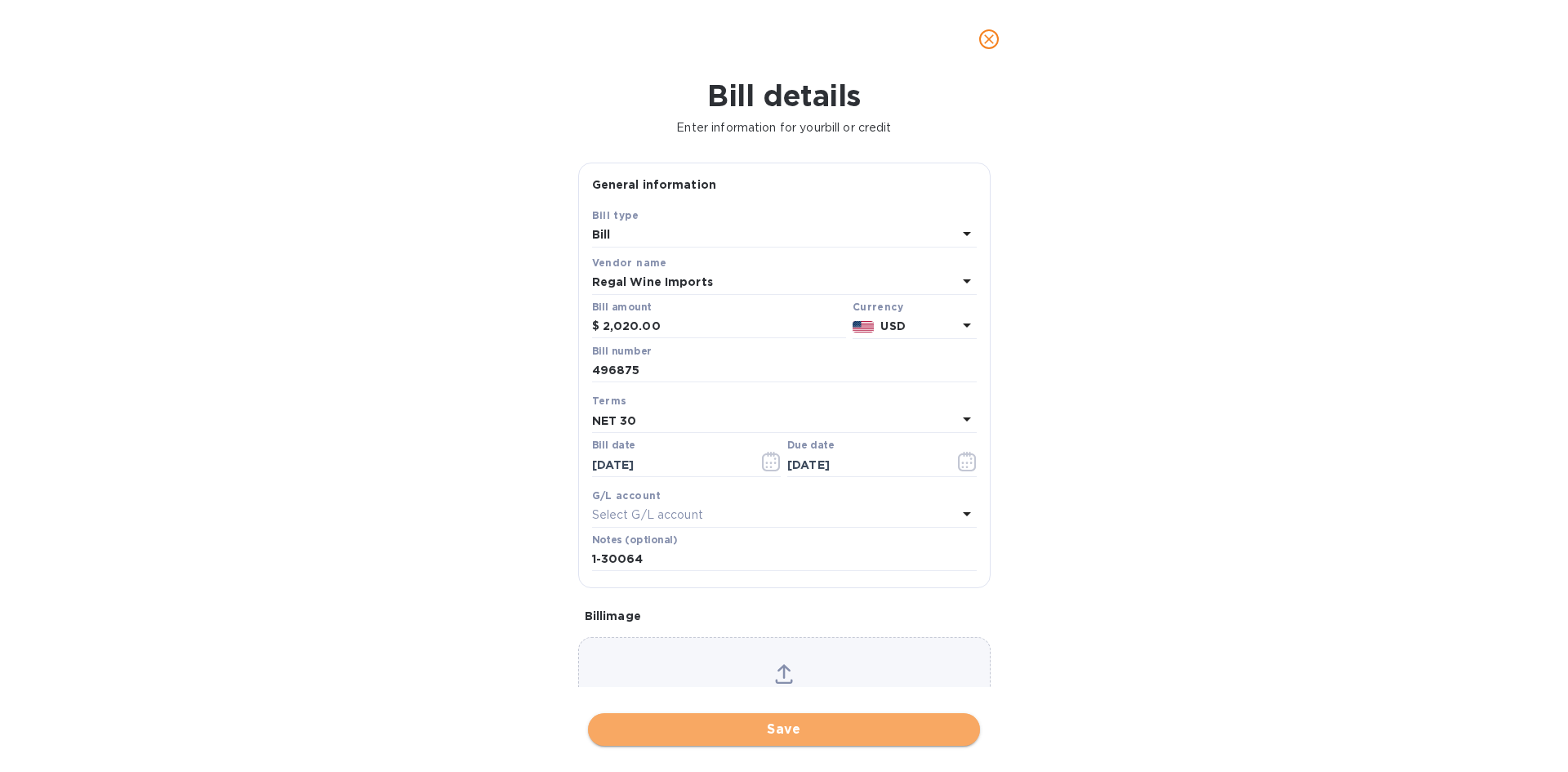
click at [831, 735] on span "Save" at bounding box center [784, 729] width 366 height 19
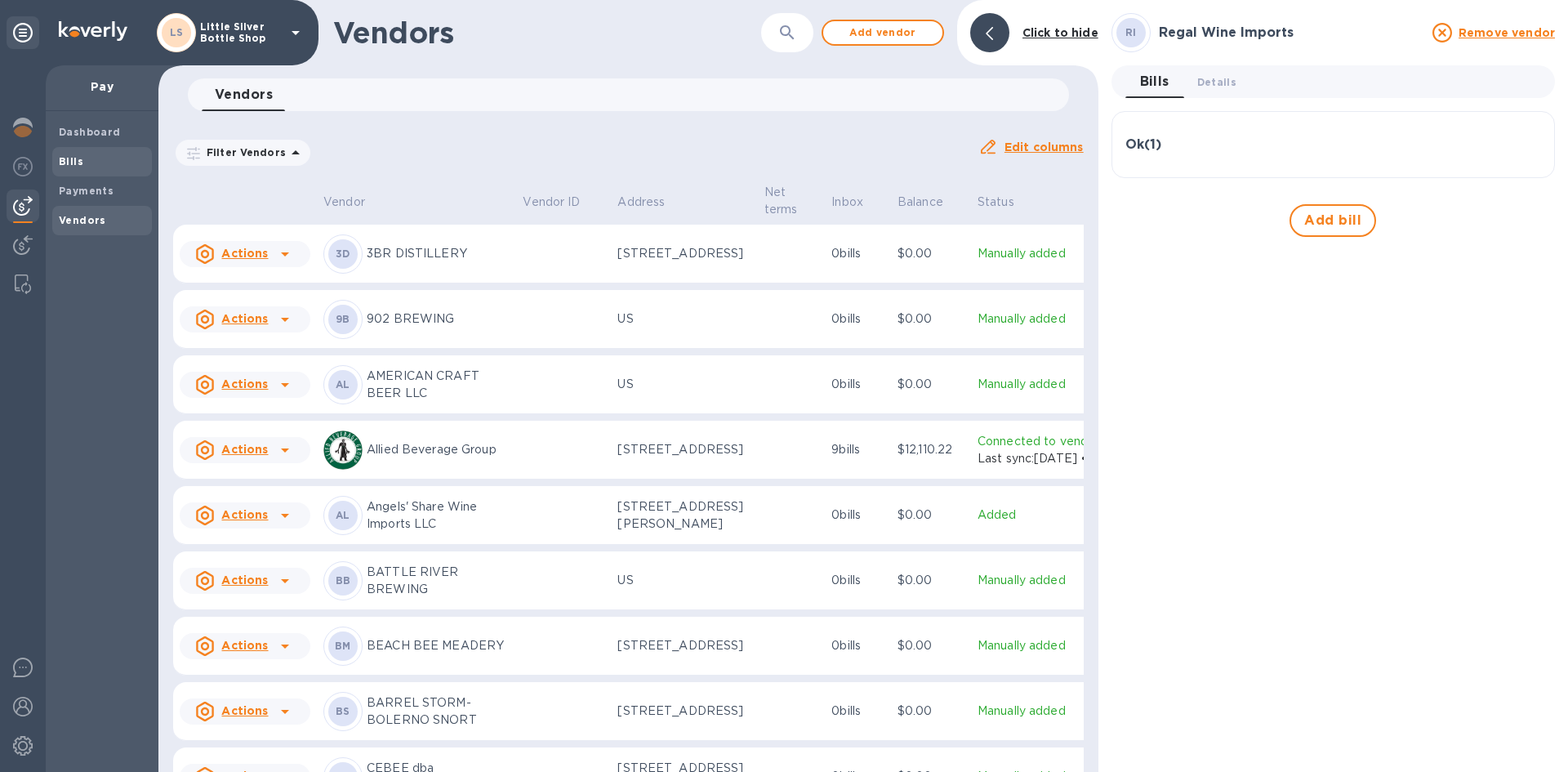
click at [72, 159] on b "Bills" at bounding box center [71, 162] width 25 height 12
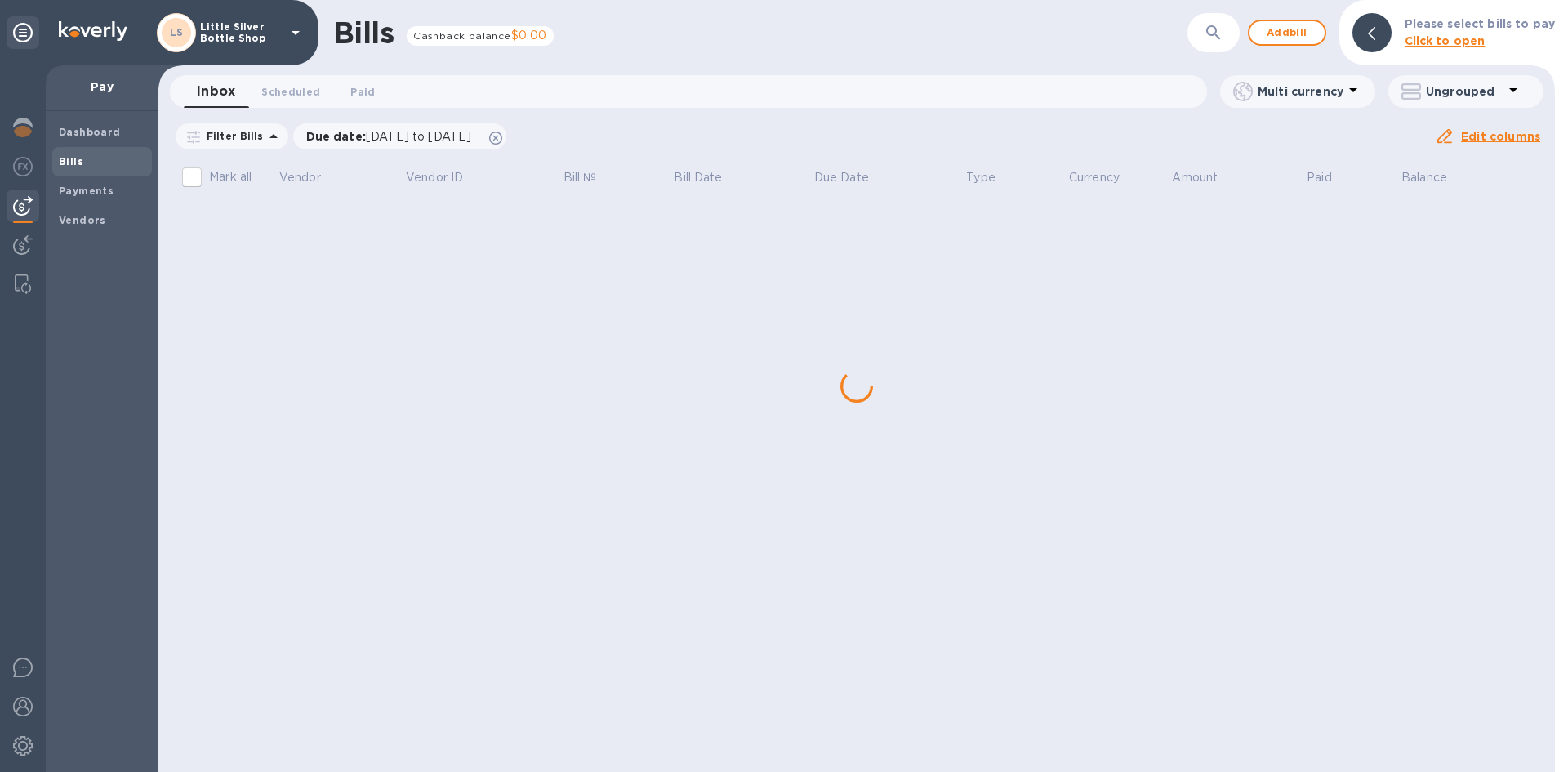
click at [242, 214] on div "Bills Cashback balance $0.00 ​ Add bill Please select bills to pay Click to ope…" at bounding box center [856, 386] width 1396 height 772
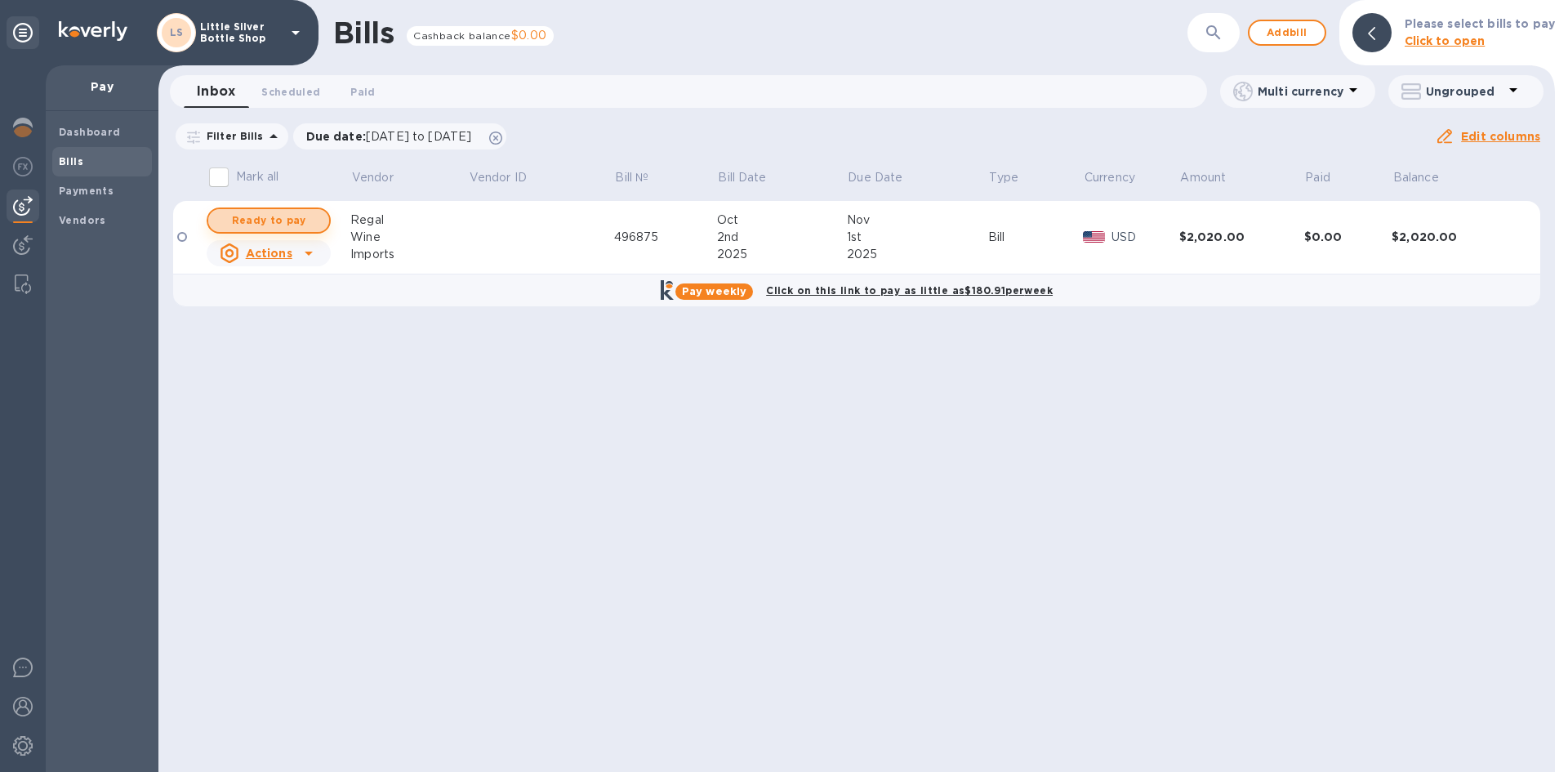
click at [279, 216] on span "Ready to pay" at bounding box center [269, 220] width 95 height 19
checkbox input "true"
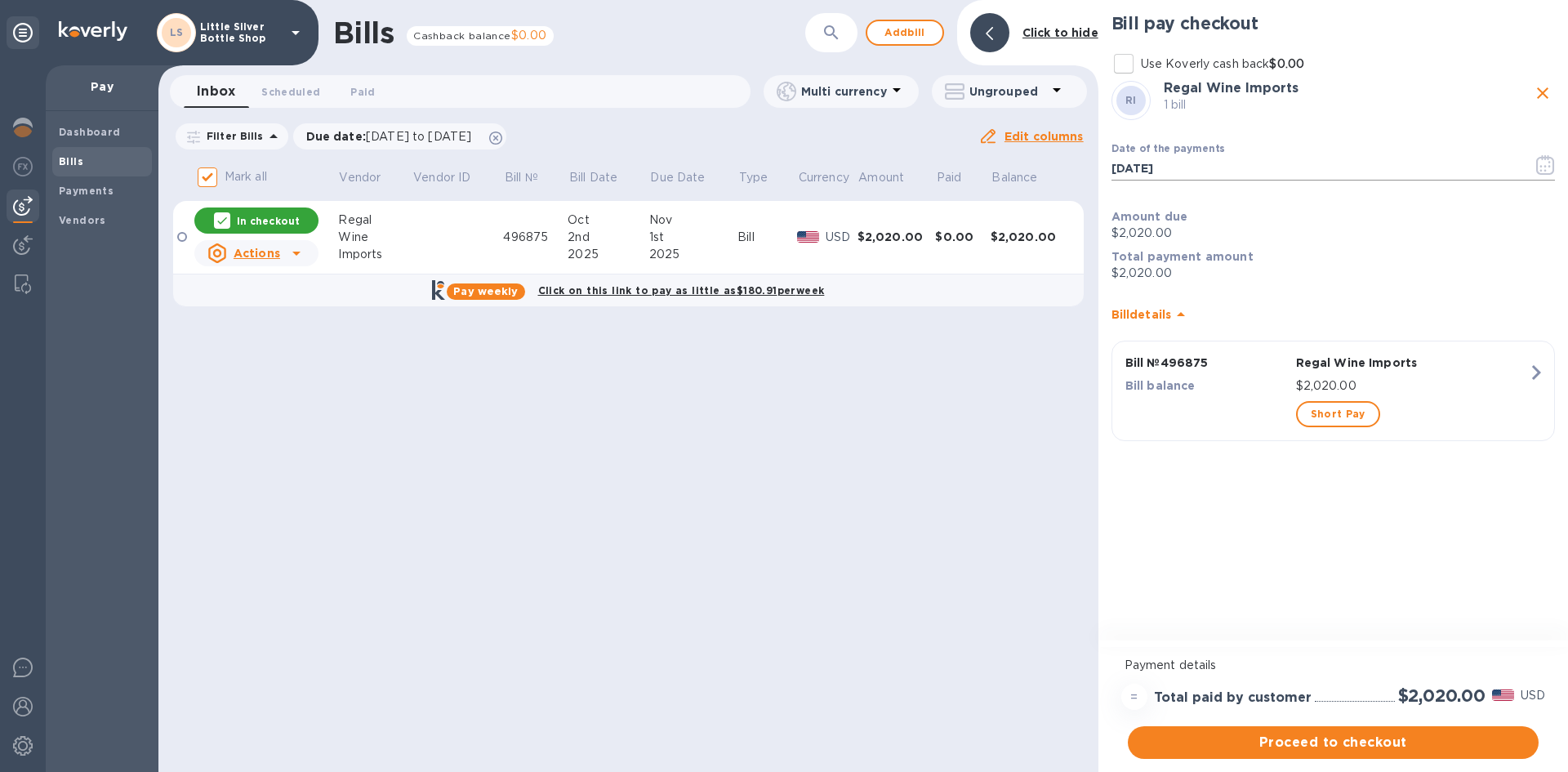
click at [1538, 166] on icon "button" at bounding box center [1545, 165] width 19 height 19
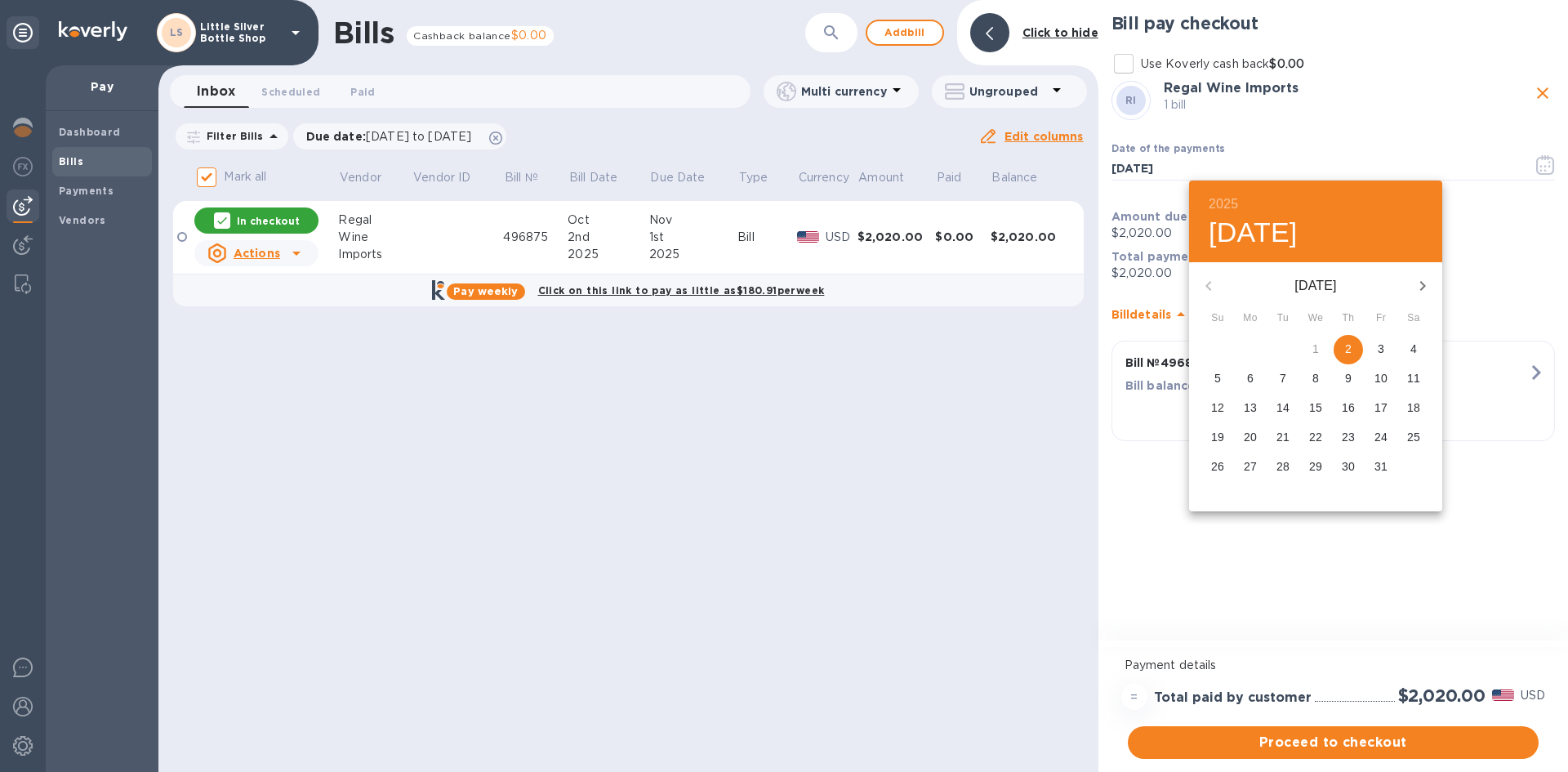
click at [1379, 436] on p "24" at bounding box center [1380, 436] width 13 height 16
type input "10/24/2025"
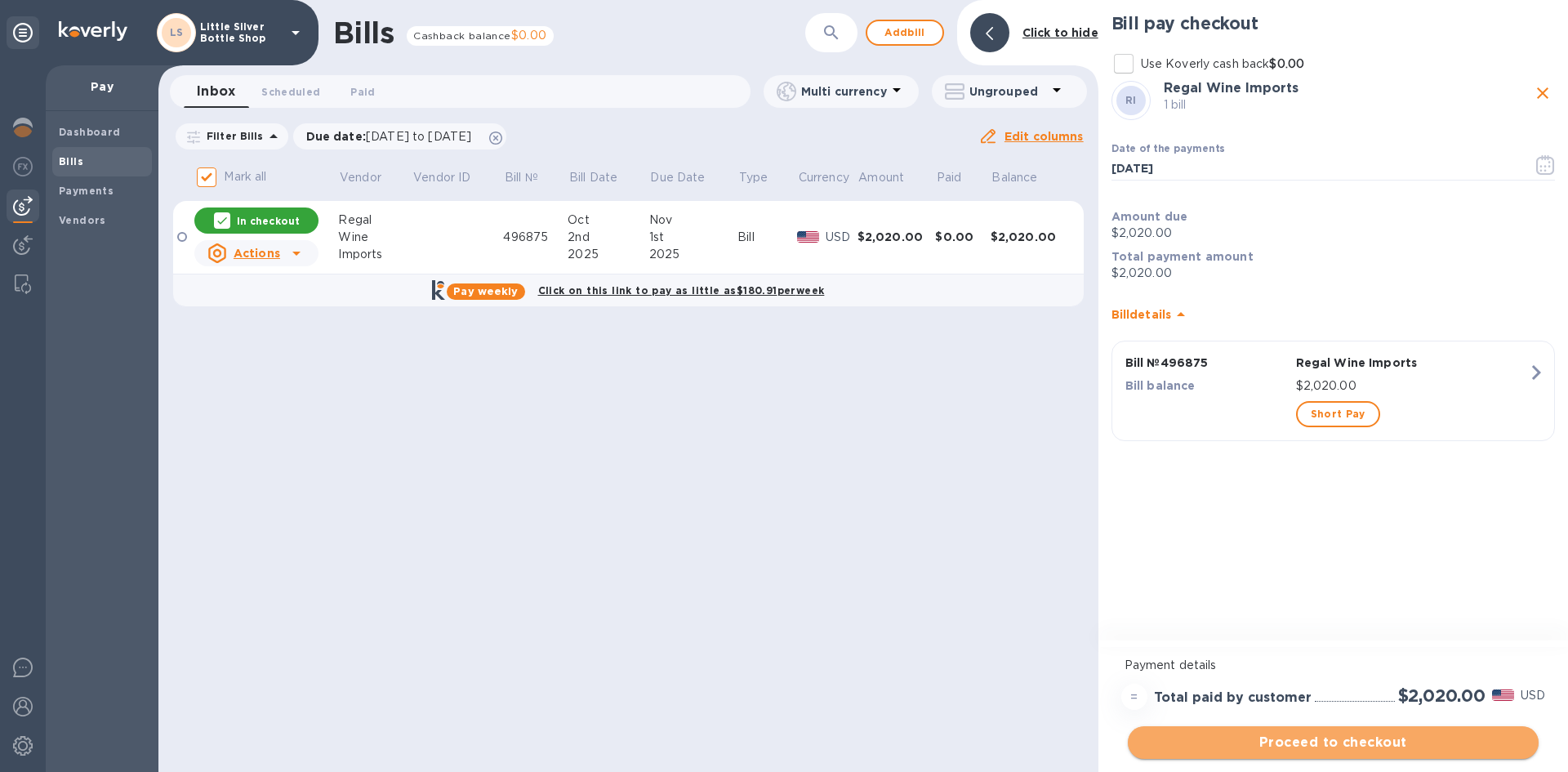
click at [1417, 742] on span "Proceed to checkout" at bounding box center [1332, 742] width 385 height 19
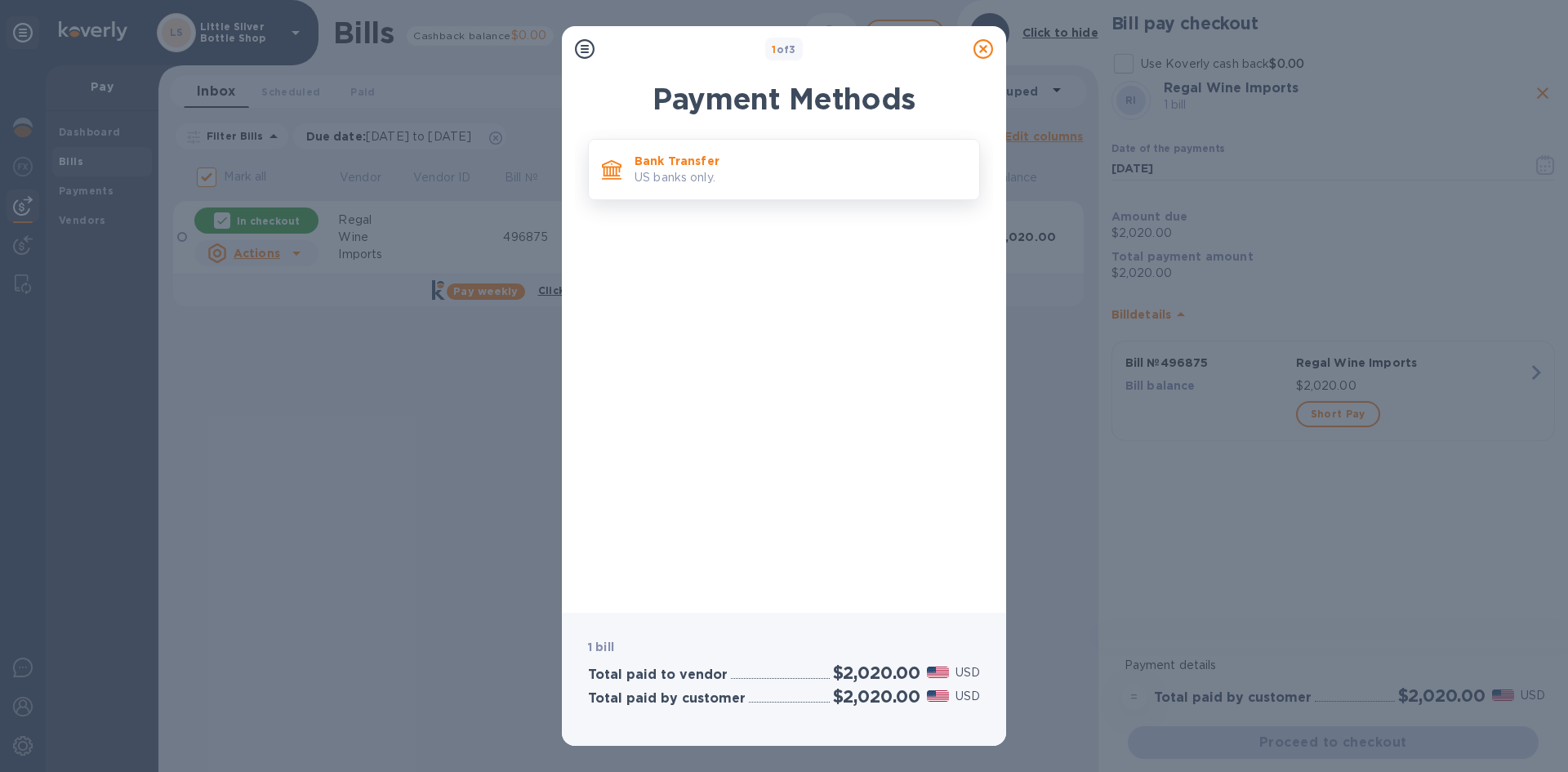
click at [824, 172] on p "US banks only." at bounding box center [800, 178] width 331 height 17
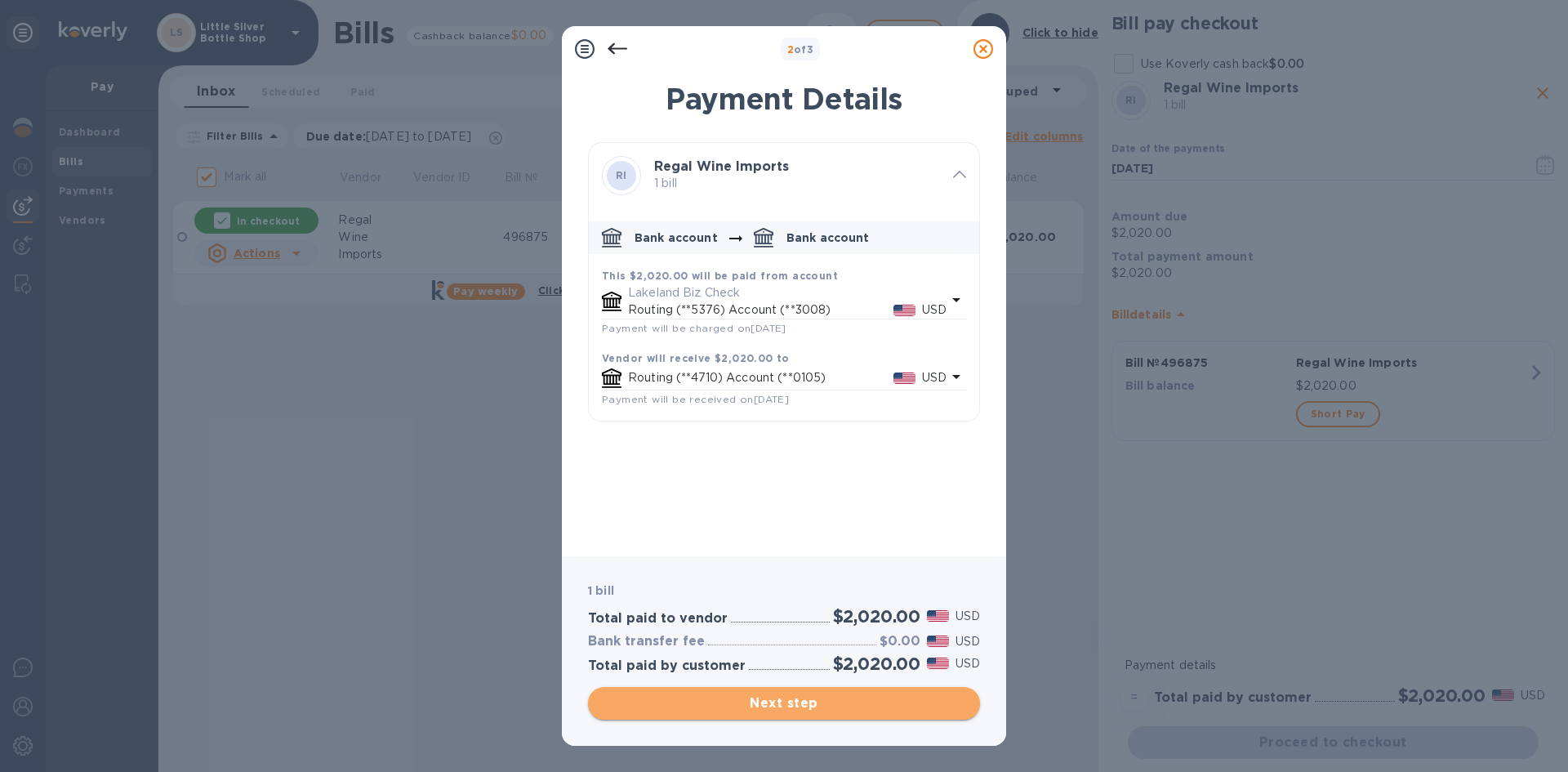
click at [936, 698] on span "Next step" at bounding box center [784, 703] width 366 height 19
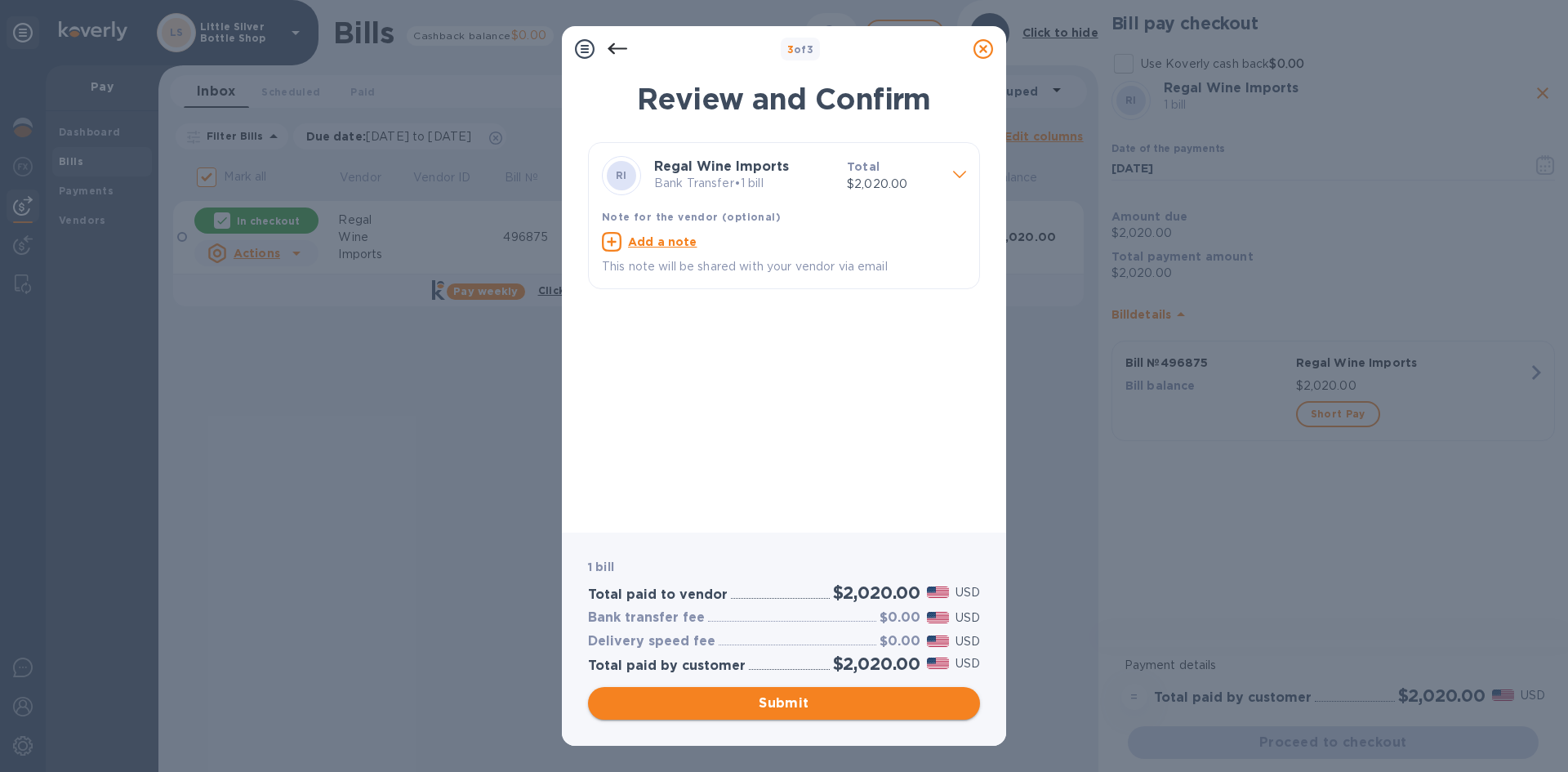
click at [936, 698] on span "Submit" at bounding box center [784, 703] width 366 height 19
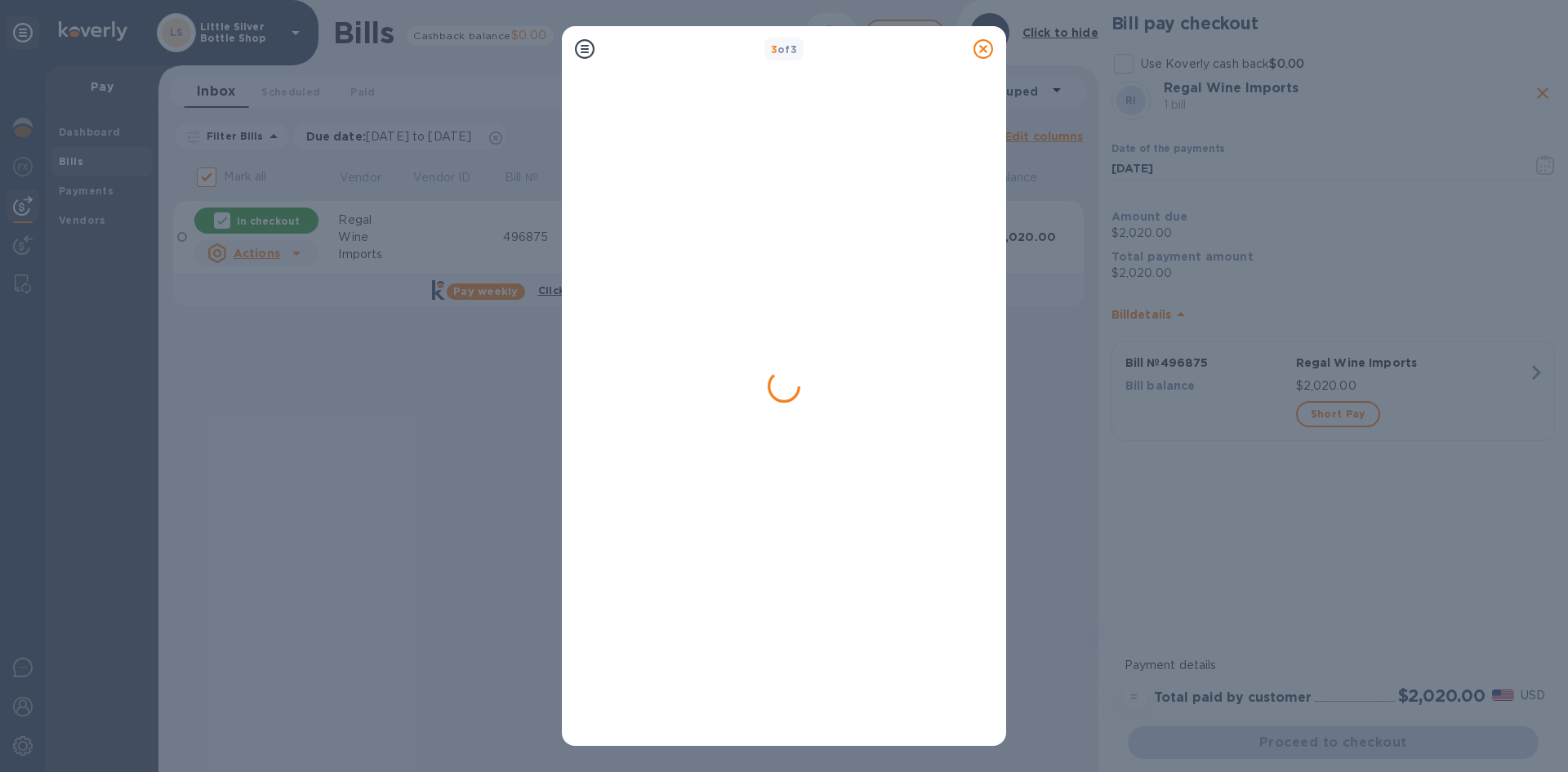
checkbox input "false"
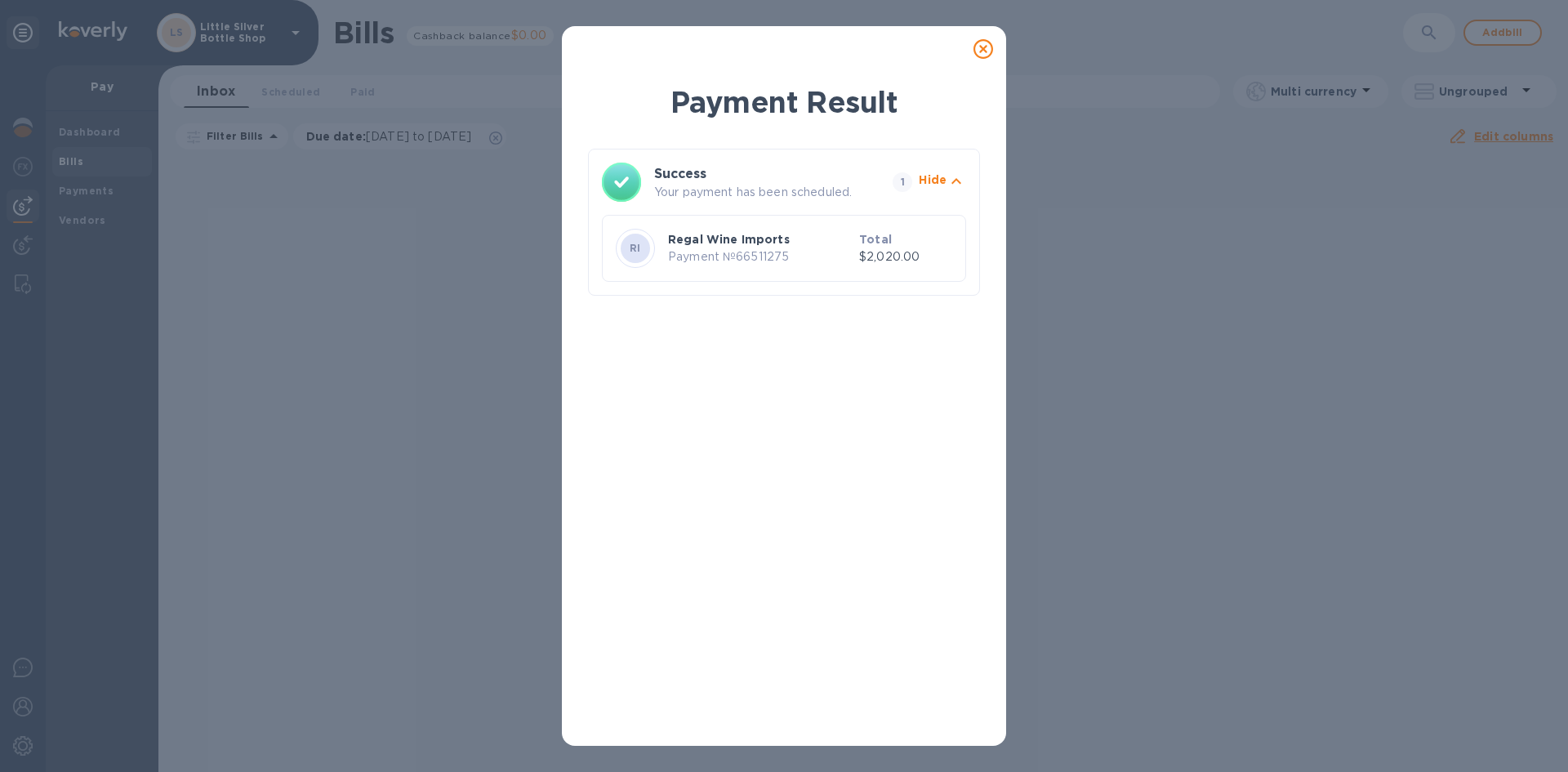
click at [986, 50] on icon at bounding box center [982, 48] width 19 height 19
